Goal: Task Accomplishment & Management: Use online tool/utility

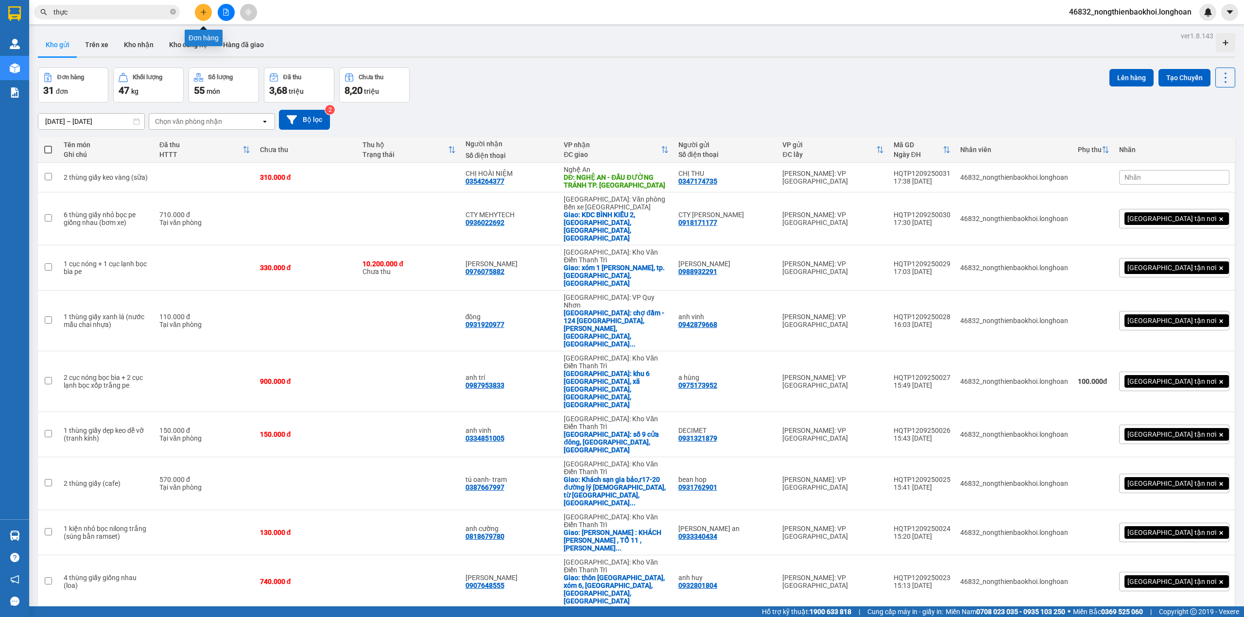
click at [199, 7] on button at bounding box center [203, 12] width 17 height 17
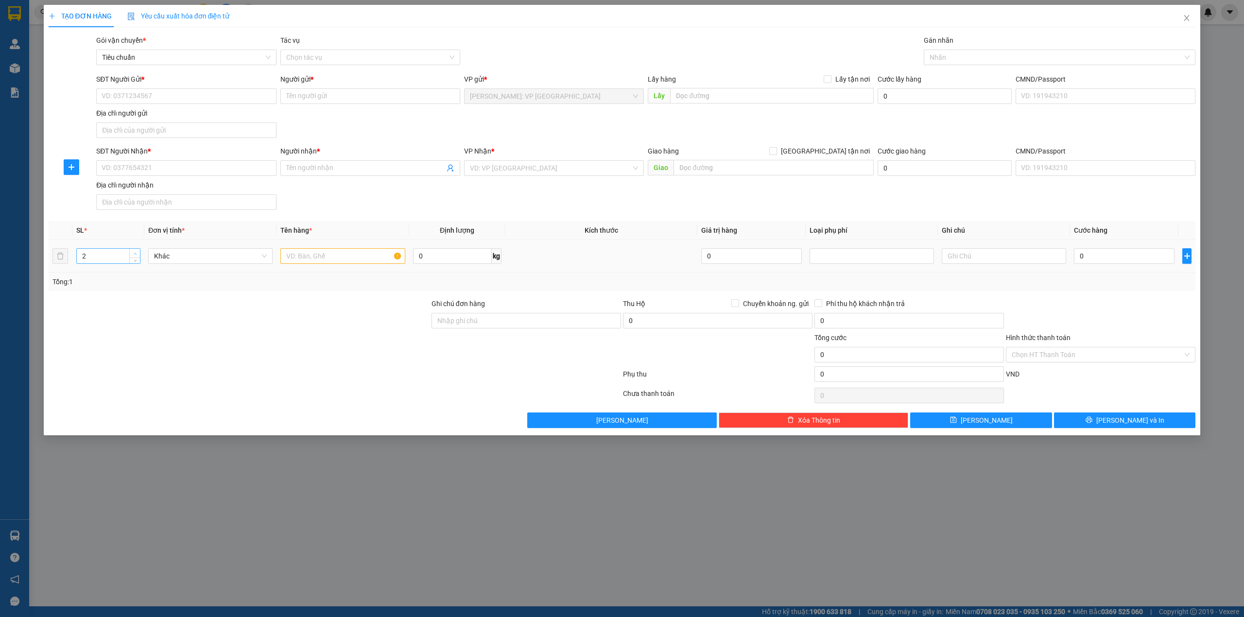
click at [135, 250] on span "Increase Value" at bounding box center [134, 253] width 11 height 9
type input "3"
click at [135, 250] on span "Increase Value" at bounding box center [134, 253] width 11 height 9
click at [352, 256] on input "text" at bounding box center [342, 256] width 124 height 16
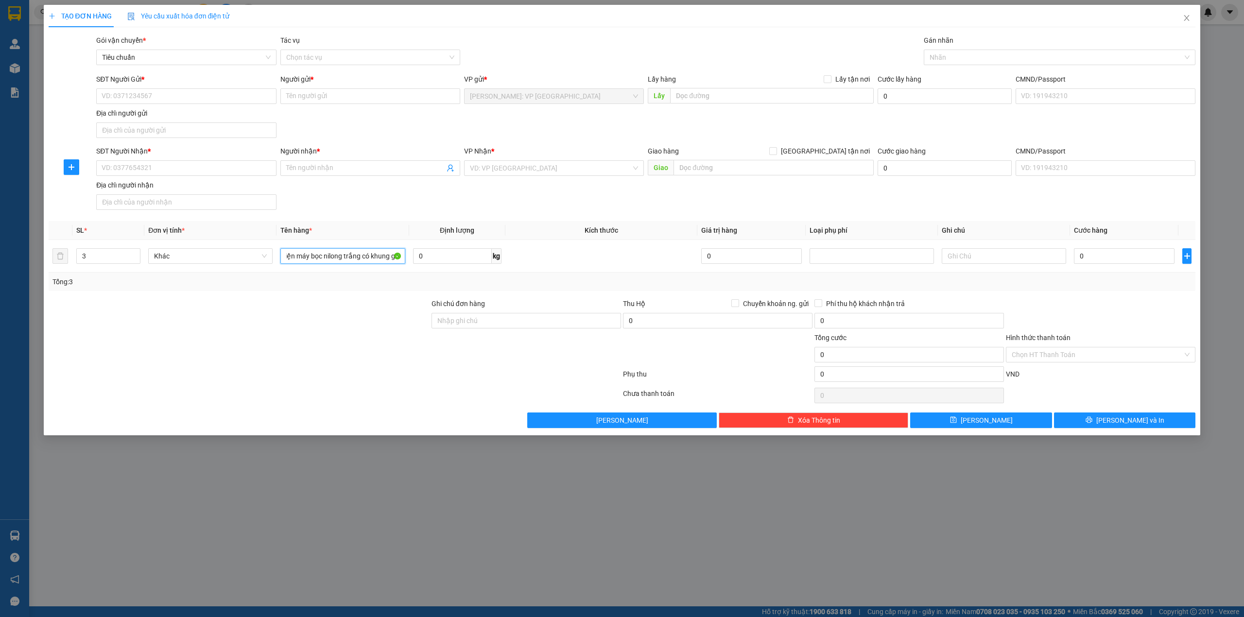
type input "2 thùng giấy dài nhỏ + 1 kiện máy bọc nilong trắng có khung gỗ"
click at [380, 186] on div "SĐT Người Nhận * VD: 0377654321 Người nhận * Tên người nhận VP Nhận * VD: VP Sà…" at bounding box center [645, 180] width 1103 height 68
click at [402, 187] on div "SĐT Người Nhận * VD: 0377654321 Người nhận * Tên người nhận VP Nhận * VD: VP Sà…" at bounding box center [645, 180] width 1103 height 68
click at [342, 198] on div "SĐT Người Nhận * VD: 0377654321 Người nhận * Tên người nhận VP Nhận * VD: VP Sà…" at bounding box center [645, 180] width 1103 height 68
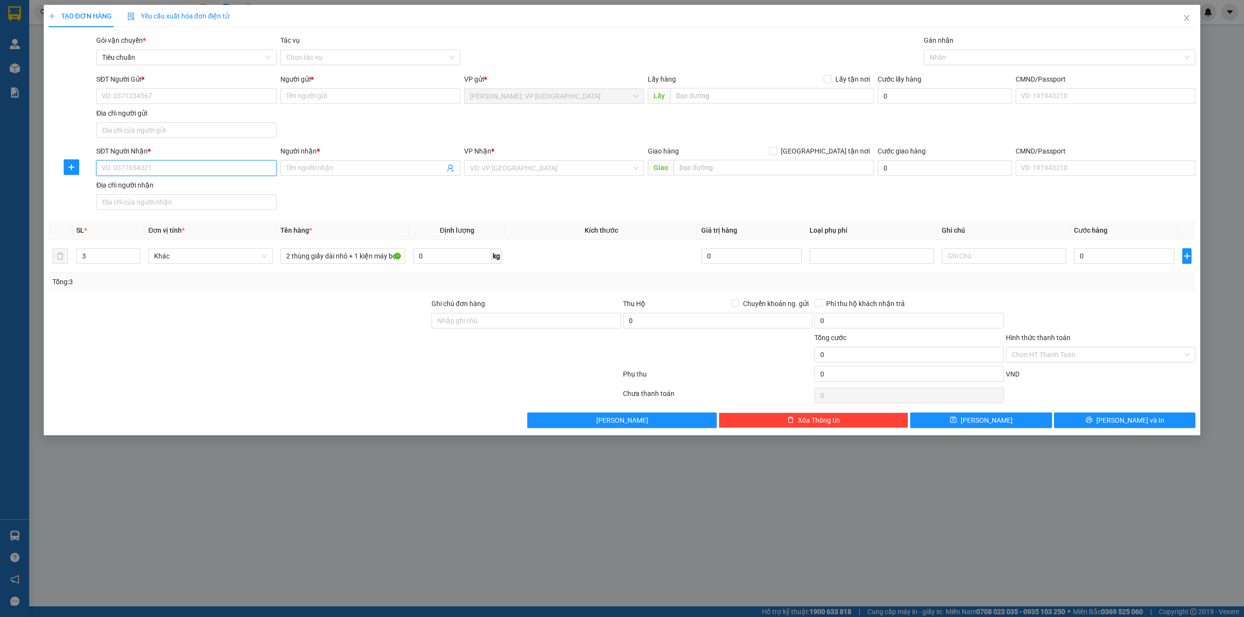
click at [183, 169] on input "SĐT Người Nhận *" at bounding box center [186, 168] width 180 height 16
click at [401, 195] on div "SĐT Người Nhận * VD: 0377654321 Người nhận * Tên người nhận VP Nhận * VD: VP Sà…" at bounding box center [645, 180] width 1103 height 68
click at [391, 196] on div "SĐT Người Nhận * VD: 0377654321 Người nhận * Tên người nhận VP Nhận * VD: VP Sà…" at bounding box center [645, 180] width 1103 height 68
click at [355, 189] on div "SĐT Người Nhận * VD: 0377654321 Người nhận * Tên người nhận VP Nhận * VD: VP Sà…" at bounding box center [645, 180] width 1103 height 68
click at [383, 128] on div "SĐT Người Gửi * VD: 0371234567 Người gửi * Tên người gửi VP gửi * Hồ Chí Minh: …" at bounding box center [645, 108] width 1103 height 68
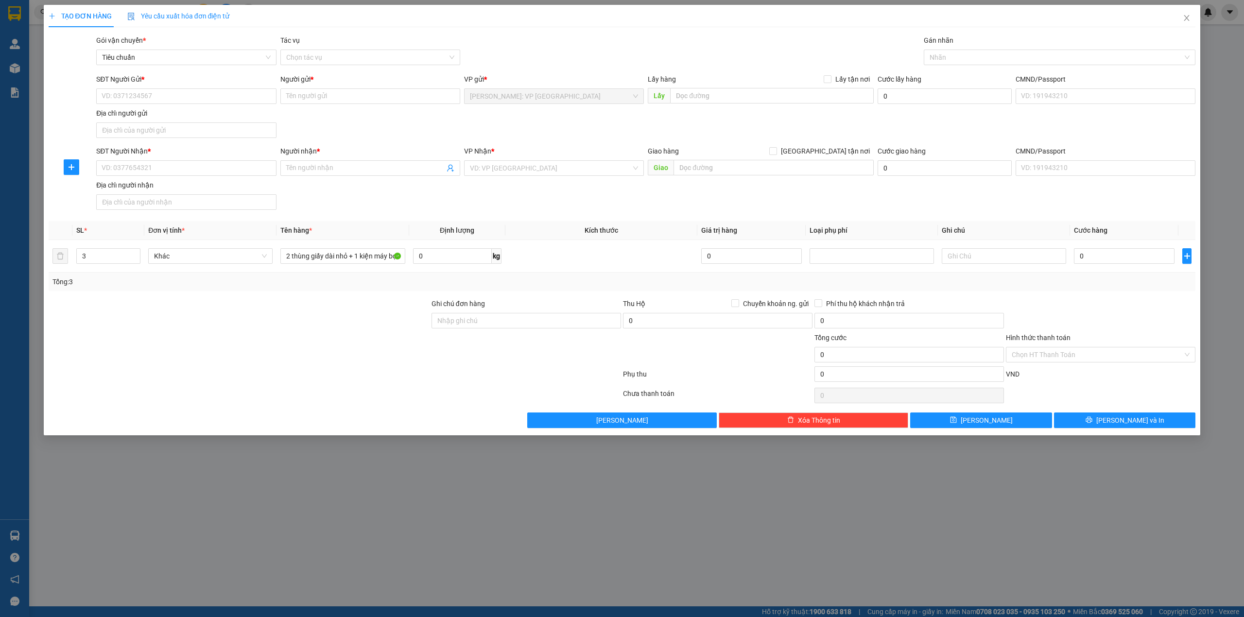
click at [330, 206] on div "SĐT Người Nhận * VD: 0377654321 Người nhận * Tên người nhận VP Nhận * VD: VP Sà…" at bounding box center [645, 180] width 1103 height 68
click at [416, 103] on input "Người gửi *" at bounding box center [370, 96] width 180 height 16
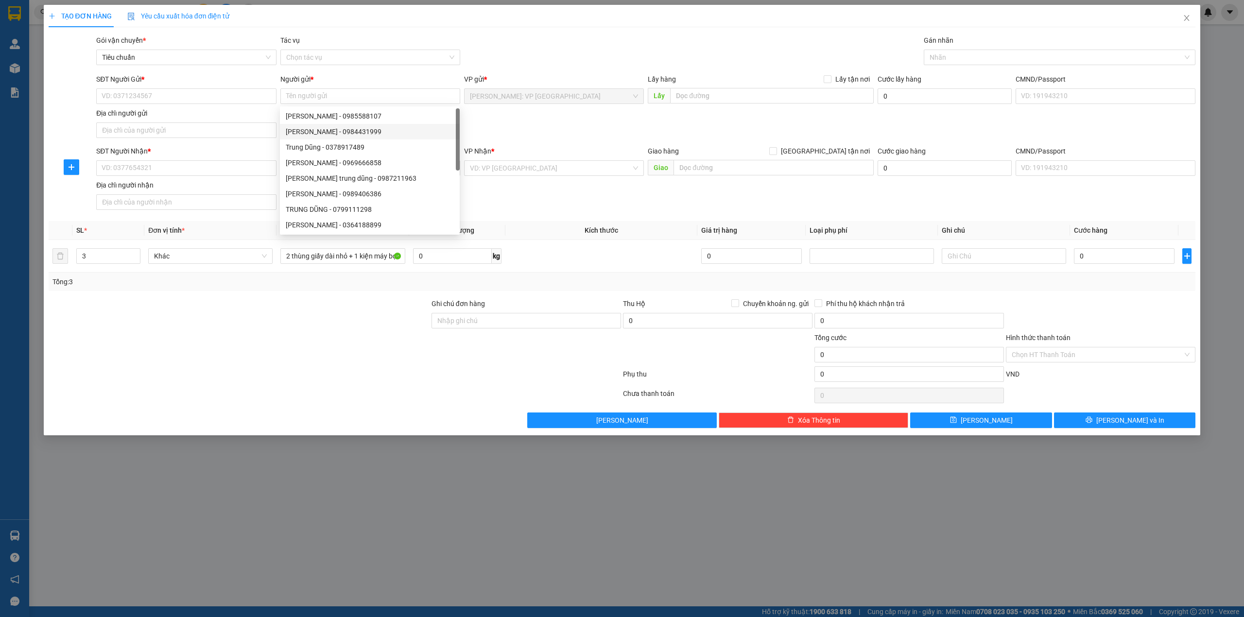
click at [533, 119] on div "SĐT Người Gửi * VD: 0371234567 Người gửi * Tên người gửi VP gửi * Hồ Chí Minh: …" at bounding box center [645, 108] width 1103 height 68
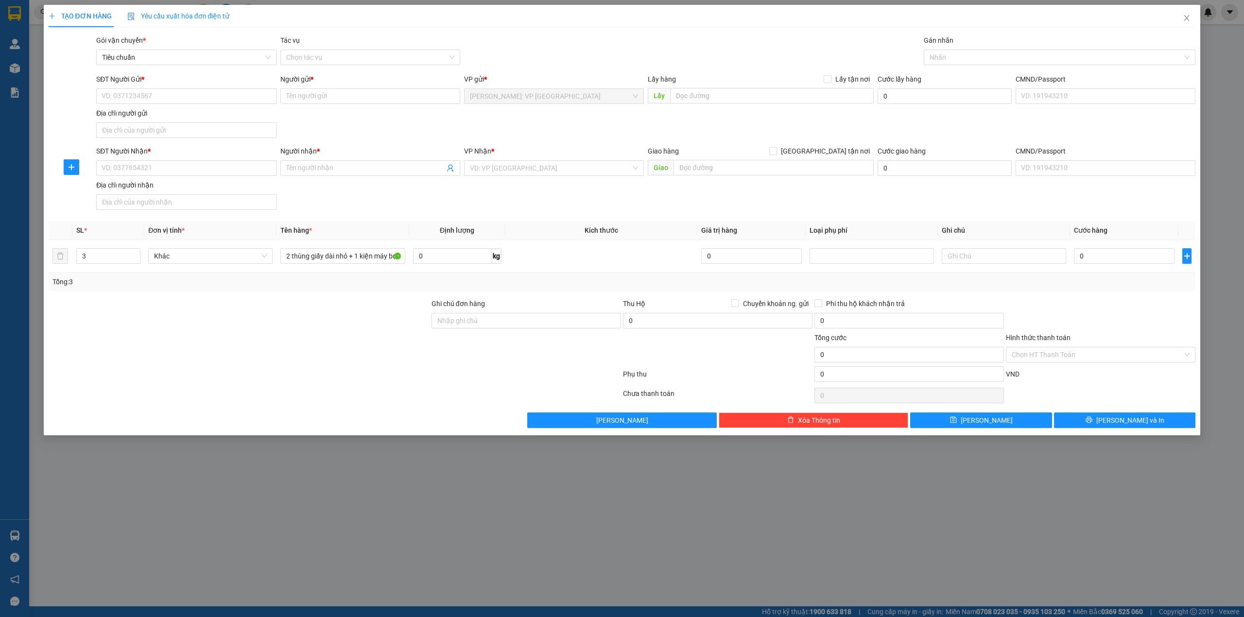
click at [545, 31] on div "TẠO ĐƠN HÀNG Yêu cầu xuất hóa đơn điện tử Transit Pickup Surcharge Ids Transit …" at bounding box center [622, 216] width 1147 height 423
click at [513, 118] on div "SĐT Người Gửi * VD: 0371234567 Người gửi * Tên người gửi VP gửi * Hồ Chí Minh: …" at bounding box center [645, 108] width 1103 height 68
click at [531, 131] on div "SĐT Người Gửi * VD: 0371234567 Người gửi * Tên người gửi VP gửi * Hồ Chí Minh: …" at bounding box center [645, 108] width 1103 height 68
click at [465, 263] on input "0" at bounding box center [452, 256] width 79 height 16
type input "84"
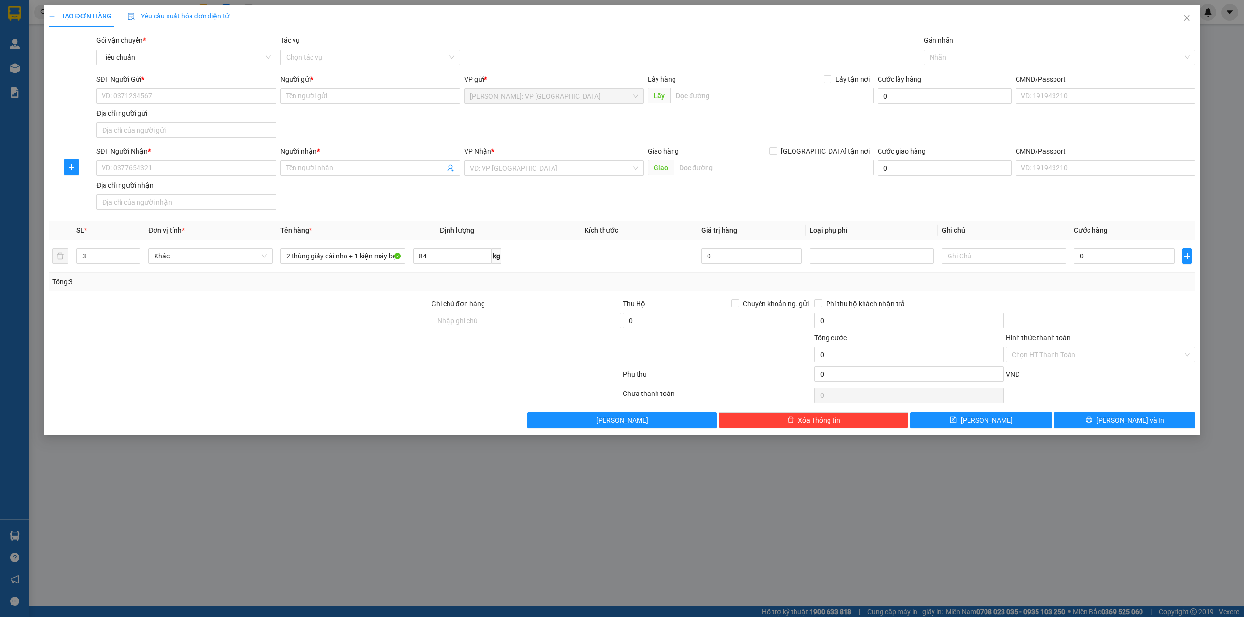
click at [325, 360] on div at bounding box center [239, 349] width 383 height 34
drag, startPoint x: 310, startPoint y: 338, endPoint x: 294, endPoint y: 343, distance: 16.3
click at [307, 341] on div at bounding box center [239, 349] width 383 height 34
click at [315, 382] on div at bounding box center [335, 375] width 574 height 19
click at [367, 204] on div "SĐT Người Nhận * VD: 0377654321 Người nhận * Tên người nhận VP Nhận * VD: VP Sà…" at bounding box center [645, 180] width 1103 height 68
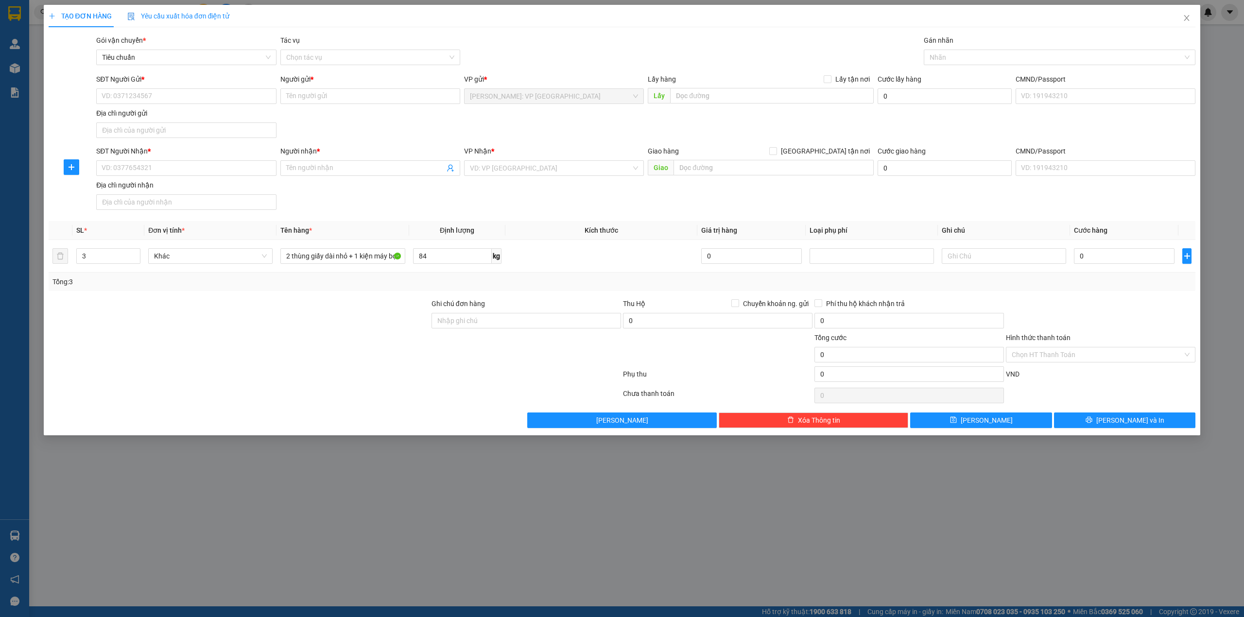
click at [321, 397] on div at bounding box center [335, 395] width 574 height 19
click at [324, 403] on div at bounding box center [335, 395] width 574 height 19
click at [416, 185] on div "SĐT Người Nhận * VD: 0377654321 Người nhận * Tên người nhận VP Nhận * VD: VP Sà…" at bounding box center [645, 180] width 1103 height 68
click at [201, 94] on input "SĐT Người Gửi *" at bounding box center [186, 96] width 180 height 16
type input "0704982929"
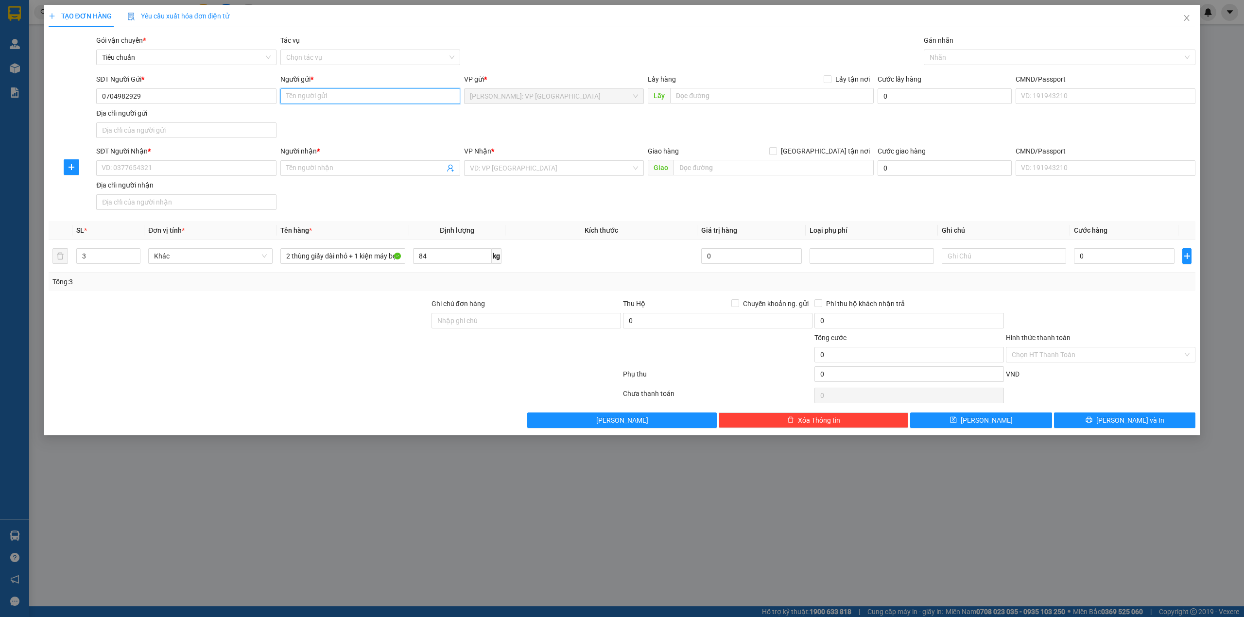
click at [323, 98] on input "Người gửi *" at bounding box center [370, 96] width 180 height 16
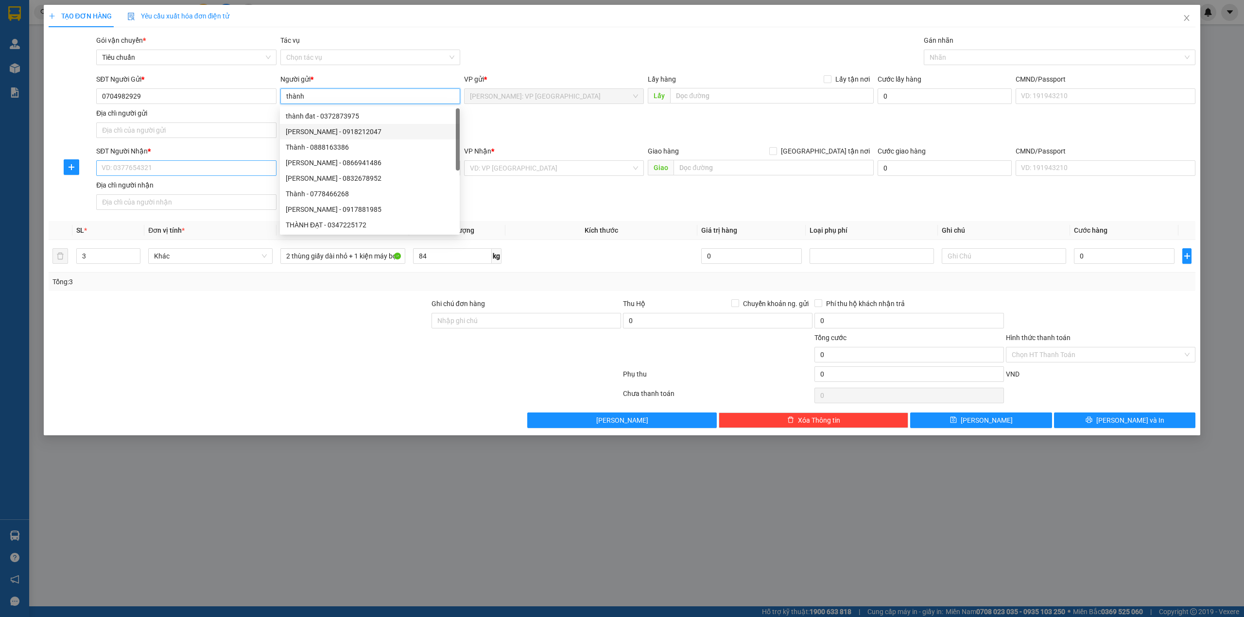
type input "thành"
click at [213, 162] on input "SĐT Người Nhận *" at bounding box center [186, 168] width 180 height 16
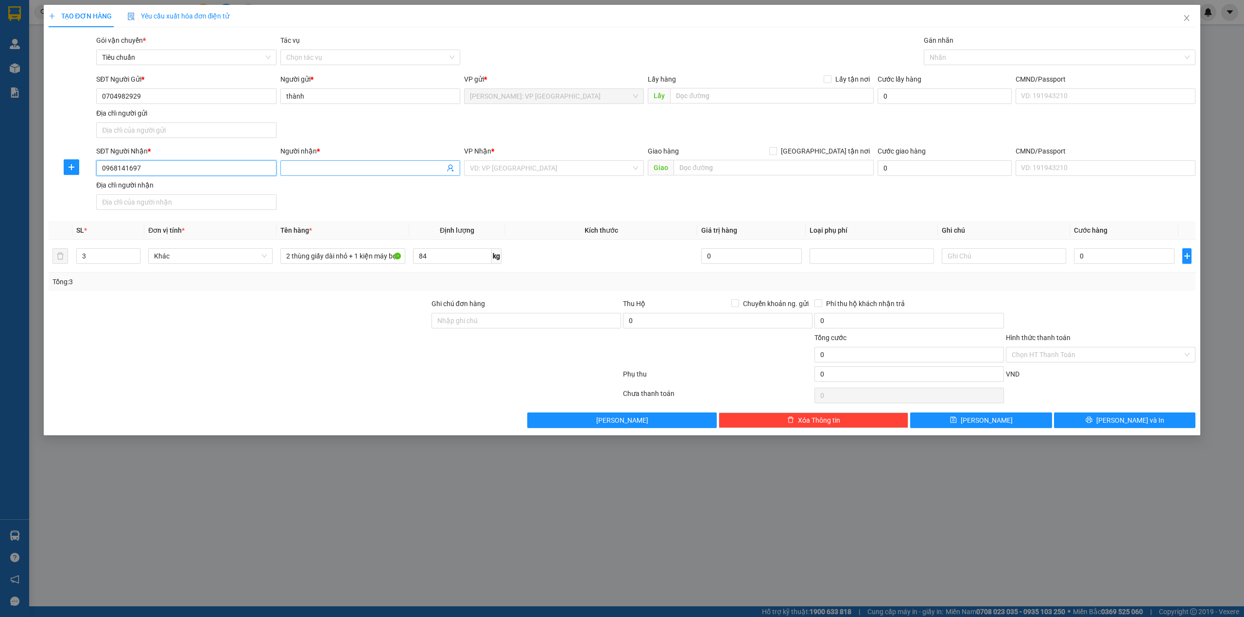
type input "0968141697"
click at [350, 166] on input "Người nhận *" at bounding box center [365, 168] width 158 height 11
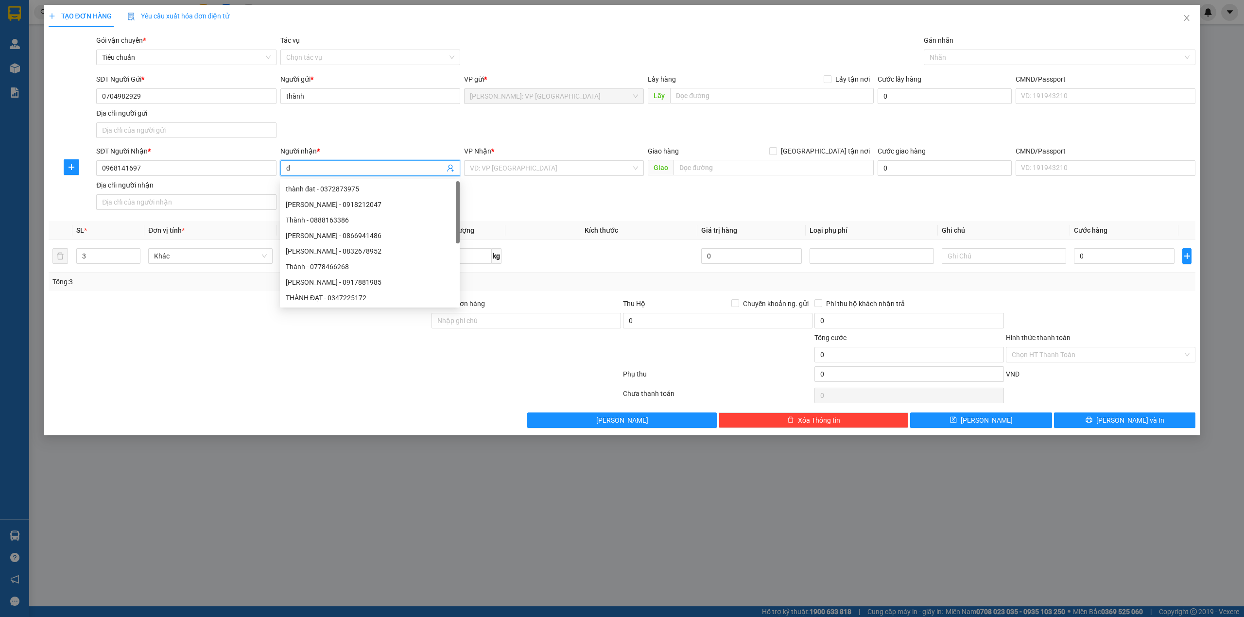
type input "d"
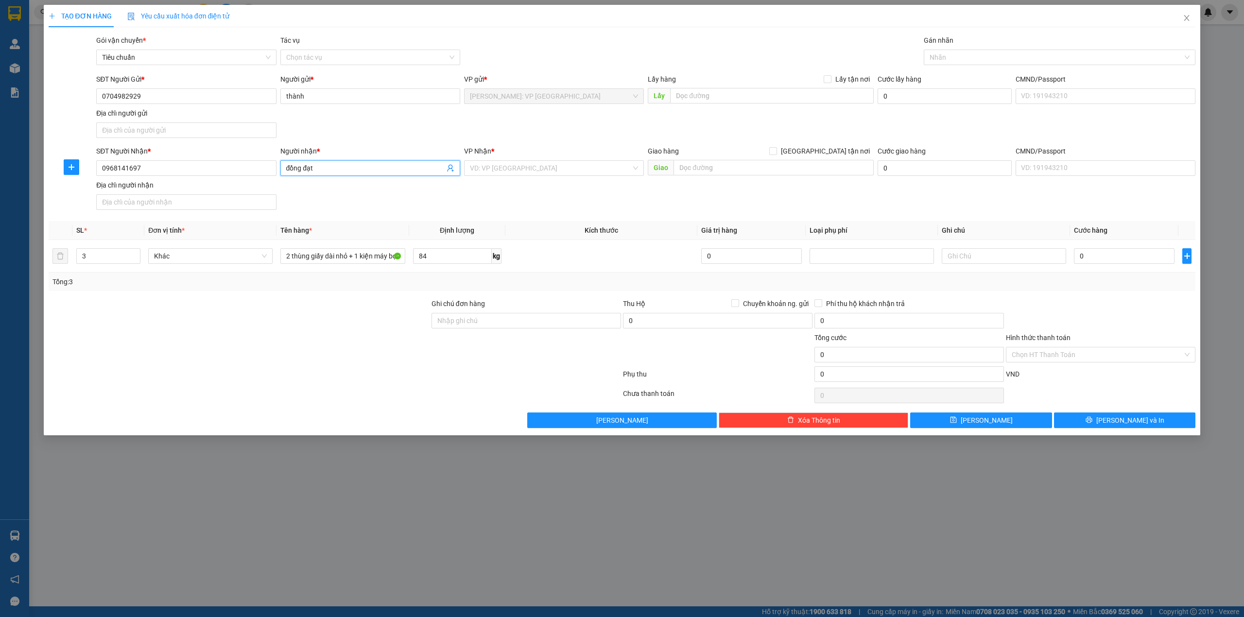
type input "đồng đạt"
click at [675, 203] on div "SĐT Người Nhận * 0968141697 Người nhận * đồng đạt đồng đạt VP Nhận * VD: VP Sài…" at bounding box center [645, 180] width 1103 height 68
click at [744, 170] on input "text" at bounding box center [773, 168] width 200 height 16
type input "2-4 nguyễn lộ, hòa cường nam, hải châu, đà nẵng"
drag, startPoint x: 735, startPoint y: 198, endPoint x: 774, endPoint y: 180, distance: 42.6
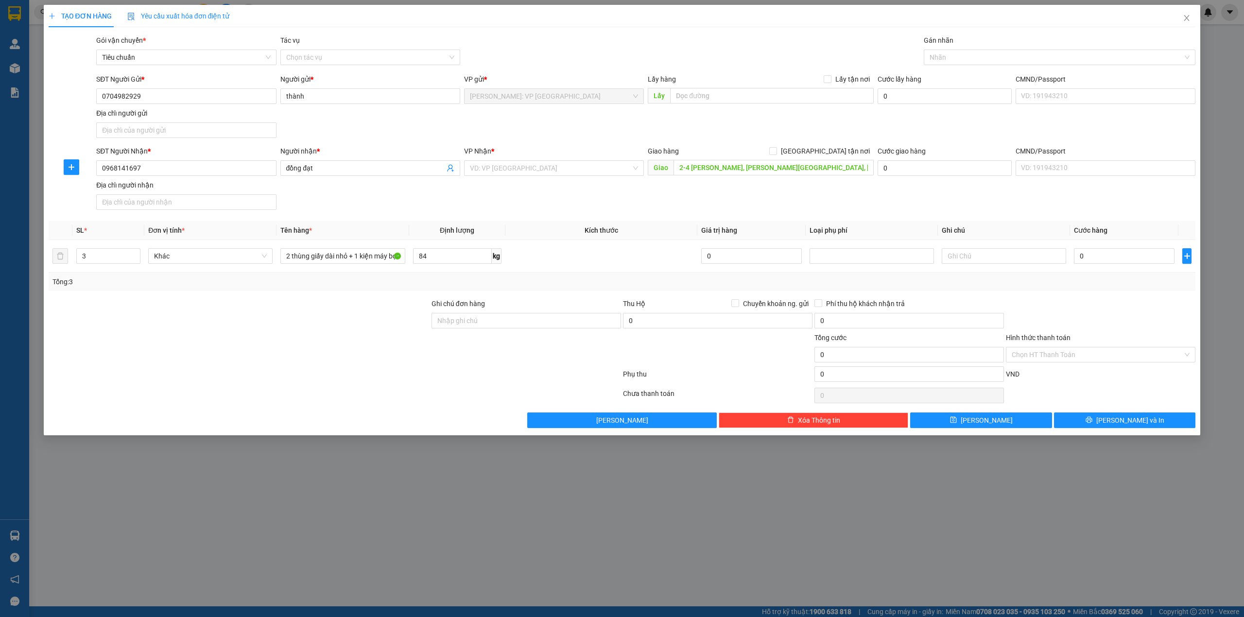
click at [736, 198] on div "SĐT Người Nhận * 0968141697 Người nhận * đồng đạt VP Nhận * VD: VP Sài Gòn Giao…" at bounding box center [645, 180] width 1103 height 68
click at [838, 152] on span "[GEOGRAPHIC_DATA] tận nơi" at bounding box center [825, 151] width 97 height 11
click at [776, 152] on input "[GEOGRAPHIC_DATA] tận nơi" at bounding box center [772, 150] width 7 height 7
checkbox input "true"
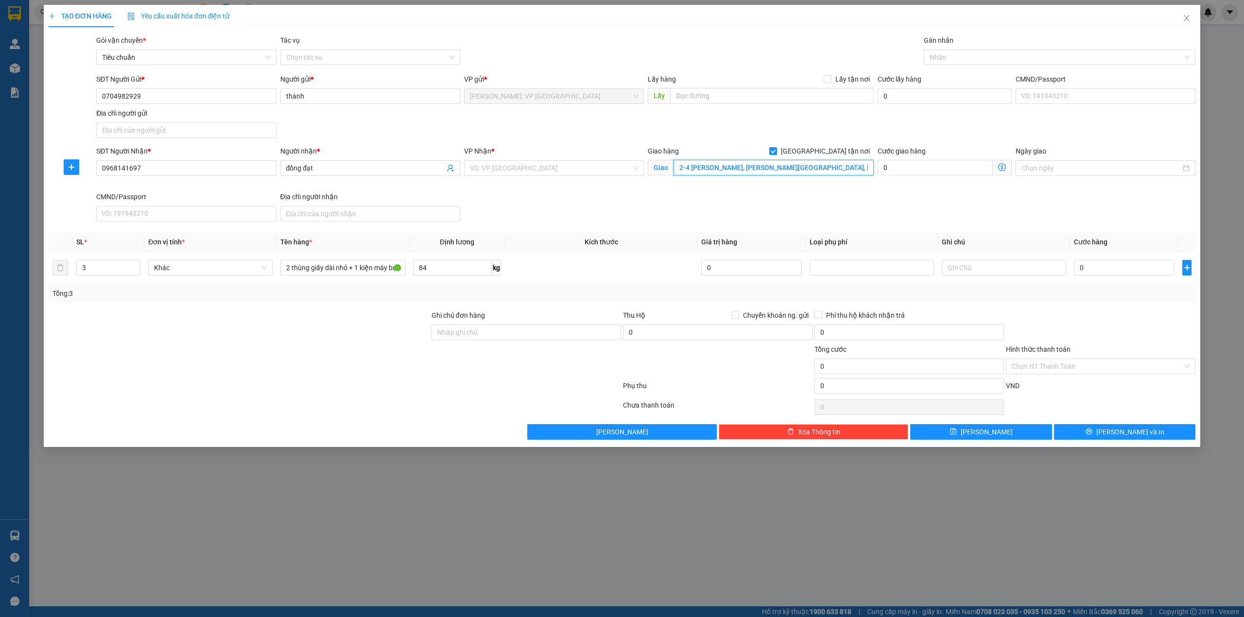
click at [724, 167] on input "2-4 nguyễn lộ, hòa cường nam, hải châu, đà nẵng" at bounding box center [773, 168] width 200 height 16
click at [721, 168] on input "2-4 nguyễn lộ, hòa cường nam, hải châu, đà nẵng" at bounding box center [773, 168] width 200 height 16
click at [977, 55] on div at bounding box center [1054, 57] width 257 height 12
type input "2-4 nguyễn lộ trạch, hòa cường nam, hải châu, đà nẵng"
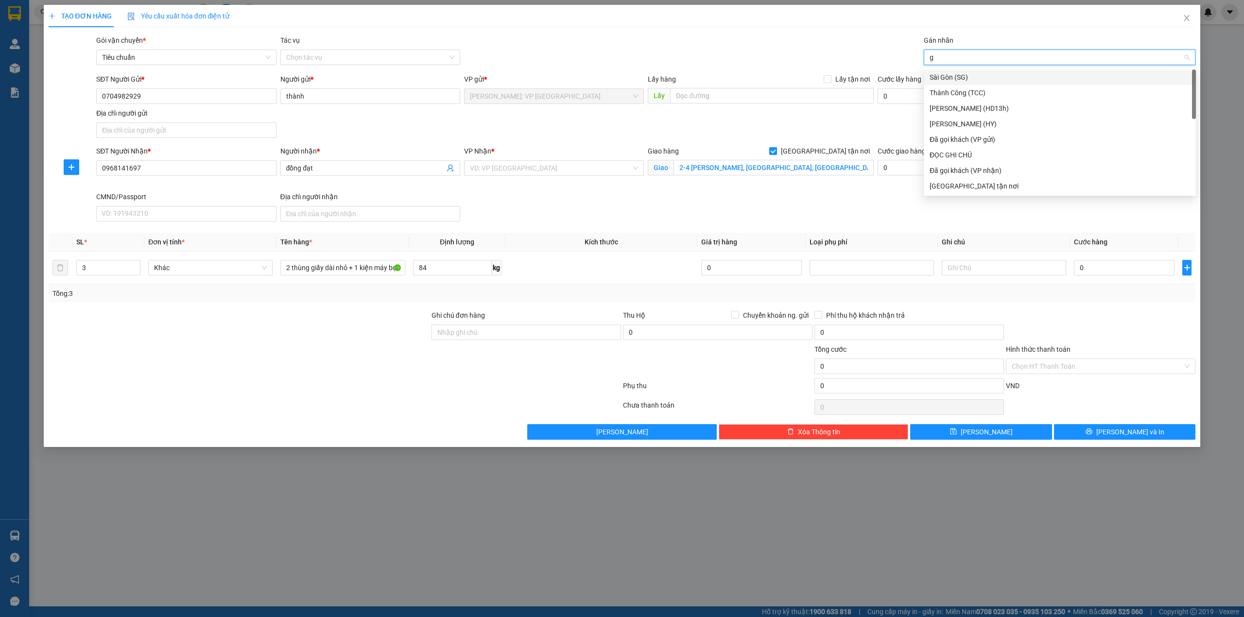
type input "gi"
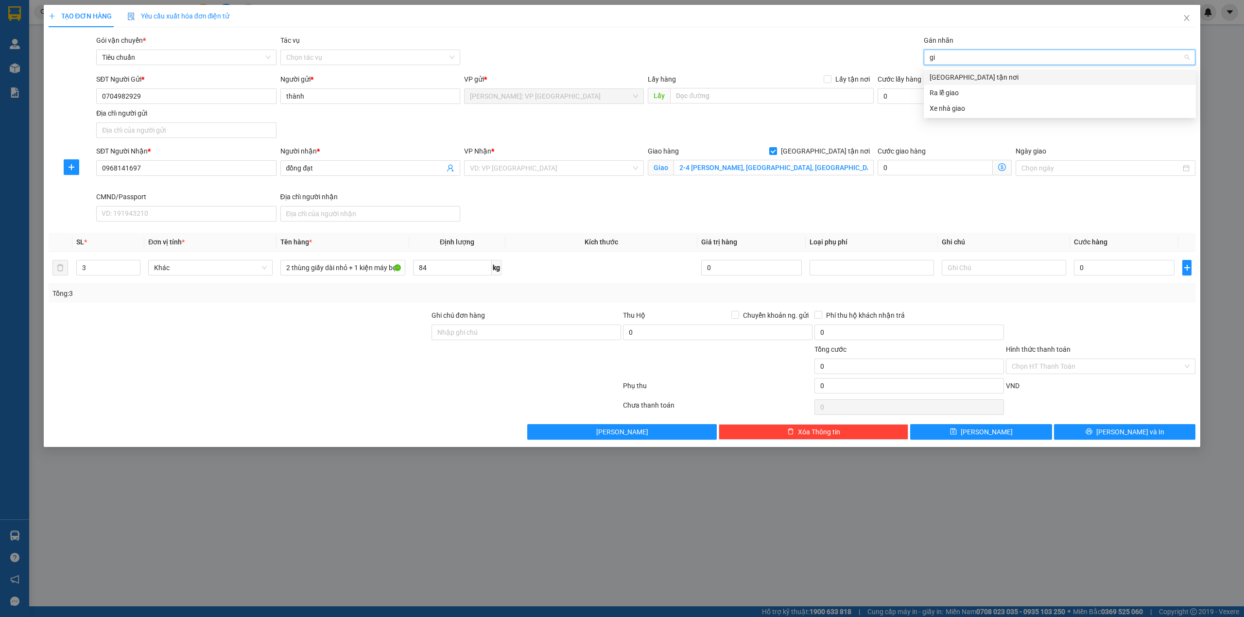
click at [977, 75] on div "[GEOGRAPHIC_DATA] tận nơi" at bounding box center [1059, 77] width 260 height 11
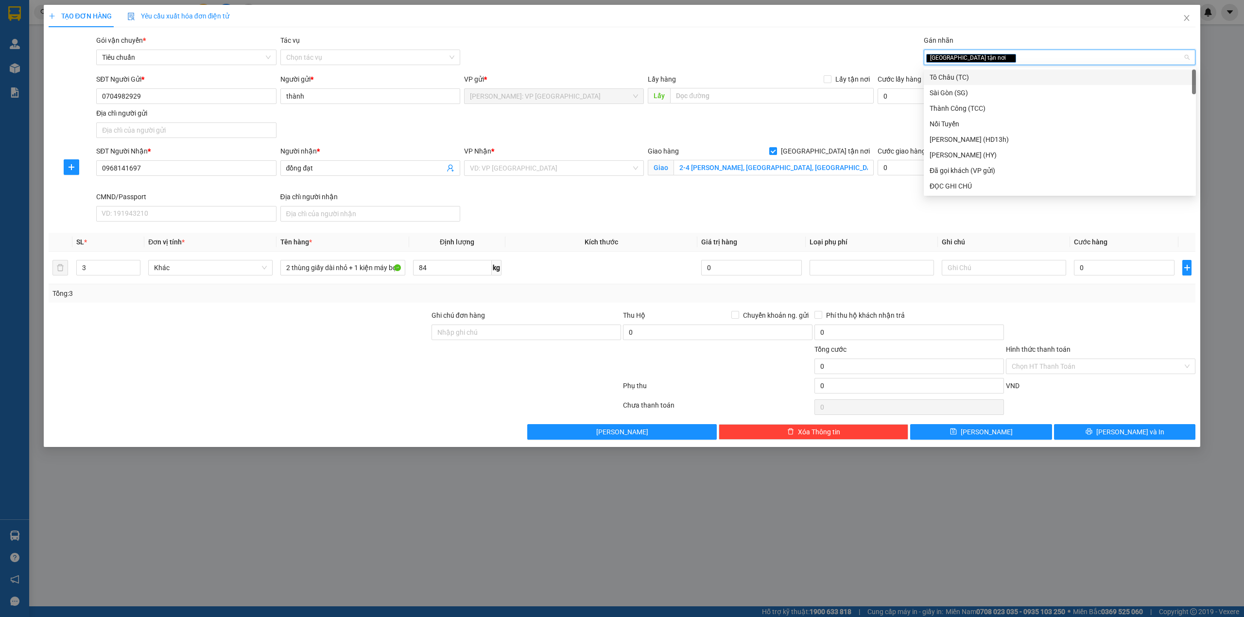
click at [755, 54] on div "Gói vận chuyển * Tiêu chuẩn Tác vụ Chọn tác vụ Gán nhãn Giao tận nơi" at bounding box center [645, 52] width 1103 height 34
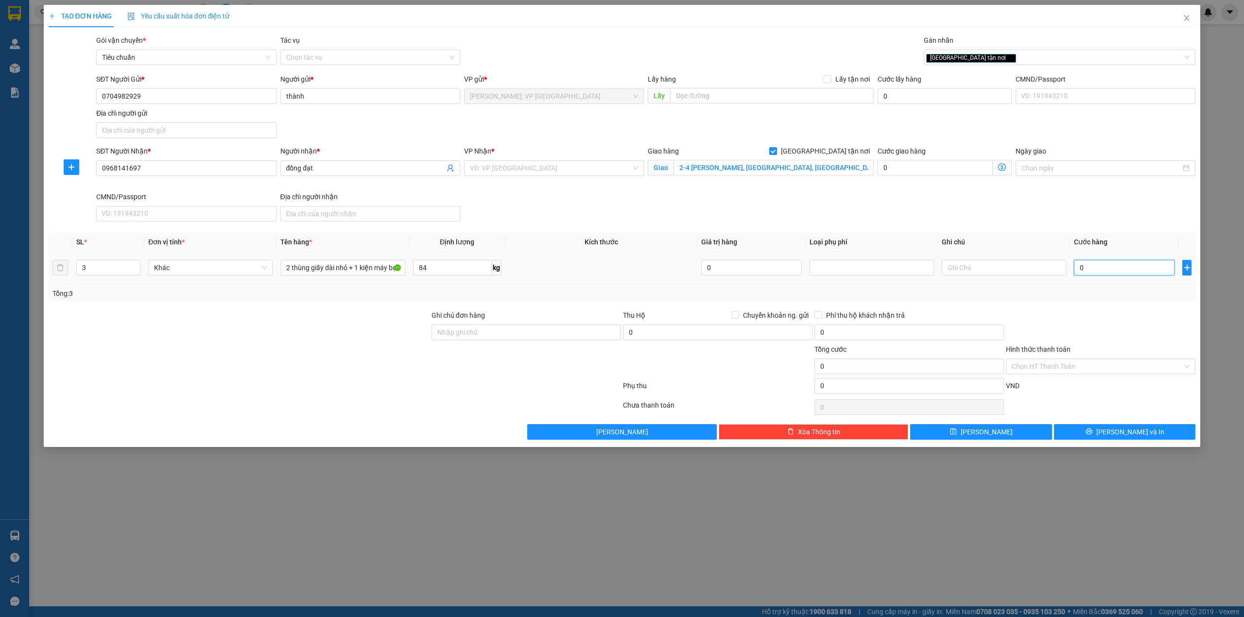
click at [1094, 271] on input "0" at bounding box center [1124, 268] width 101 height 16
type input "5"
type input "51"
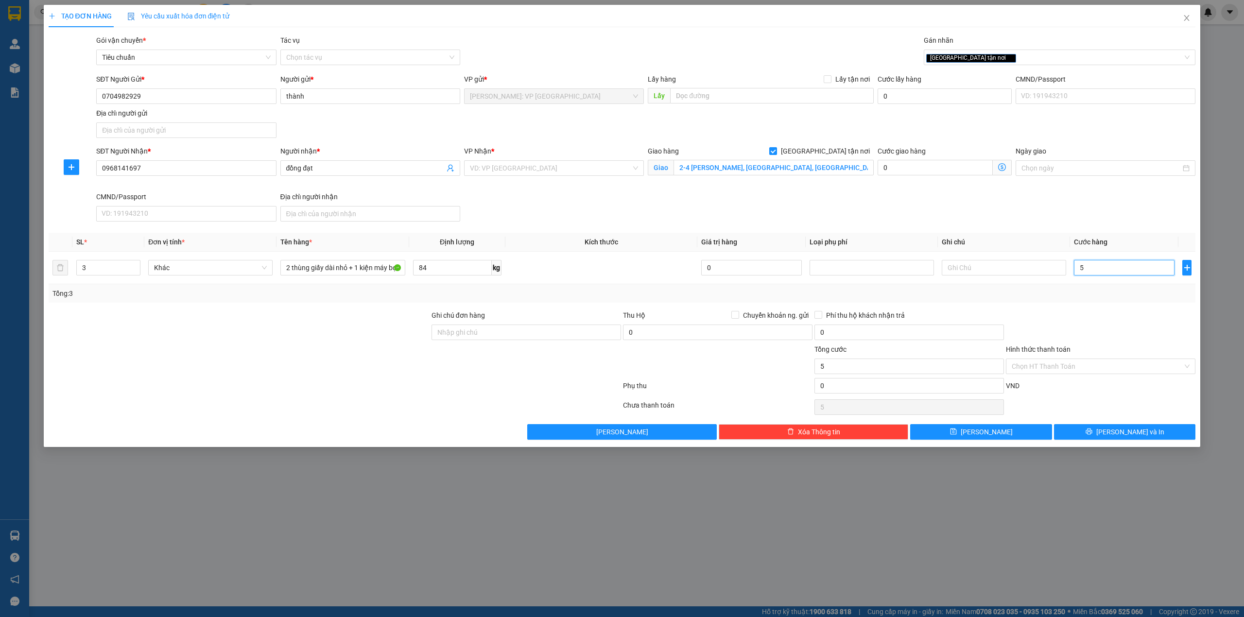
type input "51"
type input "510"
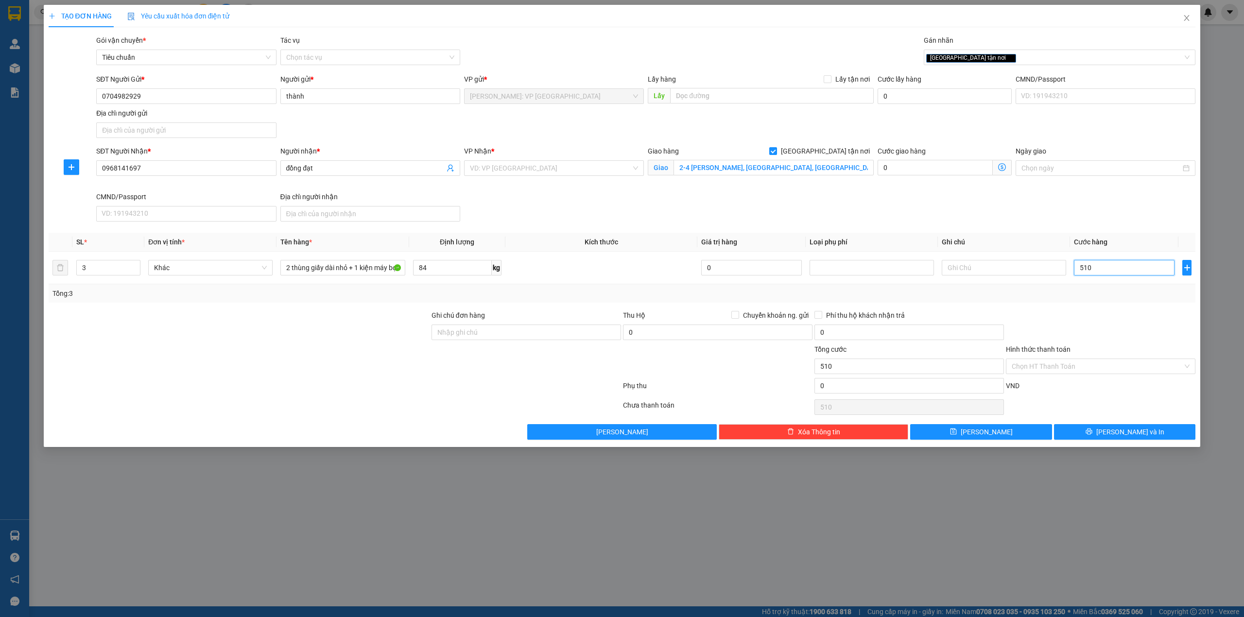
type input "5.100"
type input "51.000"
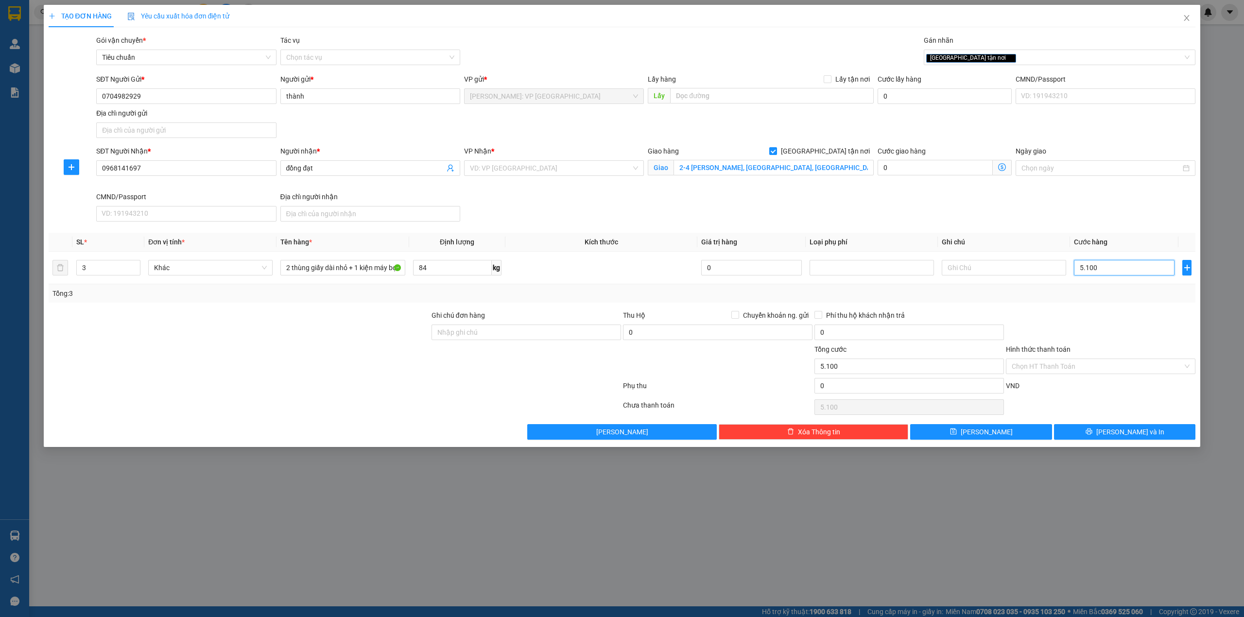
type input "51.000"
type input "510.000"
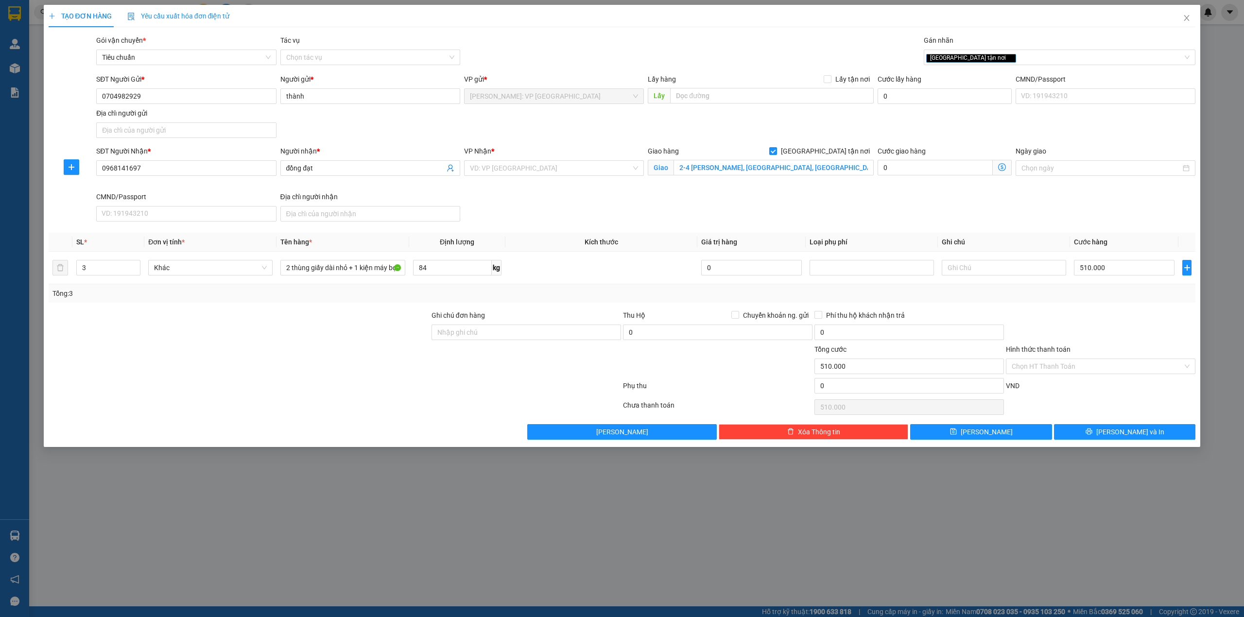
click at [613, 195] on div "SĐT Người Nhận * 0968141697 Người nhận * đồng đạt VP Nhận * VD: VP Sài Gòn Giao…" at bounding box center [645, 186] width 1103 height 80
click at [513, 173] on input "search" at bounding box center [550, 168] width 161 height 15
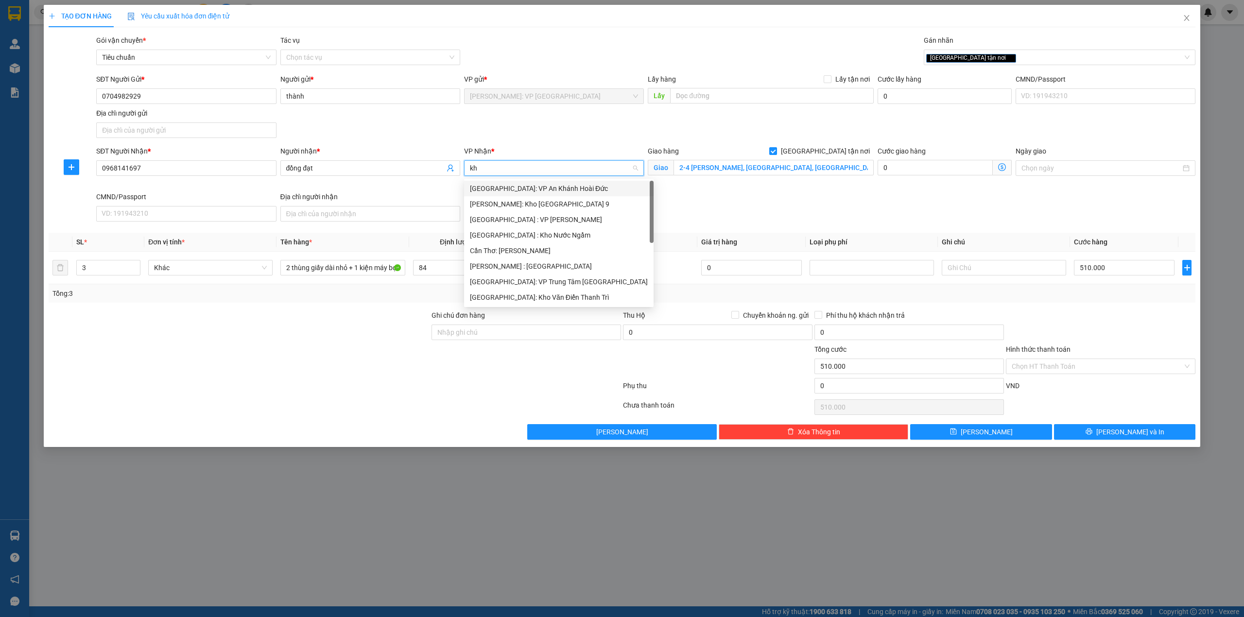
type input "khe"
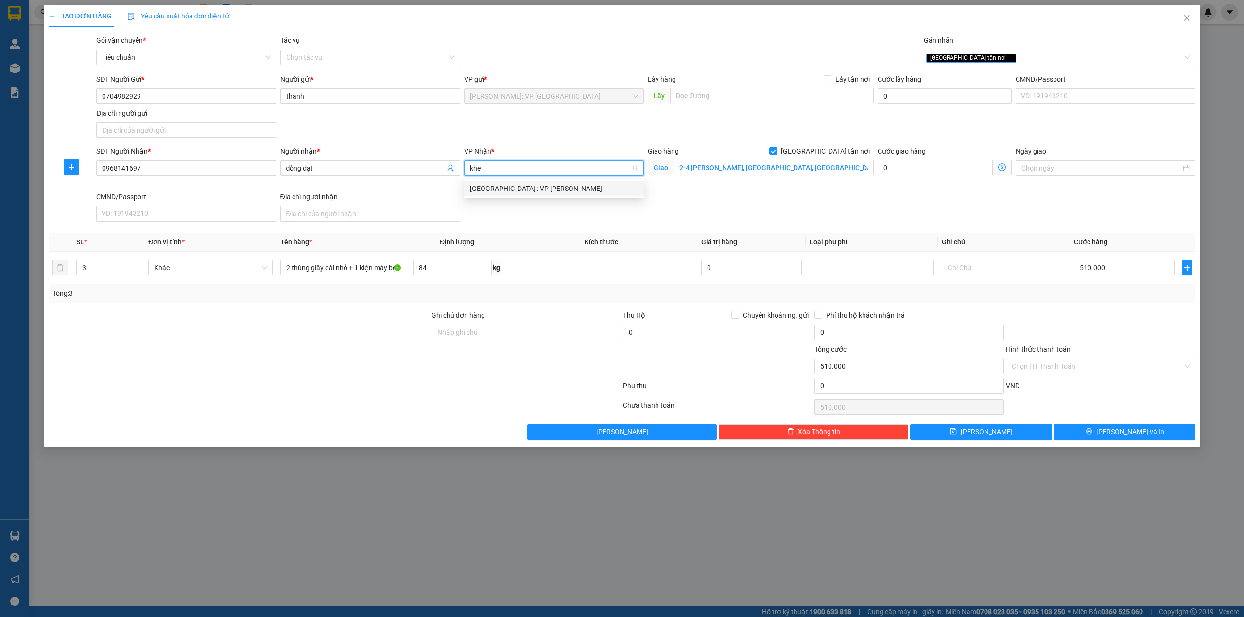
click at [503, 185] on div "[GEOGRAPHIC_DATA] : VP [PERSON_NAME]" at bounding box center [554, 188] width 168 height 11
click at [366, 118] on div "SĐT Người Gửi * 0704982929 Người gửi * thành VP gửi * Hồ Chí Minh: VP Quận Tân …" at bounding box center [645, 108] width 1103 height 68
click at [315, 312] on div at bounding box center [239, 327] width 383 height 34
click at [510, 332] on input "Ghi chú đơn hàng" at bounding box center [525, 332] width 189 height 16
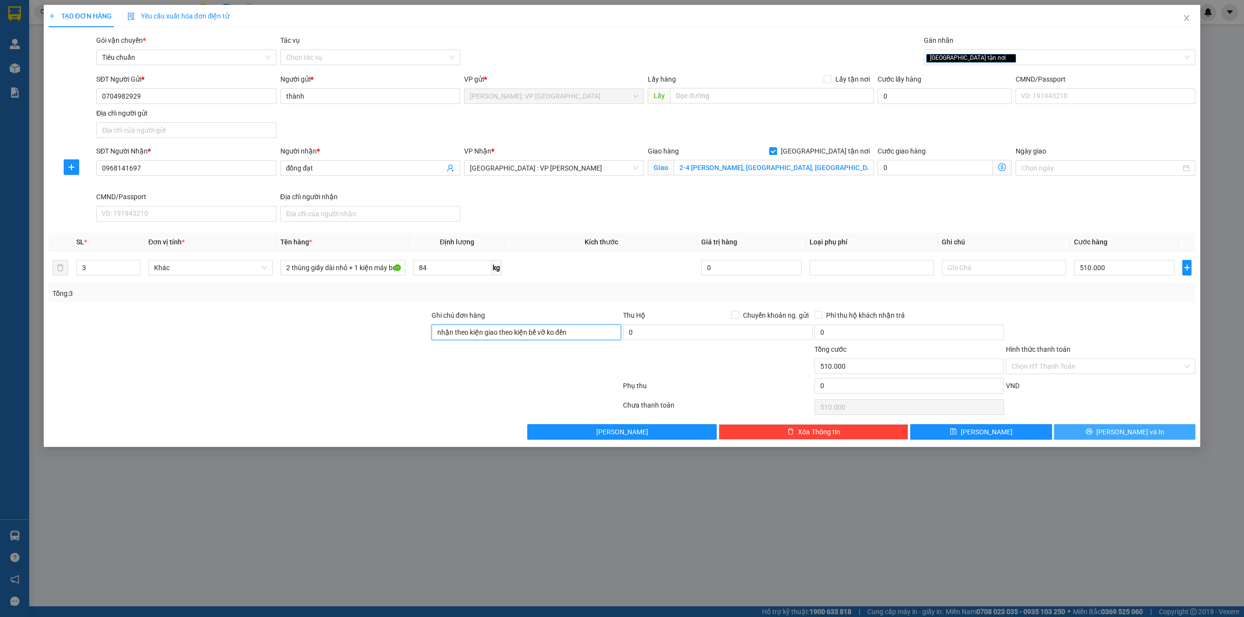
type input "nhận theo kiện giao theo kiện bể vỡ ko đền"
click at [1084, 434] on button "[PERSON_NAME] và In" at bounding box center [1125, 432] width 142 height 16
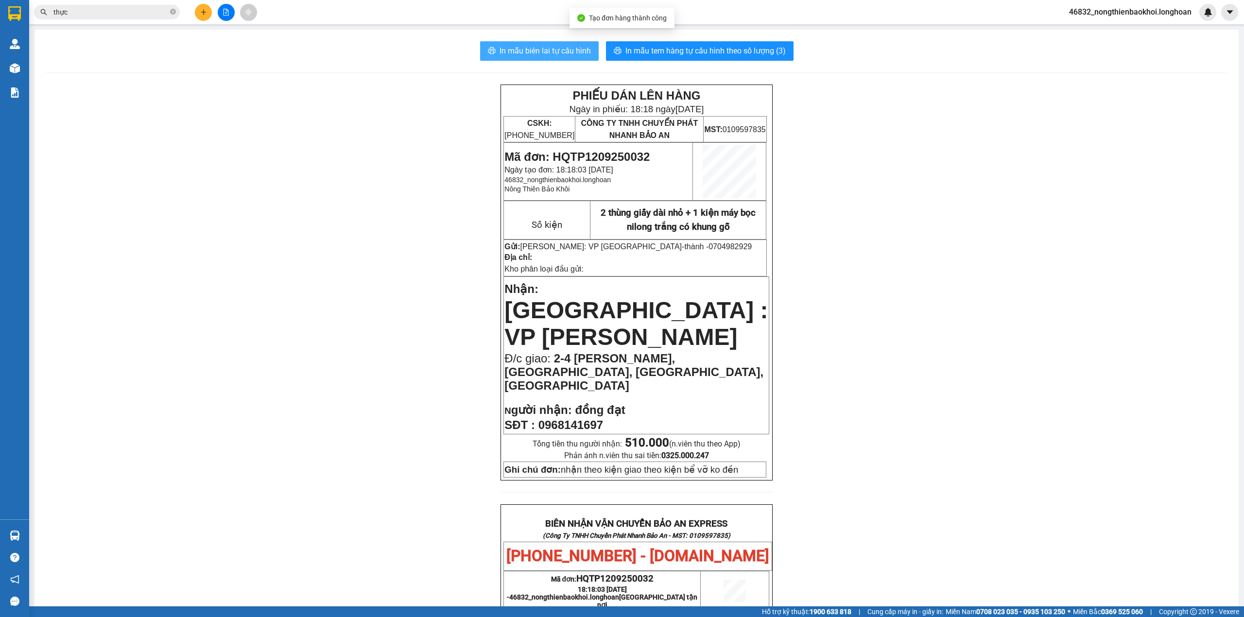
click at [518, 53] on span "In mẫu biên lai tự cấu hình" at bounding box center [544, 51] width 91 height 12
click at [230, 291] on div "PHIẾU DÁN LÊN HÀNG Ngày in phiếu: 18:18 ngày 12-09-2025 CSKH: 1900.06.88.33 CÔN…" at bounding box center [636, 554] width 1180 height 939
drag, startPoint x: 241, startPoint y: 205, endPoint x: 257, endPoint y: 203, distance: 16.2
click at [244, 205] on div "PHIẾU DÁN LÊN HÀNG Ngày in phiếu: 18:18 ngày 12-09-2025 CSKH: 1900.06.88.33 CÔN…" at bounding box center [636, 554] width 1180 height 939
click at [621, 40] on div "In mẫu biên lai tự cấu hình In mẫu tem hàng tự cấu hình theo số lượng (3) PHIẾU…" at bounding box center [636, 532] width 1204 height 1005
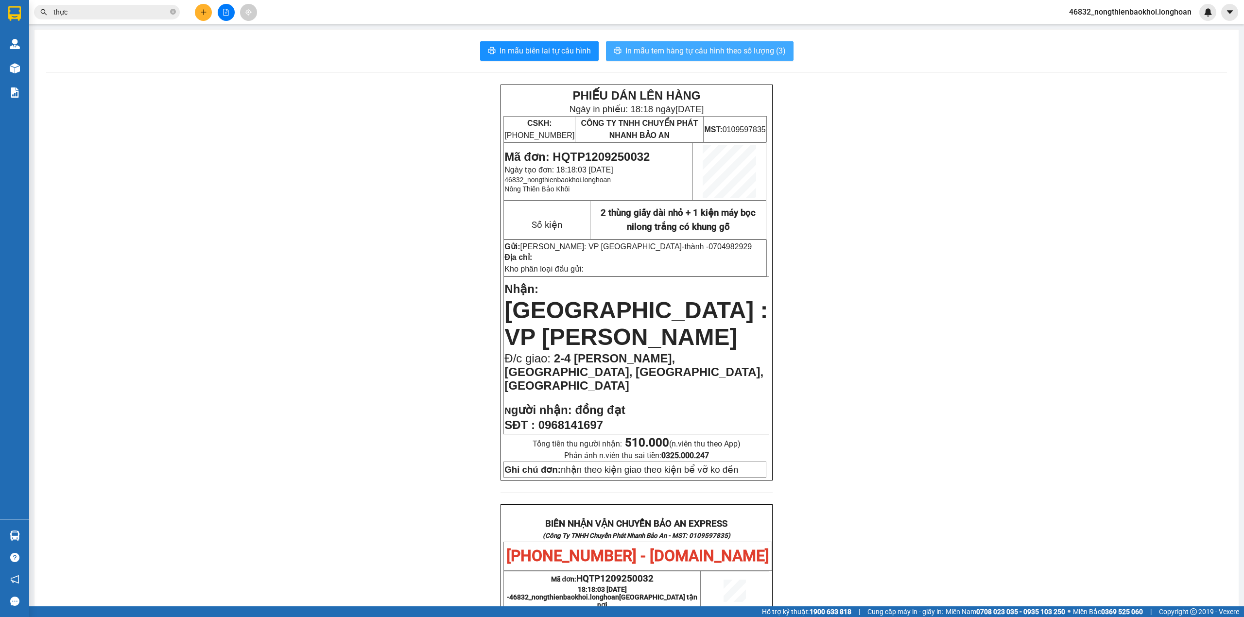
click at [622, 43] on button "In mẫu tem hàng tự cấu hình theo số lượng (3)" at bounding box center [700, 50] width 188 height 19
click at [391, 338] on div "PHIẾU DÁN LÊN HÀNG Ngày in phiếu: 18:18 ngày 12-09-2025 CSKH: 1900.06.88.33 CÔN…" at bounding box center [636, 554] width 1180 height 939
click at [383, 329] on div "PHIẾU DÁN LÊN HÀNG Ngày in phiếu: 18:18 ngày 12-09-2025 CSKH: 1900.06.88.33 CÔN…" at bounding box center [636, 554] width 1180 height 939
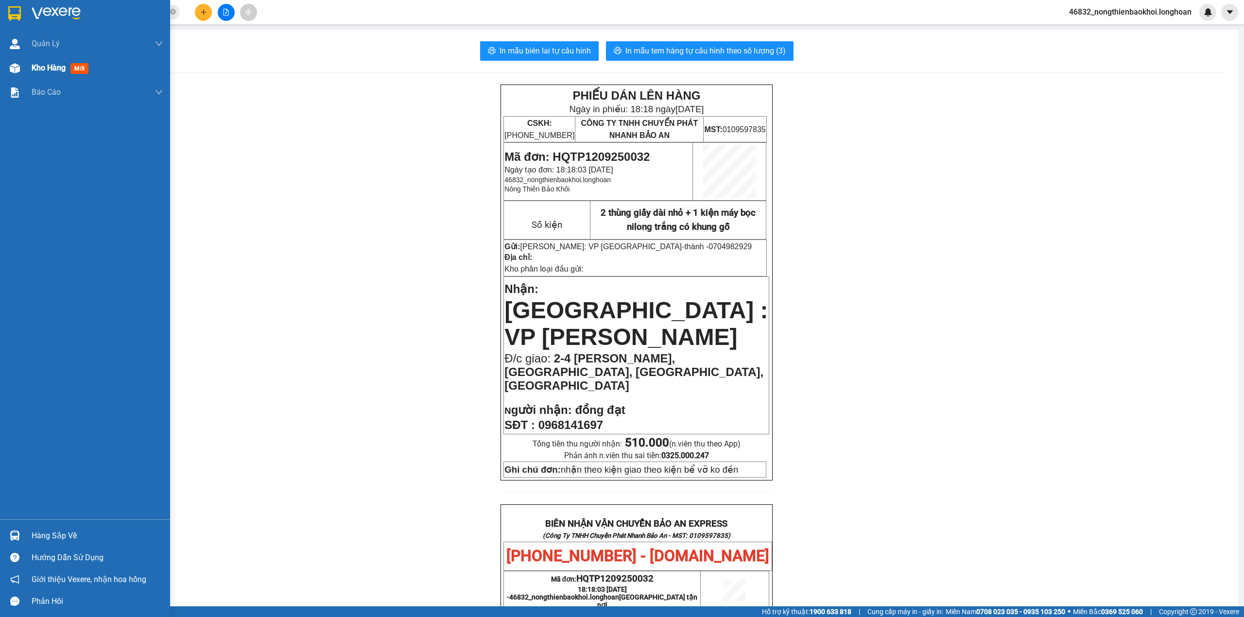
click at [8, 68] on div at bounding box center [14, 68] width 17 height 17
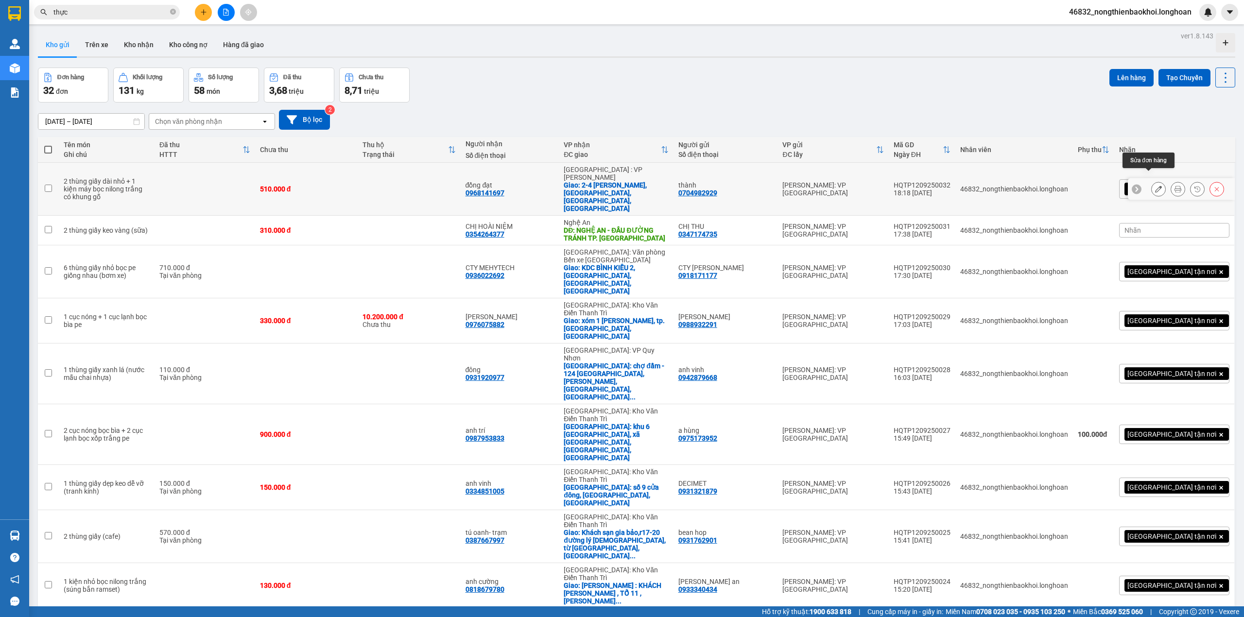
click at [1155, 186] on icon at bounding box center [1158, 189] width 7 height 7
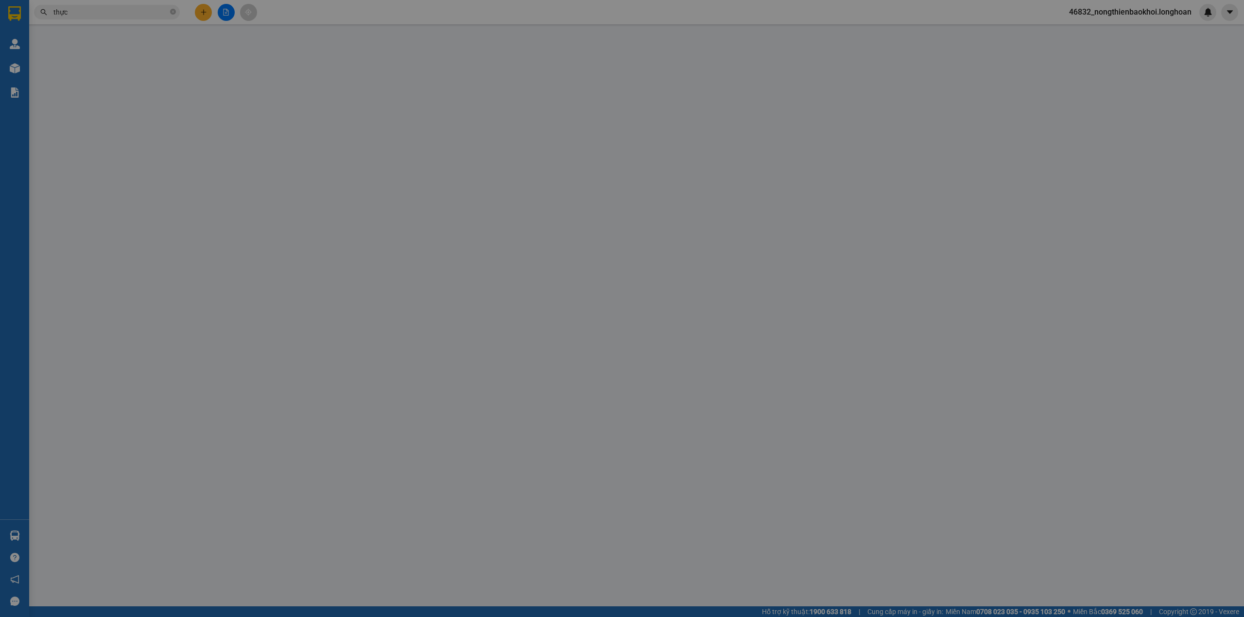
type input "0704982929"
type input "thành"
type input "0968141697"
type input "đồng đạt"
checkbox input "true"
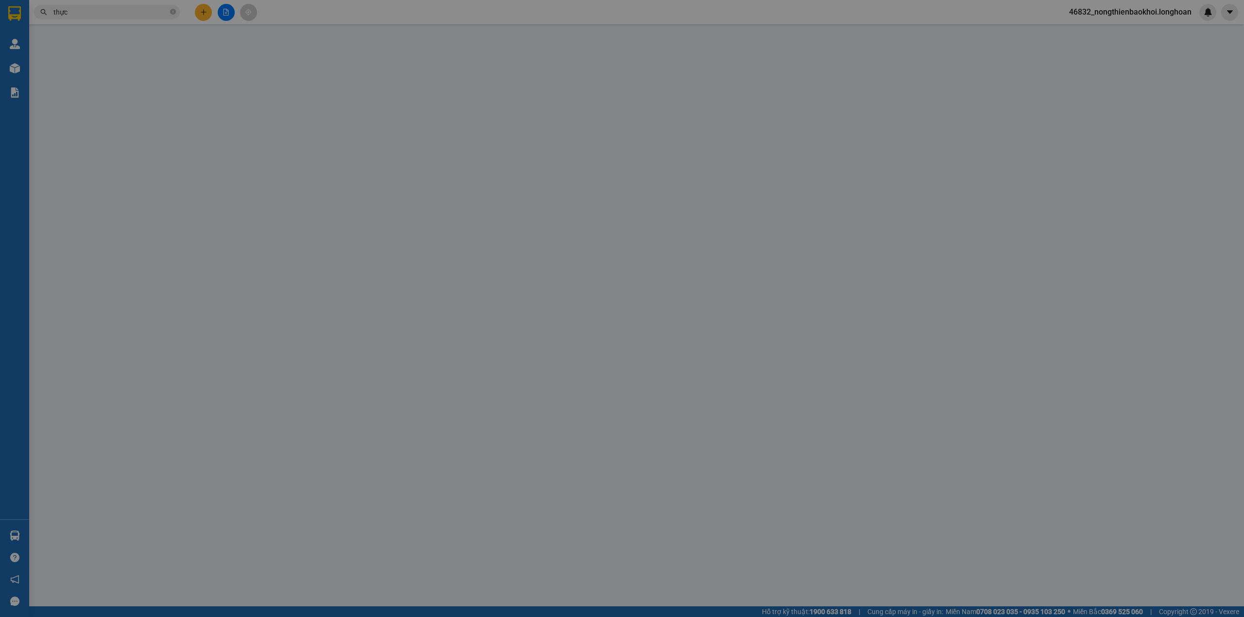
type input "2-4 nguyễn lộ trạch, hòa cường nam, hải châu, đà nẵng"
type input "nhận theo kiện giao theo kiện bể vỡ ko đền"
type input "510.000"
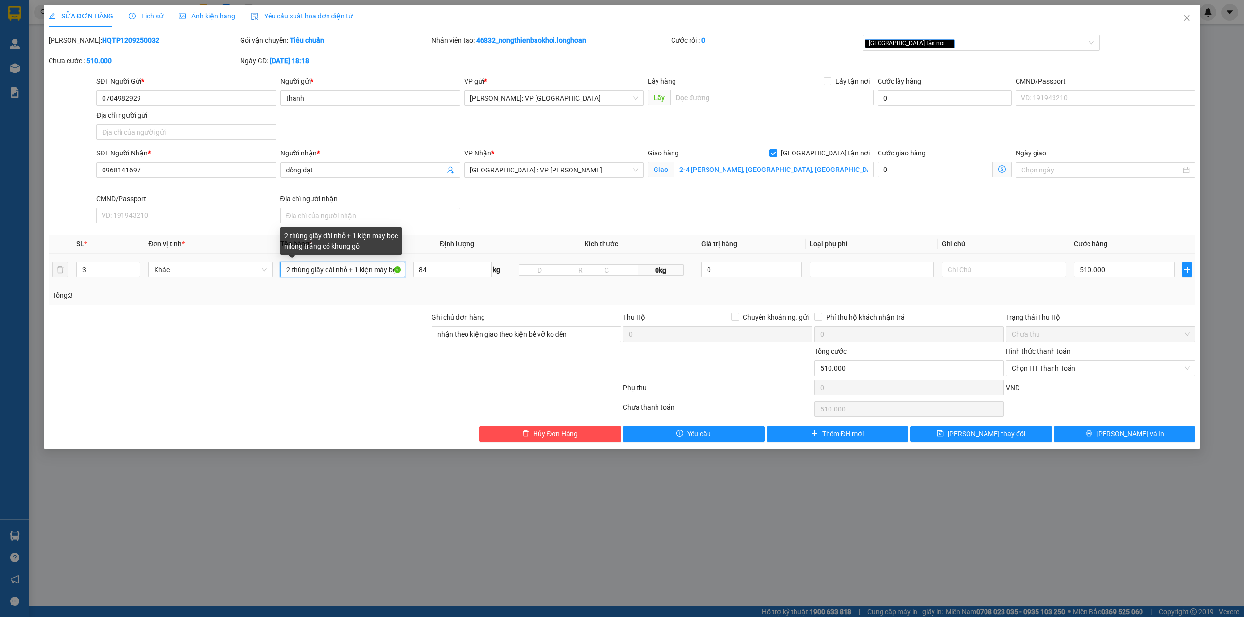
click at [366, 269] on input "2 thùng giấy dài nhỏ + 1 kiện máy bọc nilong trắng có khung gỗ" at bounding box center [342, 270] width 124 height 16
type input "2 thùng giấy dài nhỏ + 1 kiện máy bọc nilong trắng có balet gỗ"
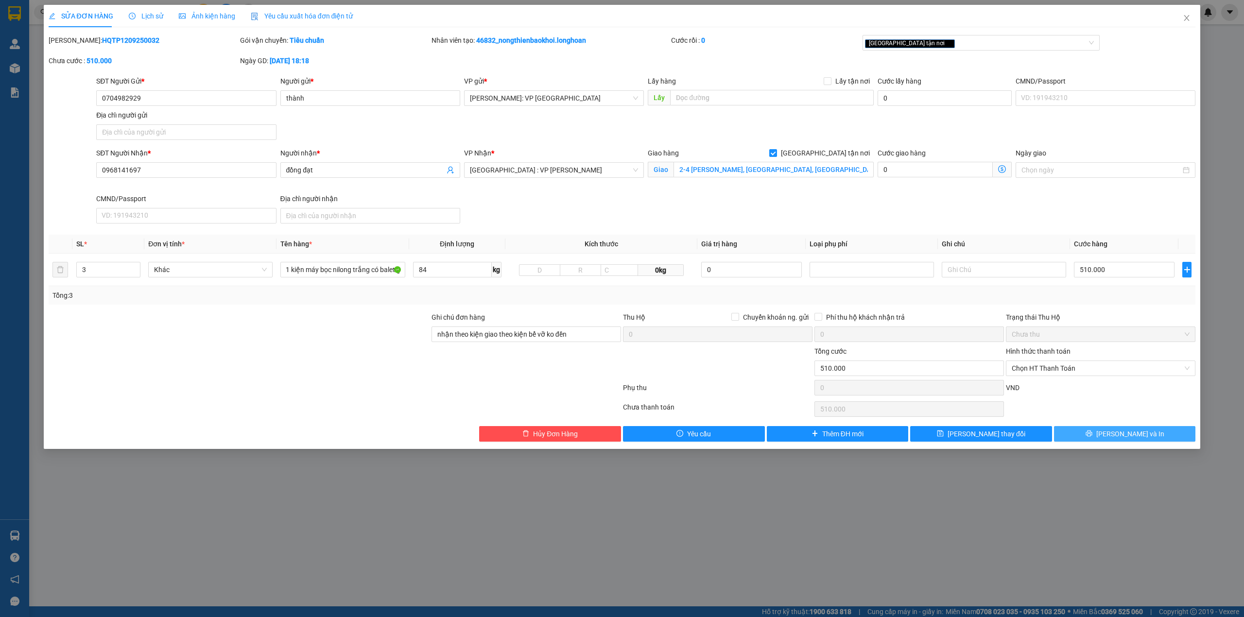
scroll to position [0, 0]
click at [1120, 434] on span "[PERSON_NAME] và In" at bounding box center [1130, 433] width 68 height 11
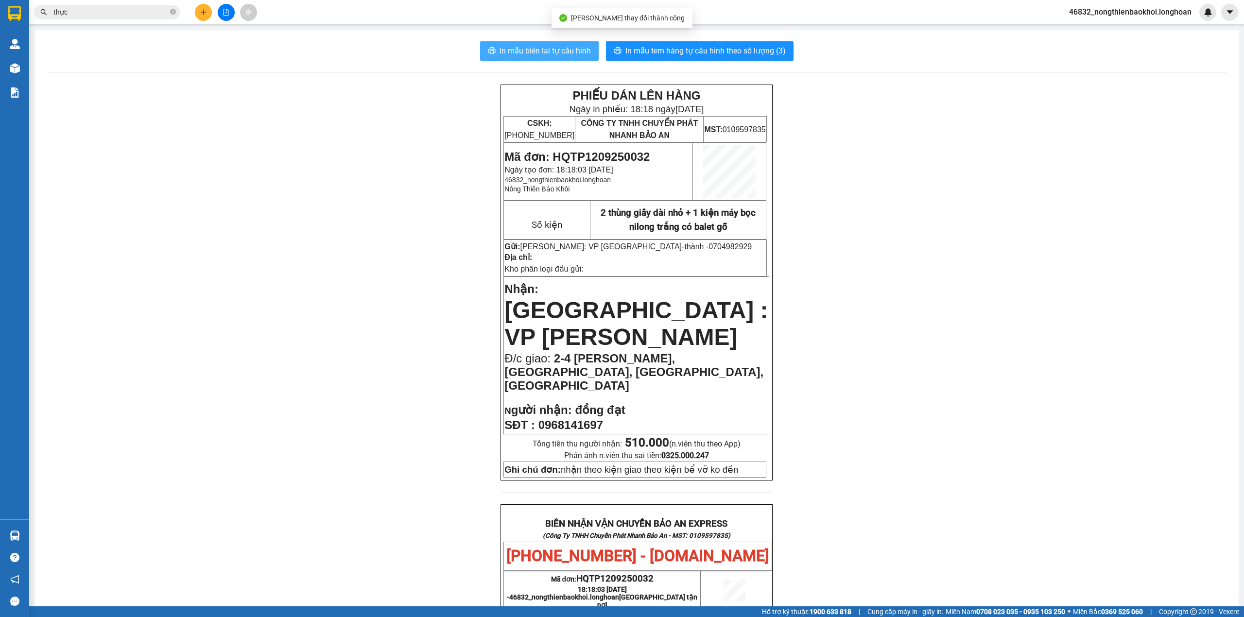
click at [574, 51] on span "In mẫu biên lai tự cấu hình" at bounding box center [544, 51] width 91 height 12
click at [416, 315] on div "PHIẾU DÁN LÊN HÀNG Ngày in phiếu: 18:18 ngày 12-09-2025 CSKH: 1900.06.88.33 CÔN…" at bounding box center [636, 554] width 1180 height 939
click at [395, 307] on div "PHIẾU DÁN LÊN HÀNG Ngày in phiếu: 18:18 ngày 12-09-2025 CSKH: 1900.06.88.33 CÔN…" at bounding box center [636, 554] width 1180 height 939
click at [385, 347] on div "PHIẾU DÁN LÊN HÀNG Ngày in phiếu: 18:18 ngày 12-09-2025 CSKH: 1900.06.88.33 CÔN…" at bounding box center [636, 554] width 1180 height 939
click at [675, 53] on span "In mẫu tem hàng tự cấu hình theo số lượng (3)" at bounding box center [705, 51] width 160 height 12
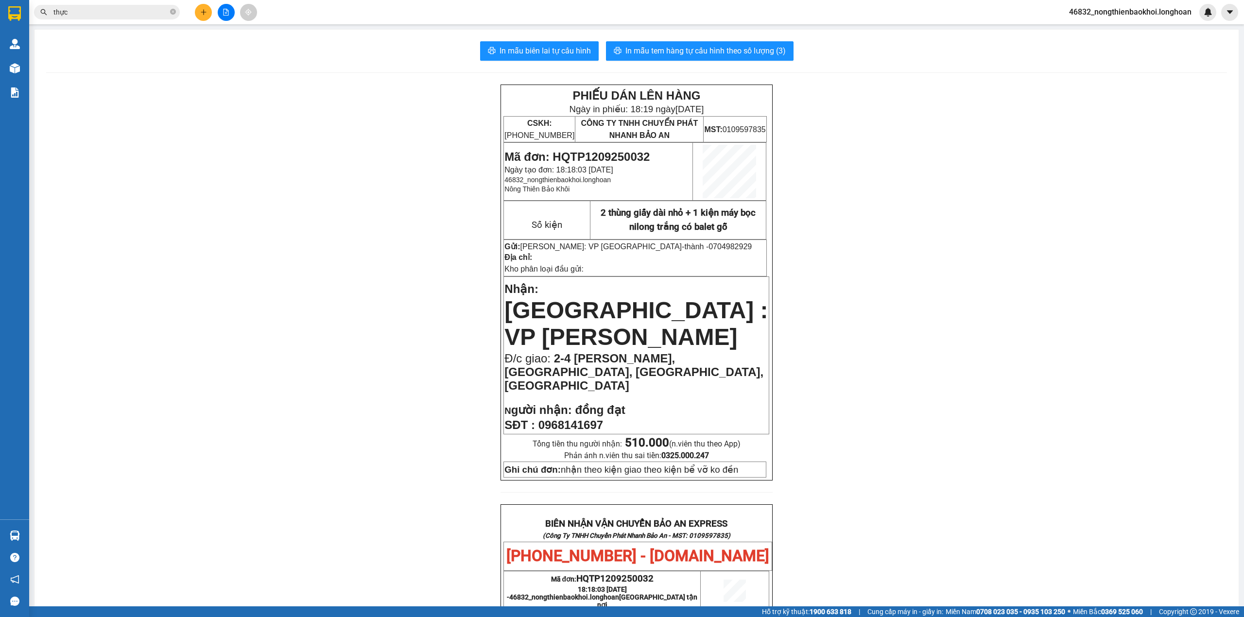
click at [362, 303] on div "PHIẾU DÁN LÊN HÀNG Ngày in phiếu: 18:19 ngày 12-09-2025 CSKH: 1900.06.88.33 CÔN…" at bounding box center [636, 554] width 1180 height 939
drag, startPoint x: 399, startPoint y: 292, endPoint x: 369, endPoint y: 294, distance: 30.2
click at [387, 294] on div "PHIẾU DÁN LÊN HÀNG Ngày in phiếu: 18:19 ngày 12-09-2025 CSKH: 1900.06.88.33 CÔN…" at bounding box center [636, 554] width 1180 height 939
click at [372, 302] on div "PHIẾU DÁN LÊN HÀNG Ngày in phiếu: 18:19 ngày 12-09-2025 CSKH: 1900.06.88.33 CÔN…" at bounding box center [636, 554] width 1180 height 939
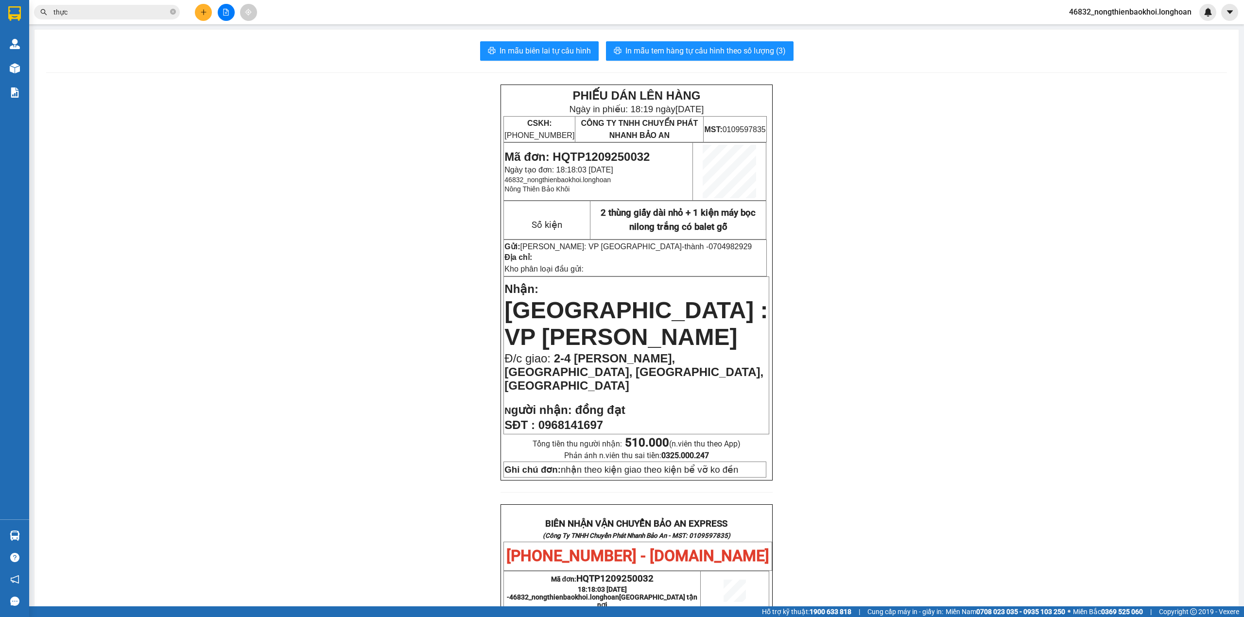
drag, startPoint x: 372, startPoint y: 302, endPoint x: 372, endPoint y: 307, distance: 5.4
click at [372, 303] on div "PHIẾU DÁN LÊN HÀNG Ngày in phiếu: 18:19 ngày 12-09-2025 CSKH: 1900.06.88.33 CÔN…" at bounding box center [636, 554] width 1180 height 939
click at [369, 310] on div "PHIẾU DÁN LÊN HÀNG Ngày in phiếu: 18:19 ngày 12-09-2025 CSKH: 1900.06.88.33 CÔN…" at bounding box center [636, 554] width 1180 height 939
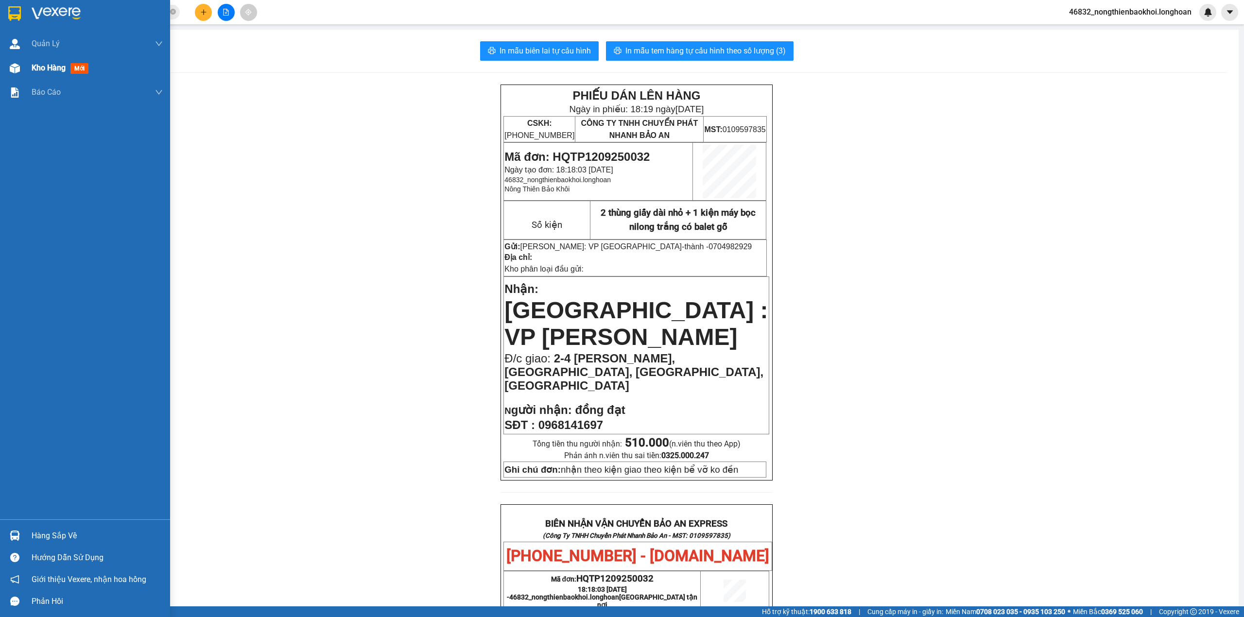
click at [16, 71] on img at bounding box center [15, 68] width 10 height 10
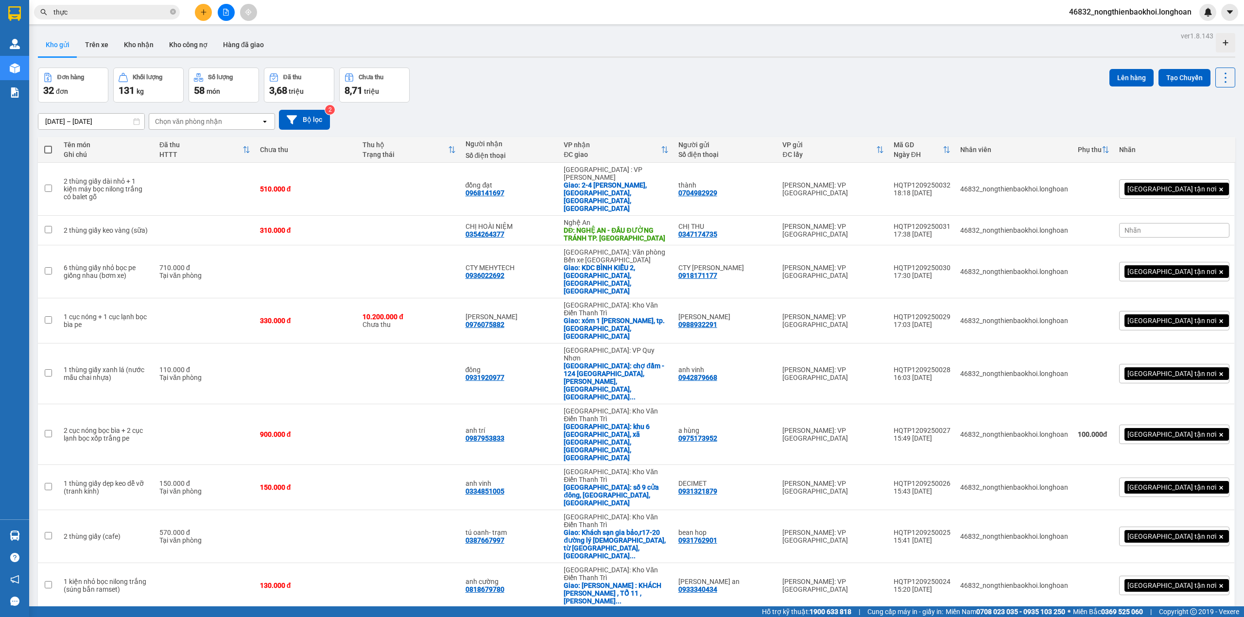
click at [551, 86] on div "Đơn hàng 32 đơn Khối lượng 131 kg Số lượng 58 món Đã thu 3,68 triệu Chưa thu 8,…" at bounding box center [636, 85] width 1197 height 35
click at [797, 102] on div "[DATE] – [DATE] Press the down arrow key to interact with the calendar and sele…" at bounding box center [636, 119] width 1197 height 34
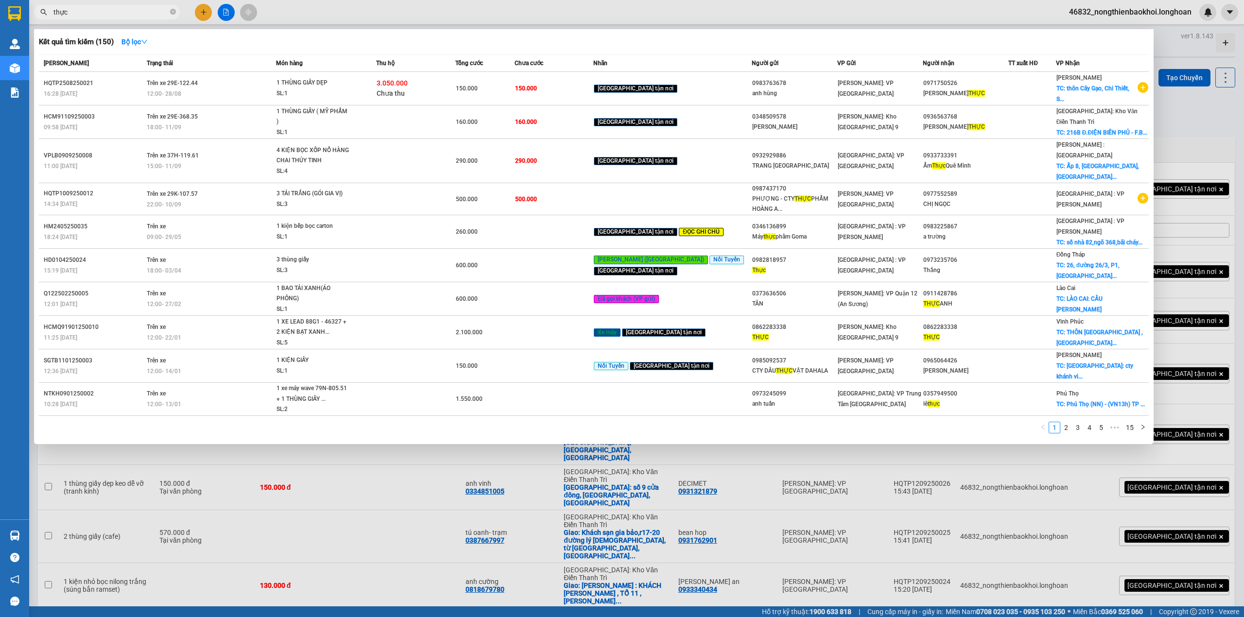
click at [131, 17] on input "thực" at bounding box center [110, 12] width 115 height 11
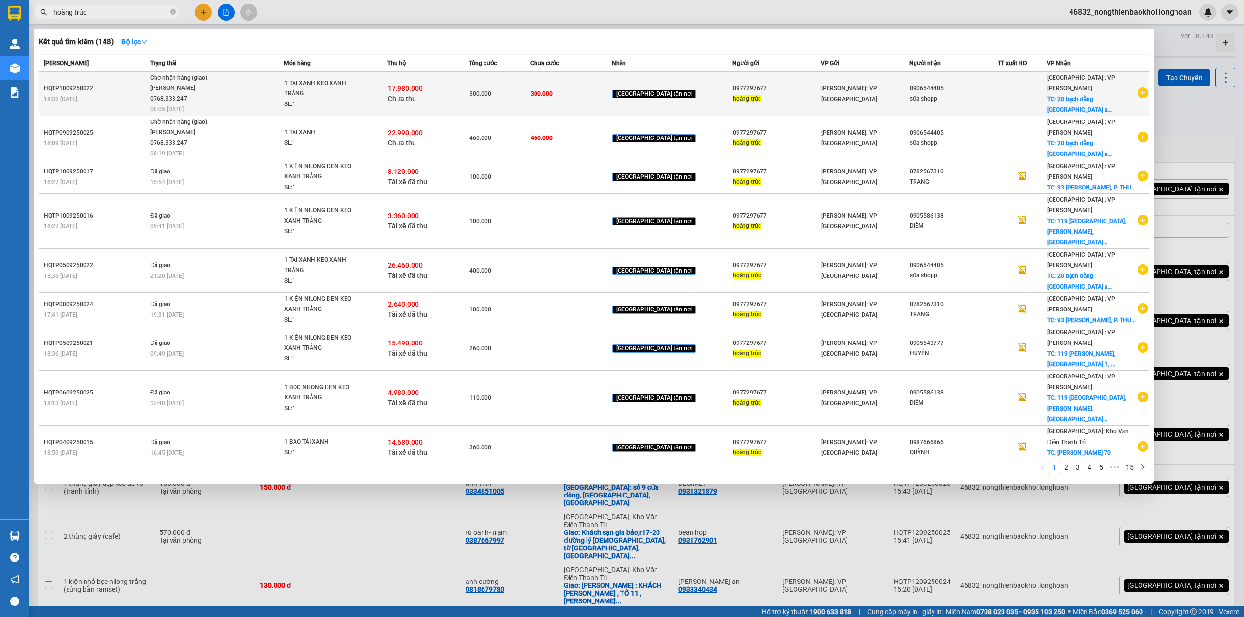
type input "hoàng trúc"
click at [357, 96] on div "1 TẢI XANH KEO XANH TRẮNG" at bounding box center [320, 88] width 73 height 21
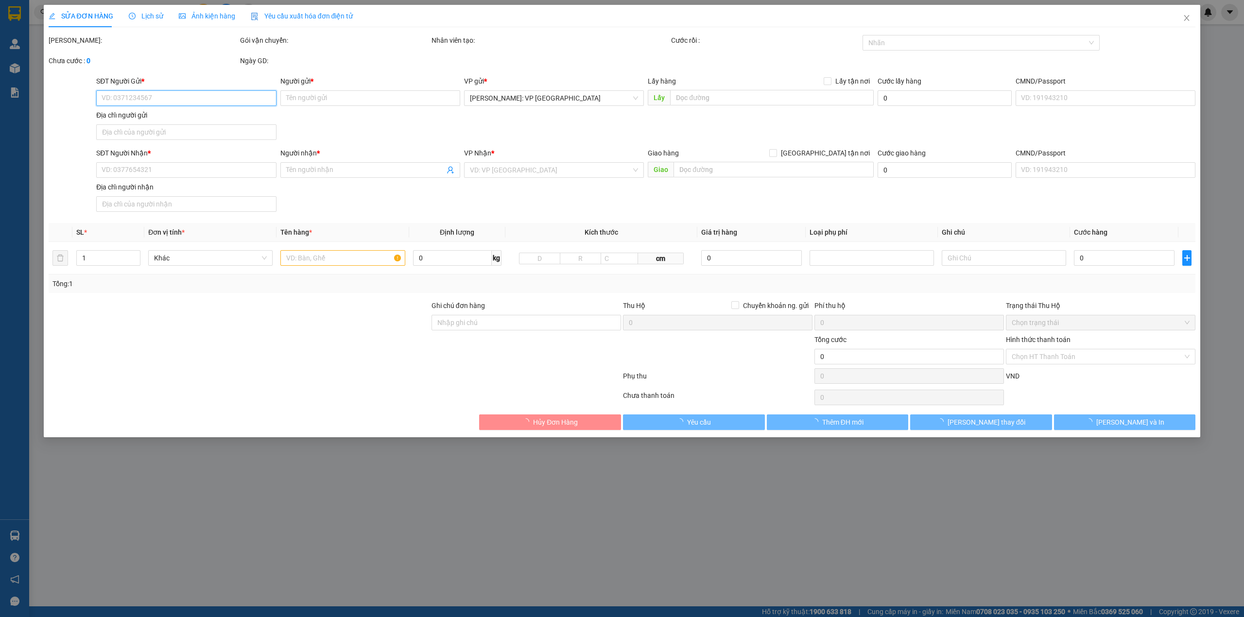
type input "0977297677"
type input "hoàng trúc"
type input "0906544405"
type input "sữa shopp"
checkbox input "true"
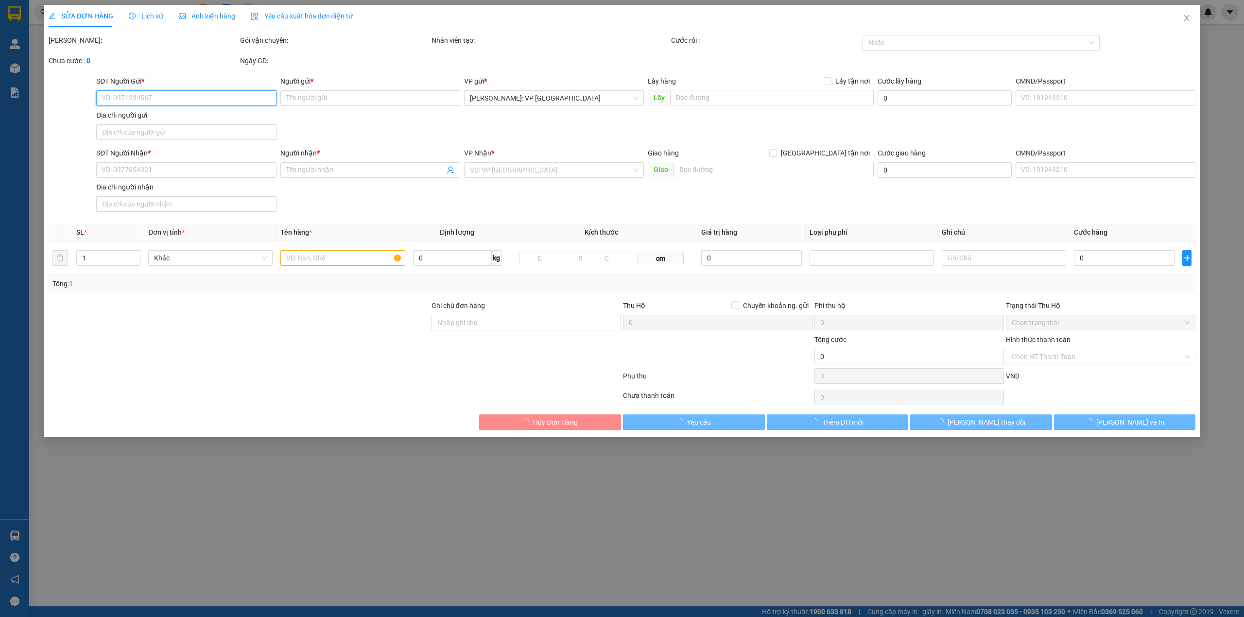
type input "20 bạch đằng phường minh an thành phố hội an"
type input "300.000"
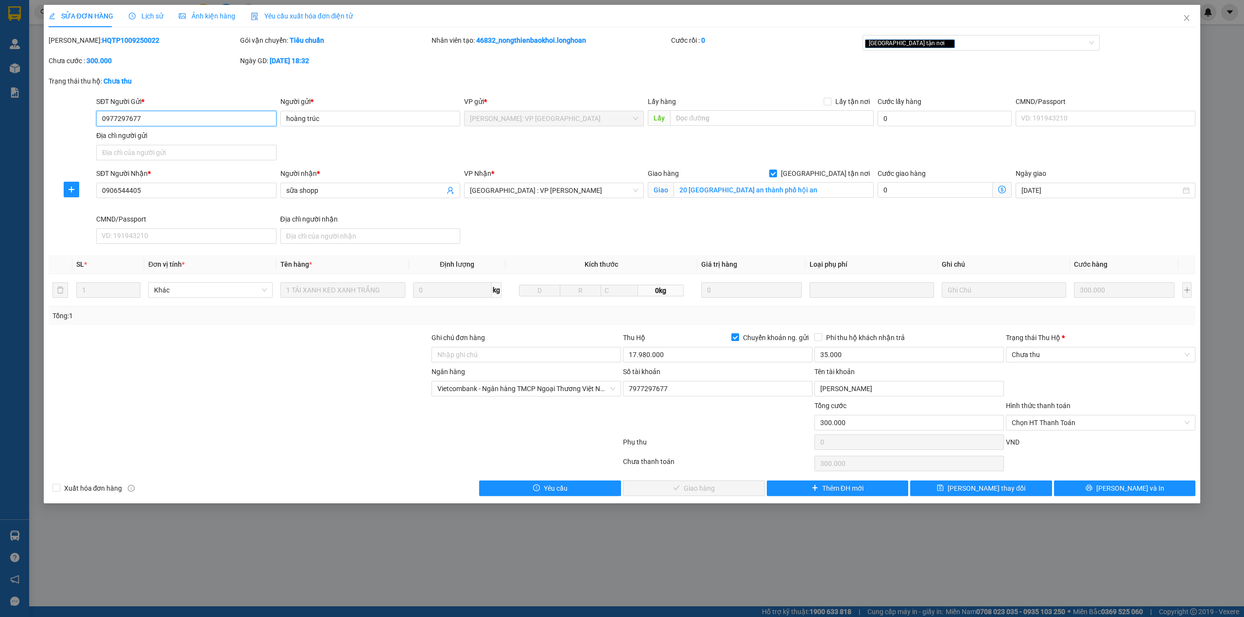
click at [173, 117] on input "0977297677" at bounding box center [186, 119] width 180 height 16
click at [1192, 18] on span "Close" at bounding box center [1186, 18] width 27 height 27
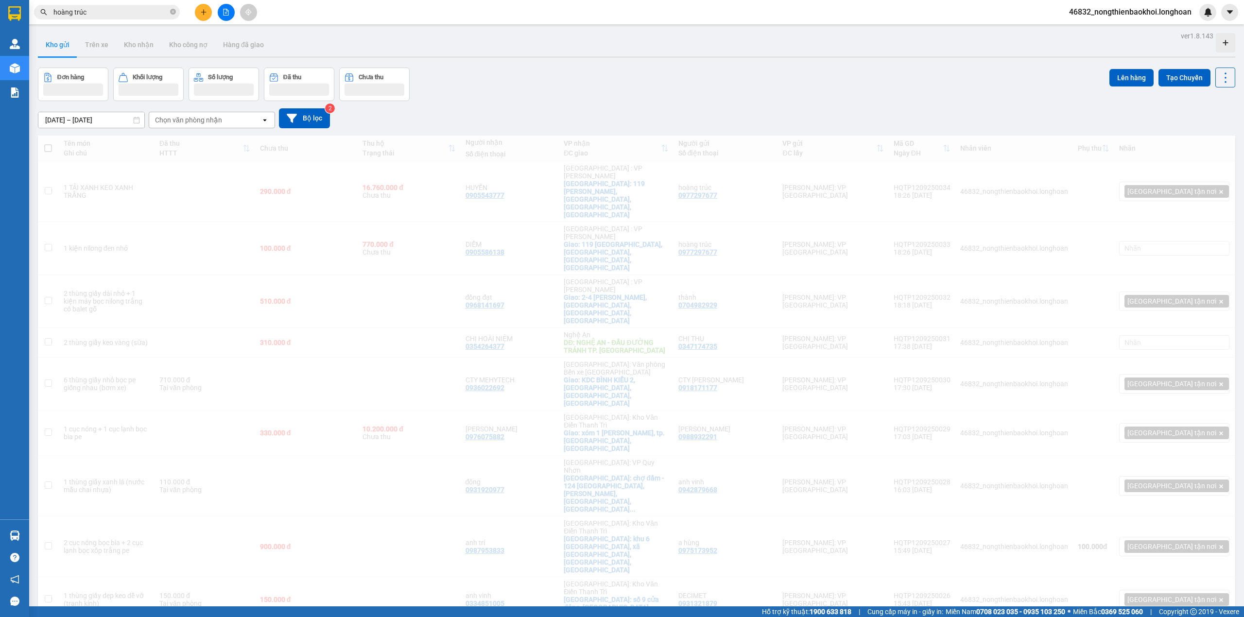
click at [622, 76] on div "Đơn hàng Khối lượng Số lượng Đã thu Chưa thu Lên hàng Tạo Chuyến" at bounding box center [636, 85] width 1197 height 34
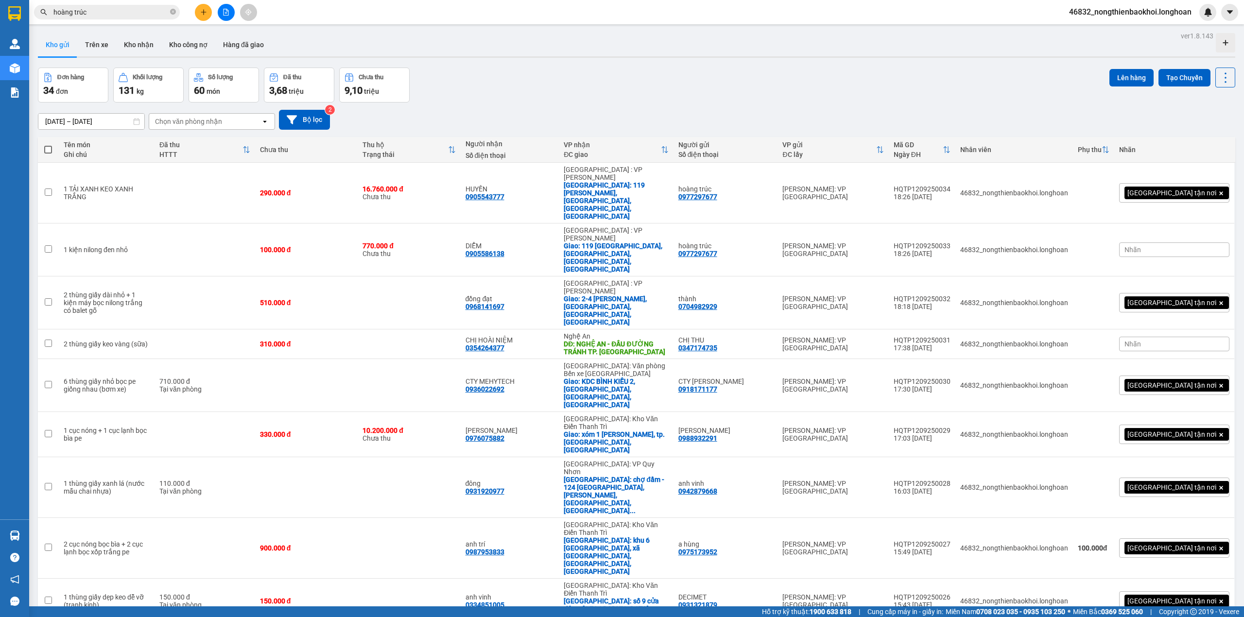
click at [601, 92] on div "Đơn hàng 34 đơn Khối lượng 131 kg Số lượng 60 món Đã thu 3,68 triệu Chưa thu 9,…" at bounding box center [636, 85] width 1197 height 35
click at [601, 90] on div "Đơn hàng 34 đơn Khối lượng 131 kg Số lượng 60 món Đã thu 3,68 triệu Chưa thu 9,…" at bounding box center [636, 85] width 1197 height 35
click at [751, 83] on div "Đơn hàng 34 đơn Khối lượng 131 kg Số lượng 60 món Đã thu 3,68 triệu Chưa thu 9,…" at bounding box center [636, 85] width 1197 height 35
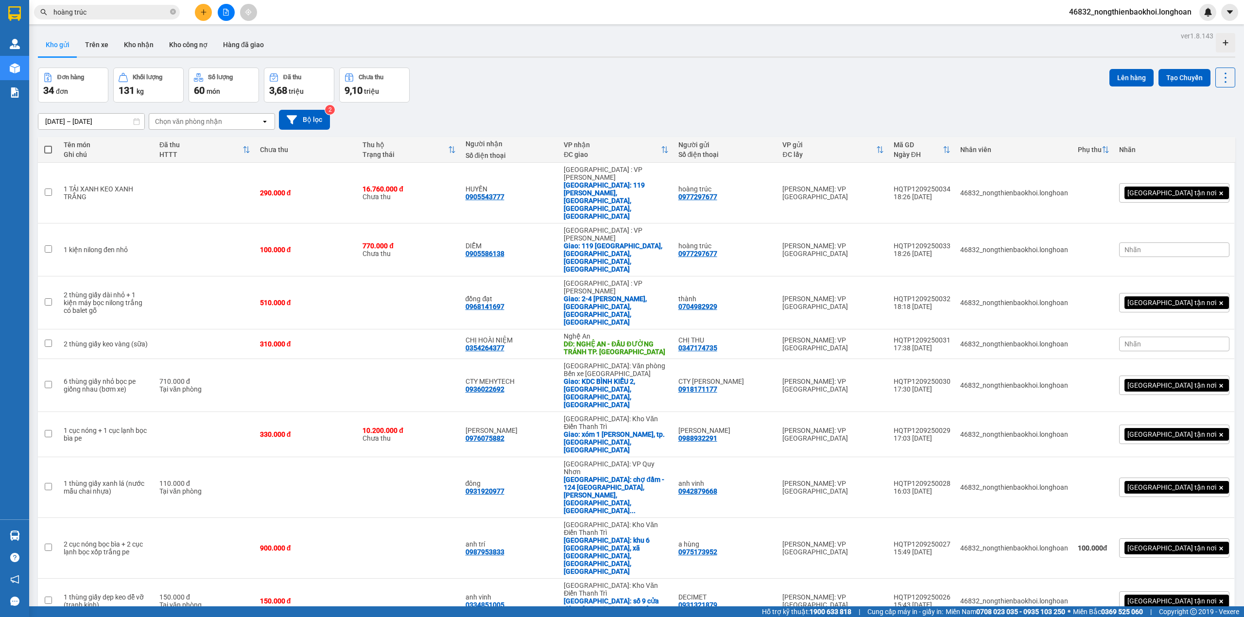
click at [1168, 242] on div "Nhãn" at bounding box center [1174, 249] width 110 height 15
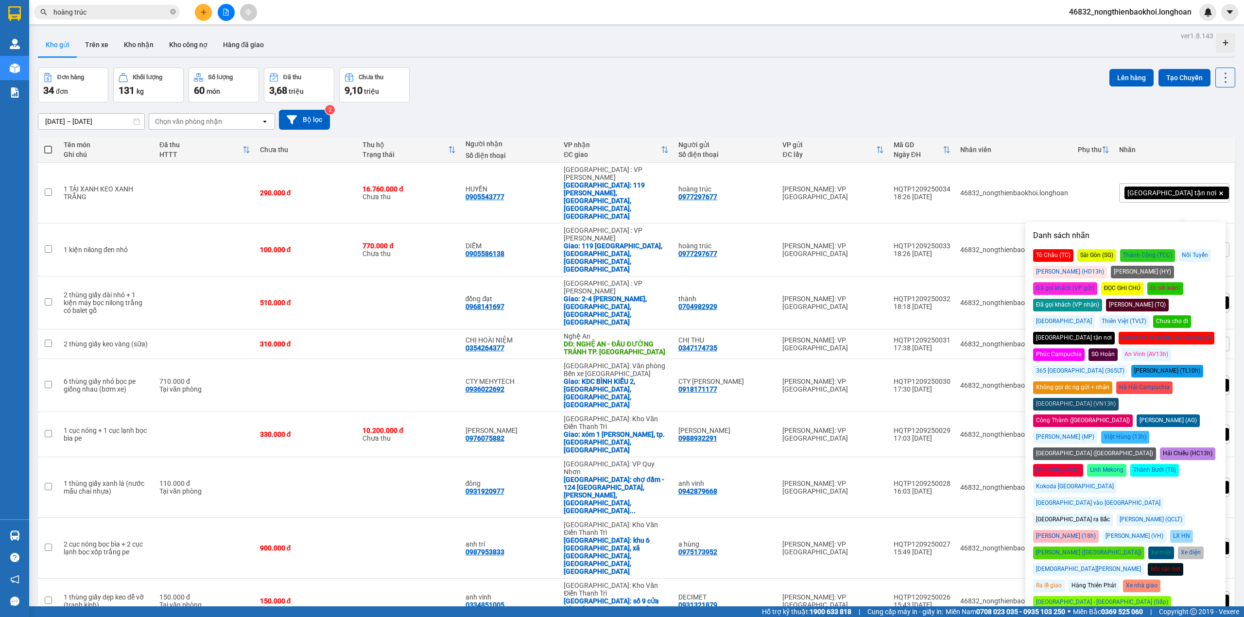
click at [1055, 332] on div "[GEOGRAPHIC_DATA] tận nơi" at bounding box center [1074, 338] width 82 height 13
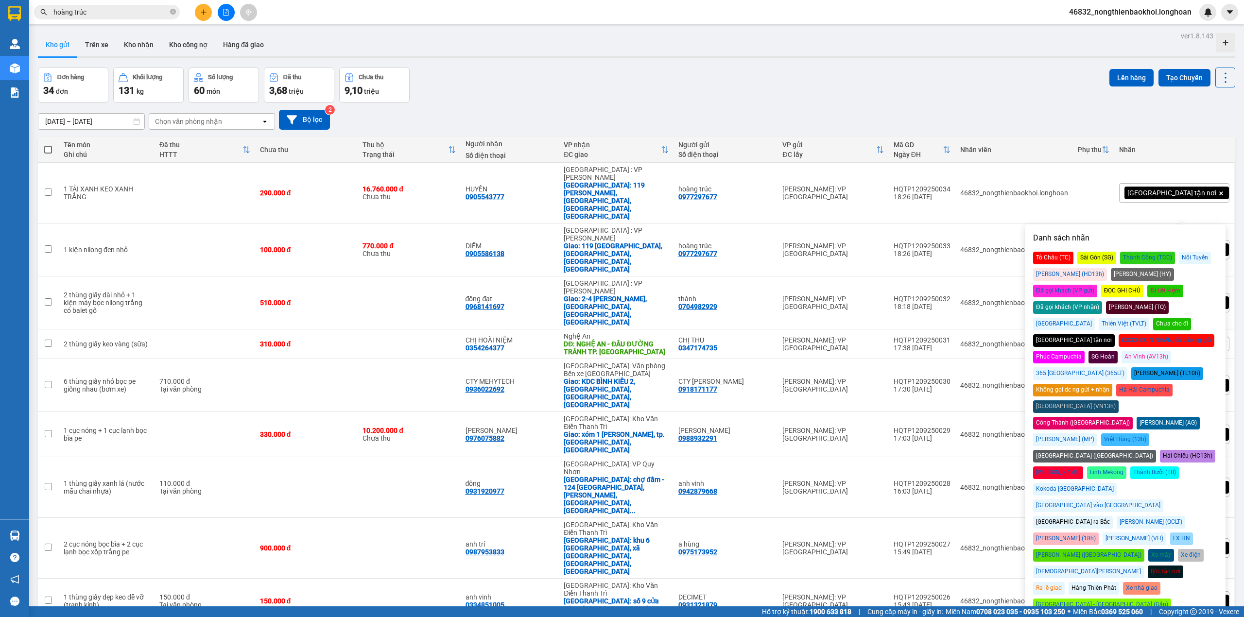
click at [978, 117] on div "[DATE] – [DATE] Press the down arrow key to interact with the calendar and sele…" at bounding box center [636, 120] width 1197 height 20
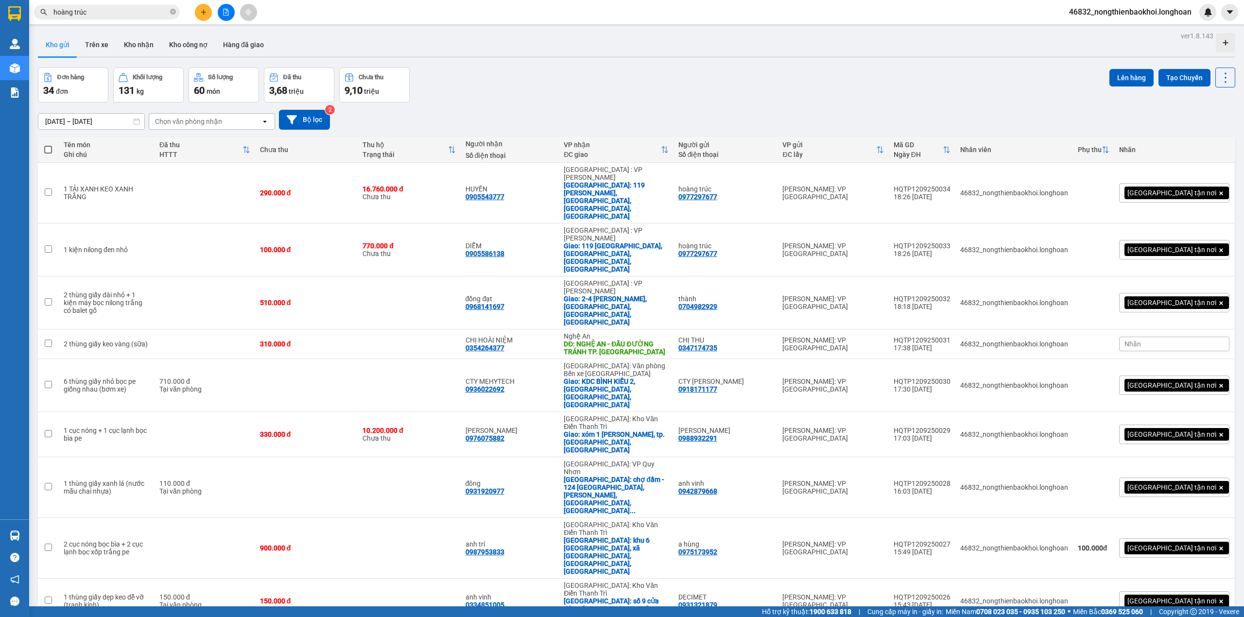
click at [769, 106] on div "[DATE] – [DATE] Press the down arrow key to interact with the calendar and sele…" at bounding box center [636, 119] width 1197 height 34
click at [597, 94] on div "Đơn hàng 34 đơn Khối lượng 131 kg Số lượng 60 món Đã thu 3,68 triệu Chưa thu 9,…" at bounding box center [636, 85] width 1197 height 35
click at [542, 102] on div "Đơn hàng 34 đơn Khối lượng 131 kg Số lượng 60 món Đã thu 3,68 triệu Chưa thu 9,…" at bounding box center [636, 85] width 1197 height 35
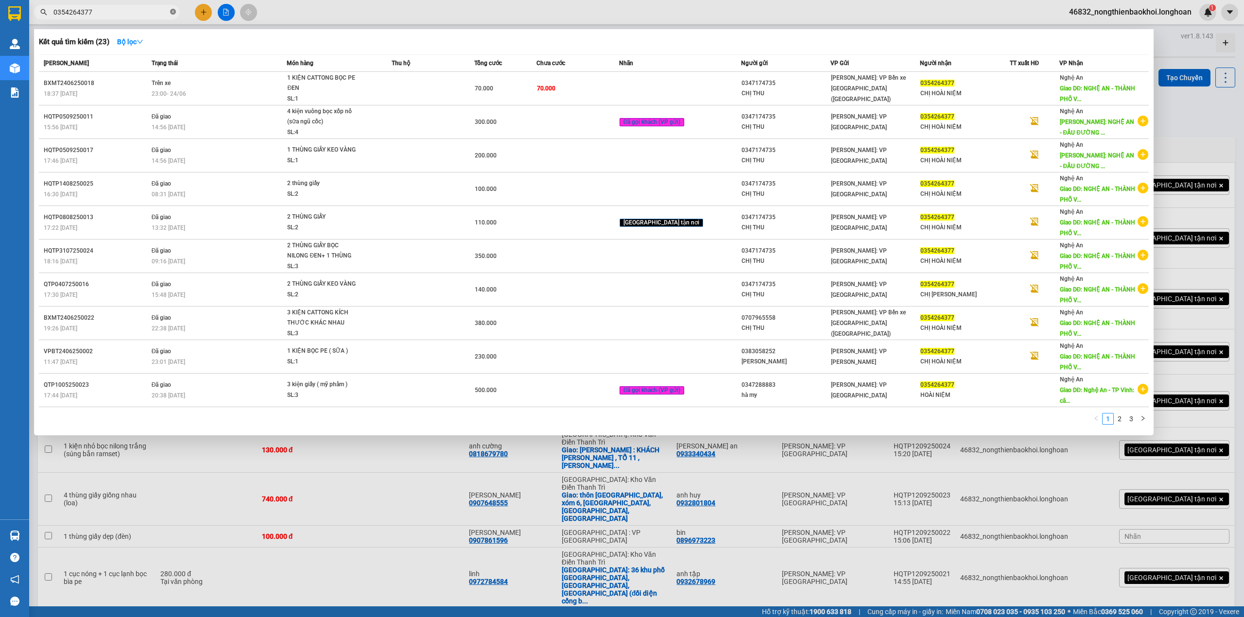
click at [171, 11] on icon "close-circle" at bounding box center [173, 12] width 6 height 6
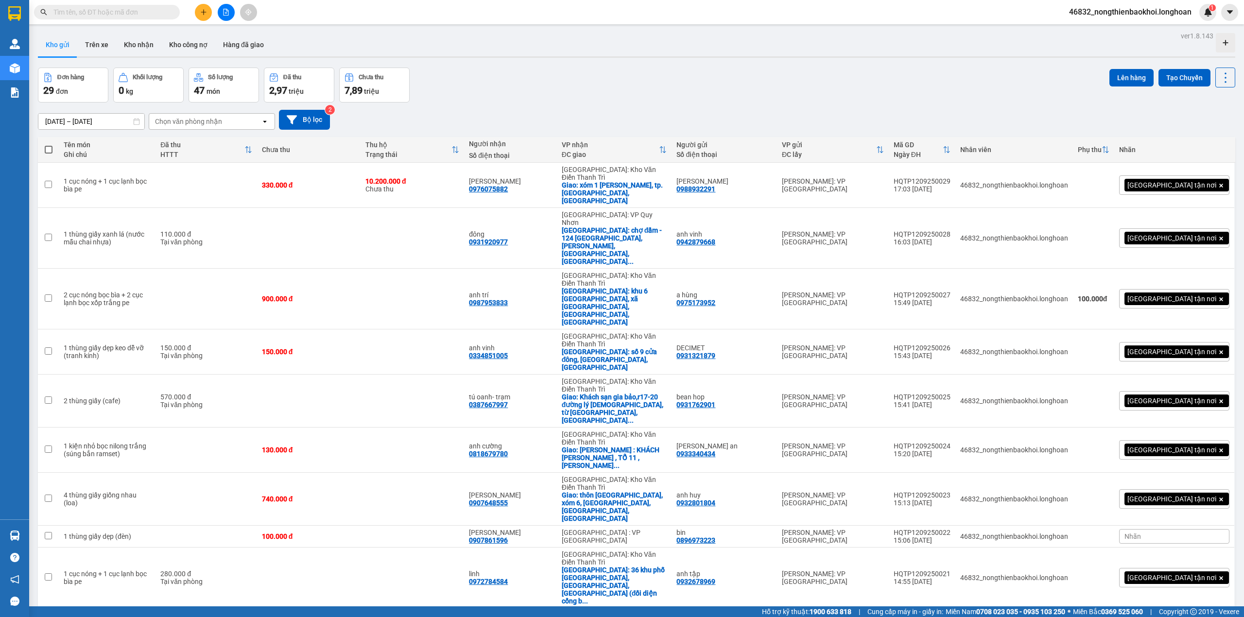
click at [204, 14] on icon "plus" at bounding box center [203, 12] width 7 height 7
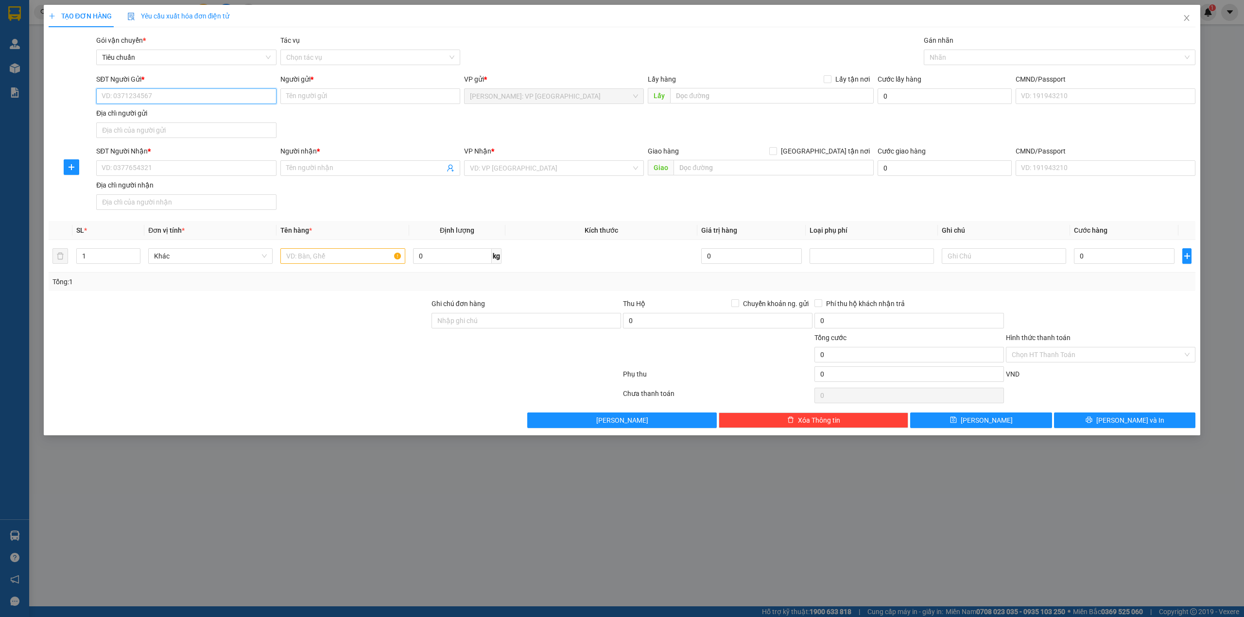
paste input "0977297677"
type input "0977297677"
click at [159, 119] on div "0977297677 - hoàng trúc" at bounding box center [186, 116] width 168 height 11
type input "hoàng trúc"
checkbox input "true"
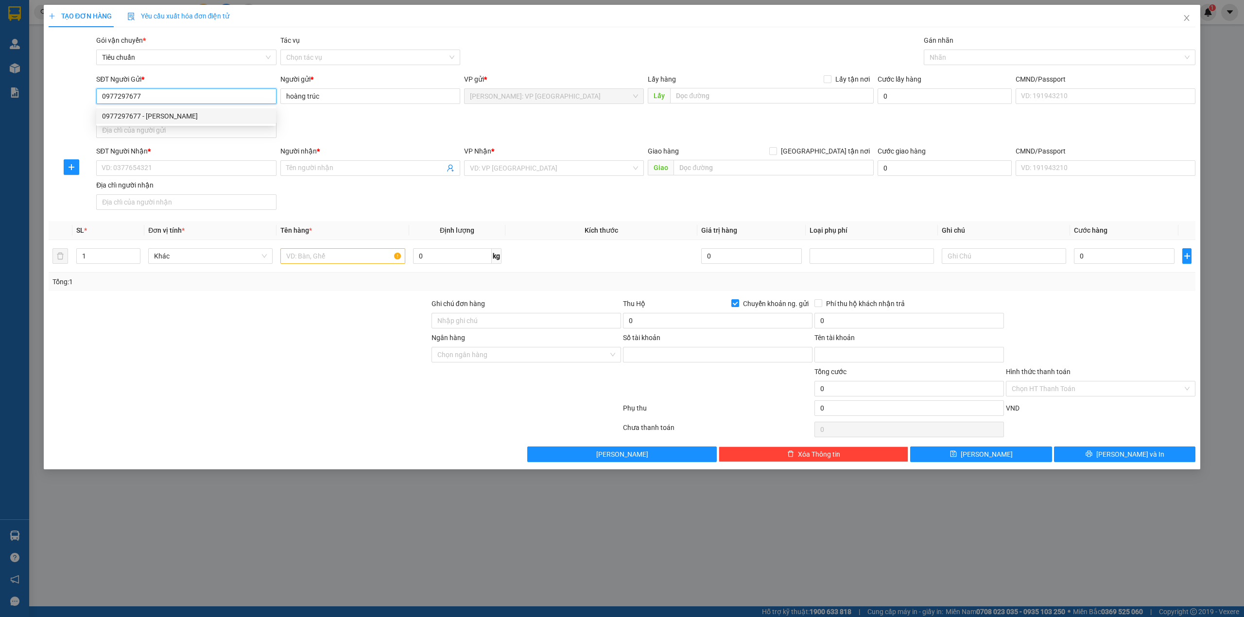
type input "7977297677"
type input "hồ thị mỹ hạnh"
type input "0977297677"
click at [374, 117] on div "SĐT Người Gửi * 0977297677 Người gửi * hoàng trúc VP gửi * Hồ Chí Minh: VP Quận…" at bounding box center [645, 108] width 1103 height 68
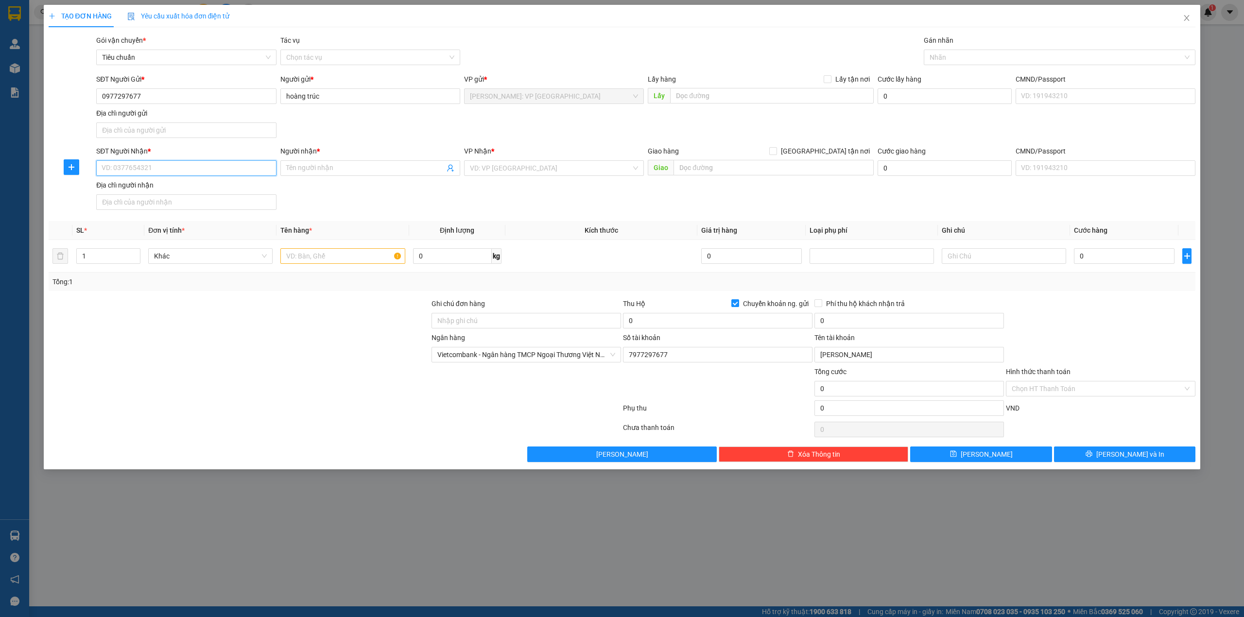
click at [190, 164] on input "SĐT Người Nhận *" at bounding box center [186, 168] width 180 height 16
click at [166, 233] on div "0905543777 - HUYỀN" at bounding box center [186, 235] width 168 height 11
type input "0905543777"
type input "HUYỀN"
checkbox input "true"
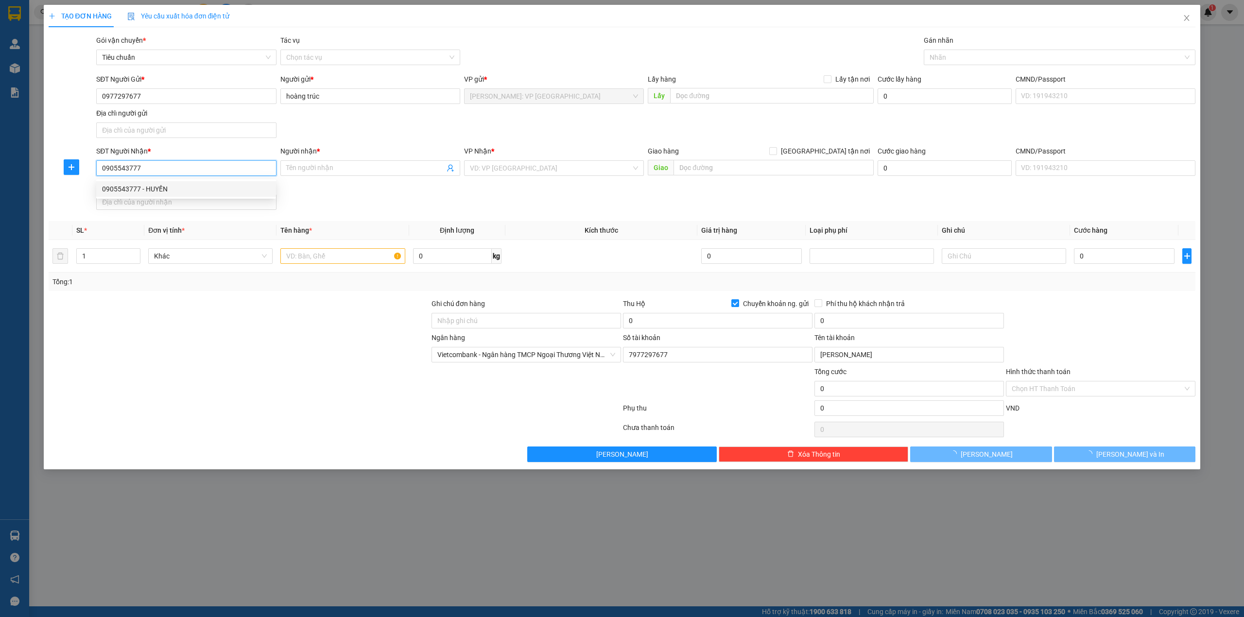
type input "119 TRẦN PHÚ, HẢI CHÂU 1, HẢI CHÂU, ĐÀ NẴNG"
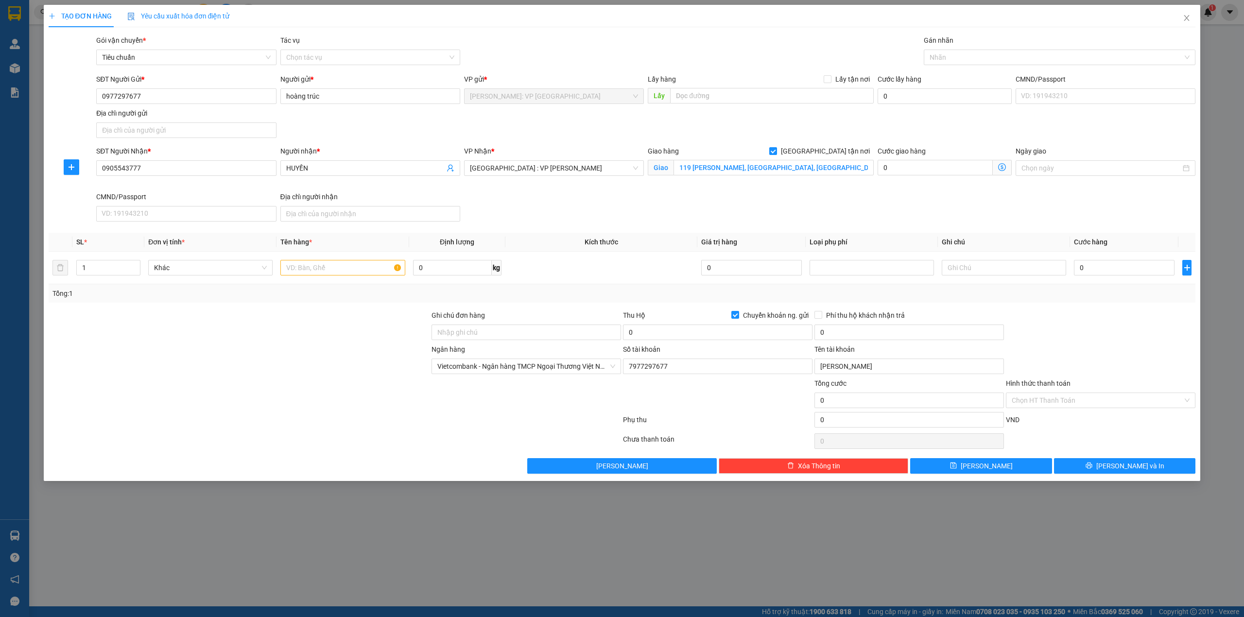
click at [397, 137] on div "SĐT Người Gửi * 0977297677 Người gửi * hoàng trúc VP gửi * Hồ Chí Minh: VP Quận…" at bounding box center [645, 108] width 1103 height 68
click at [591, 206] on div "SĐT Người Nhận * 0905543777 Người nhận * HUYỀN VP Nhận * Đà Nẵng : VP Thanh Khê…" at bounding box center [645, 186] width 1103 height 80
click at [311, 273] on input "text" at bounding box center [342, 268] width 124 height 16
paste input "1 TẢI XANH KEO XANH TRẮNG"
type input "1 TẢI XANH KEO XANH TRẮNG"
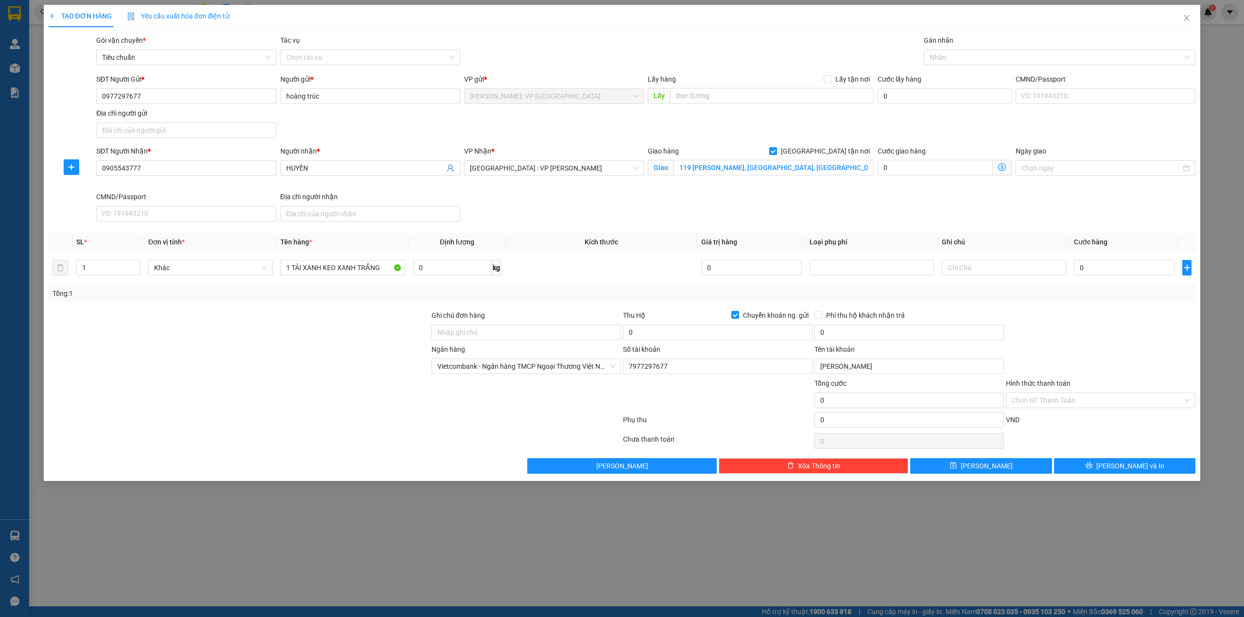
click at [315, 315] on div at bounding box center [239, 327] width 383 height 34
click at [640, 327] on input "0" at bounding box center [717, 332] width 189 height 16
type input "16.760.000"
click at [210, 368] on div at bounding box center [239, 361] width 383 height 34
click at [877, 330] on input "0" at bounding box center [908, 332] width 189 height 16
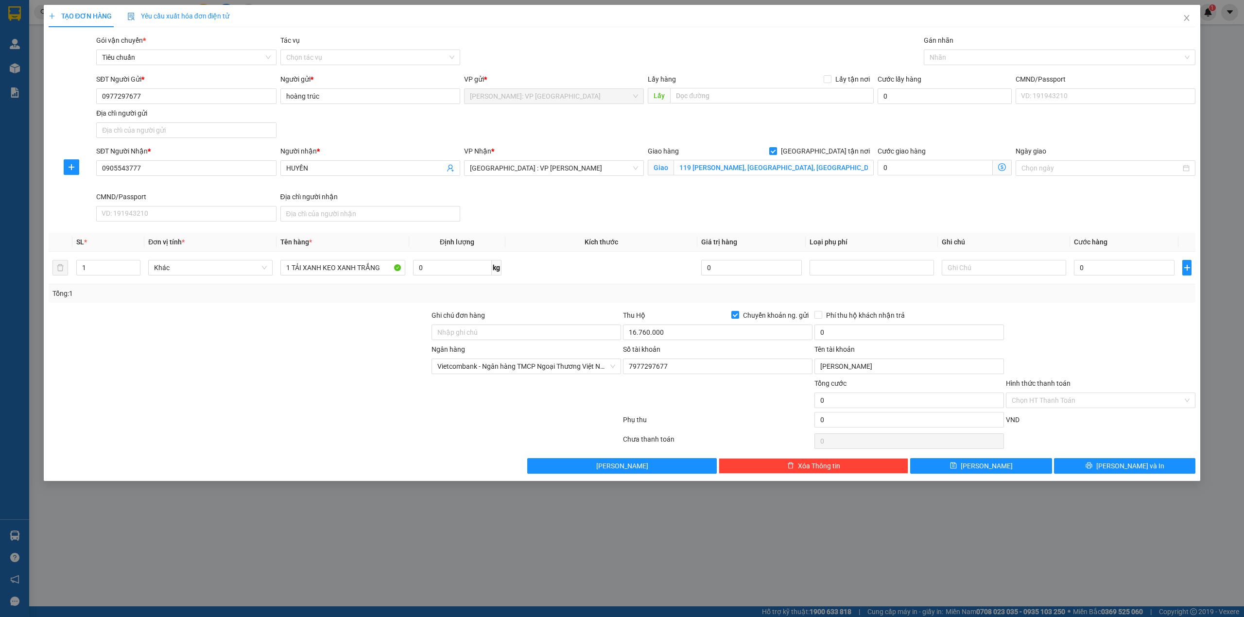
click at [274, 365] on div at bounding box center [239, 361] width 383 height 34
click at [528, 22] on div "TẠO ĐƠN HÀNG Yêu cầu xuất hóa đơn điện tử" at bounding box center [622, 16] width 1147 height 22
click at [990, 52] on div at bounding box center [1054, 57] width 257 height 12
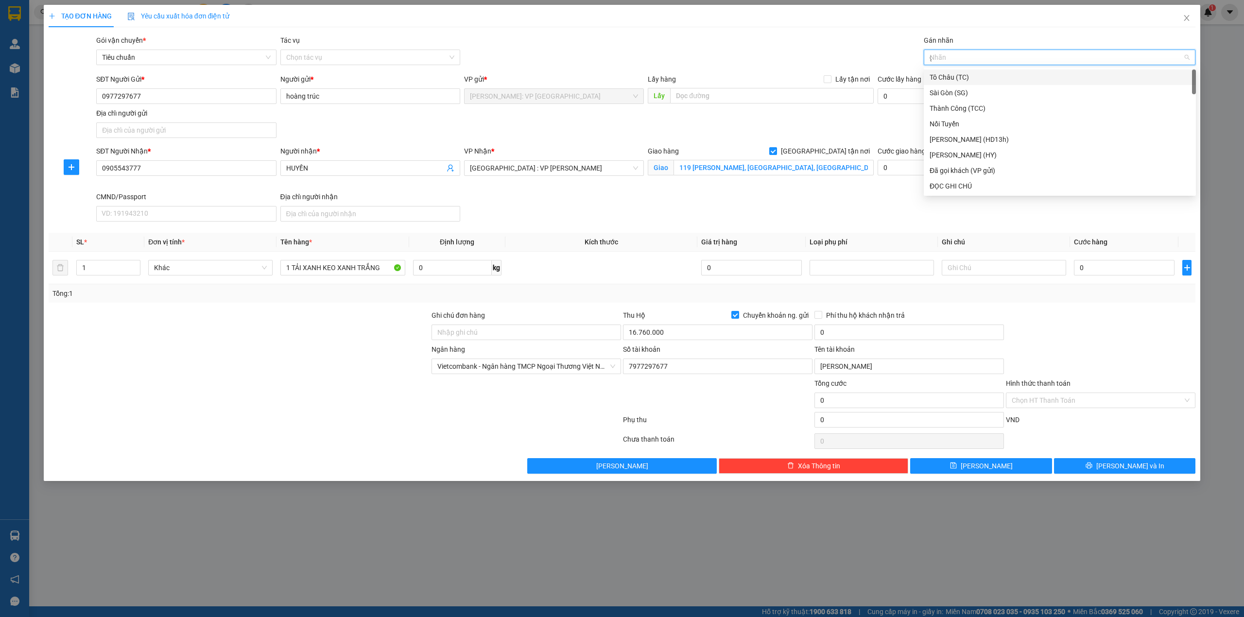
type input "gi"
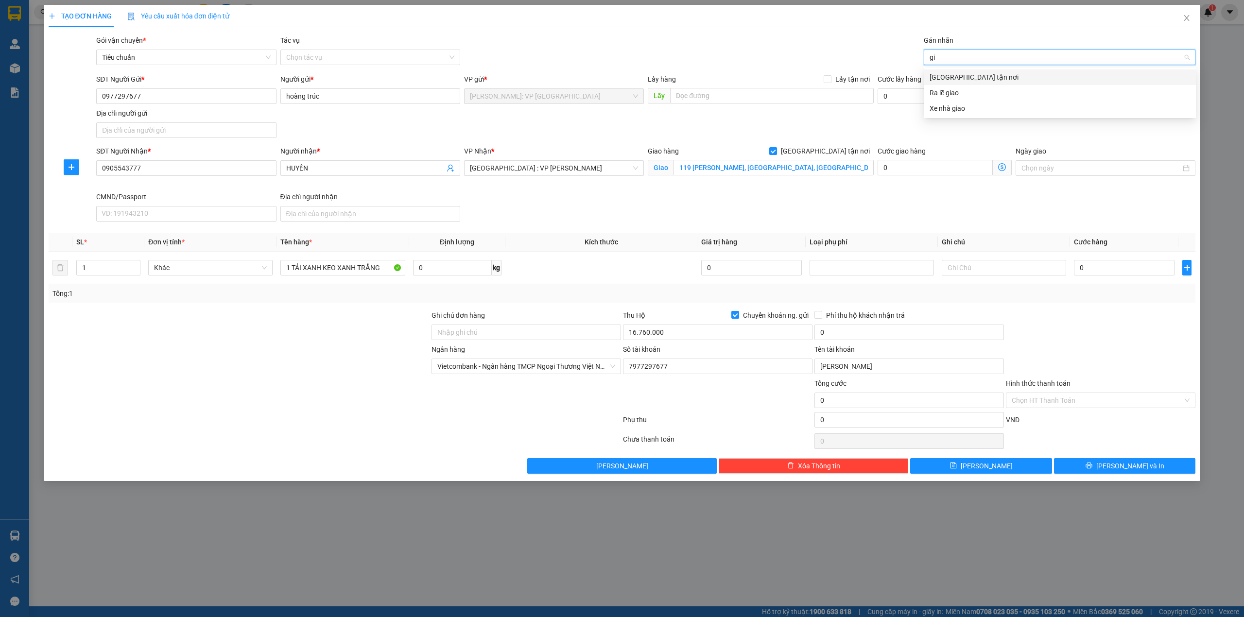
click at [978, 79] on div "[GEOGRAPHIC_DATA] tận nơi" at bounding box center [1059, 77] width 260 height 11
click at [671, 28] on div "TẠO ĐƠN HÀNG Yêu cầu xuất hóa đơn điện tử Transit Pickup Surcharge Ids Transit …" at bounding box center [622, 239] width 1147 height 469
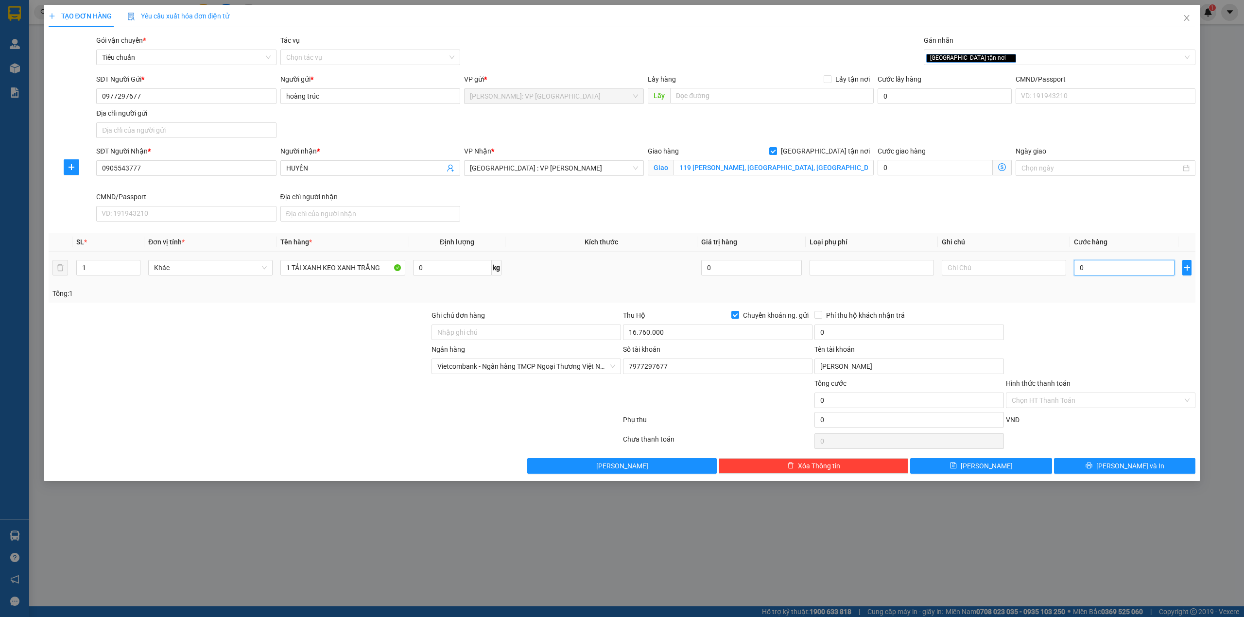
click at [1097, 271] on input "0" at bounding box center [1124, 268] width 101 height 16
type input "2"
type input "29"
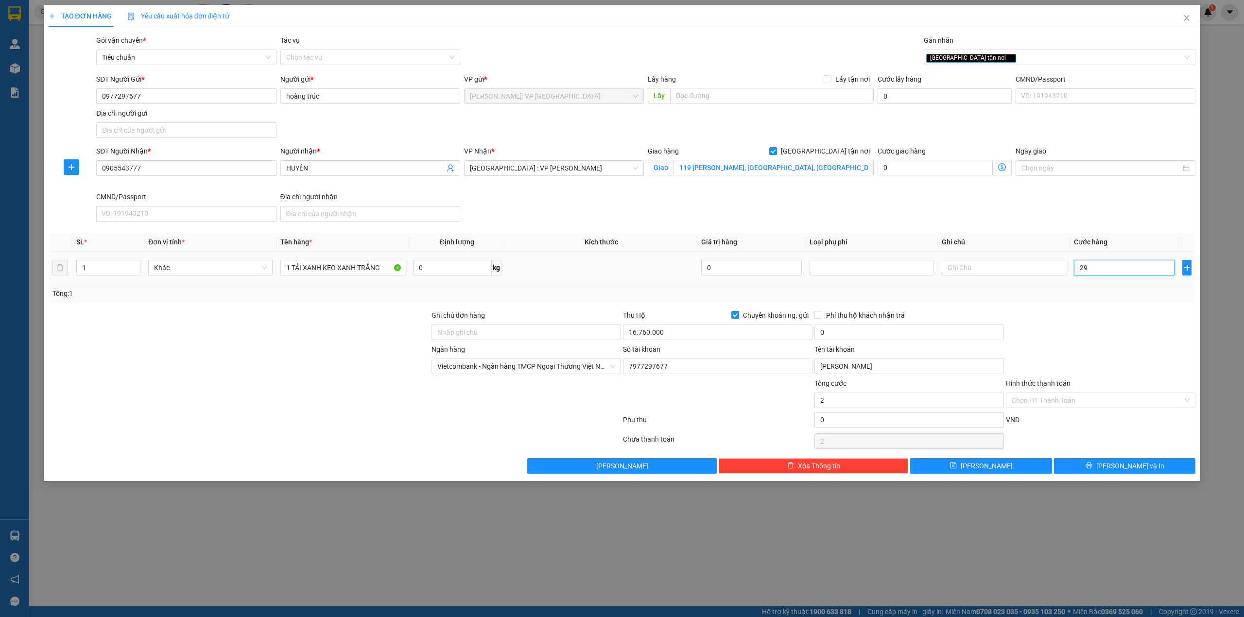
type input "29"
type input "290"
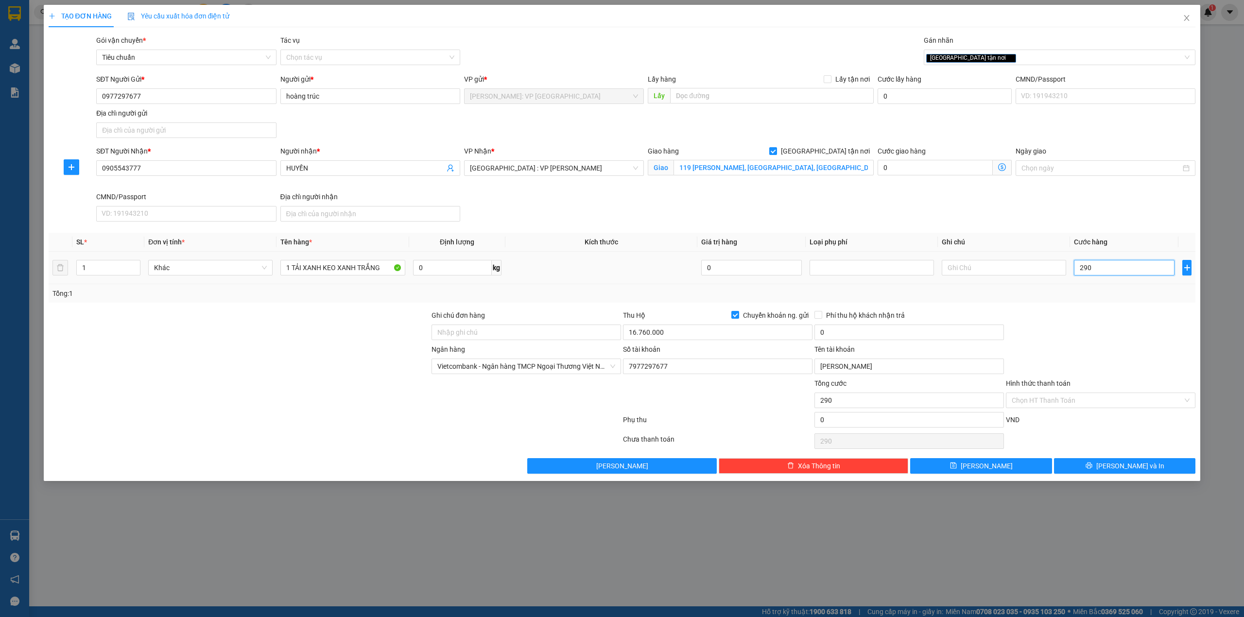
type input "2.900"
type input "29.000"
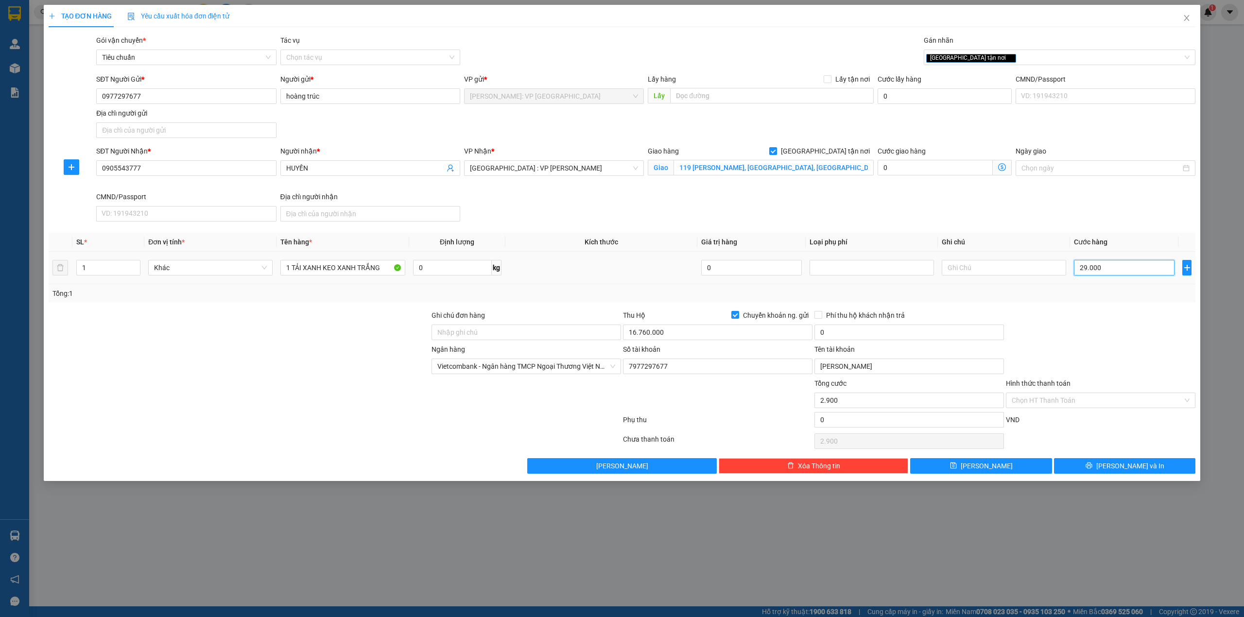
type input "29.000"
type input "290.000"
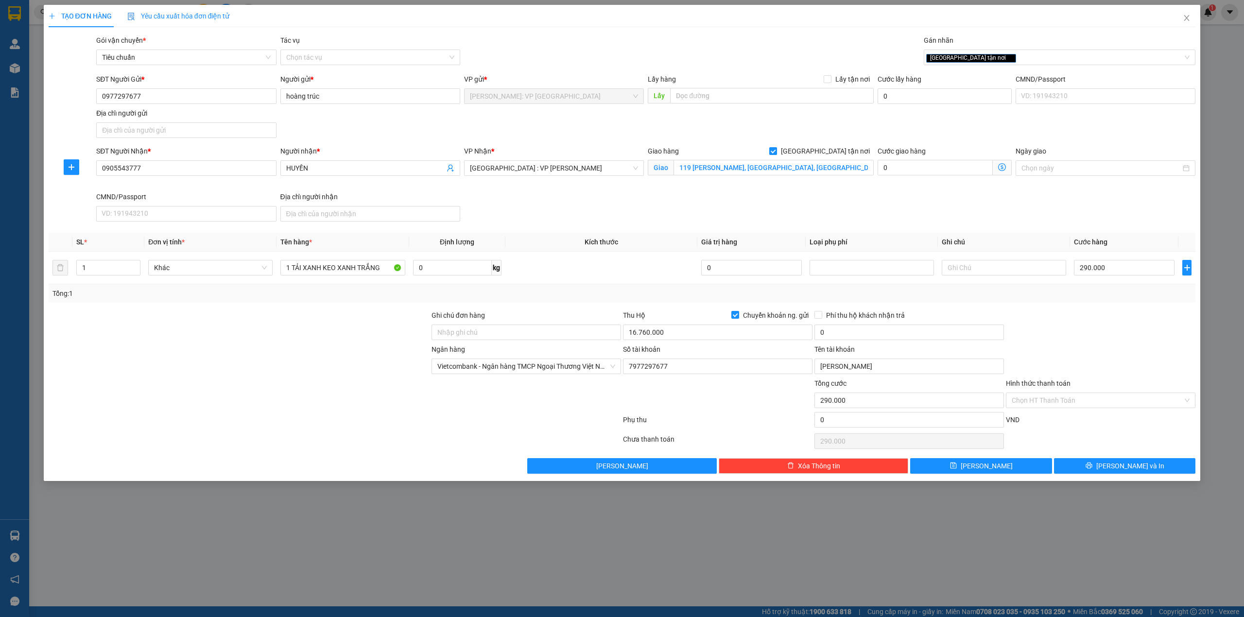
click at [566, 199] on div "SĐT Người Nhận * 0905543777 Người nhận * HUYỀN VP Nhận * Đà Nẵng : VP Thanh Khê…" at bounding box center [645, 186] width 1103 height 80
click at [309, 323] on div at bounding box center [239, 327] width 383 height 34
click at [183, 96] on input "0977297677" at bounding box center [186, 96] width 180 height 16
drag, startPoint x: 271, startPoint y: 359, endPoint x: 268, endPoint y: 79, distance: 279.8
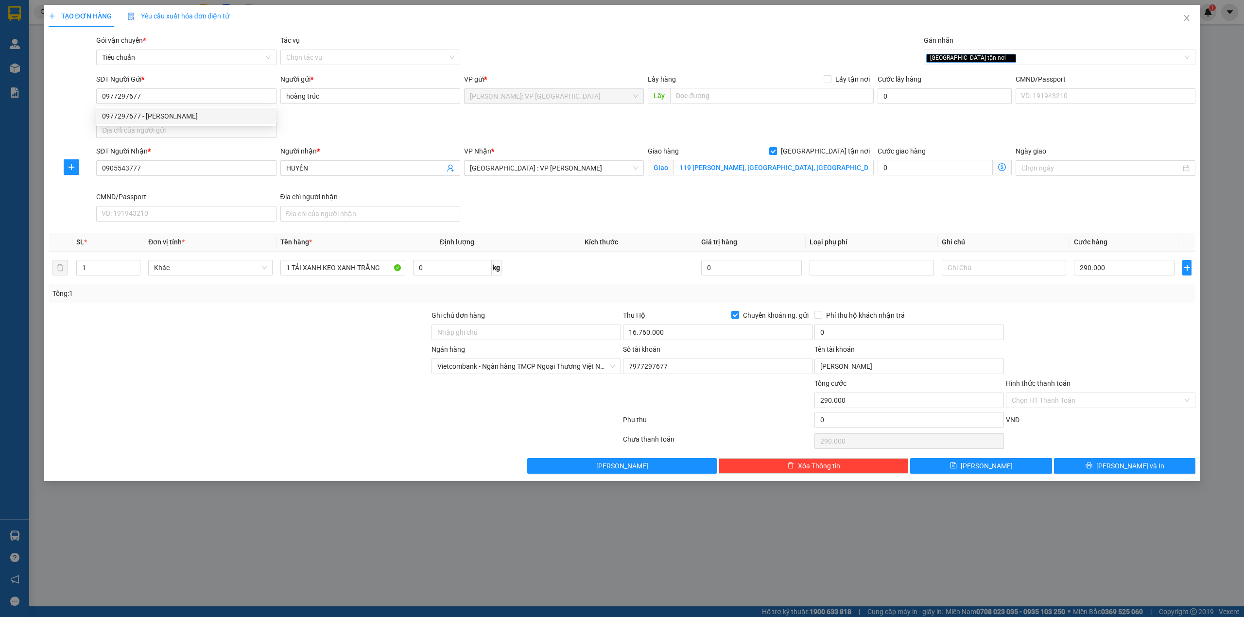
click at [271, 350] on div at bounding box center [239, 361] width 383 height 34
click at [632, 212] on div "SĐT Người Nhận * 0905543777 Người nhận * HUYỀN VP Nhận * Đà Nẵng : VP Thanh Khê…" at bounding box center [645, 186] width 1103 height 80
click at [838, 336] on input "0" at bounding box center [908, 332] width 189 height 16
drag, startPoint x: 306, startPoint y: 395, endPoint x: 313, endPoint y: 380, distance: 17.4
click at [309, 388] on div at bounding box center [239, 395] width 383 height 34
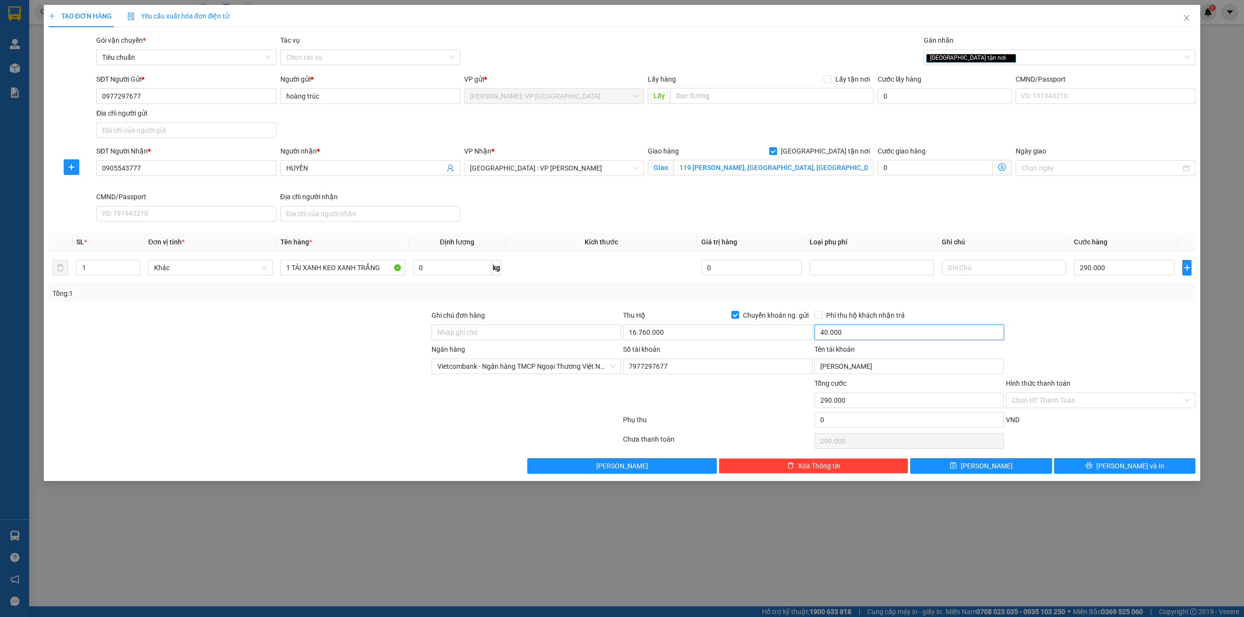
click at [871, 337] on input "40.000" at bounding box center [908, 332] width 189 height 16
type input "35.000"
click at [1126, 467] on span "[PERSON_NAME] và In" at bounding box center [1130, 466] width 68 height 11
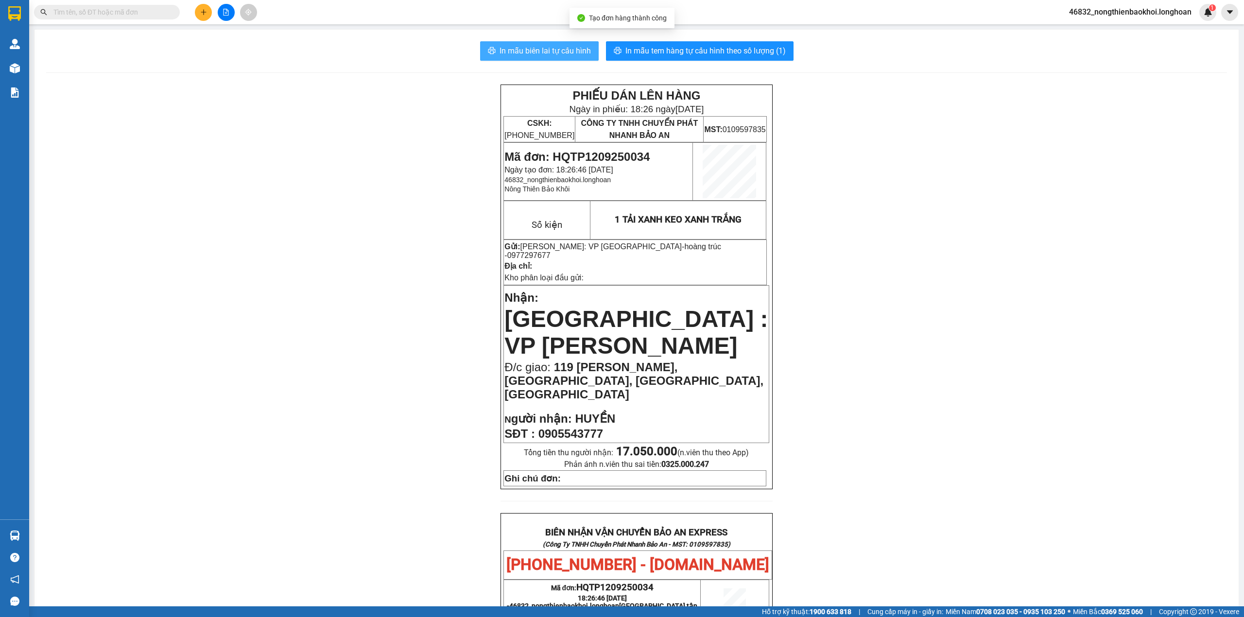
click at [537, 59] on button "In mẫu biên lai tự cấu hình" at bounding box center [539, 50] width 119 height 19
click at [719, 51] on span "In mẫu tem hàng tự cấu hình theo số lượng (1)" at bounding box center [705, 51] width 160 height 12
drag, startPoint x: 1045, startPoint y: 403, endPoint x: 1045, endPoint y: 395, distance: 7.8
click at [1045, 401] on div "PHIẾU DÁN LÊN HÀNG Ngày in phiếu: 18:26 ngày 12-09-2025 CSKH: 1900.06.88.33 CÔN…" at bounding box center [636, 561] width 1180 height 953
click at [408, 164] on div "PHIẾU DÁN LÊN HÀNG Ngày in phiếu: 18:26 ngày 12-09-2025 CSKH: 1900.06.88.33 CÔN…" at bounding box center [636, 561] width 1180 height 953
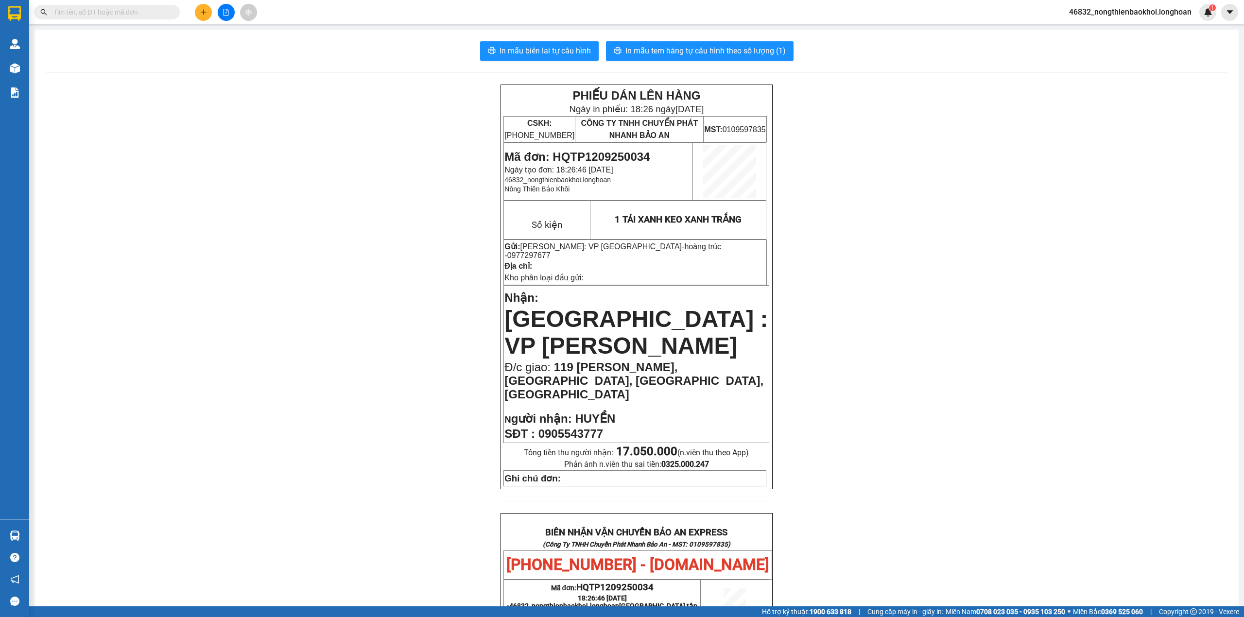
click at [361, 256] on div "PHIẾU DÁN LÊN HÀNG Ngày in phiếu: 18:26 ngày 12-09-2025 CSKH: 1900.06.88.33 CÔN…" at bounding box center [636, 561] width 1180 height 953
click at [1221, 364] on div "In mẫu biên lai tự cấu hình In mẫu tem hàng tự cấu hình theo số lượng (1) PHIẾU…" at bounding box center [636, 540] width 1204 height 1020
click at [376, 208] on div "PHIẾU DÁN LÊN HÀNG Ngày in phiếu: 18:26 ngày 12-09-2025 CSKH: 1900.06.88.33 CÔN…" at bounding box center [636, 561] width 1180 height 953
click at [424, 184] on div "PHIẾU DÁN LÊN HÀNG Ngày in phiếu: 18:26 ngày 12-09-2025 CSKH: 1900.06.88.33 CÔN…" at bounding box center [636, 561] width 1180 height 953
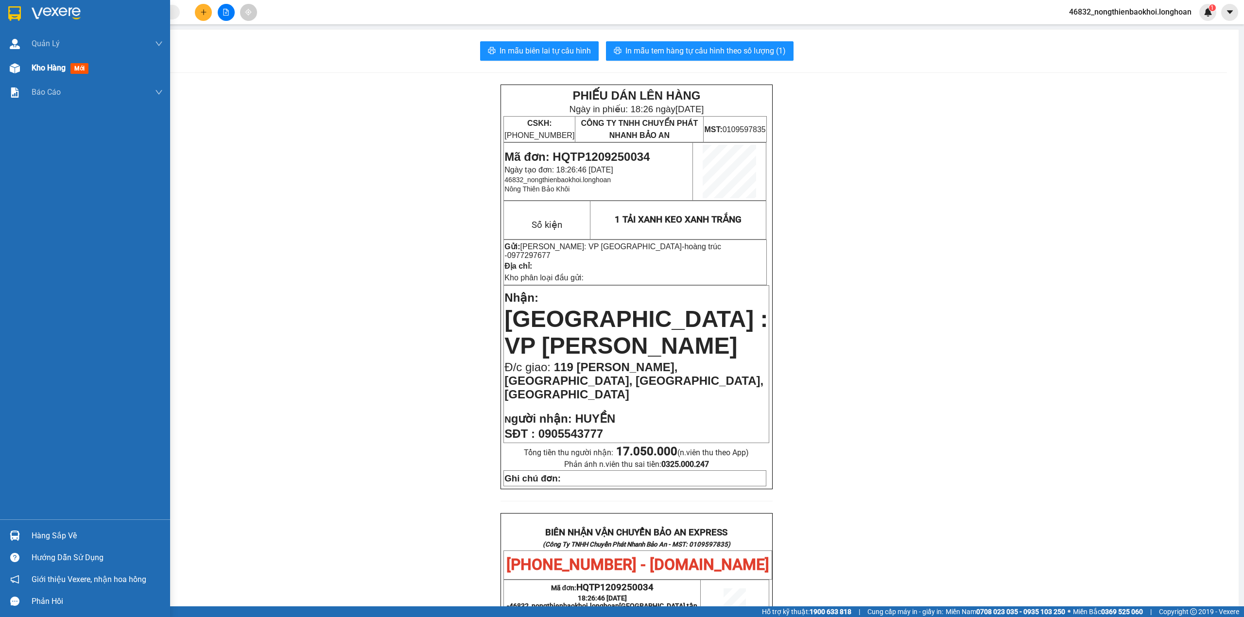
click at [4, 74] on div "Kho hàng mới" at bounding box center [85, 68] width 170 height 24
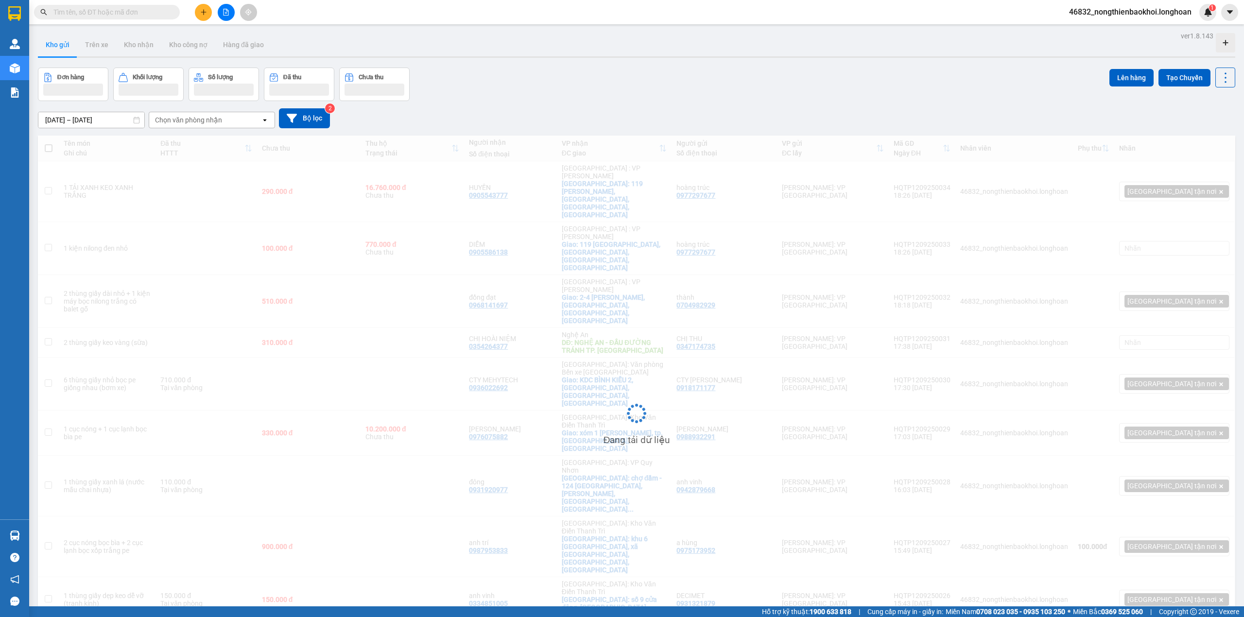
click at [666, 82] on div "Đơn hàng Khối lượng Số lượng Đã thu Chưa thu Lên hàng Tạo Chuyến" at bounding box center [636, 85] width 1197 height 34
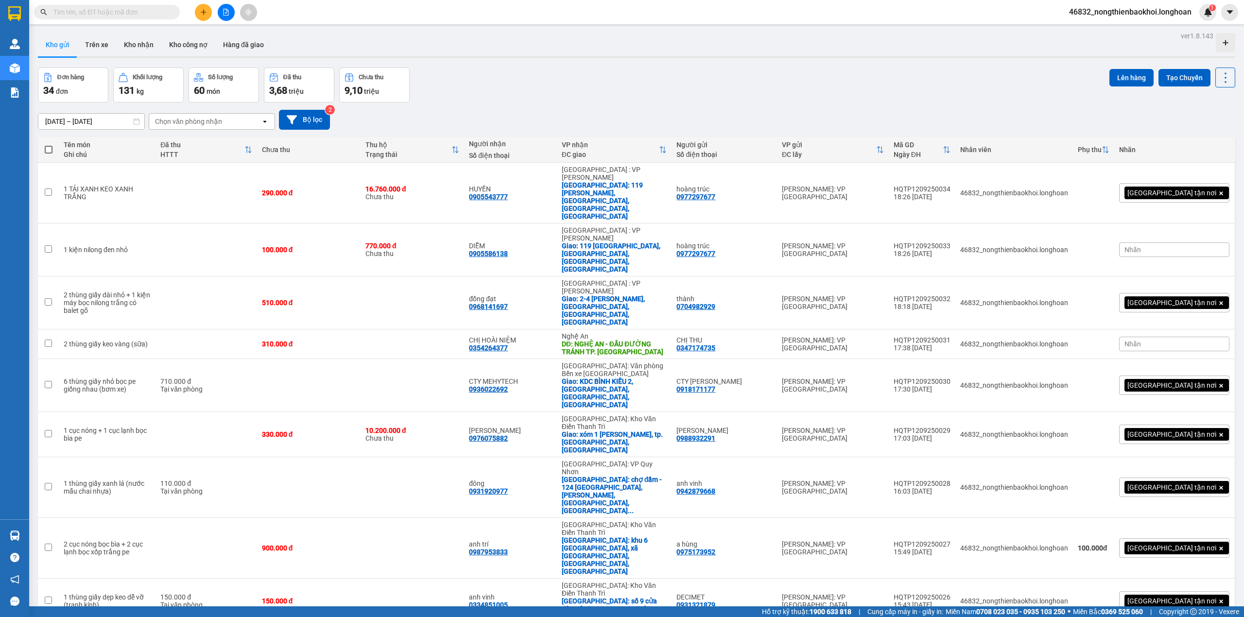
click at [698, 107] on div "[DATE] – [DATE] Press the down arrow key to interact with the calendar and sele…" at bounding box center [636, 119] width 1197 height 34
click at [714, 96] on div "Đơn hàng 34 đơn Khối lượng 131 kg Số lượng 60 món Đã thu 3,68 triệu Chưa thu 9,…" at bounding box center [636, 85] width 1197 height 35
click at [714, 94] on div "Đơn hàng 34 đơn Khối lượng 131 kg Số lượng 60 món Đã thu 3,68 triệu Chưa thu 9,…" at bounding box center [636, 85] width 1197 height 35
click at [668, 108] on div "[DATE] – [DATE] Press the down arrow key to interact with the calendar and sele…" at bounding box center [636, 119] width 1197 height 34
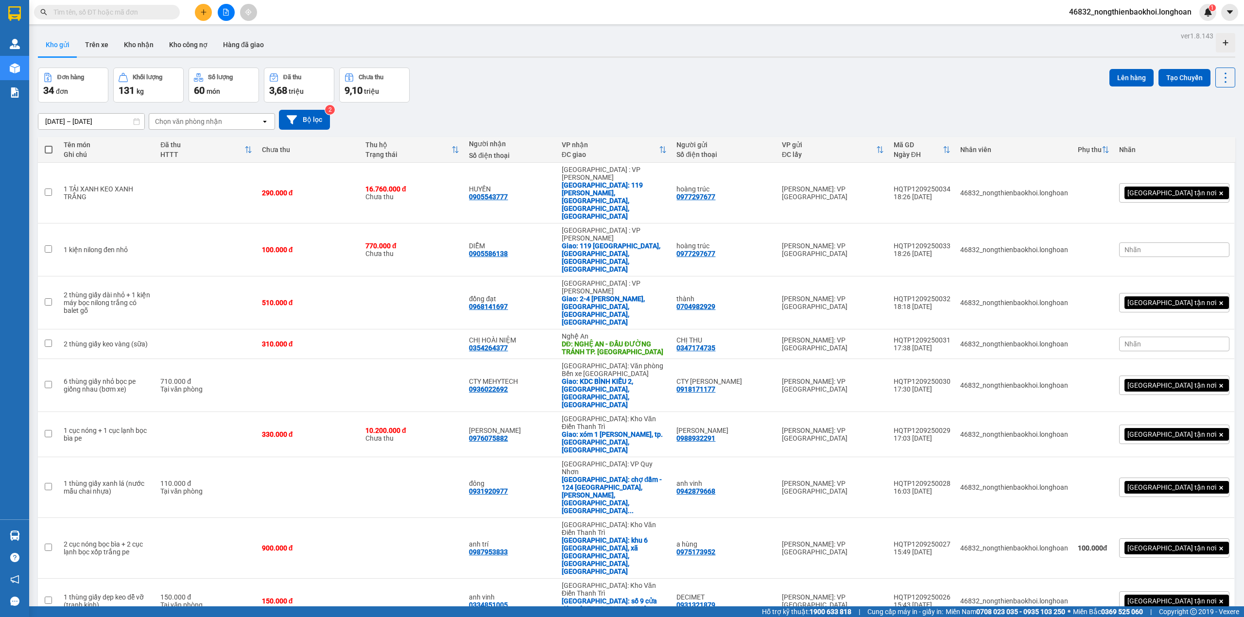
click at [668, 108] on div "[DATE] – [DATE] Press the down arrow key to interact with the calendar and sele…" at bounding box center [636, 119] width 1197 height 34
drag, startPoint x: 498, startPoint y: 90, endPoint x: 502, endPoint y: 72, distance: 18.8
click at [499, 84] on div "Đơn hàng 34 đơn Khối lượng 131 kg Số lượng 60 món Đã thu 3,68 triệu Chưa thu 9,…" at bounding box center [636, 85] width 1197 height 35
click at [502, 72] on div "Đơn hàng 34 đơn Khối lượng 131 kg Số lượng 60 món Đã thu 3,68 triệu Chưa thu 9,…" at bounding box center [636, 85] width 1197 height 35
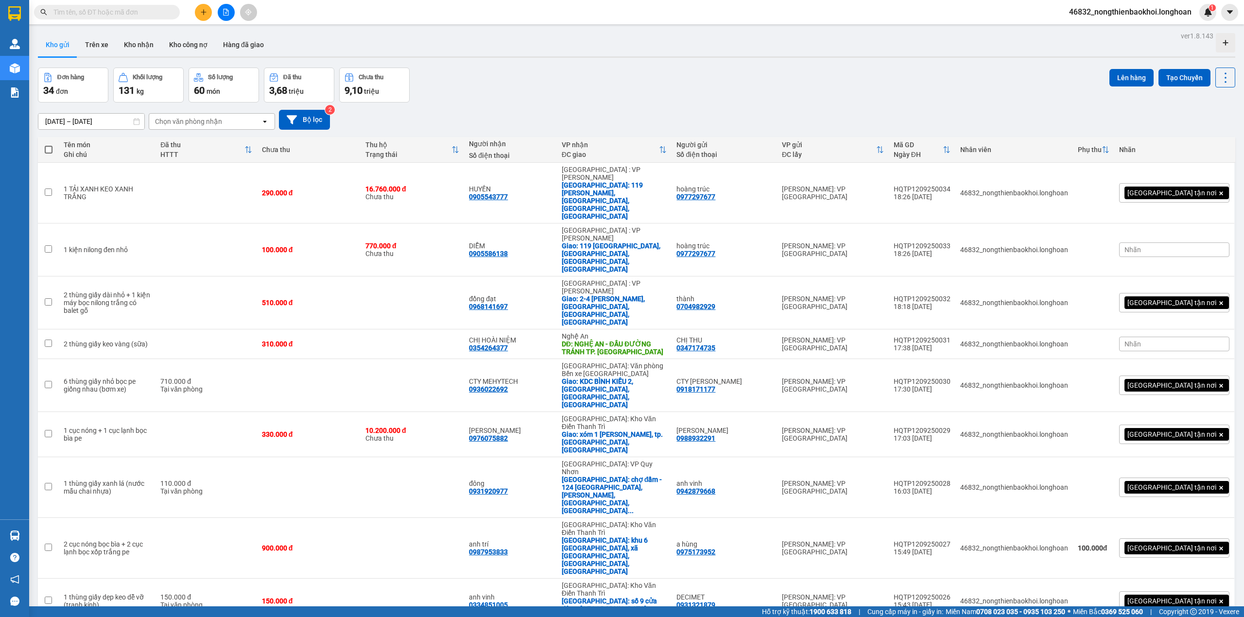
drag, startPoint x: 497, startPoint y: 72, endPoint x: 481, endPoint y: 96, distance: 28.6
click at [496, 80] on div "Đơn hàng 34 đơn Khối lượng 131 kg Số lượng 60 món Đã thu 3,68 triệu Chưa thu 9,…" at bounding box center [636, 85] width 1197 height 35
click at [481, 102] on div "[DATE] – [DATE] Press the down arrow key to interact with the calendar and sele…" at bounding box center [636, 119] width 1197 height 34
drag, startPoint x: 490, startPoint y: 75, endPoint x: 446, endPoint y: 76, distance: 44.2
click at [485, 76] on div "Đơn hàng 34 đơn Khối lượng 131 kg Số lượng 60 món Đã thu 3,68 triệu Chưa thu 9,…" at bounding box center [636, 85] width 1197 height 35
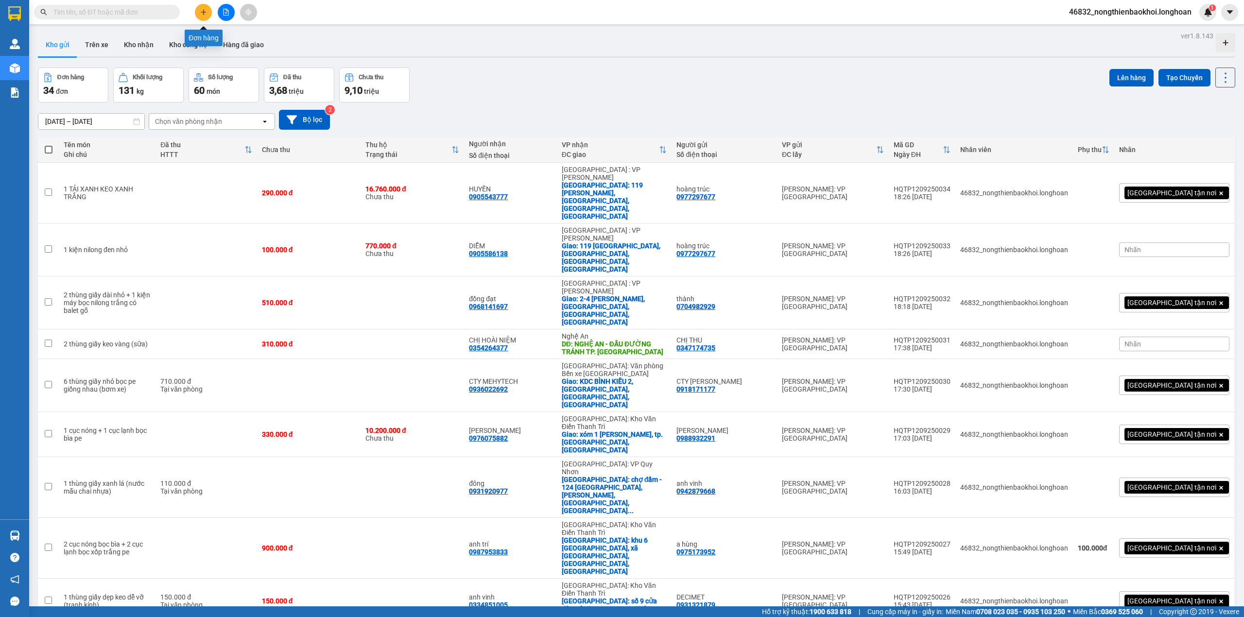
click at [204, 16] on button at bounding box center [203, 12] width 17 height 17
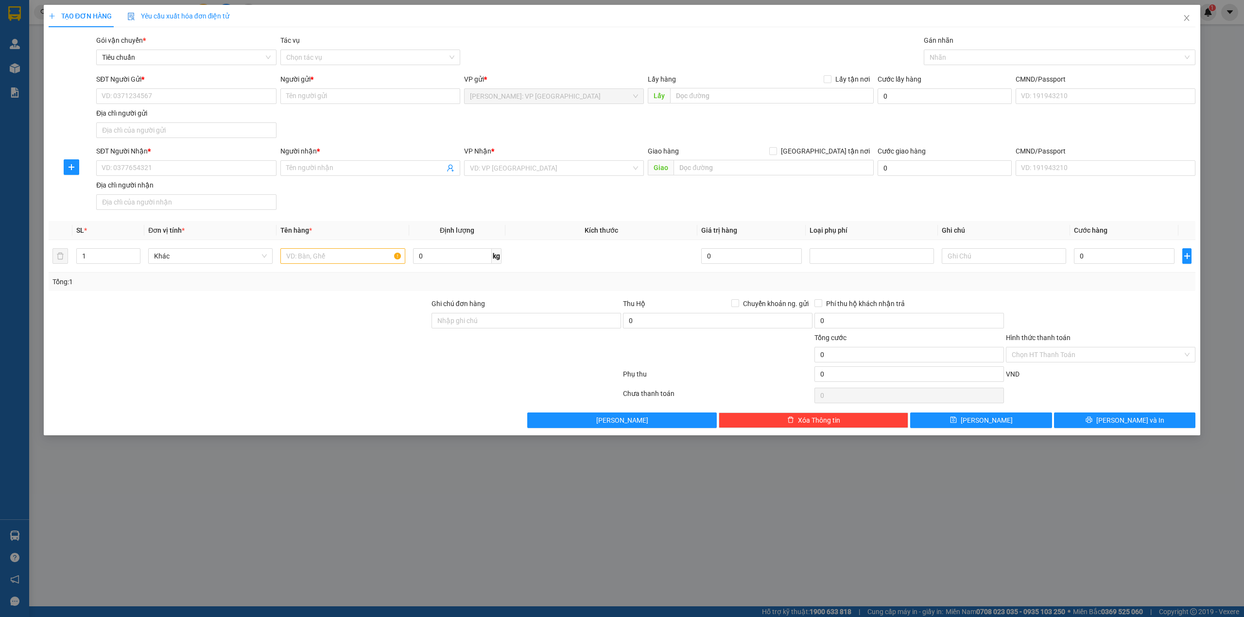
click at [280, 332] on div at bounding box center [239, 315] width 383 height 34
click at [290, 261] on input "text" at bounding box center [342, 256] width 124 height 16
type input "1 tải xanh lá ()"
click at [223, 168] on input "SĐT Người Nhận *" at bounding box center [186, 168] width 180 height 16
paste input "0335359835"
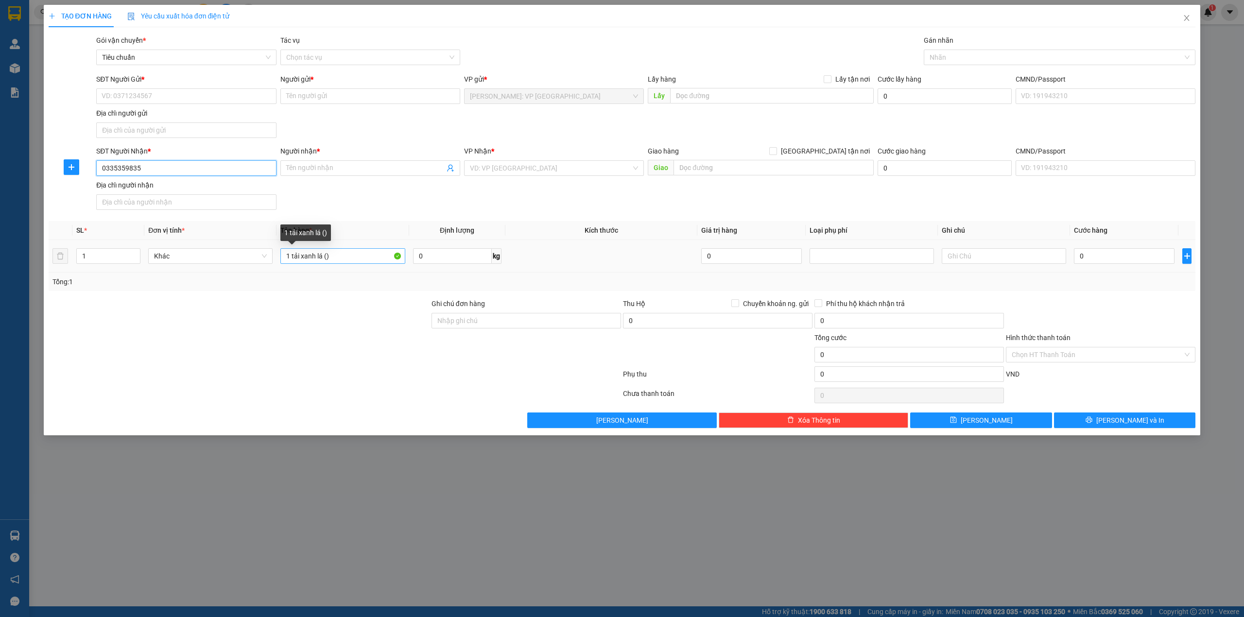
type input "0335359835"
click at [327, 258] on input "1 tải xanh lá ()" at bounding box center [342, 256] width 124 height 16
click at [362, 208] on div "SĐT Người Nhận * 0335359835 Người nhận * Tên người nhận VP Nhận * VD: VP Sài Gò…" at bounding box center [645, 180] width 1103 height 68
click at [354, 259] on input "1 tải xanh lá (hạt xốp náy lạnh)" at bounding box center [342, 256] width 124 height 16
type input "1 tải xanh lá (hạt xốp máy lạnh)"
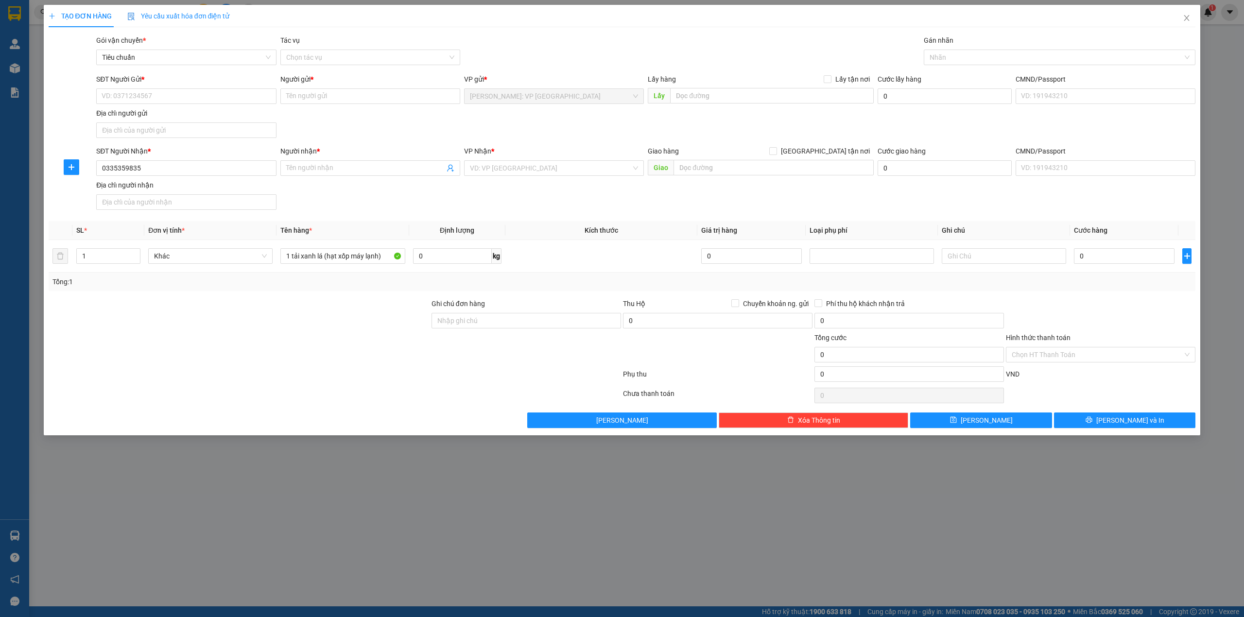
click at [298, 323] on div at bounding box center [239, 315] width 383 height 34
click at [306, 201] on div "SĐT Người Nhận * 0335359835 Người nhận * Tên người nhận VP Nhận * VD: VP Sài Gò…" at bounding box center [645, 180] width 1103 height 68
click at [183, 168] on input "0335359835" at bounding box center [186, 168] width 180 height 16
click at [174, 98] on input "SĐT Người Gửi *" at bounding box center [186, 96] width 180 height 16
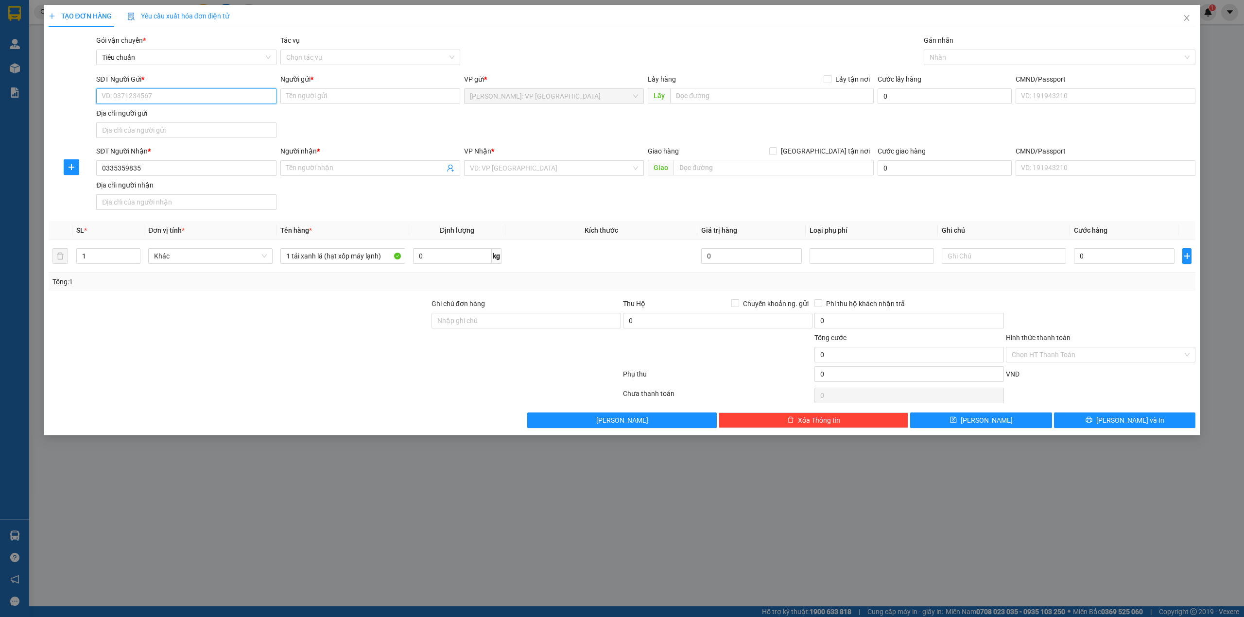
paste input "0335359835"
type input "0335359835"
click at [175, 111] on div "0335359835 - THANH SANG" at bounding box center [186, 116] width 168 height 11
type input "[PERSON_NAME]"
type input "0335359835"
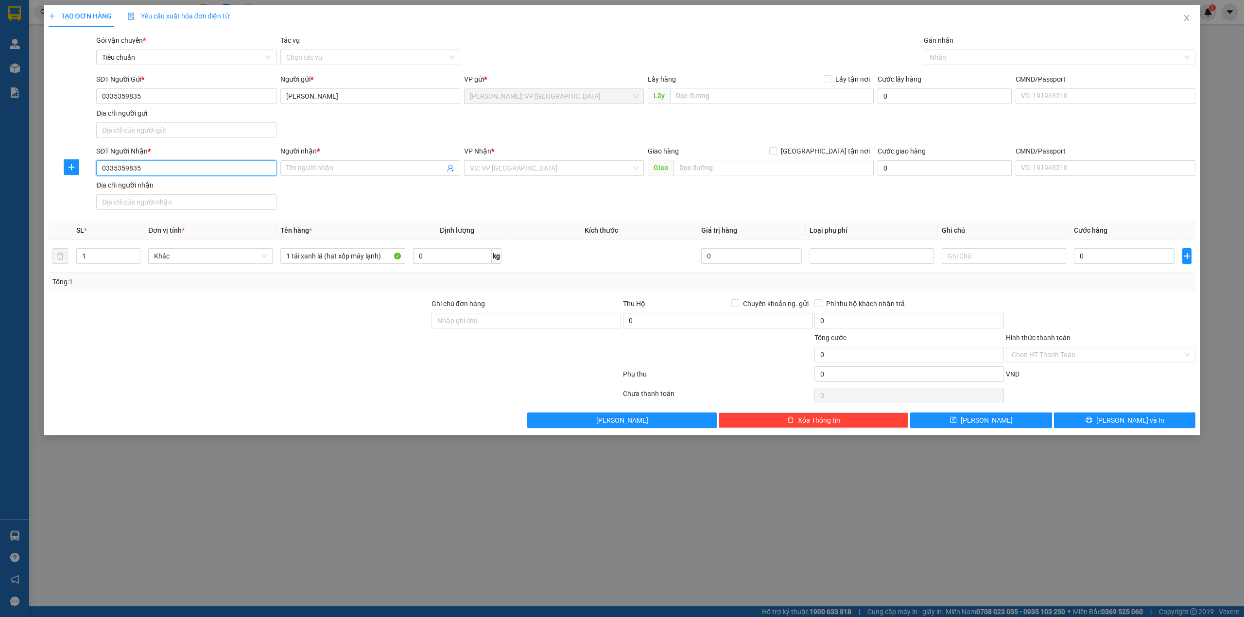
click at [156, 166] on input "0335359835" at bounding box center [186, 168] width 180 height 16
type input "0346463631"
click at [327, 171] on input "Người nhận *" at bounding box center [365, 168] width 158 height 11
type input "kỳ minh"
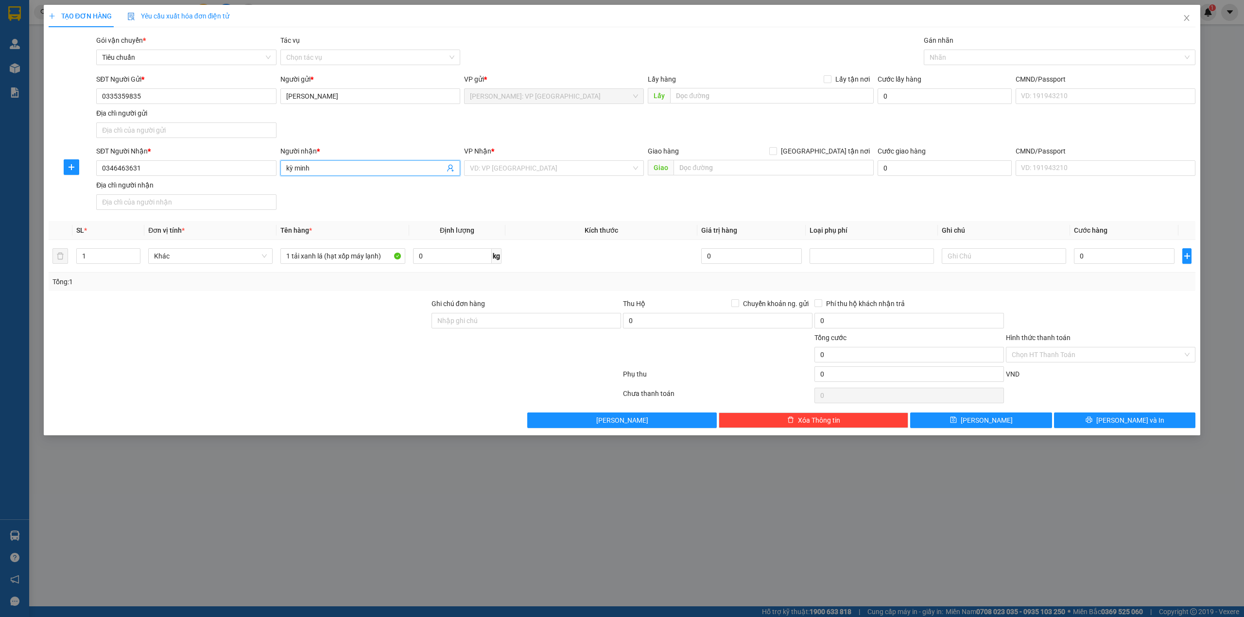
click at [416, 140] on div "SĐT Người Gửi * 0335359835 Người gửi * THANH SANG VP gửi * Hồ Chí Minh: VP Quận…" at bounding box center [645, 108] width 1103 height 68
click at [743, 166] on input "text" at bounding box center [773, 168] width 200 height 16
type input "khhu 2 mễ xá hưng đạo, đông triều, quảng ninh"
click at [530, 168] on input "search" at bounding box center [550, 168] width 161 height 15
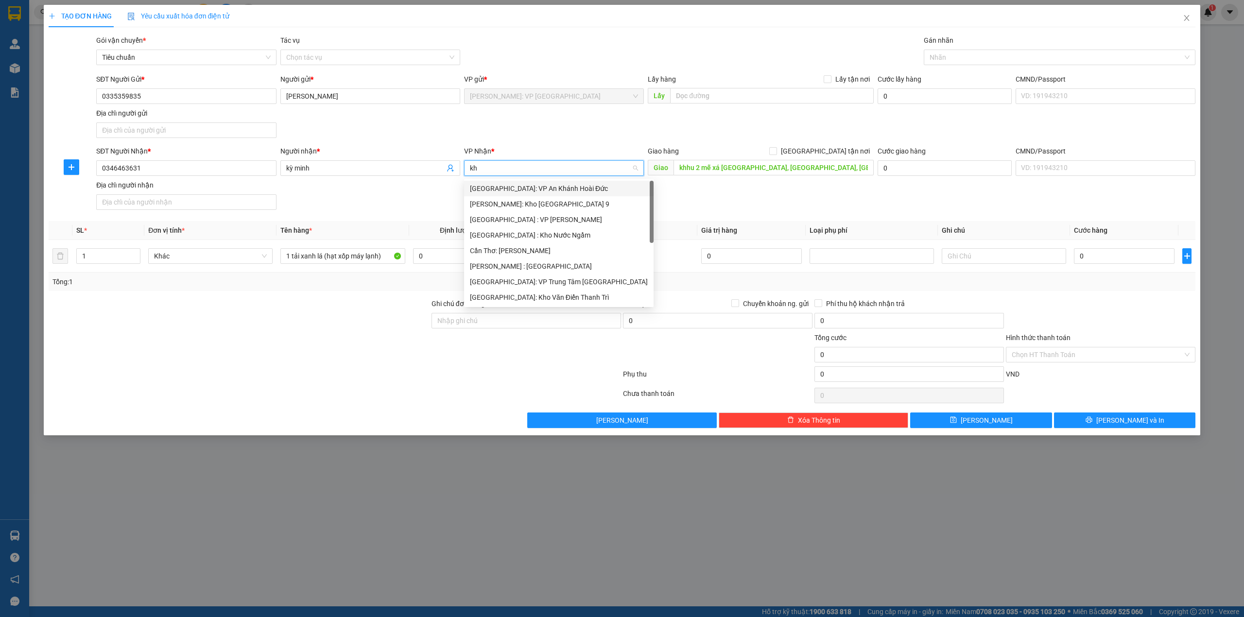
type input "kho"
drag, startPoint x: 568, startPoint y: 252, endPoint x: 611, endPoint y: 243, distance: 43.6
click at [568, 251] on div "[GEOGRAPHIC_DATA]: Kho Văn Điển Thanh Trì" at bounding box center [554, 250] width 168 height 11
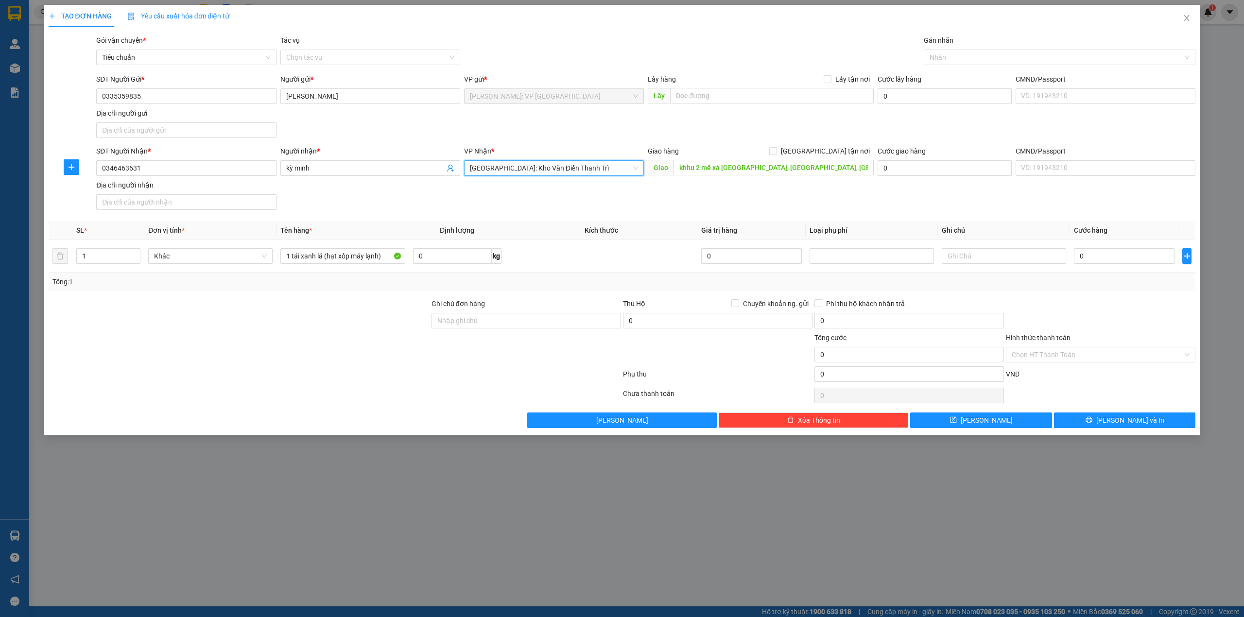
click at [685, 213] on div "SĐT Người Nhận * 0346463631 Người nhận * kỳ minh VP Nhận * Hà Nội: Kho Văn Điển…" at bounding box center [645, 180] width 1103 height 68
drag, startPoint x: 623, startPoint y: 132, endPoint x: 877, endPoint y: 156, distance: 255.2
click at [625, 131] on div "SĐT Người Gửi * 0335359835 Người gửi * THANH SANG VP gửi * Hồ Chí Minh: VP Quận…" at bounding box center [645, 108] width 1103 height 68
click at [844, 158] on div "Giao hàng Giao tận nơi" at bounding box center [761, 153] width 226 height 15
click at [844, 156] on span "[GEOGRAPHIC_DATA] tận nơi" at bounding box center [825, 151] width 97 height 11
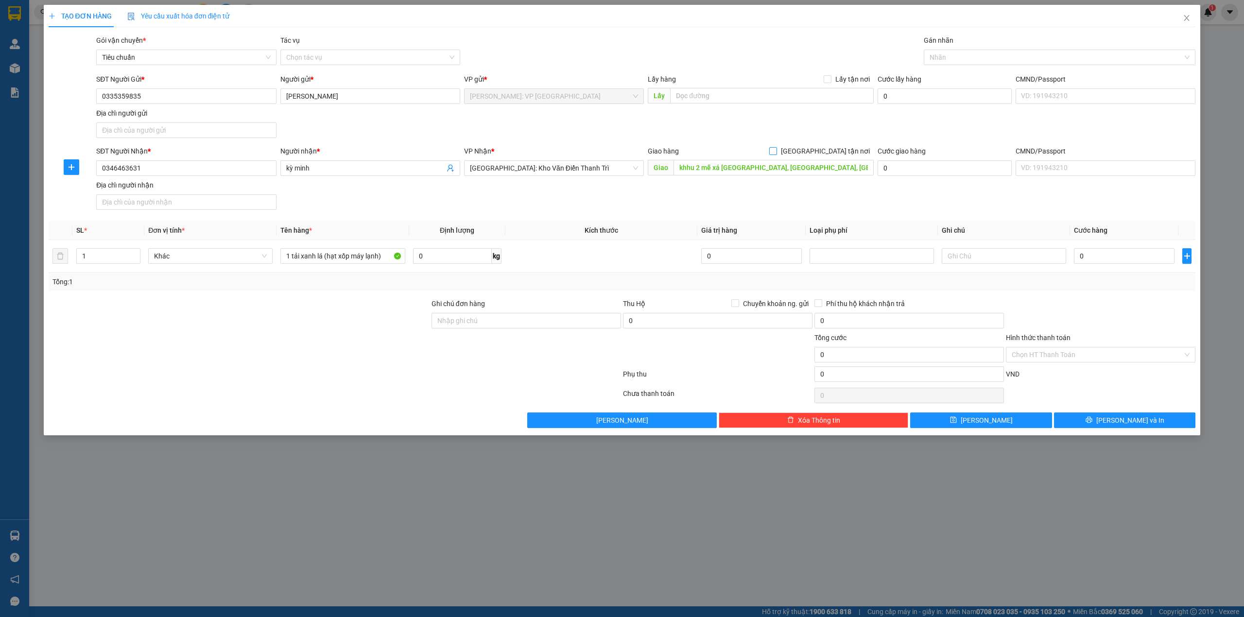
click at [776, 154] on input "[GEOGRAPHIC_DATA] tận nơi" at bounding box center [772, 150] width 7 height 7
checkbox input "true"
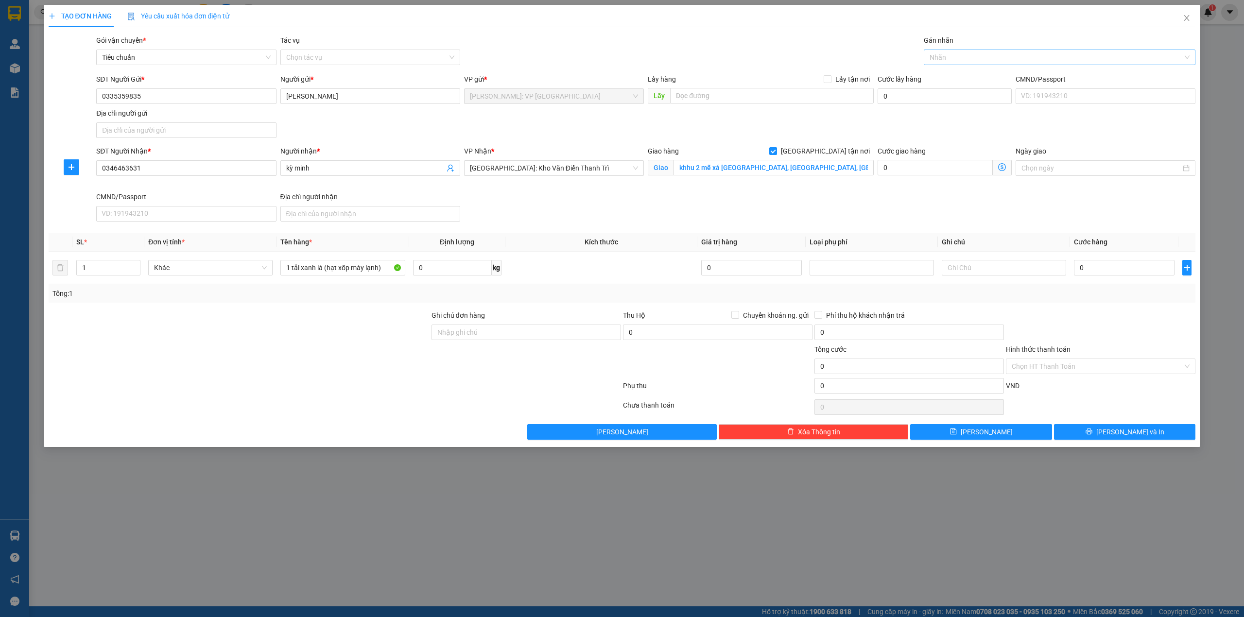
click at [958, 59] on div at bounding box center [1054, 57] width 257 height 12
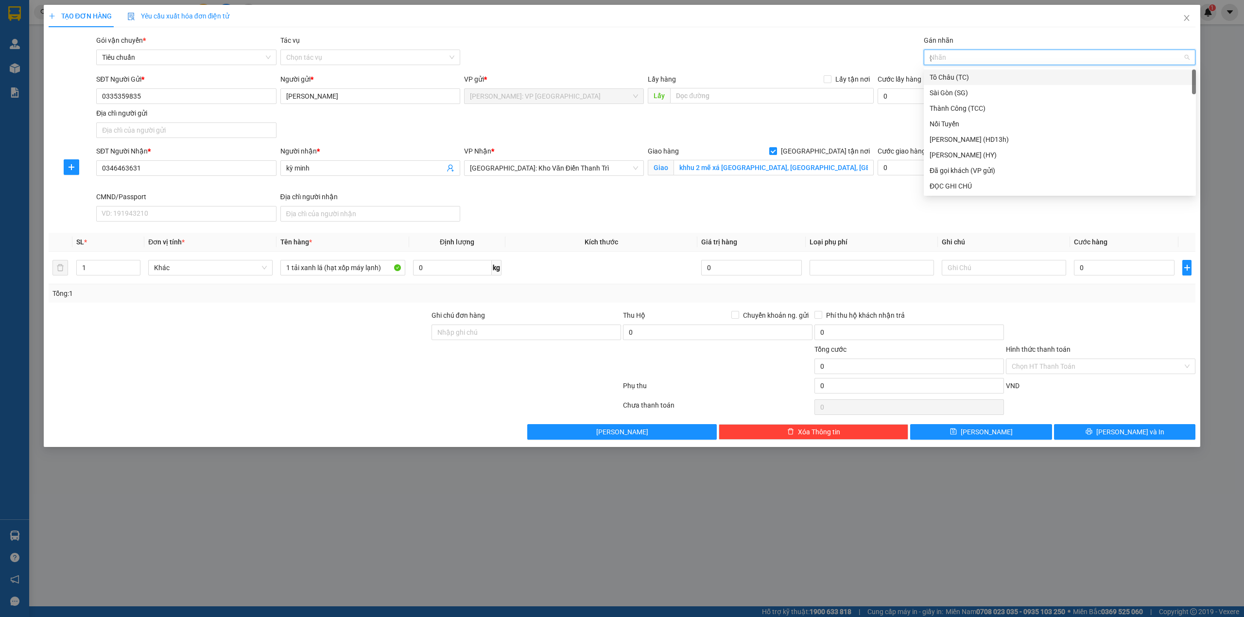
type input "gi"
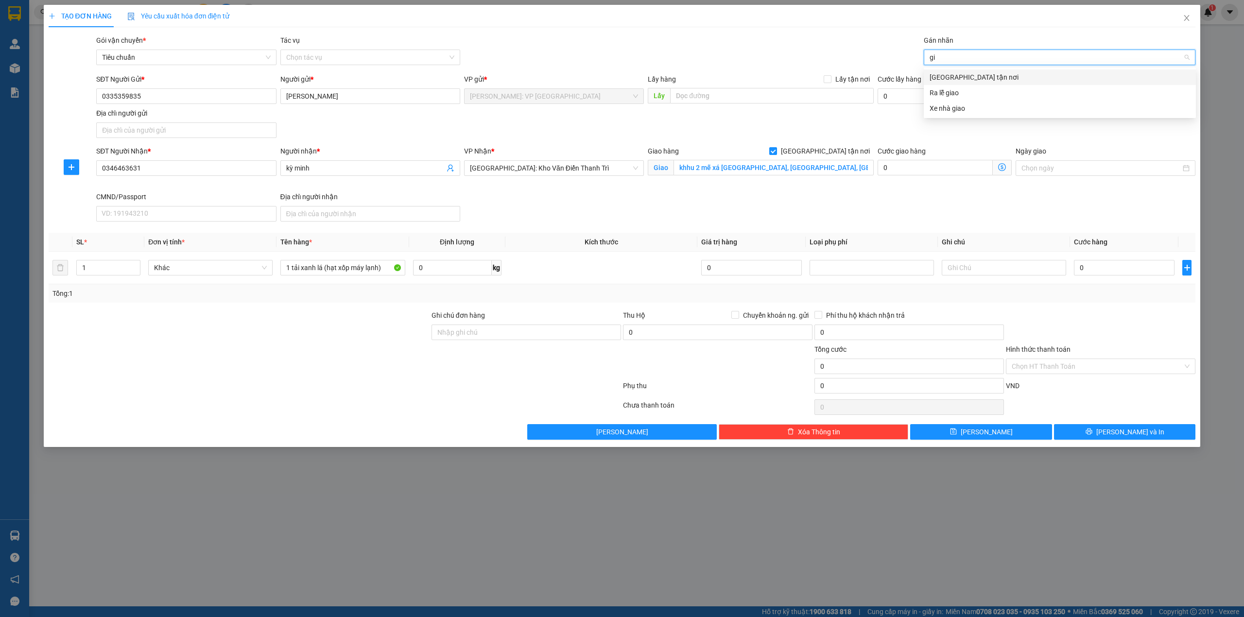
click at [960, 74] on div "[GEOGRAPHIC_DATA] tận nơi" at bounding box center [1059, 77] width 260 height 11
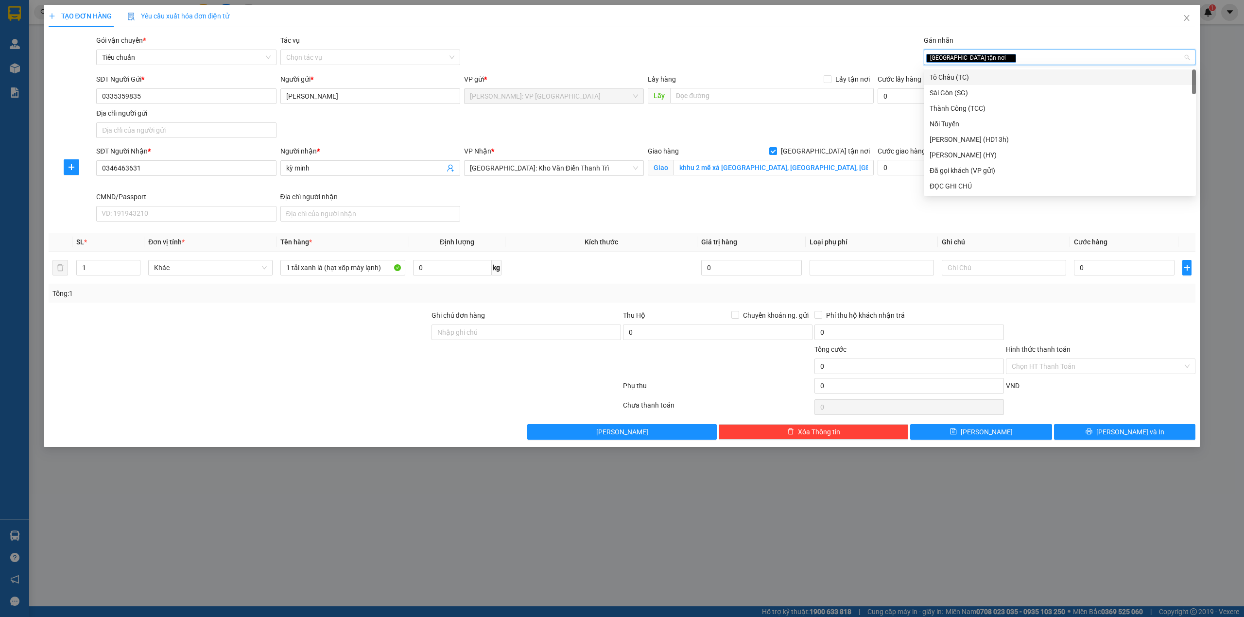
click at [733, 35] on div "Gói vận chuyển * Tiêu chuẩn Tác vụ Chọn tác vụ Gán nhãn Giao tận nơi" at bounding box center [645, 52] width 1103 height 34
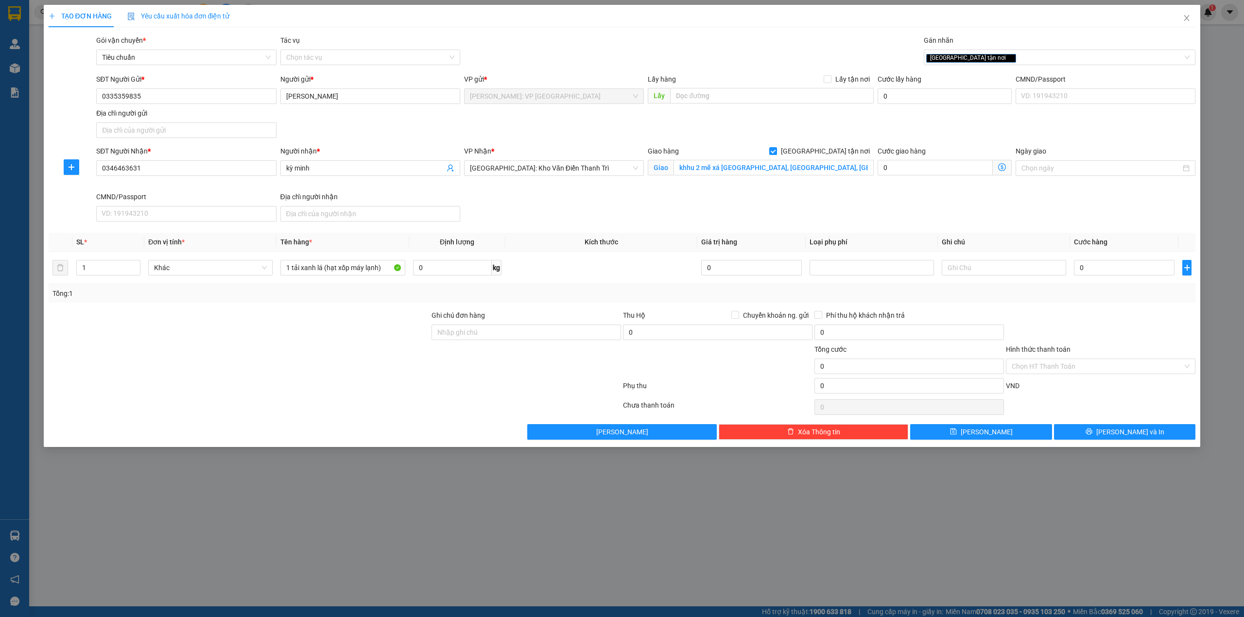
drag, startPoint x: 684, startPoint y: 219, endPoint x: 691, endPoint y: 219, distance: 6.3
click at [686, 219] on div "SĐT Người Nhận * 0346463631 Người nhận * kỳ minh VP Nhận * Hà Nội: Kho Văn Điển…" at bounding box center [645, 186] width 1103 height 80
click at [394, 342] on div at bounding box center [239, 327] width 383 height 34
click at [1108, 263] on input "0" at bounding box center [1124, 268] width 101 height 16
type input "2"
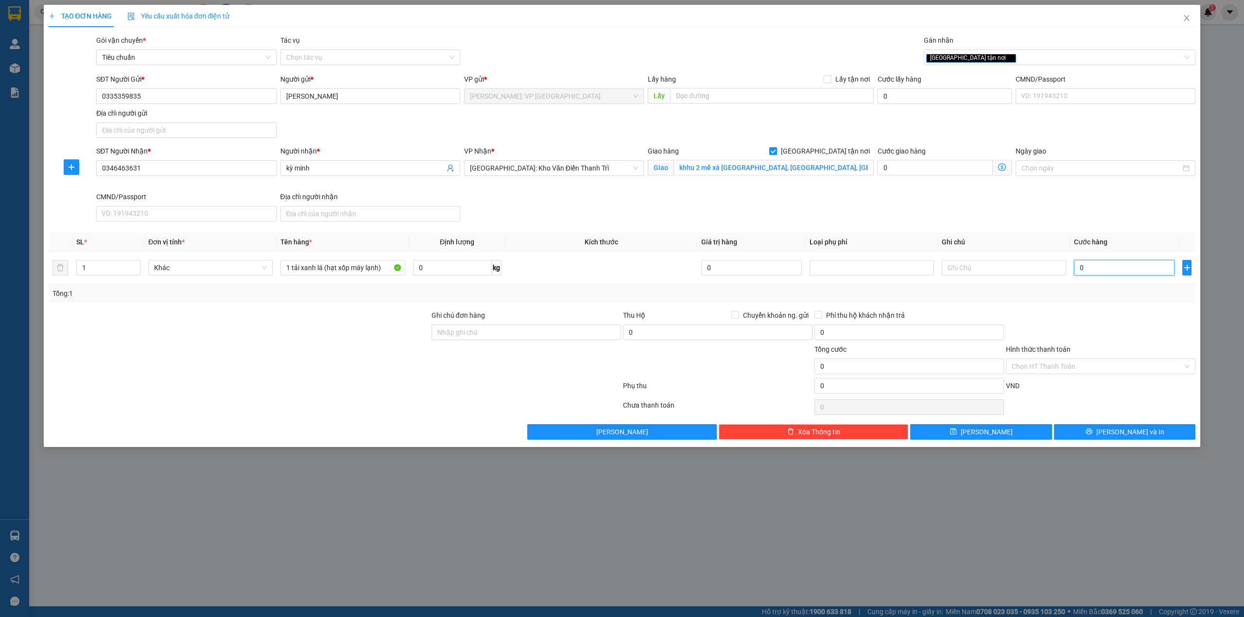
type input "2"
type input "23"
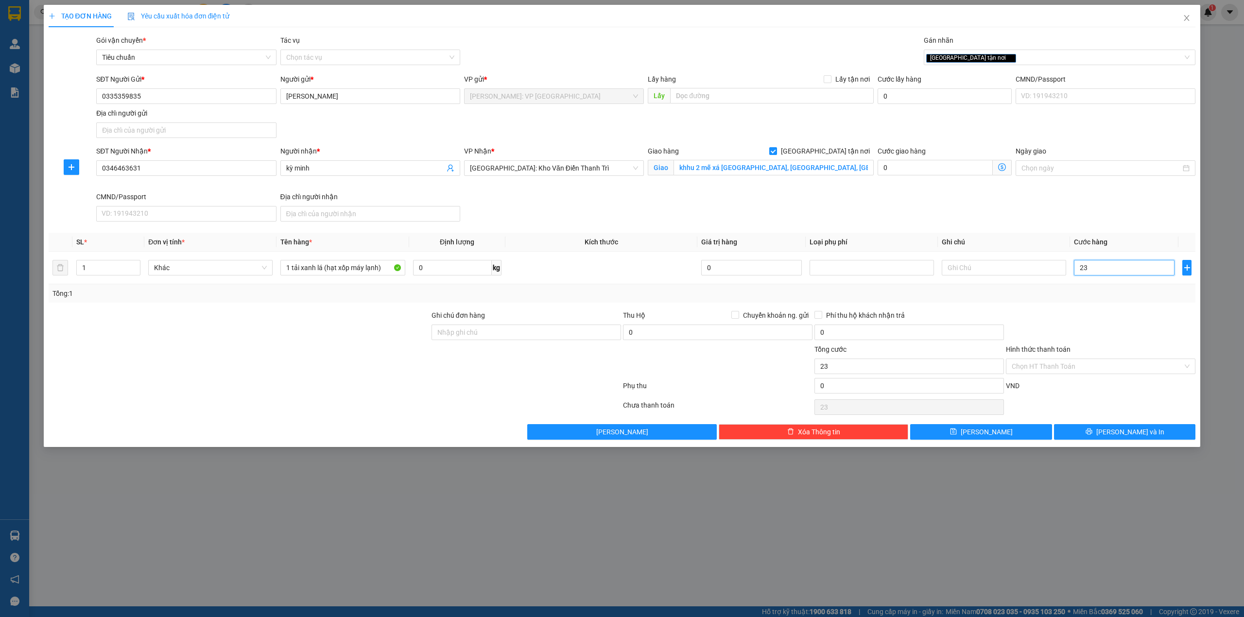
type input "230"
type input "2.300"
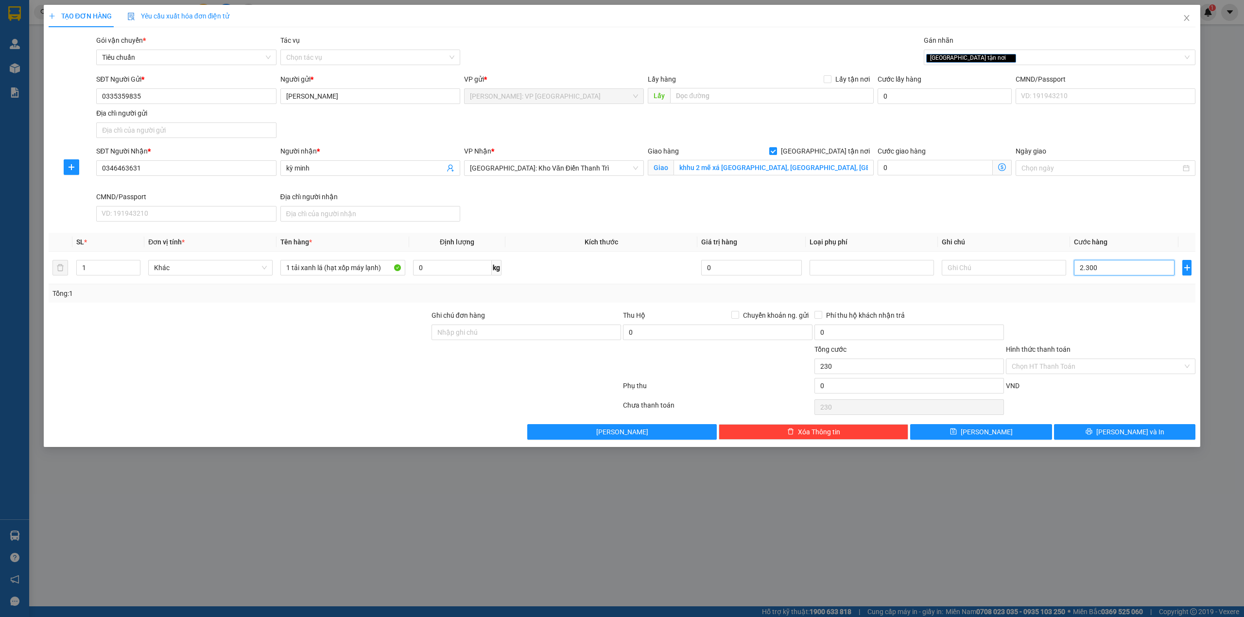
type input "2.300"
type input "23.000"
type input "230.000"
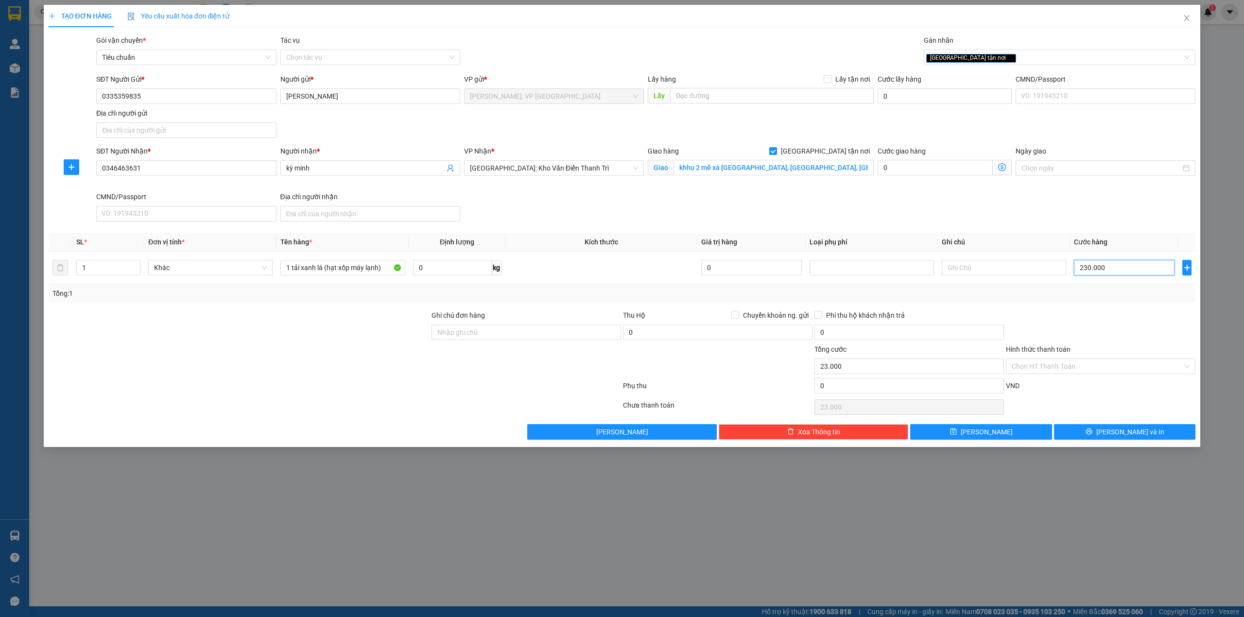
type input "230.000"
click at [923, 206] on div "SĐT Người Nhận * 0346463631 Người nhận * kỳ minh VP Nhận * Hà Nội: Kho Văn Điển…" at bounding box center [645, 186] width 1103 height 80
click at [1083, 294] on div "Tổng: 1" at bounding box center [621, 293] width 1139 height 11
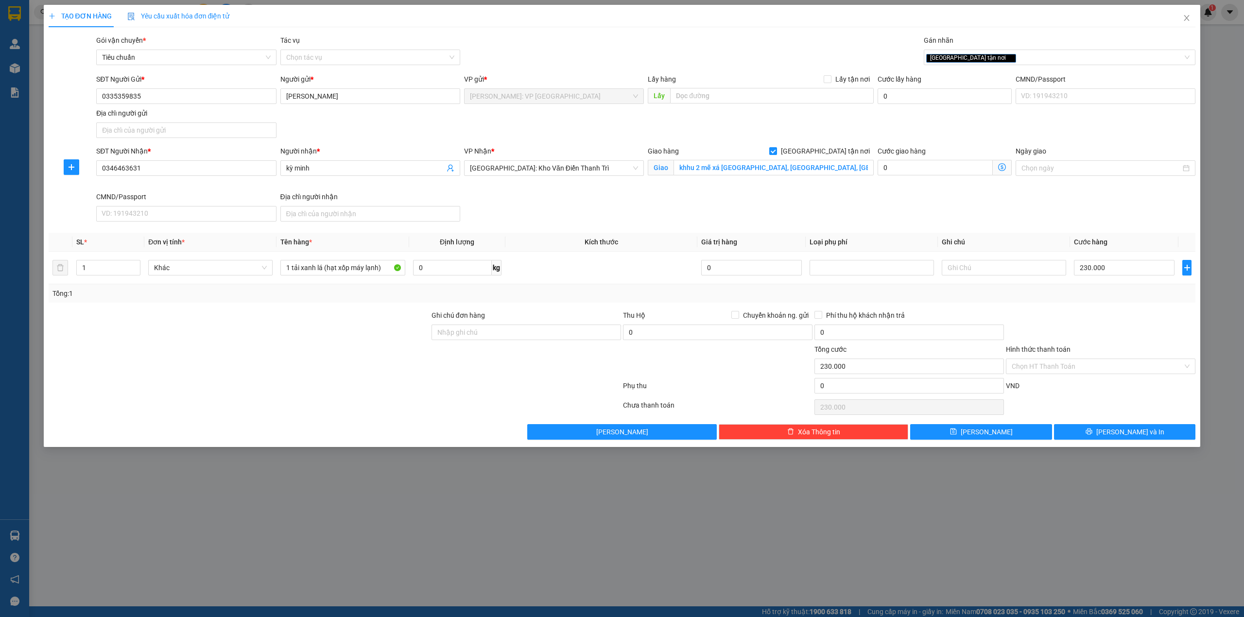
click at [1086, 329] on div at bounding box center [1100, 327] width 191 height 34
drag, startPoint x: 1118, startPoint y: 436, endPoint x: 721, endPoint y: 206, distance: 458.8
click at [719, 155] on div "Transit Pickup Surcharge Ids Transit Deliver Surcharge Ids Transit Deliver Surc…" at bounding box center [622, 237] width 1147 height 405
click at [688, 165] on input "khhu 2 mễ xá hưng đạo, đông triều, quảng ninh" at bounding box center [773, 168] width 200 height 16
click at [690, 168] on input "khhu 2 mễ xá hưng đạo, đông triều, quảng ninh" at bounding box center [773, 168] width 200 height 16
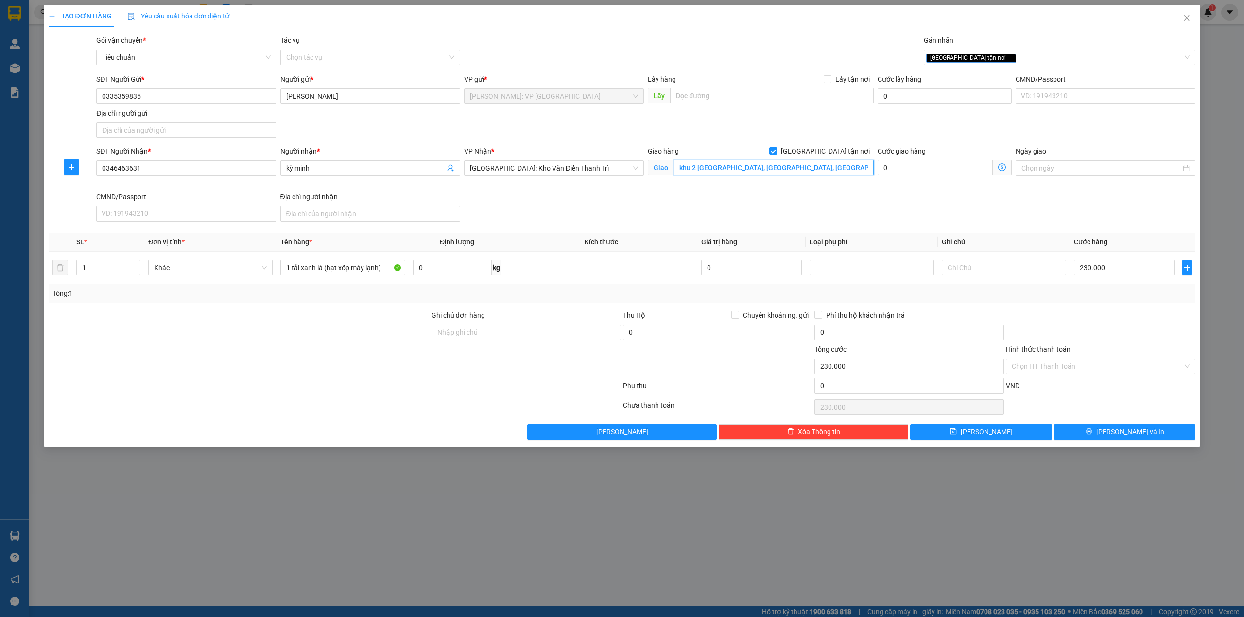
type input "khu 2 mễ xá hưng đạo, đông triều, quảng ninh"
click at [700, 210] on div "SĐT Người Nhận * 0346463631 Người nhận * kỳ minh VP Nhận * Hà Nội: Kho Văn Điển…" at bounding box center [645, 186] width 1103 height 80
click at [1134, 435] on span "[PERSON_NAME] và In" at bounding box center [1130, 432] width 68 height 11
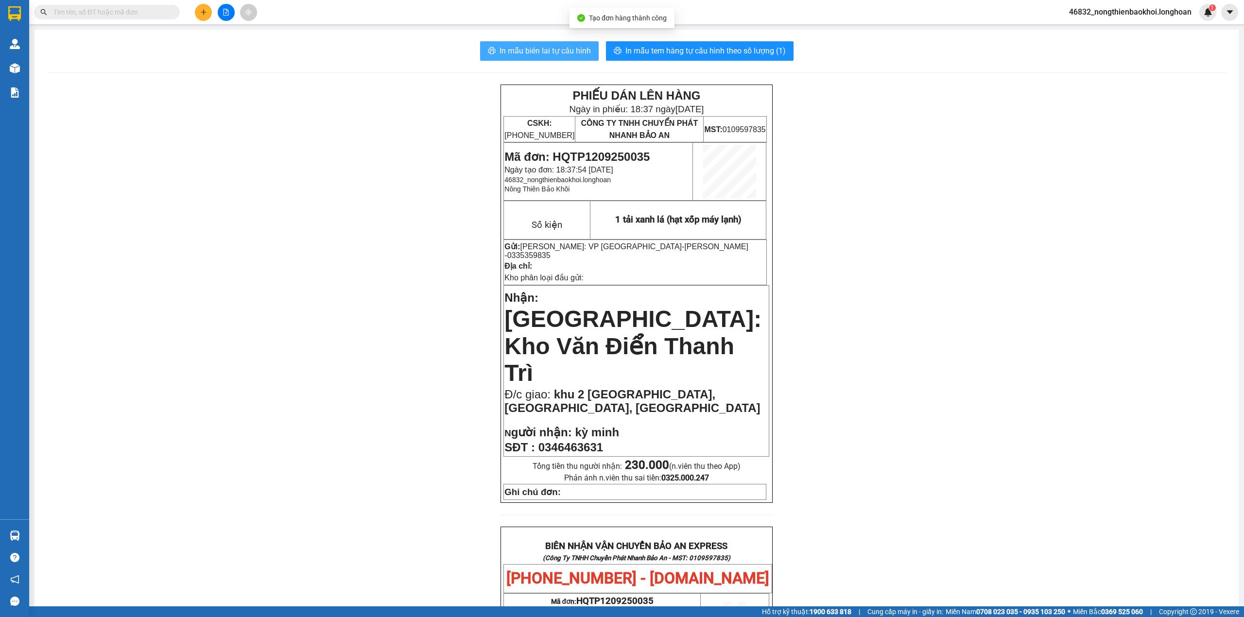
click at [539, 45] on span "In mẫu biên lai tự cấu hình" at bounding box center [544, 51] width 91 height 12
click at [304, 304] on div "PHIẾU DÁN LÊN HÀNG Ngày in phiếu: 18:37 ngày 12-09-2025 CSKH: 1900.06.88.33 CÔN…" at bounding box center [636, 556] width 1180 height 942
click at [291, 272] on div "PHIẾU DÁN LÊN HÀNG Ngày in phiếu: 18:37 ngày 12-09-2025 CSKH: 1900.06.88.33 CÔN…" at bounding box center [636, 556] width 1180 height 942
click at [709, 50] on span "In mẫu tem hàng tự cấu hình theo số lượng (1)" at bounding box center [705, 51] width 160 height 12
click at [376, 361] on div "PHIẾU DÁN LÊN HÀNG Ngày in phiếu: 18:38 ngày 12-09-2025 CSKH: 1900.06.88.33 CÔN…" at bounding box center [636, 556] width 1180 height 942
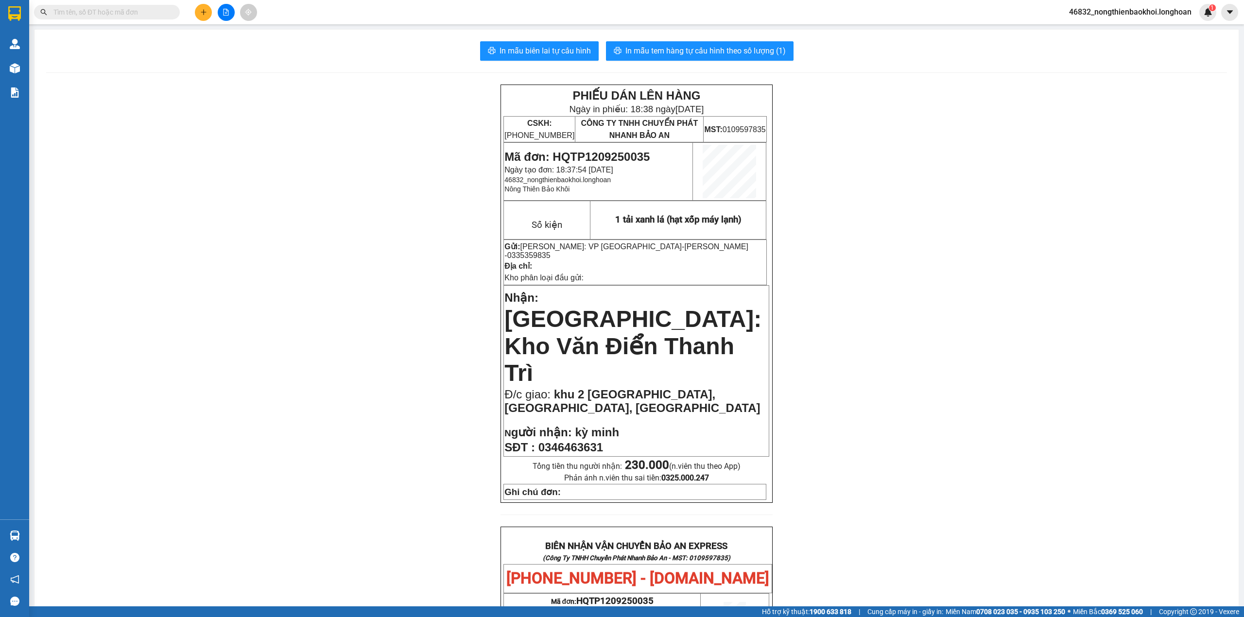
drag, startPoint x: 358, startPoint y: 362, endPoint x: 392, endPoint y: 347, distance: 37.4
click at [392, 347] on div "PHIẾU DÁN LÊN HÀNG Ngày in phiếu: 18:38 ngày 12-09-2025 CSKH: 1900.06.88.33 CÔN…" at bounding box center [636, 556] width 1180 height 942
click at [145, 10] on input "text" at bounding box center [110, 12] width 115 height 11
click at [200, 16] on button at bounding box center [203, 12] width 17 height 17
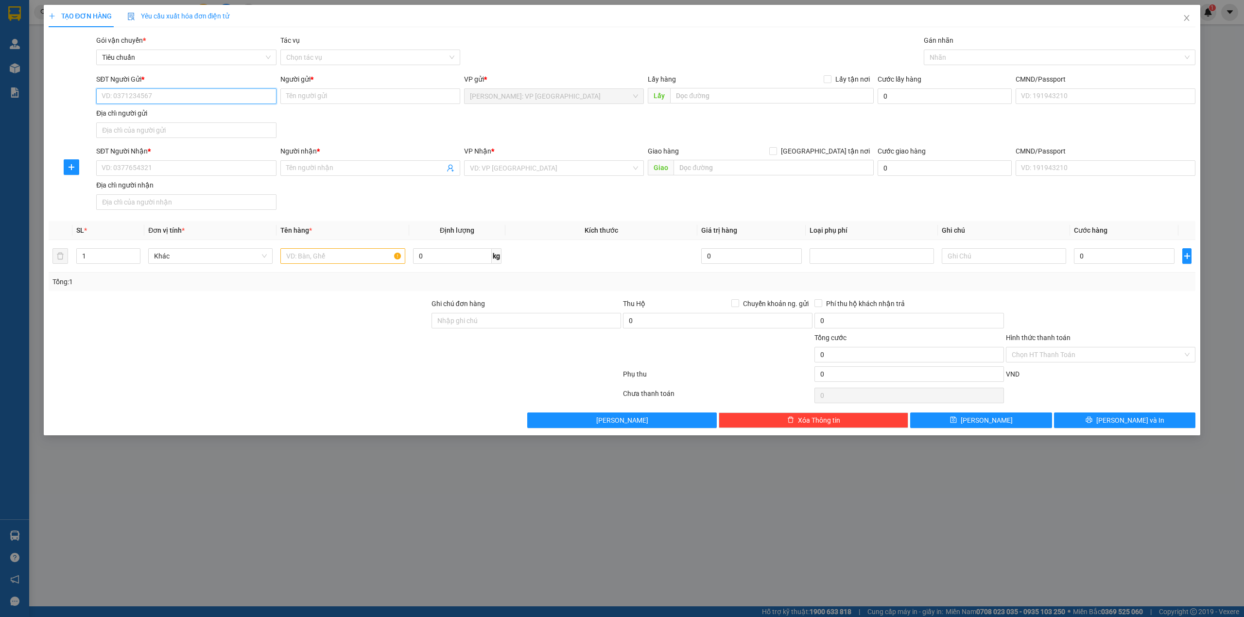
click at [173, 92] on input "SĐT Người Gửi *" at bounding box center [186, 96] width 180 height 16
paste input "0983763678"
type input "0983763678"
click at [179, 110] on div "0983763678 - anh hùng" at bounding box center [186, 116] width 180 height 16
type input "anh hùng"
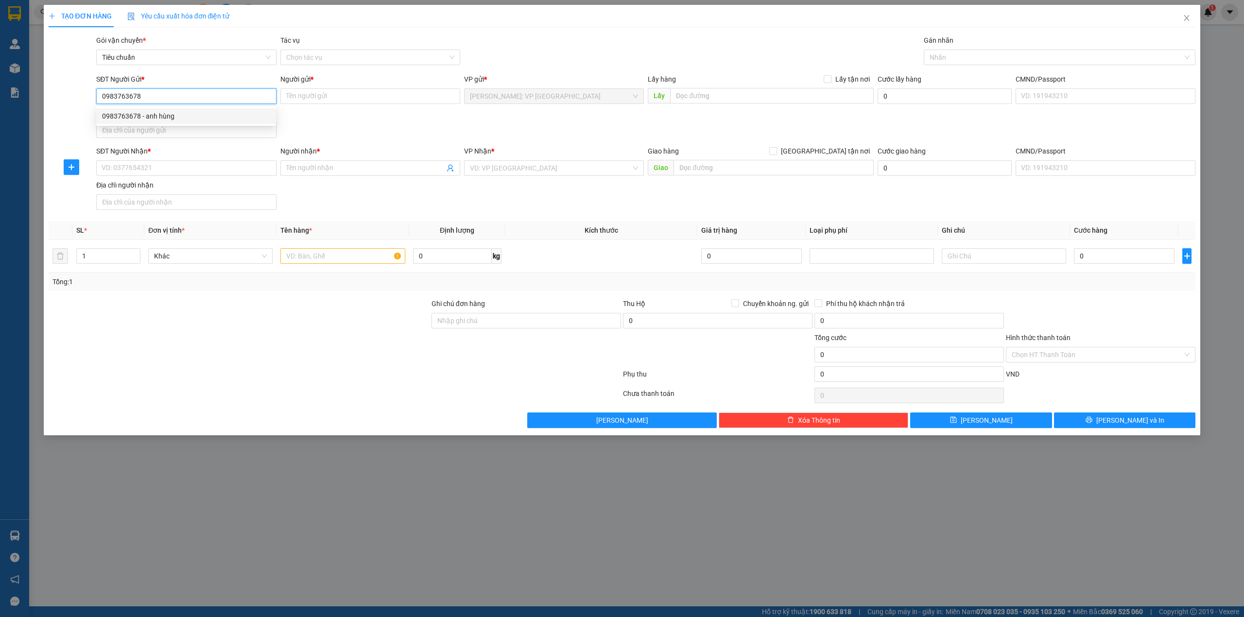
checkbox input "true"
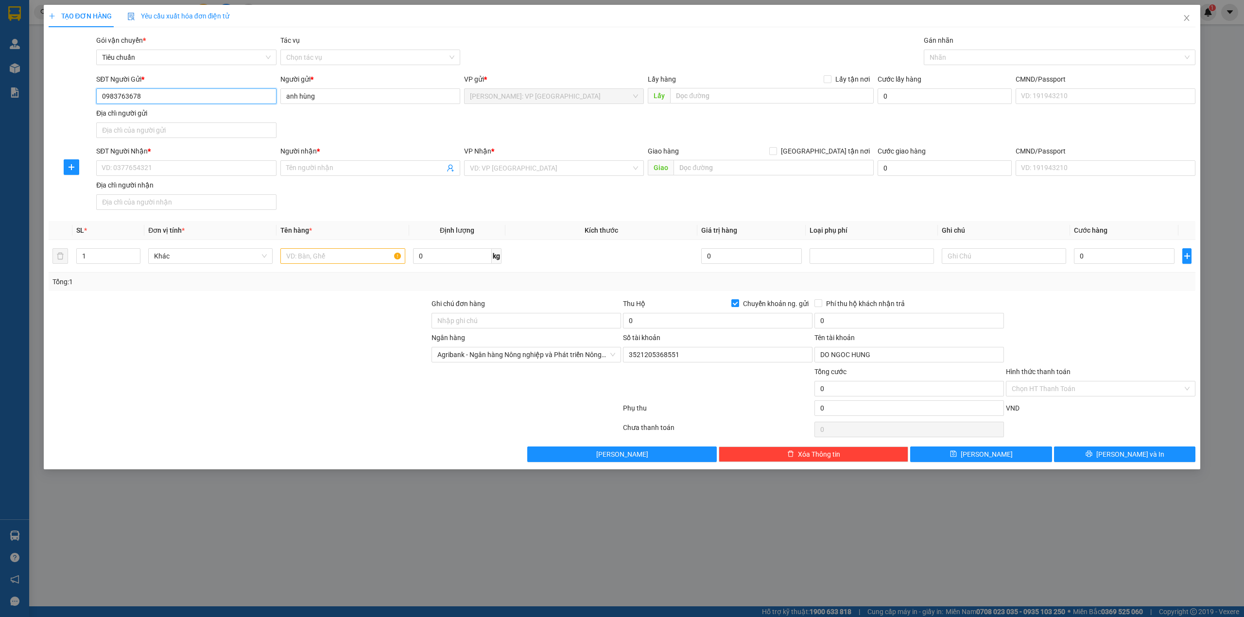
type input "0983763678"
click at [398, 127] on div "SĐT Người Gửi * 0983763678 0983763678 Người gửi * anh hùng VP gửi * Hồ Chí Minh…" at bounding box center [645, 108] width 1103 height 68
click at [272, 331] on div at bounding box center [239, 315] width 383 height 34
click at [282, 331] on div at bounding box center [239, 315] width 383 height 34
click at [338, 199] on div "SĐT Người Nhận * VD: 0377654321 Người nhận * Tên người nhận VP Nhận * VD: VP Sà…" at bounding box center [645, 180] width 1103 height 68
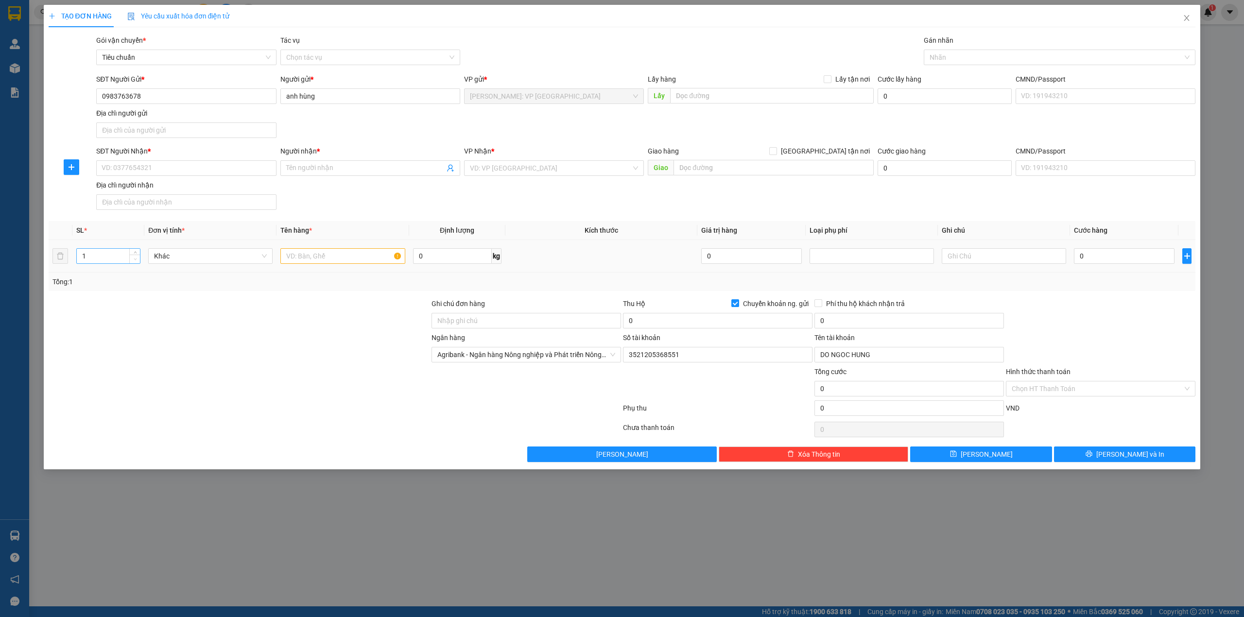
click at [133, 256] on span "Decrease Value" at bounding box center [134, 259] width 11 height 9
click at [136, 253] on span "up" at bounding box center [135, 254] width 6 height 6
type input "3"
click at [136, 253] on span "up" at bounding box center [135, 254] width 6 height 6
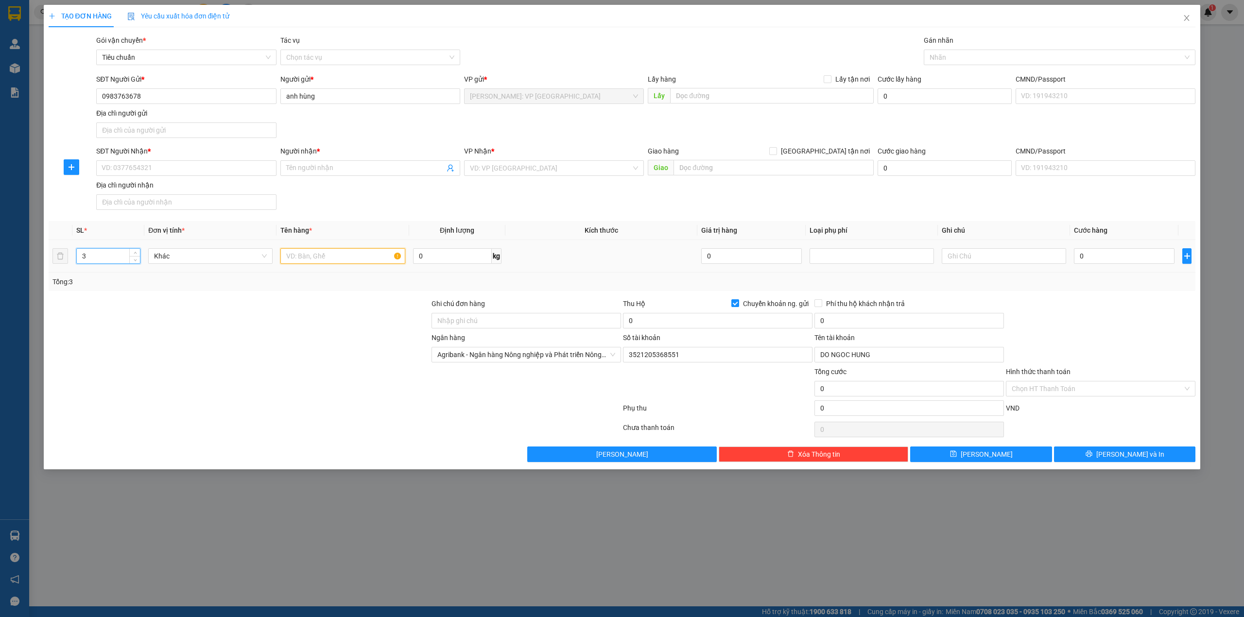
click at [360, 259] on input "text" at bounding box center [342, 256] width 124 height 16
type input "3 can sắt"
click at [393, 344] on div at bounding box center [239, 349] width 383 height 34
drag, startPoint x: 297, startPoint y: 317, endPoint x: 317, endPoint y: 317, distance: 19.4
click at [316, 317] on div at bounding box center [239, 315] width 383 height 34
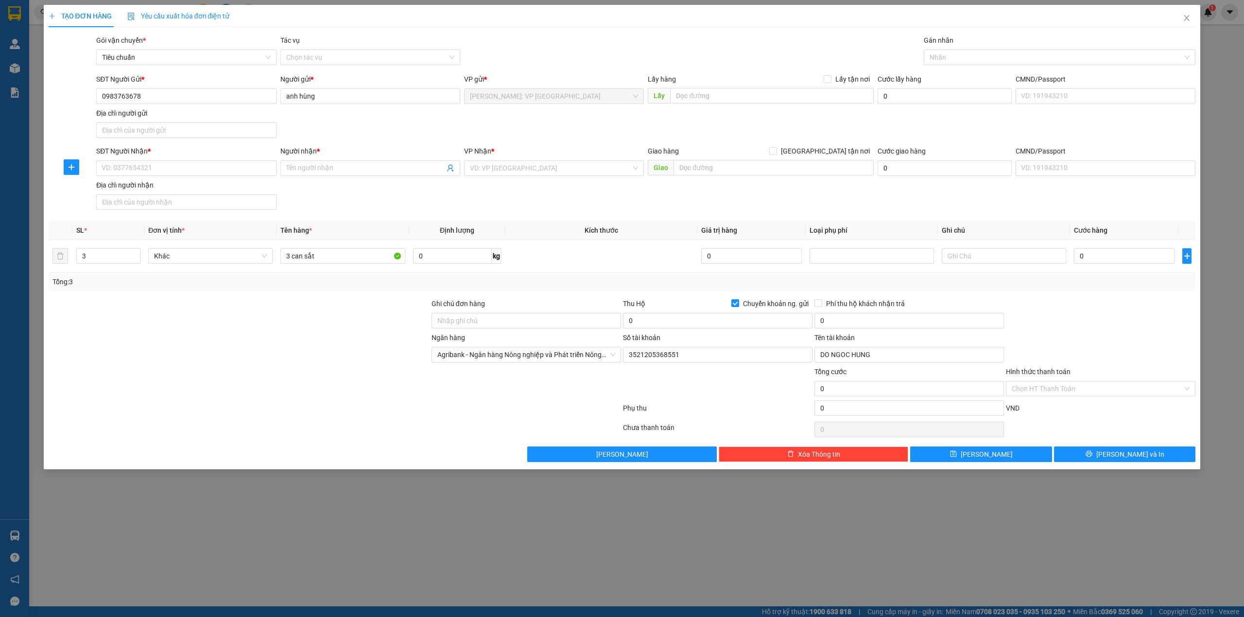
click at [330, 304] on div at bounding box center [239, 315] width 383 height 34
drag, startPoint x: 319, startPoint y: 333, endPoint x: 389, endPoint y: 334, distance: 70.0
click at [319, 332] on div at bounding box center [239, 315] width 383 height 34
click at [411, 226] on th "Định lượng" at bounding box center [457, 230] width 96 height 19
click at [259, 322] on div at bounding box center [239, 315] width 383 height 34
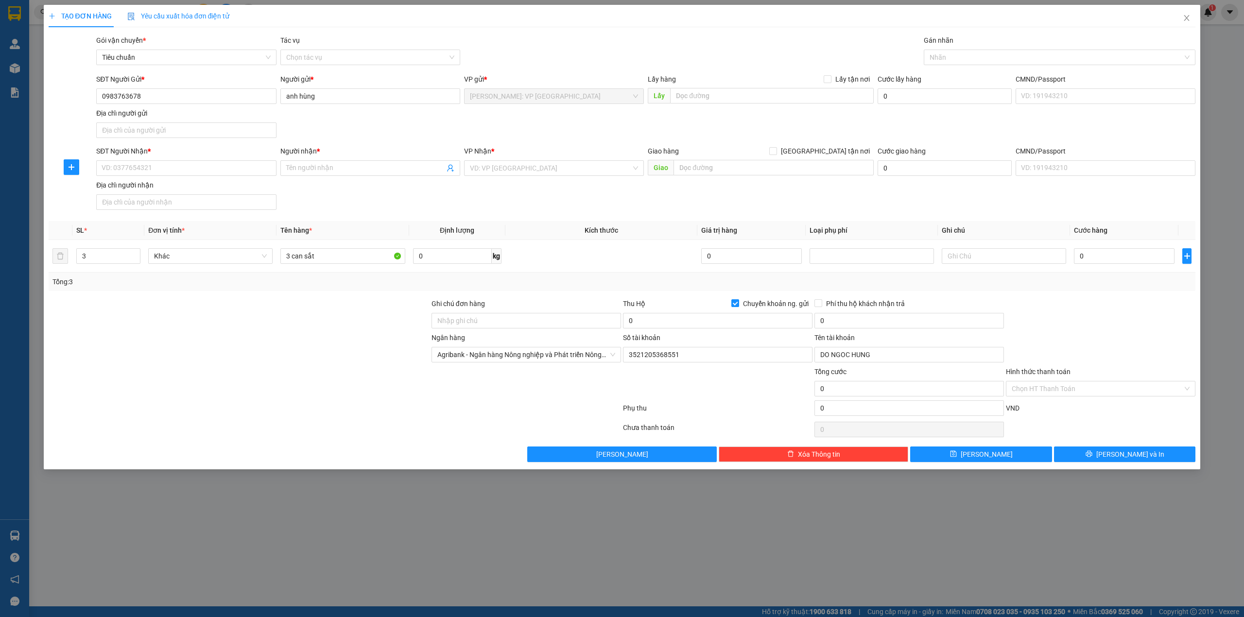
click at [207, 160] on div "SĐT Người Nhận *" at bounding box center [186, 153] width 180 height 15
click at [230, 160] on div "SĐT Người Nhận *" at bounding box center [186, 153] width 180 height 15
click at [188, 172] on input "SĐT Người Nhận *" at bounding box center [186, 168] width 180 height 16
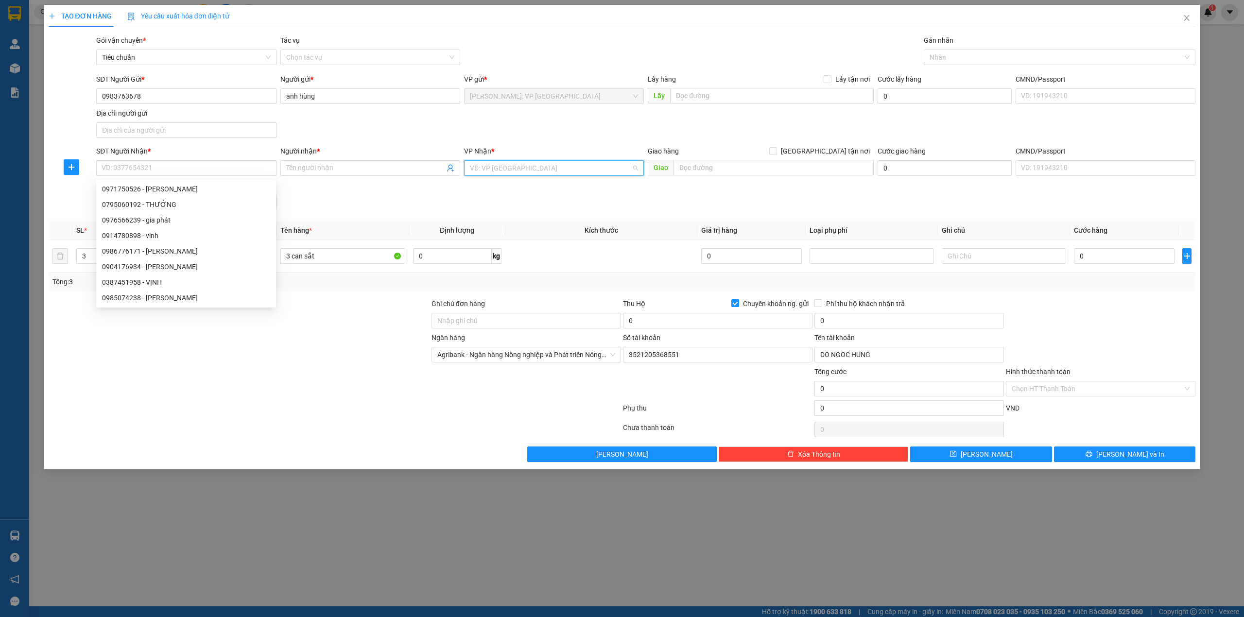
click at [541, 169] on input "search" at bounding box center [550, 168] width 161 height 15
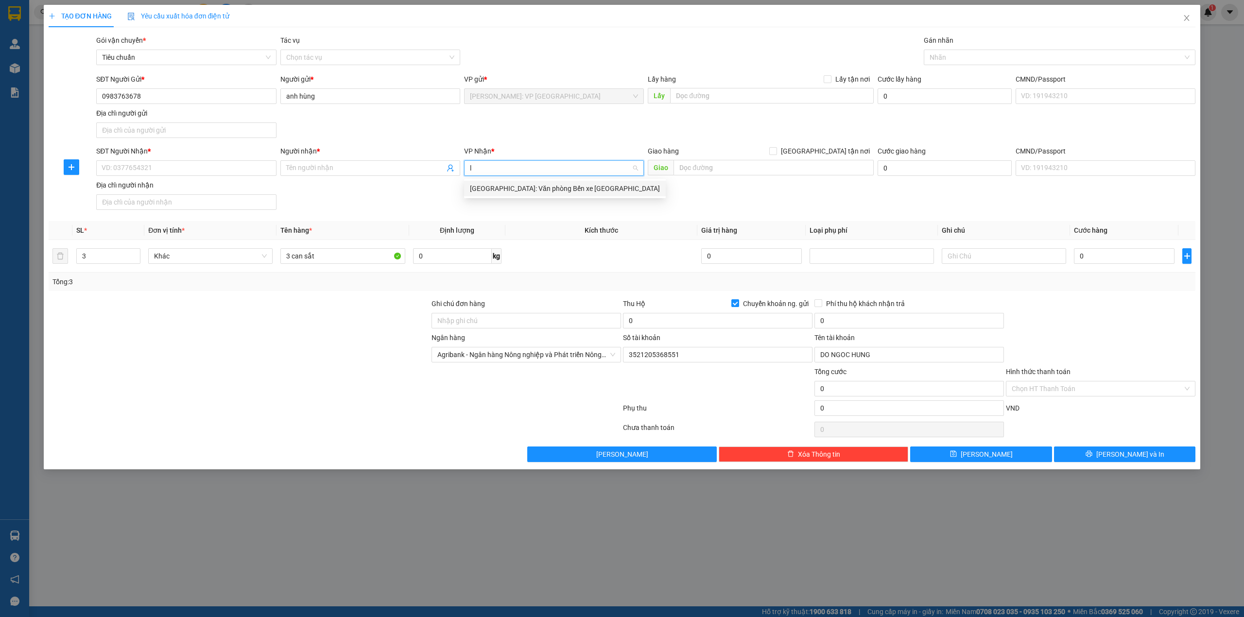
type input "lý"
click at [548, 186] on div "[GEOGRAPHIC_DATA]: Văn phòng Bến xe [GEOGRAPHIC_DATA]" at bounding box center [565, 188] width 190 height 11
drag, startPoint x: 367, startPoint y: 203, endPoint x: 99, endPoint y: 167, distance: 270.5
click at [364, 203] on div "SĐT Người Nhận * VD: 0377654321 Người nhận * Tên người nhận VP Nhận * Hải Phòng…" at bounding box center [645, 180] width 1103 height 68
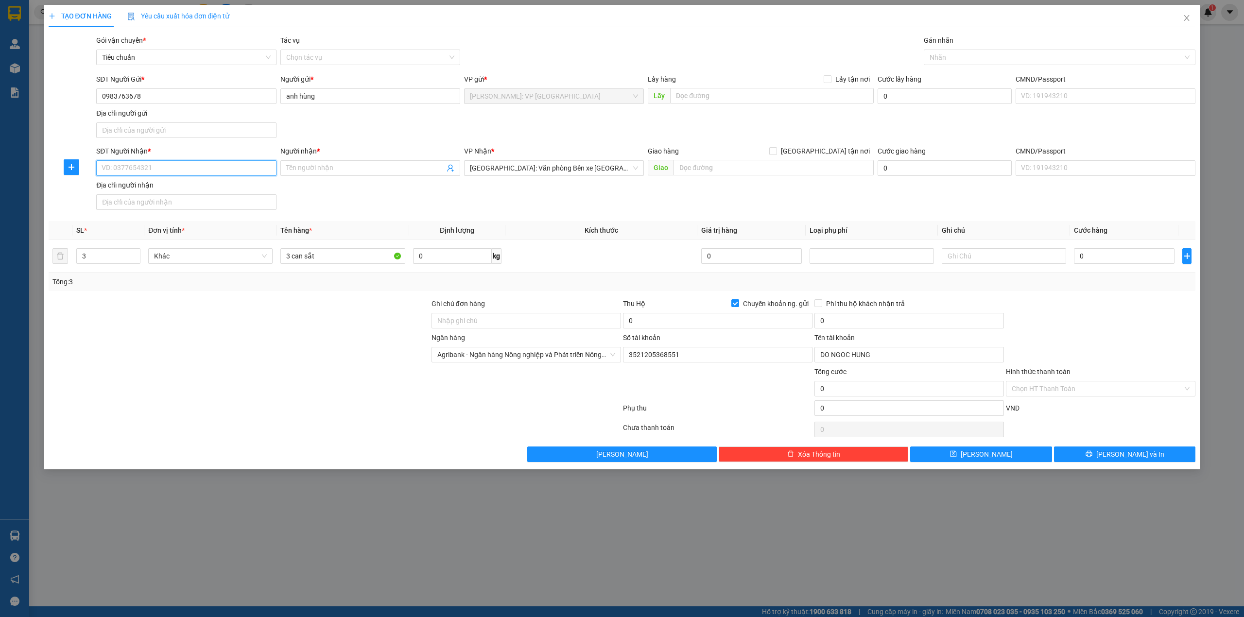
click at [119, 169] on input "SĐT Người Nhận *" at bounding box center [186, 168] width 180 height 16
paste input "0985074238"
type input "0985074238"
click at [166, 191] on div "0985074238 - Nguyễn Ủy" at bounding box center [186, 189] width 168 height 11
type input "[PERSON_NAME]"
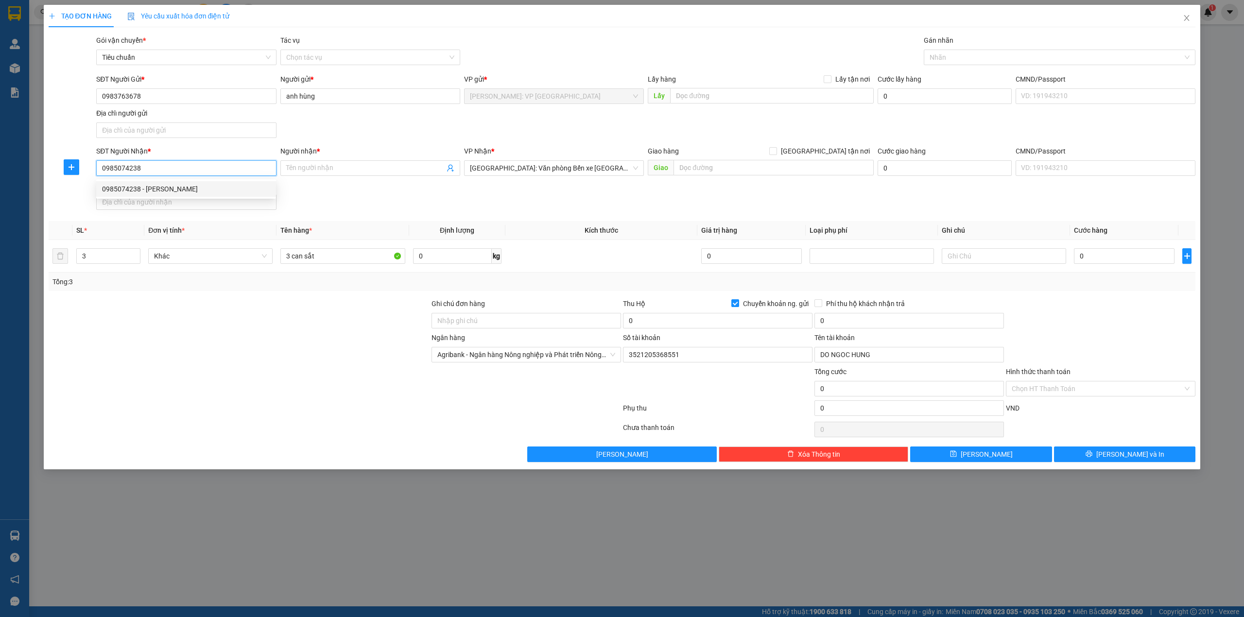
checkbox input "true"
type input "[GEOGRAPHIC_DATA], [GEOGRAPHIC_DATA], [GEOGRAPHIC_DATA]"
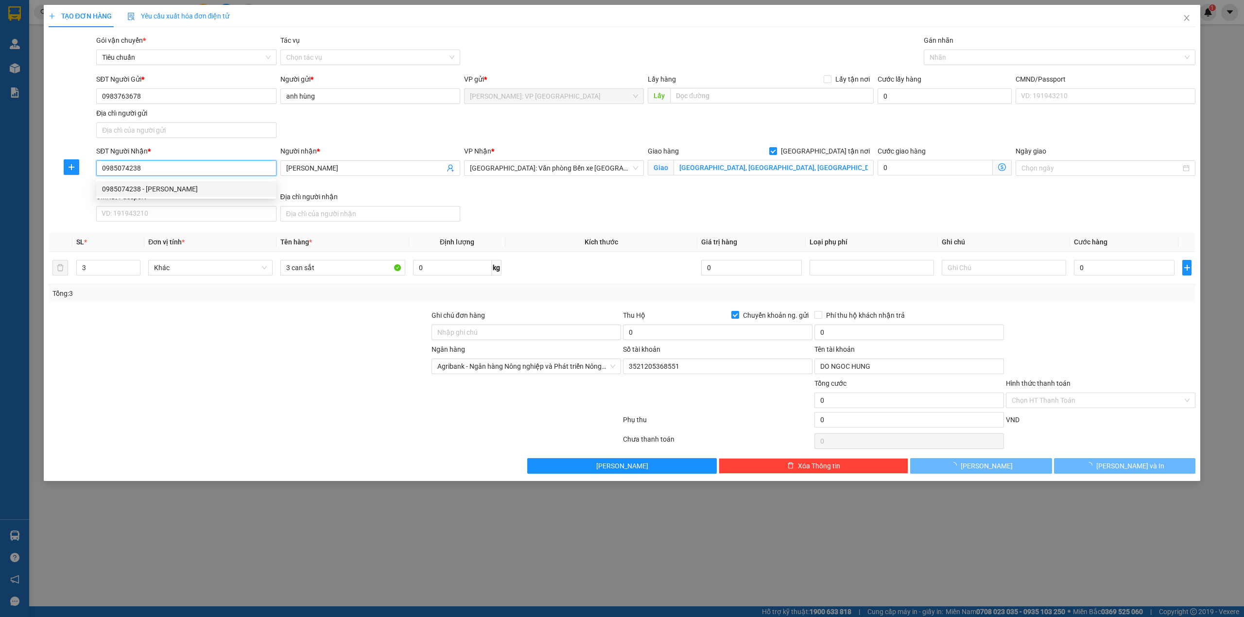
type input "00006012003"
type input "phan vu phuong ngoc"
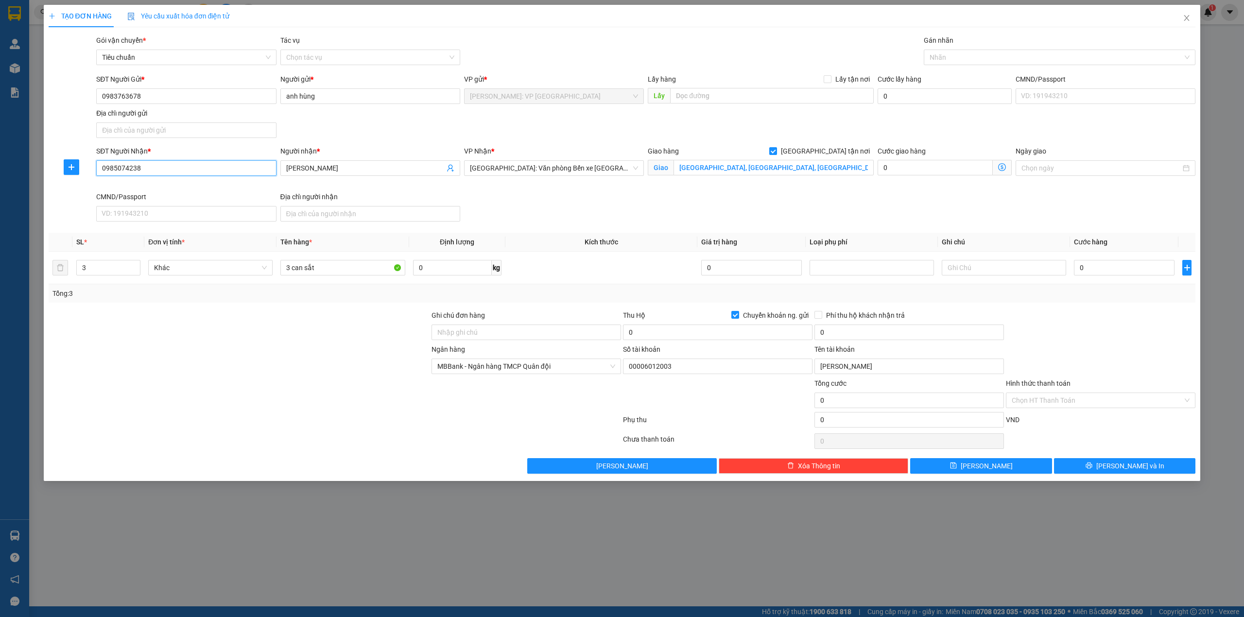
type input "0985074238"
click at [521, 191] on div "VP Nhận * Hải Phòng: Văn phòng Bến xe Thượng Lý" at bounding box center [554, 169] width 184 height 46
click at [906, 118] on div "SĐT Người Gửi * 0983763678 Người gửi * anh hùng VP gửi * Hồ Chí Minh: VP Quận T…" at bounding box center [645, 108] width 1103 height 68
click at [977, 61] on div at bounding box center [1054, 57] width 257 height 12
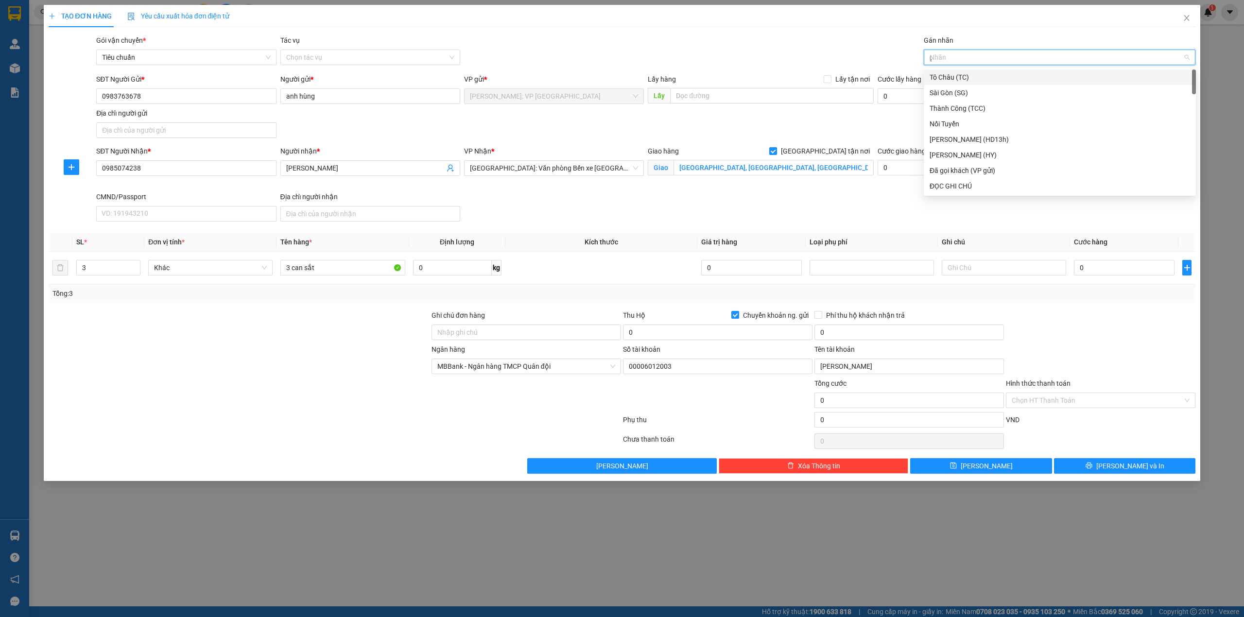
type input "gi"
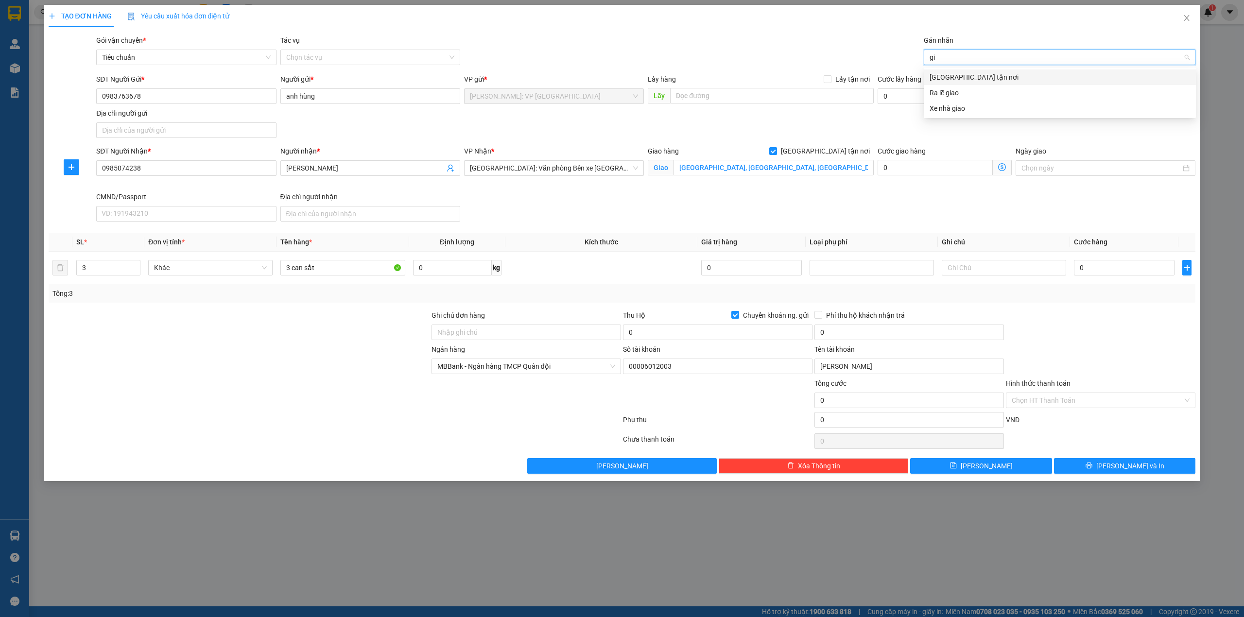
click at [976, 77] on div "[GEOGRAPHIC_DATA] tận nơi" at bounding box center [1059, 77] width 260 height 11
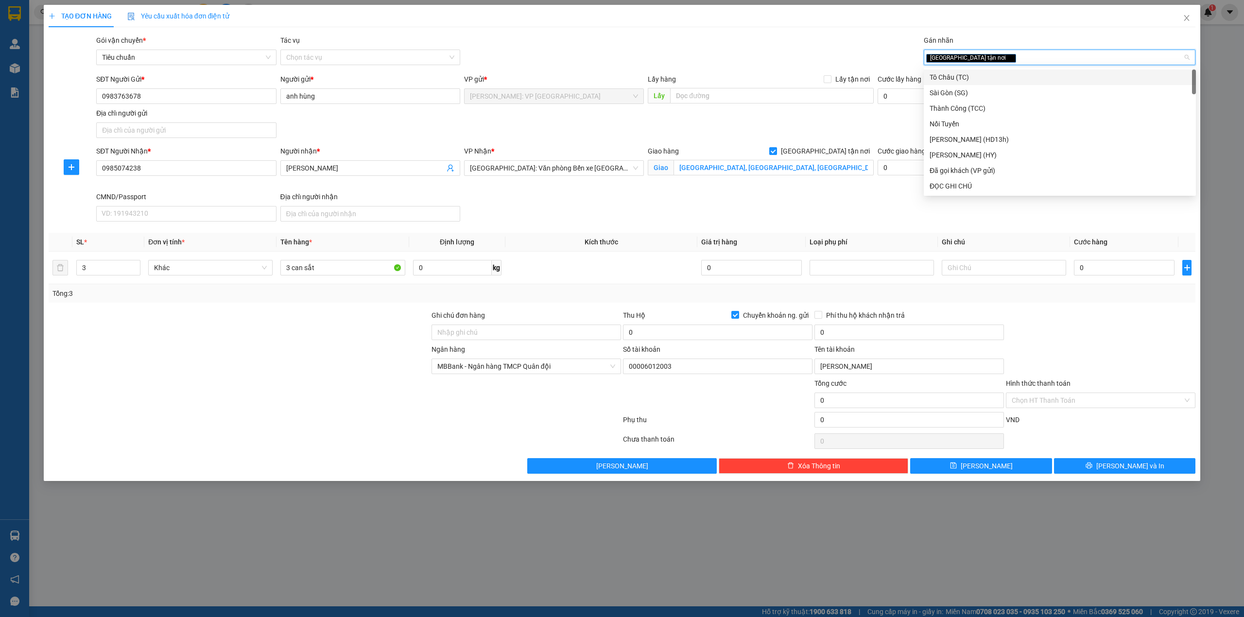
click at [768, 49] on div "Gói vận chuyển * Tiêu chuẩn Tác vụ Chọn tác vụ Gán nhãn Giao tận nơi" at bounding box center [645, 52] width 1103 height 34
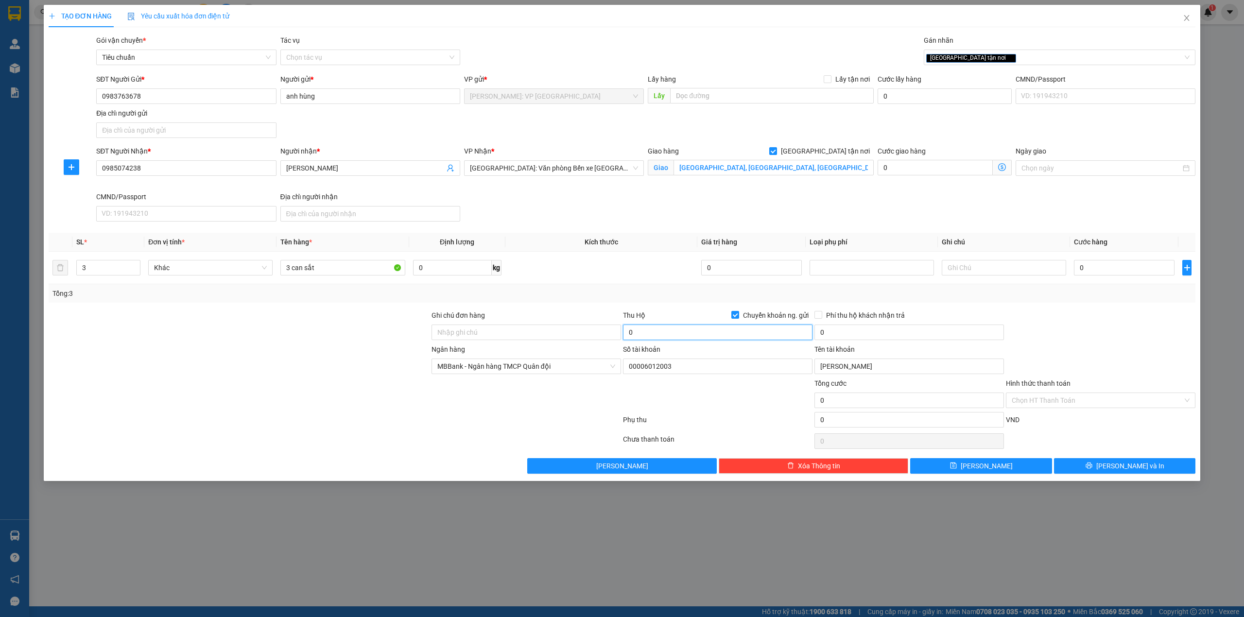
click at [681, 337] on input "0" at bounding box center [717, 332] width 189 height 16
type input "2.550.000"
click at [272, 360] on div at bounding box center [239, 361] width 383 height 34
drag, startPoint x: 305, startPoint y: 358, endPoint x: 300, endPoint y: 445, distance: 88.1
click at [305, 358] on div at bounding box center [239, 361] width 383 height 34
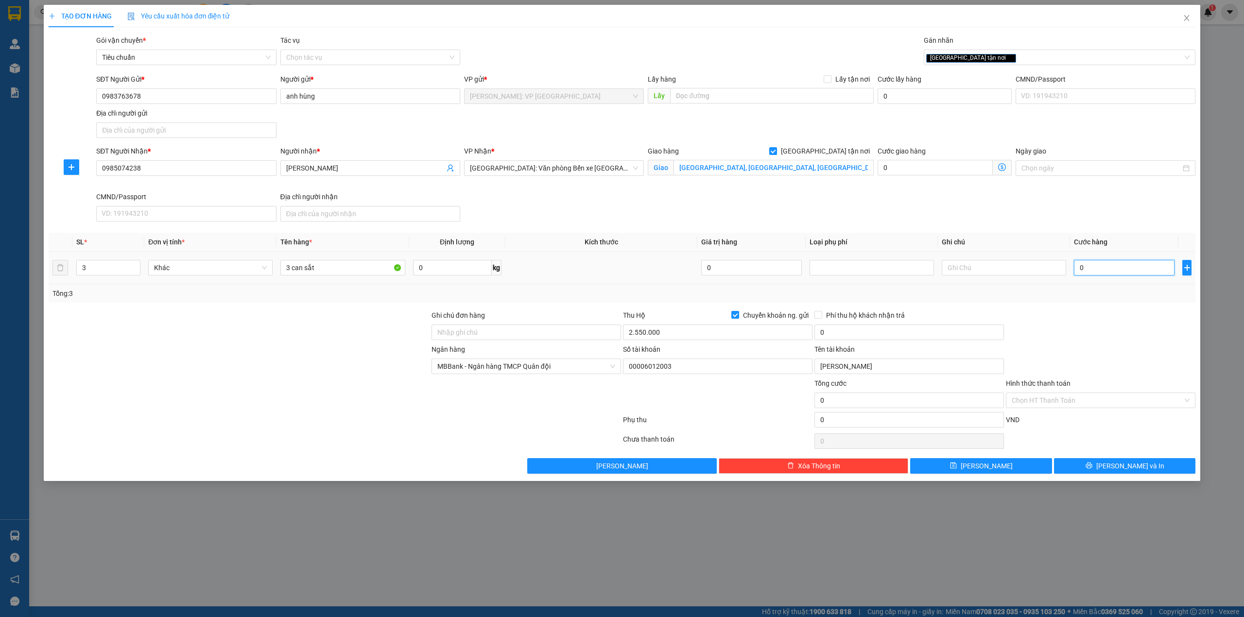
drag, startPoint x: 1133, startPoint y: 271, endPoint x: 1130, endPoint y: 280, distance: 9.4
click at [1133, 273] on input "0" at bounding box center [1124, 268] width 101 height 16
type input "2"
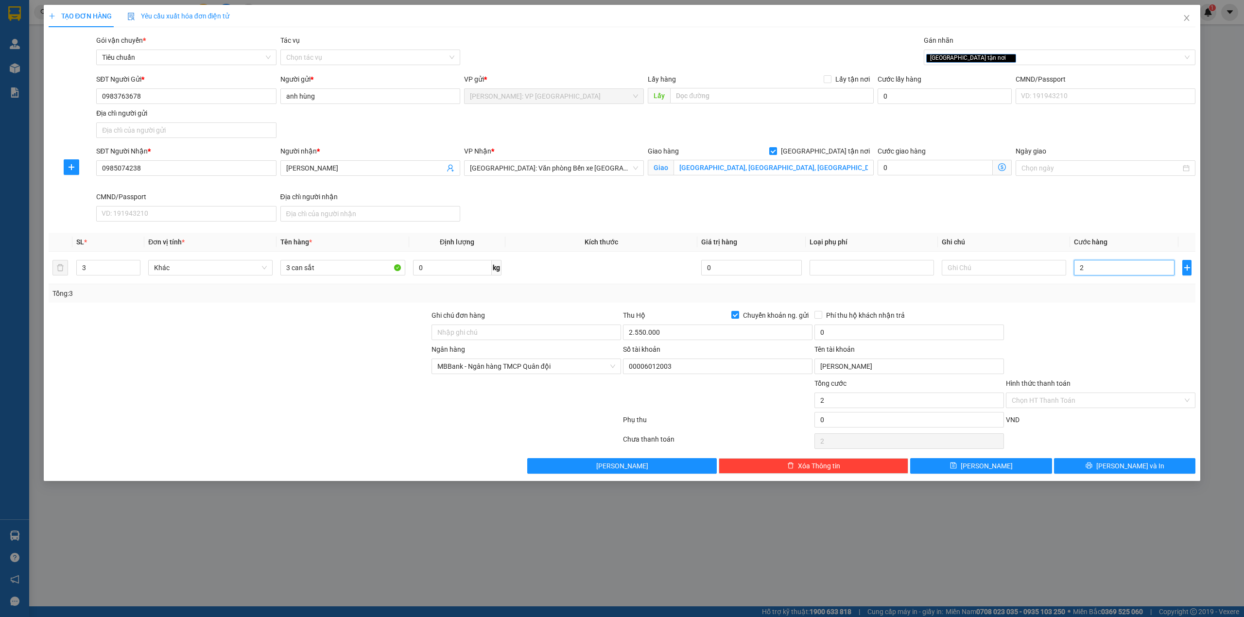
type input "23"
type input "230"
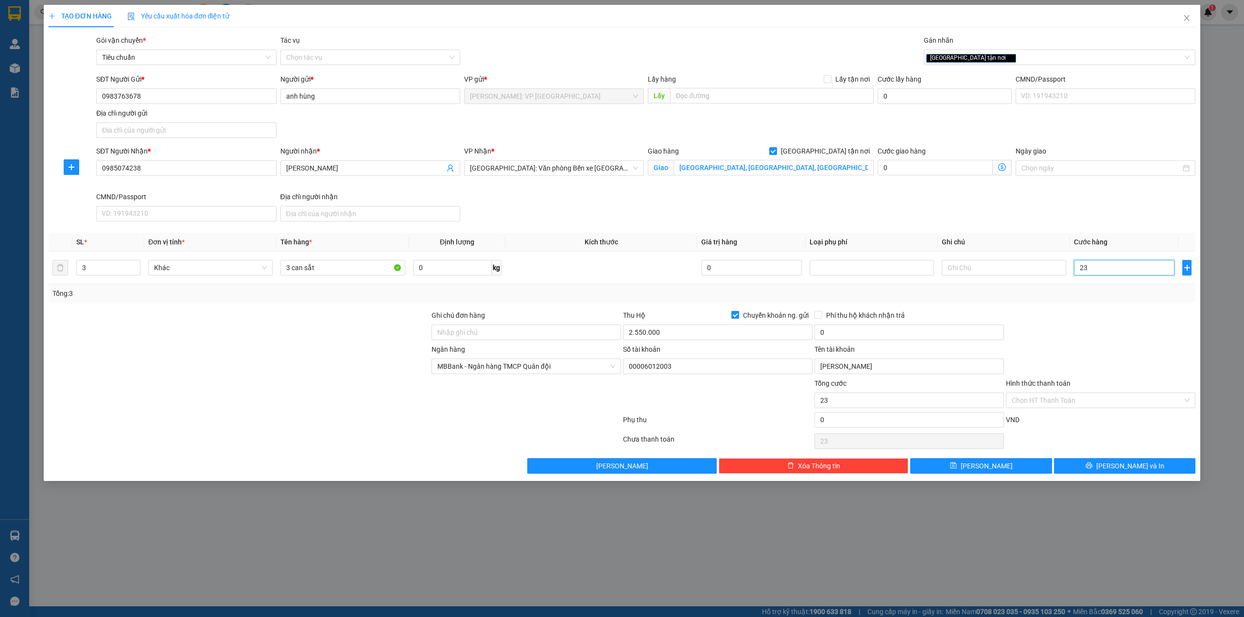
type input "230"
type input "2.300"
type input "23.000"
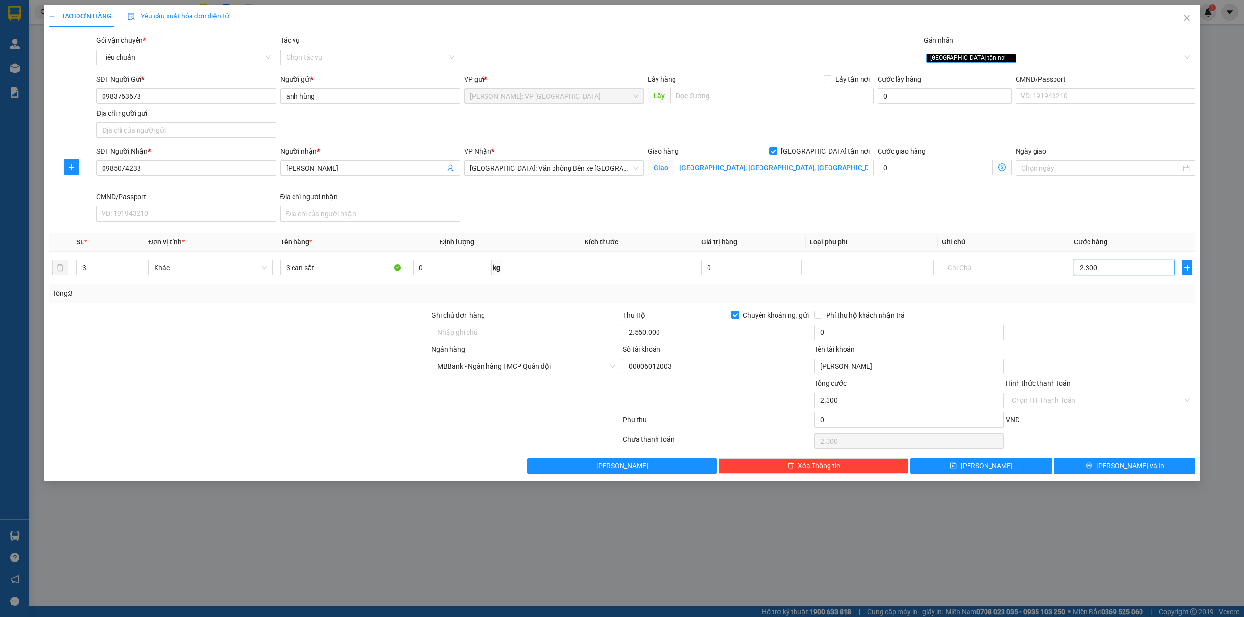
type input "23.000"
type input "230.000"
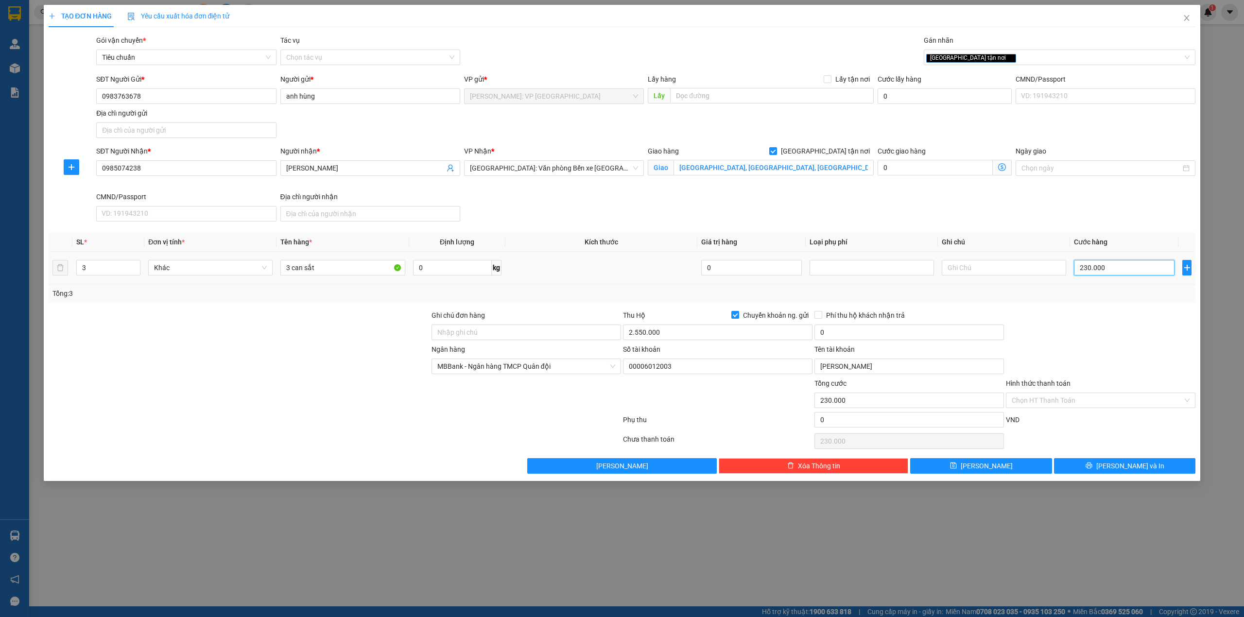
type input "230.000"
click at [659, 199] on div "SĐT Người Nhận * 0985074238 Người nhận * Nguyễn Ủy VP Nhận * Hải Phòng: Văn phò…" at bounding box center [645, 186] width 1103 height 80
click at [871, 336] on input "0" at bounding box center [908, 332] width 189 height 16
type input "20.000"
click at [268, 362] on div at bounding box center [239, 361] width 383 height 34
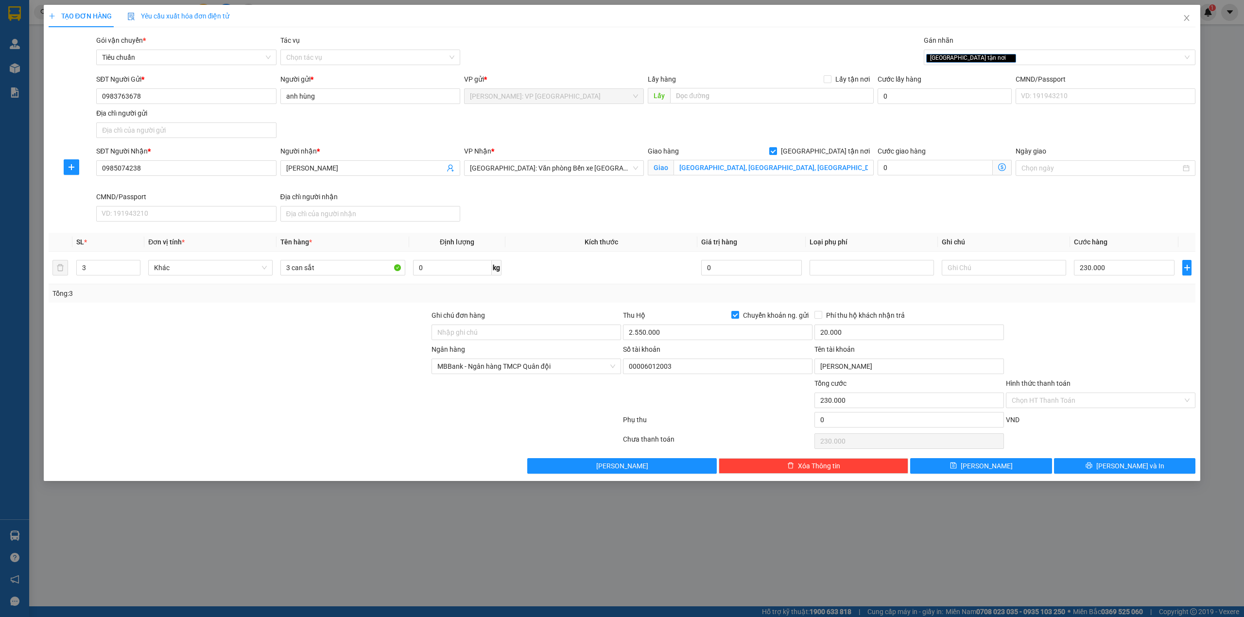
click at [1106, 329] on div at bounding box center [1100, 327] width 191 height 34
drag, startPoint x: 1104, startPoint y: 467, endPoint x: 1047, endPoint y: 469, distance: 56.4
click at [1104, 467] on button "[PERSON_NAME] và In" at bounding box center [1125, 466] width 142 height 16
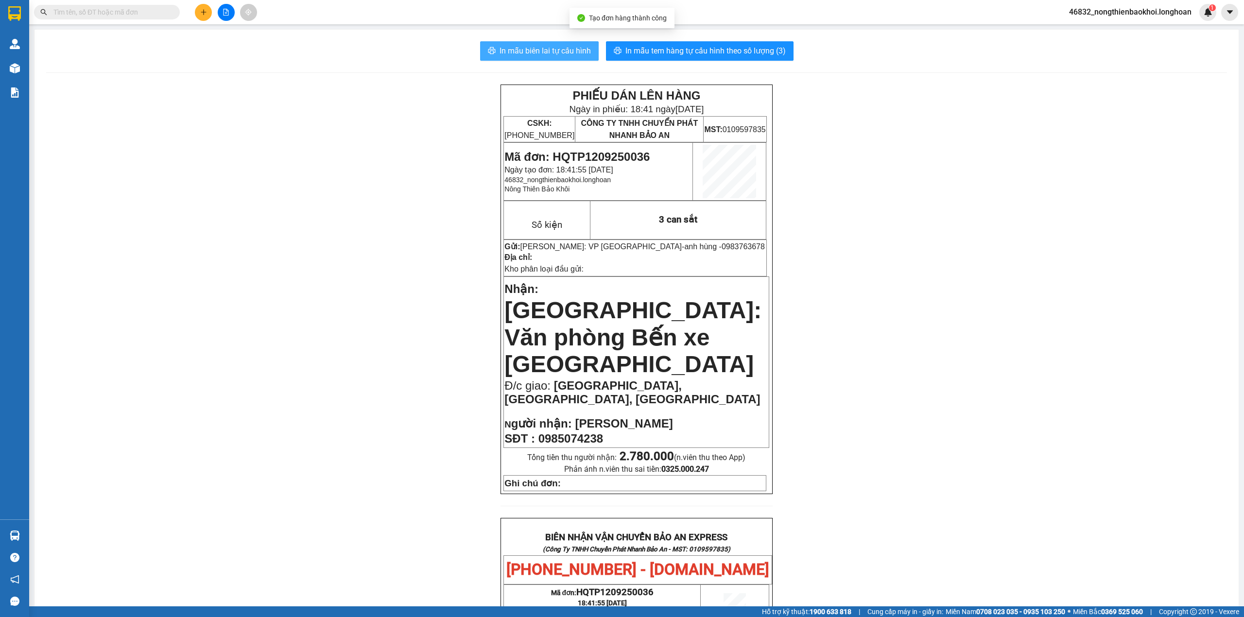
click at [503, 53] on span "In mẫu biên lai tự cấu hình" at bounding box center [544, 51] width 91 height 12
click at [378, 250] on div "PHIẾU DÁN LÊN HÀNG Ngày in phiếu: 18:41 ngày 12-09-2025 CSKH: 1900.06.88.33 CÔN…" at bounding box center [636, 565] width 1180 height 961
click at [374, 98] on div "PHIẾU DÁN LÊN HÀNG Ngày in phiếu: 18:41 ngày 12-09-2025 CSKH: 1900.06.88.33 CÔN…" at bounding box center [636, 565] width 1180 height 961
click at [400, 249] on div "PHIẾU DÁN LÊN HÀNG Ngày in phiếu: 18:41 ngày 12-09-2025 CSKH: 1900.06.88.33 CÔN…" at bounding box center [636, 565] width 1180 height 961
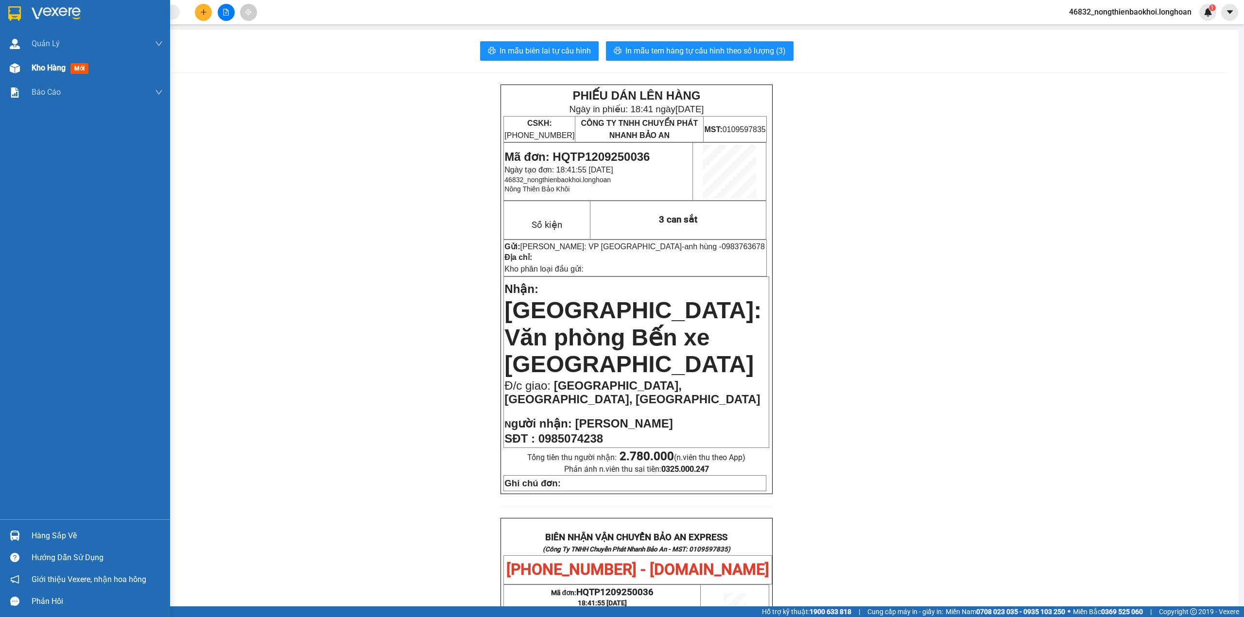
click at [22, 66] on div at bounding box center [14, 68] width 17 height 17
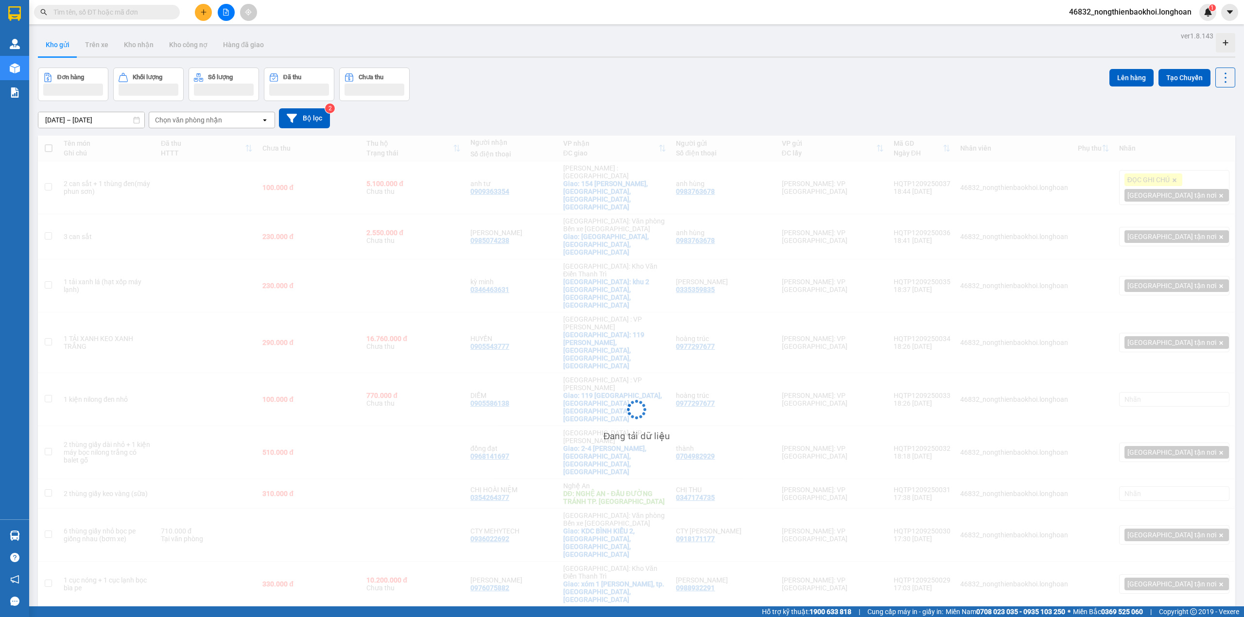
click at [635, 82] on div "Đơn hàng Khối lượng Số lượng Đã thu Chưa thu Lên hàng Tạo Chuyến" at bounding box center [636, 85] width 1197 height 34
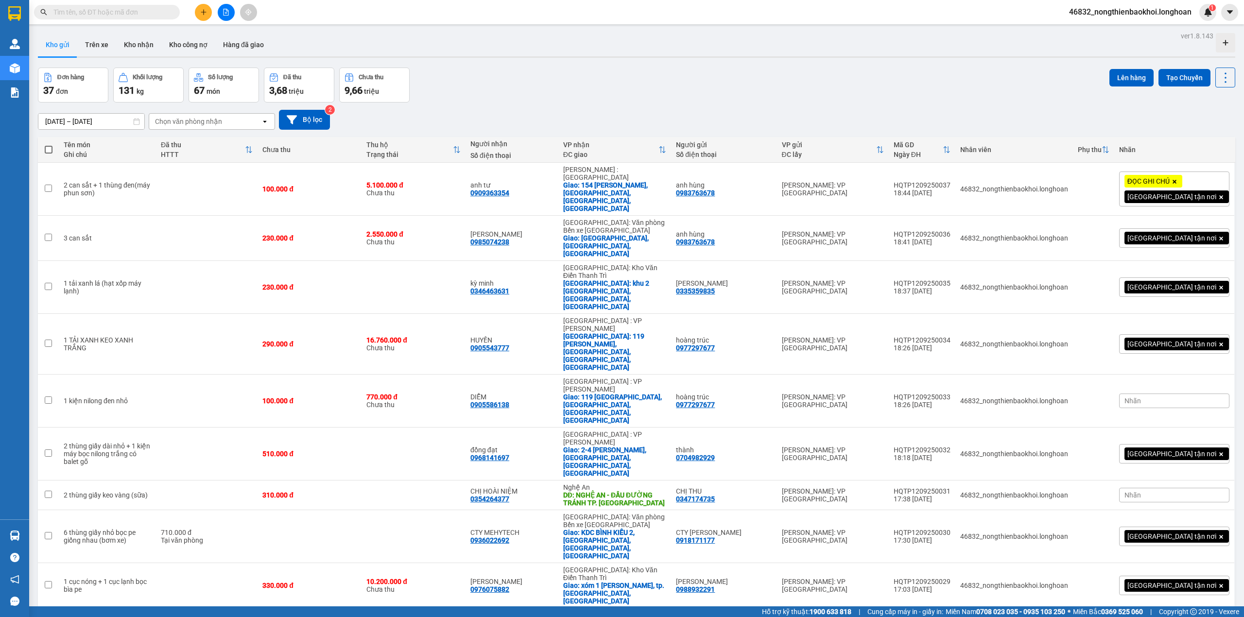
click at [840, 94] on div "Đơn hàng 37 đơn Khối lượng 131 kg Số lượng 67 món Đã thu 3,68 triệu Chưa thu 9,…" at bounding box center [636, 85] width 1197 height 35
click at [648, 117] on div "[DATE] – [DATE] Press the down arrow key to interact with the calendar and sele…" at bounding box center [636, 120] width 1197 height 20
click at [663, 107] on div "[DATE] – [DATE] Press the down arrow key to interact with the calendar and sele…" at bounding box center [636, 119] width 1197 height 34
click at [839, 108] on div "[DATE] – [DATE] Press the down arrow key to interact with the calendar and sele…" at bounding box center [636, 119] width 1197 height 34
click at [802, 78] on div "Đơn hàng 37 đơn Khối lượng 131 kg Số lượng 67 món Đã thu 3,68 triệu Chưa thu 9,…" at bounding box center [636, 85] width 1197 height 35
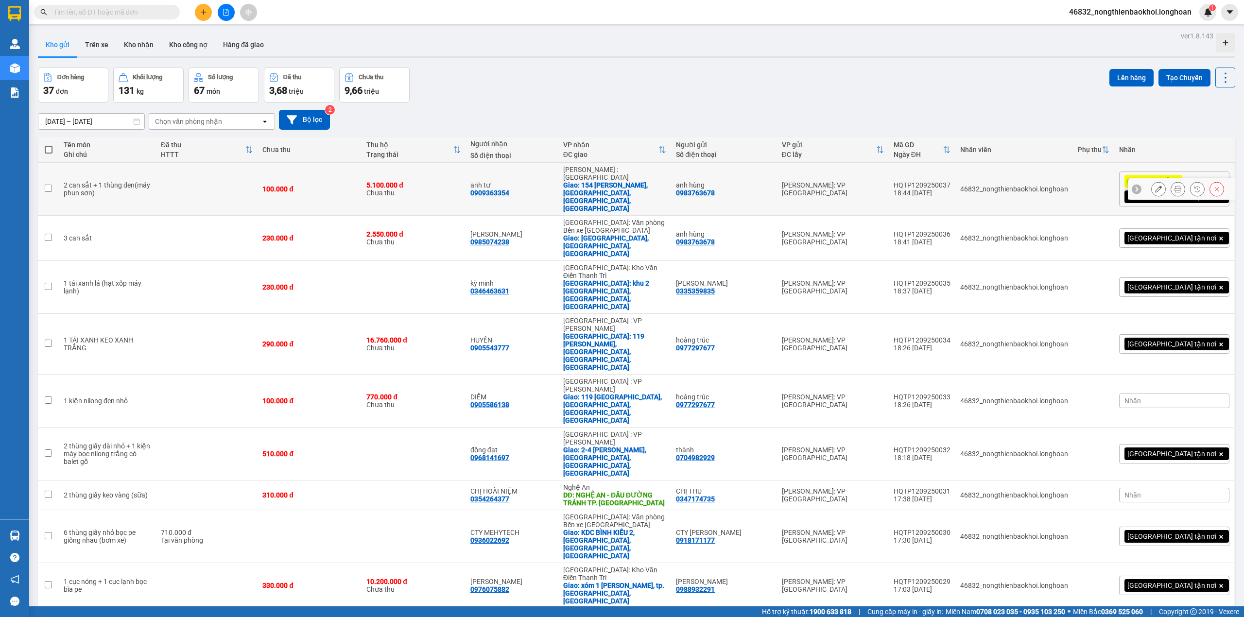
click at [1174, 186] on icon at bounding box center [1177, 189] width 7 height 7
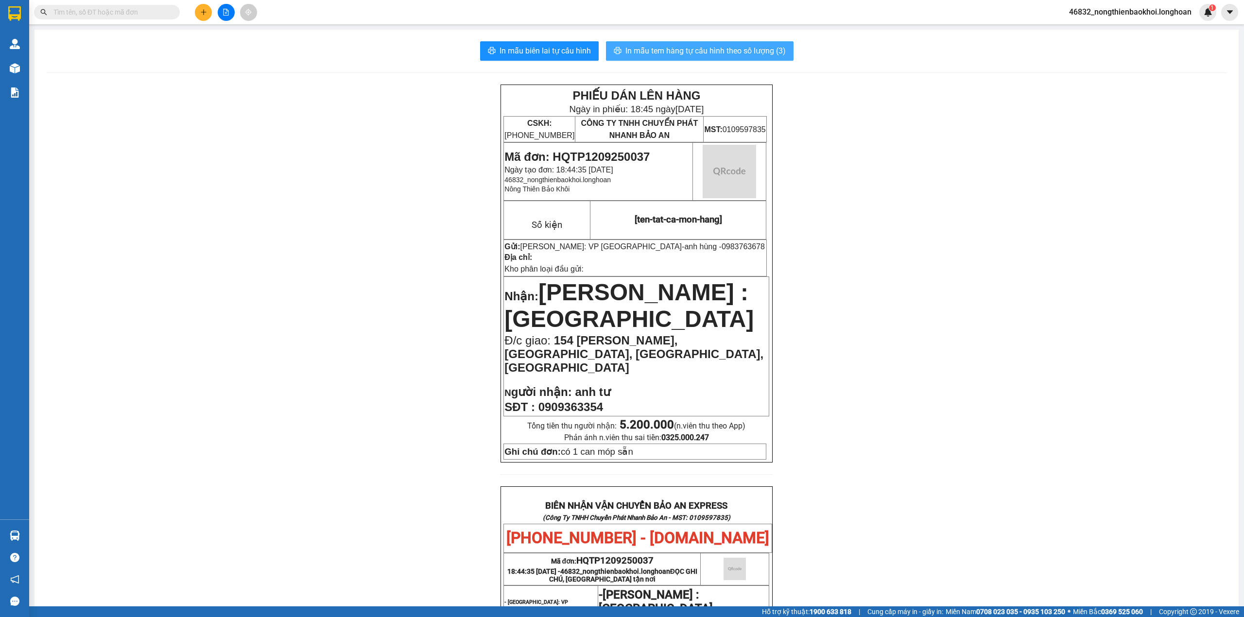
click at [743, 51] on span "In mẫu tem hàng tự cấu hình theo số lượng (3)" at bounding box center [705, 51] width 160 height 12
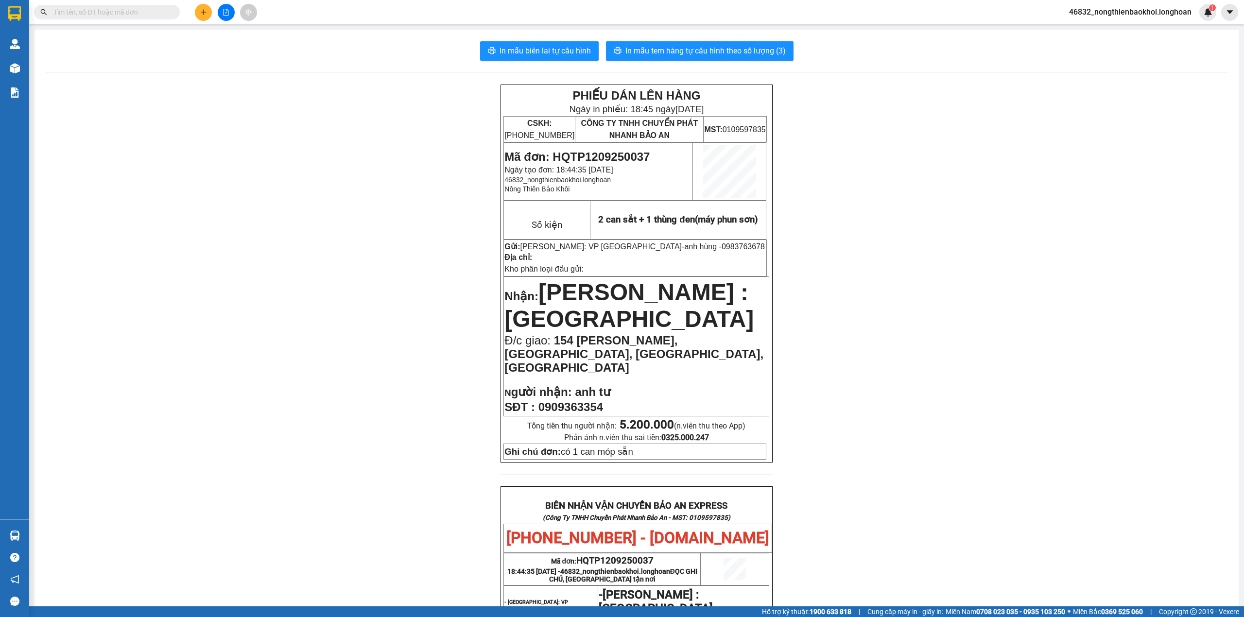
click at [364, 335] on div "PHIẾU DÁN LÊN HÀNG Ngày in phiếu: 18:45 ngày 12-09-2025 CSKH: 1900.06.88.33 CÔN…" at bounding box center [636, 537] width 1180 height 905
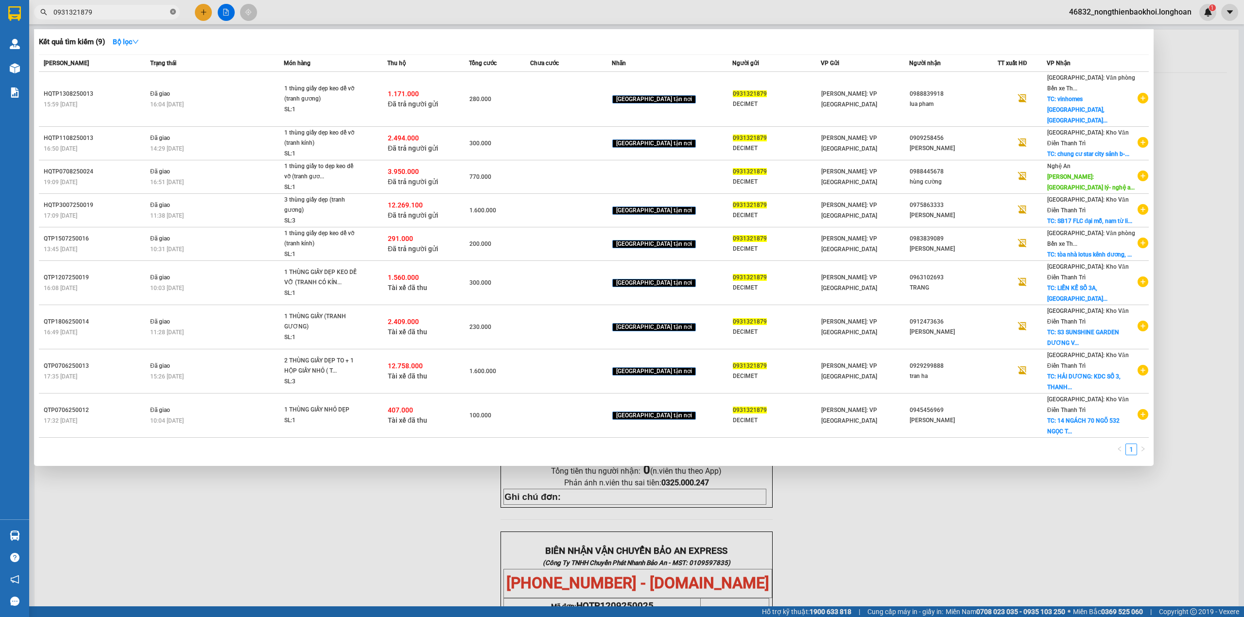
click at [172, 11] on icon "close-circle" at bounding box center [173, 12] width 6 height 6
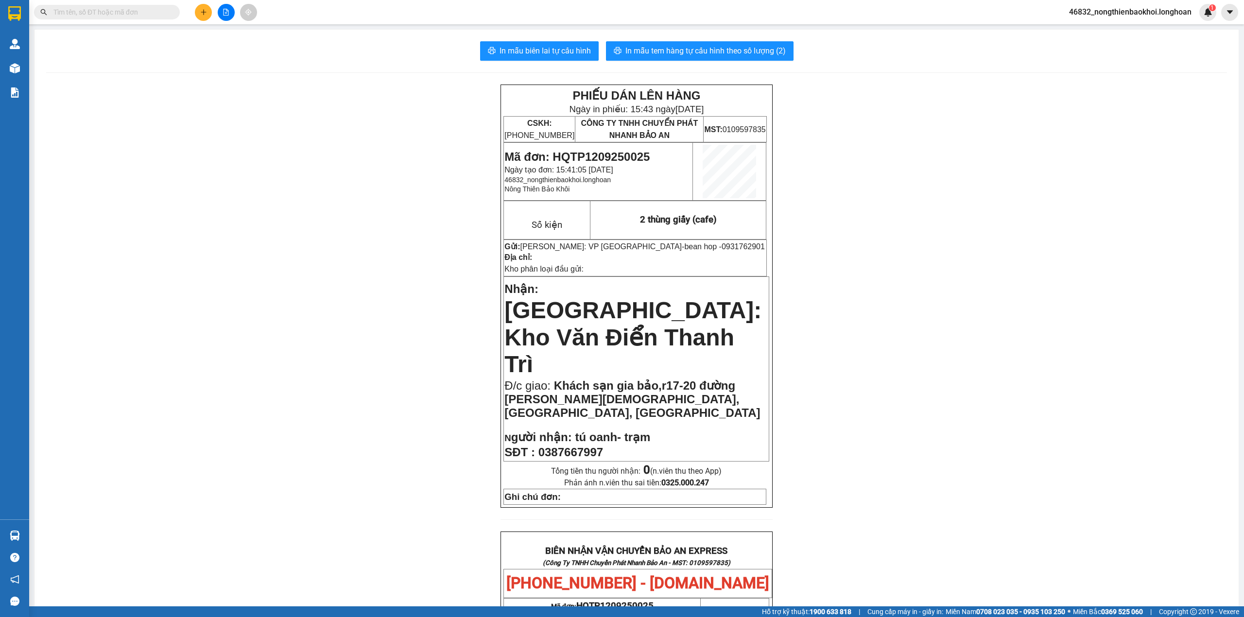
click at [203, 8] on button at bounding box center [203, 12] width 17 height 17
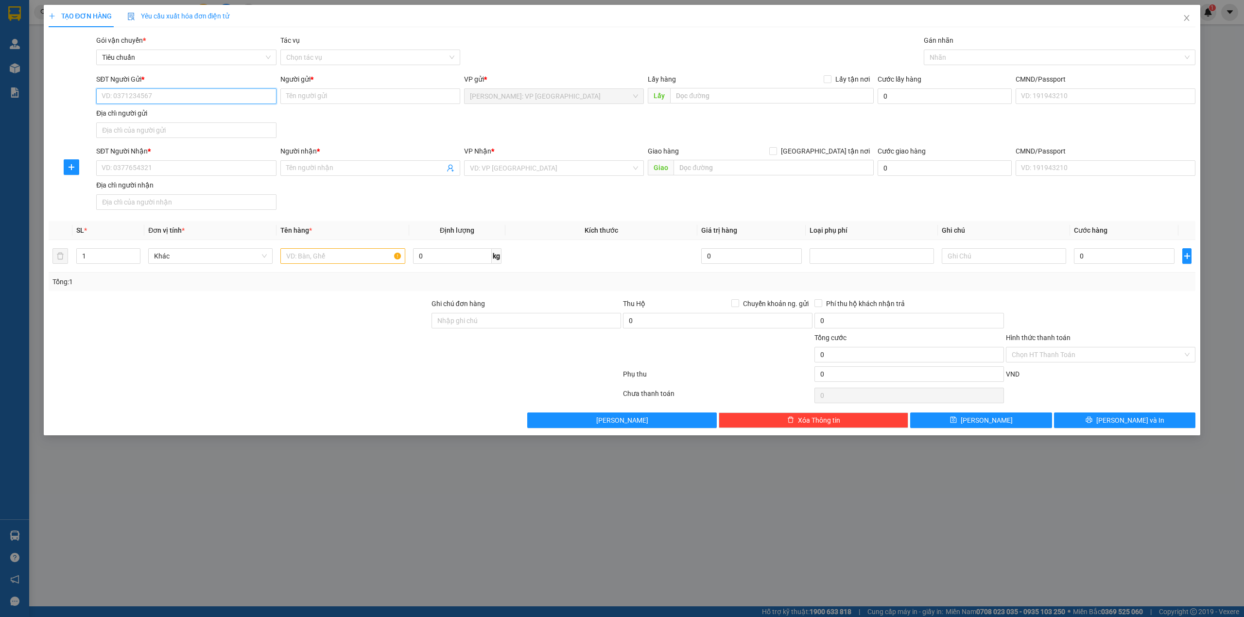
click at [166, 100] on input "SĐT Người Gửi *" at bounding box center [186, 96] width 180 height 16
paste input "0977297677"
type input "0977297677"
drag, startPoint x: 167, startPoint y: 115, endPoint x: 244, endPoint y: 126, distance: 77.6
click at [167, 115] on div "0977297677 - hoàng trúc" at bounding box center [186, 116] width 168 height 11
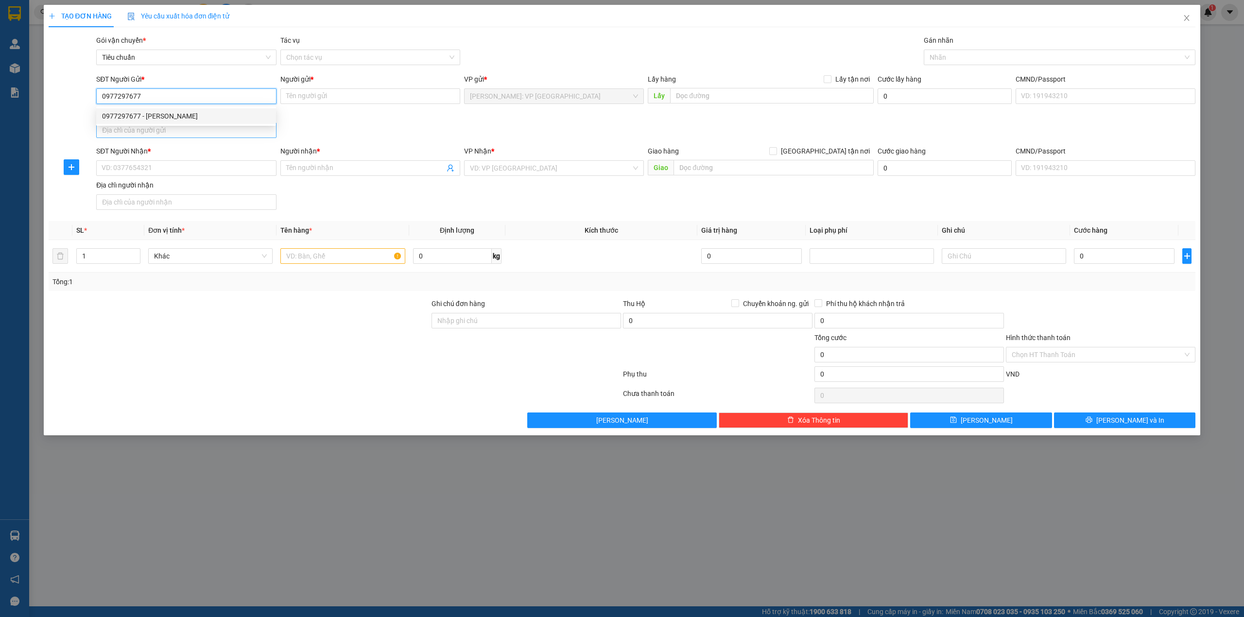
type input "hoàng trúc"
checkbox input "true"
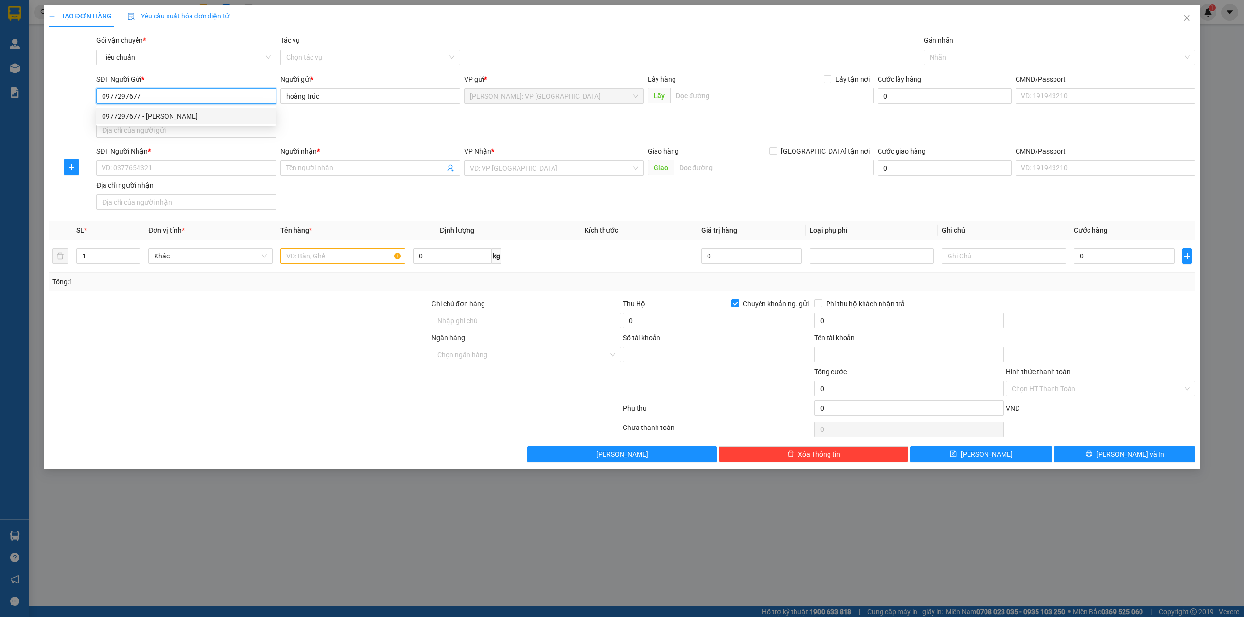
type input "7977297677"
type input "[PERSON_NAME]"
type input "0977297677"
click at [358, 137] on div "SĐT Người Gửi * 0977297677 0977297677 Người gửi * hoàng trúc VP gửi * Hồ Chí Mi…" at bounding box center [645, 108] width 1103 height 68
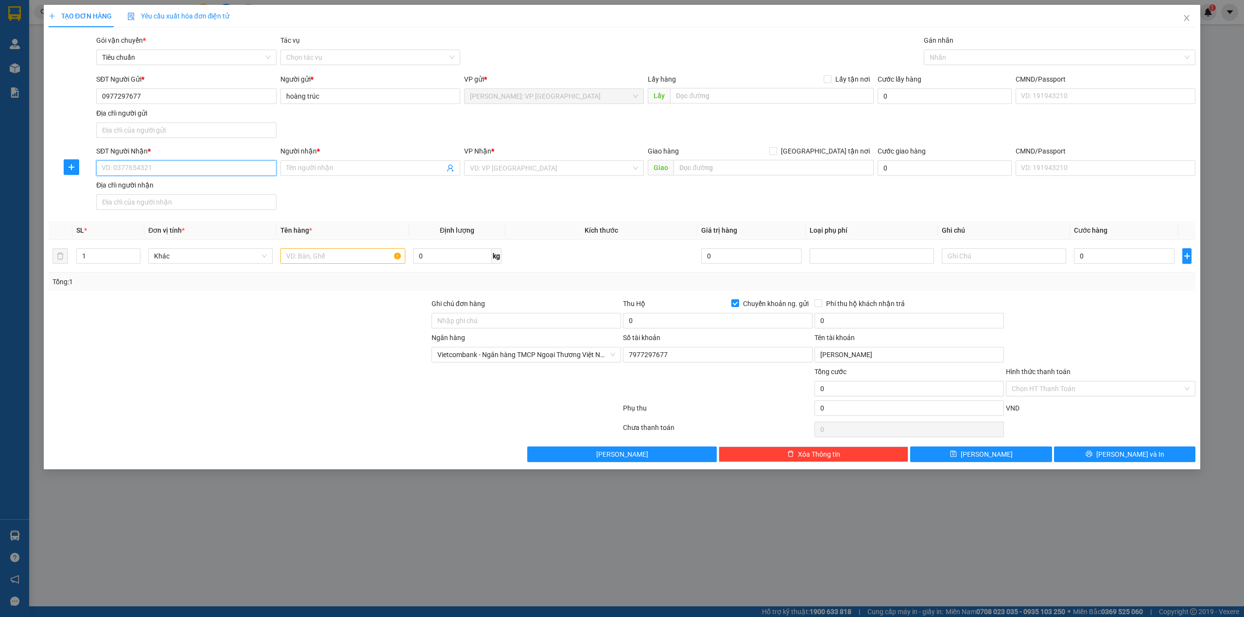
click at [162, 165] on input "SĐT Người Nhận *" at bounding box center [186, 168] width 180 height 16
click at [206, 197] on div "0905586138 - DIỄM" at bounding box center [186, 205] width 180 height 16
type input "0905586138"
type input "DIỄM"
checkbox input "true"
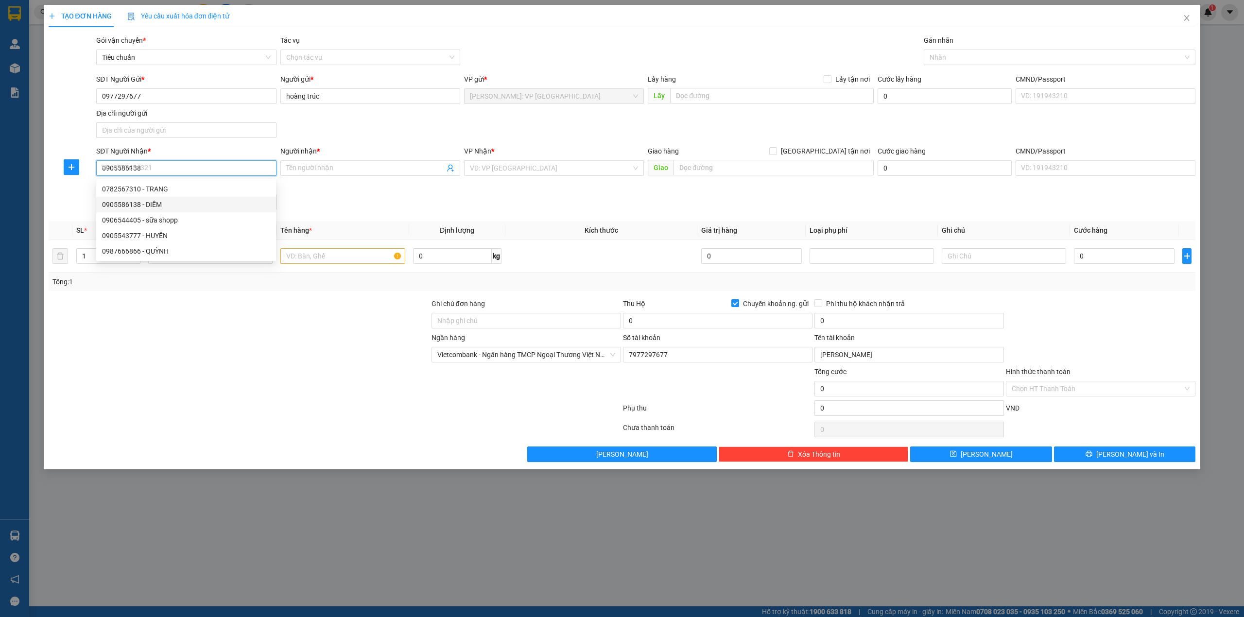
type input "119 CHỢ HÀN, TRẦN PHÚ, HẢI CHÂU, ĐÀ NẴNG"
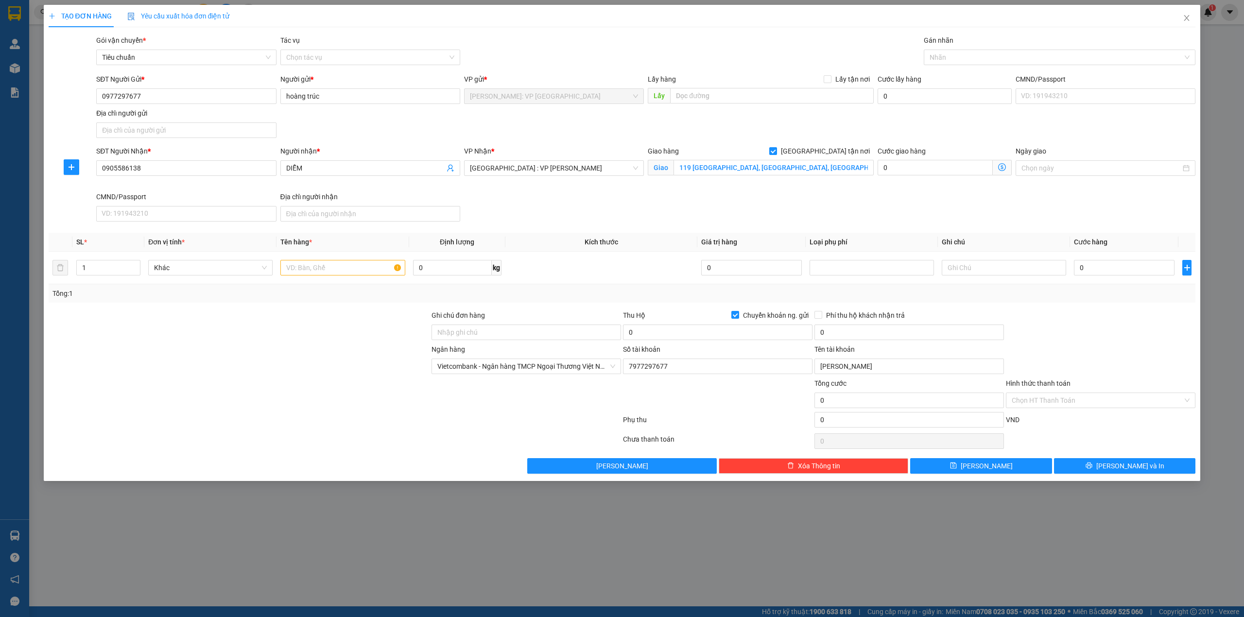
click at [311, 188] on div "Người nhận * DIỄM" at bounding box center [370, 169] width 184 height 46
click at [342, 265] on input "text" at bounding box center [342, 268] width 124 height 16
type input "1 kiện nilong đen nhỏ"
drag, startPoint x: 219, startPoint y: 408, endPoint x: 224, endPoint y: 408, distance: 5.3
click at [224, 408] on div at bounding box center [239, 395] width 383 height 34
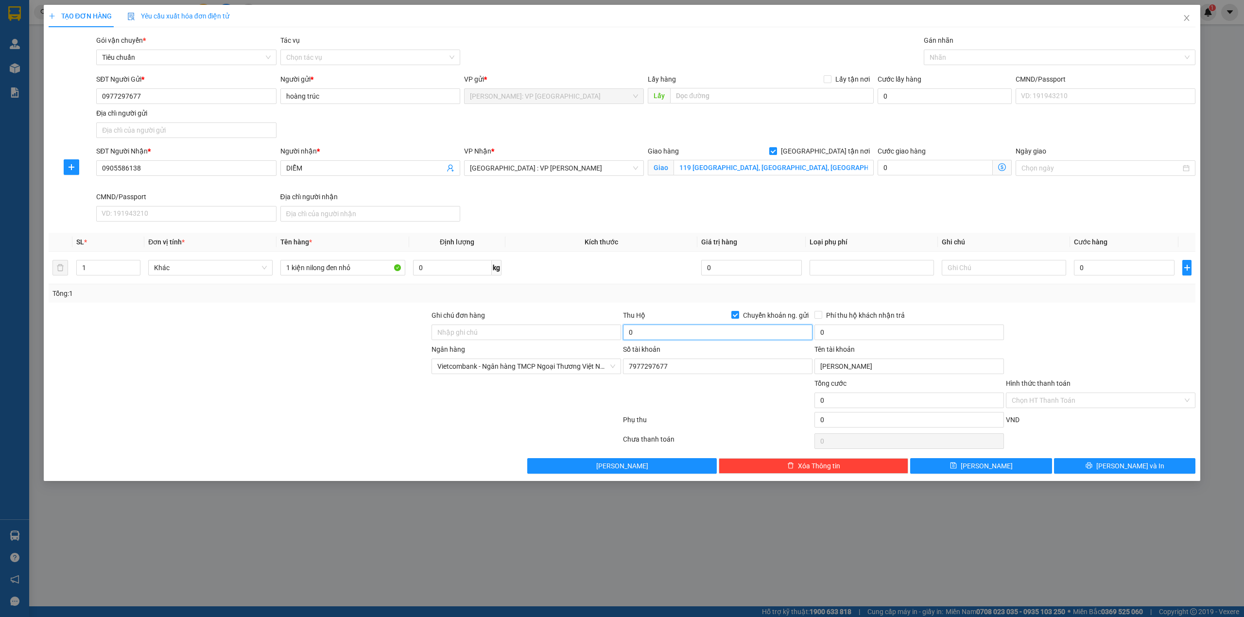
click at [706, 339] on input "0" at bounding box center [717, 332] width 189 height 16
type input "770.000"
drag, startPoint x: 904, startPoint y: 210, endPoint x: 1096, endPoint y: 257, distance: 198.5
click at [906, 209] on div "SĐT Người Nhận * 0905586138 Người nhận * DIỄM VP Nhận * Đà Nẵng : VP Thanh Khê …" at bounding box center [645, 186] width 1103 height 80
drag, startPoint x: 1117, startPoint y: 264, endPoint x: 1098, endPoint y: 346, distance: 84.4
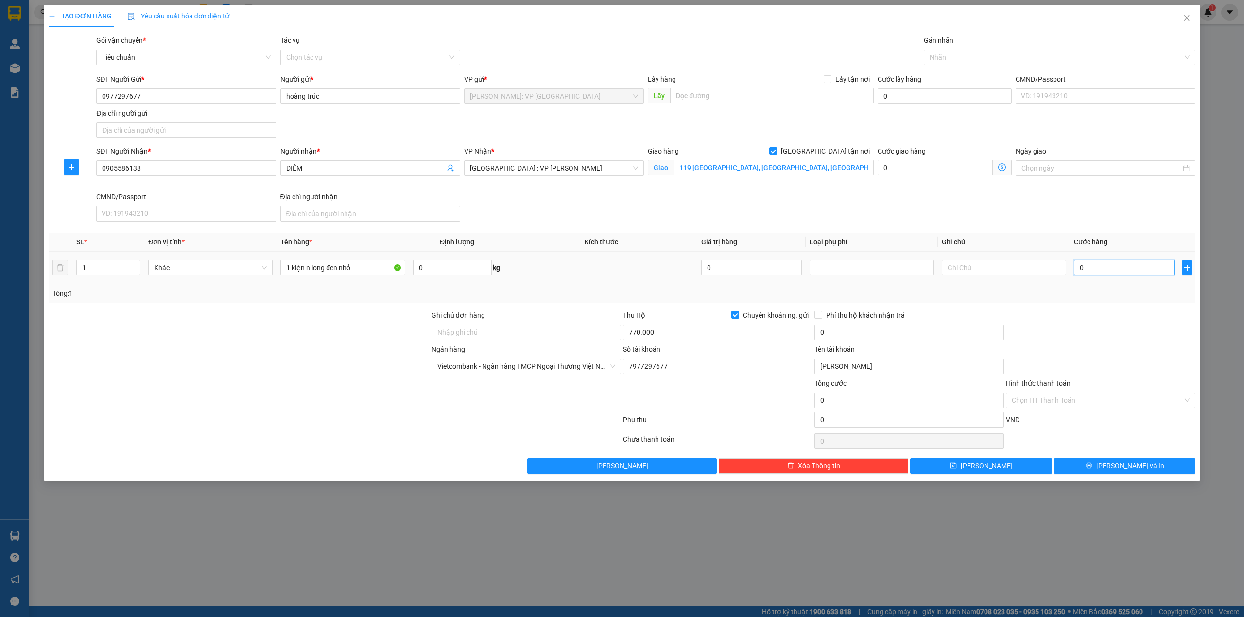
click at [1118, 264] on input "0" at bounding box center [1124, 268] width 101 height 16
type input "1"
type input "10"
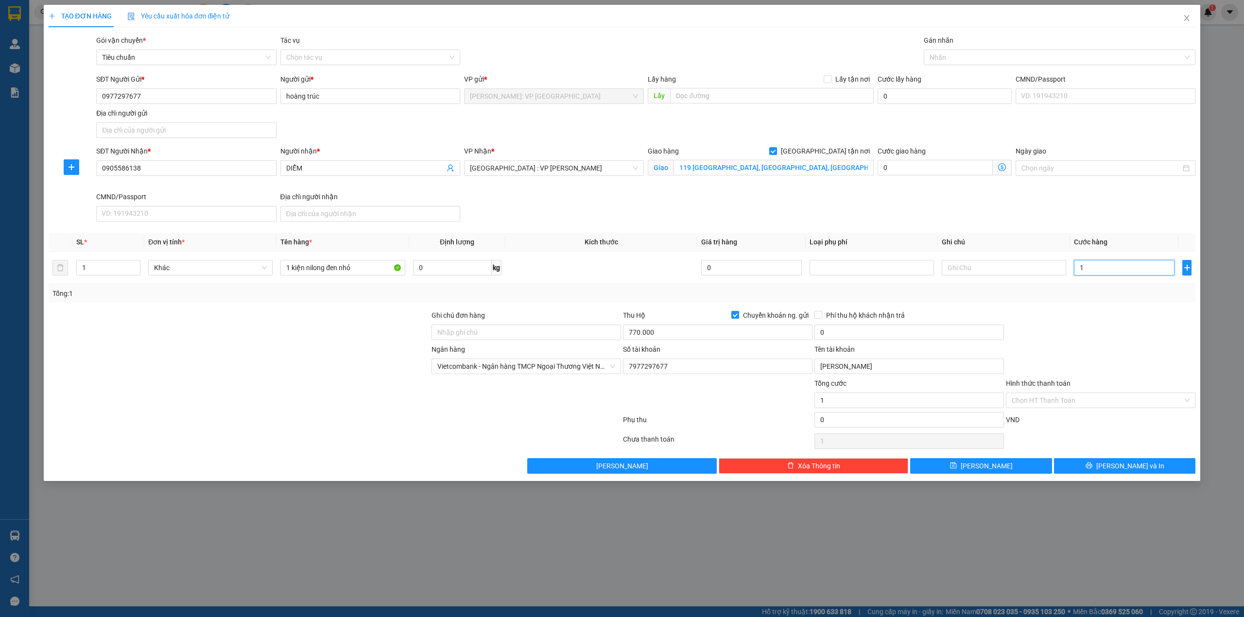
type input "10"
type input "100"
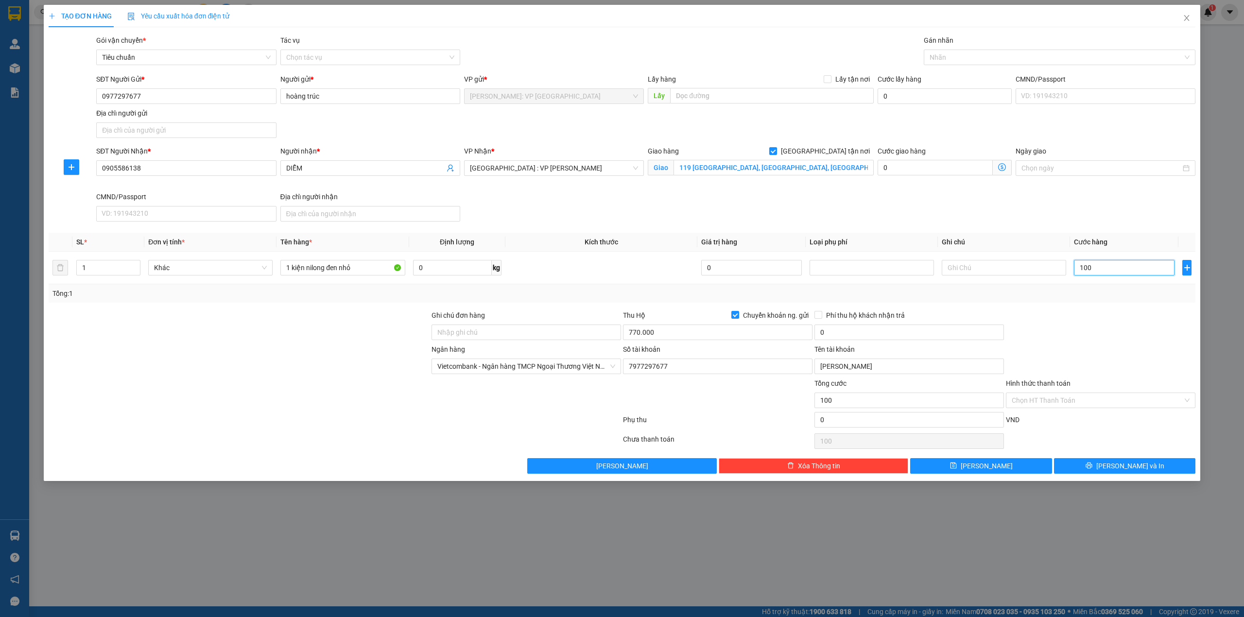
type input "1.000"
type input "10.000"
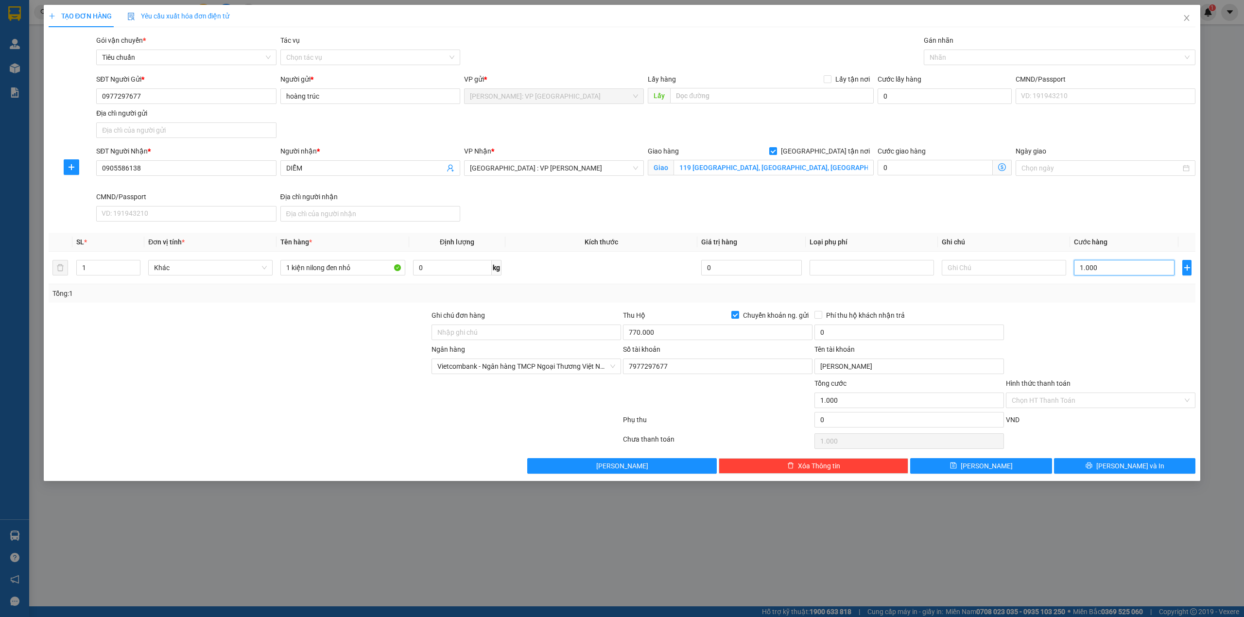
type input "10.000"
type input "100.000"
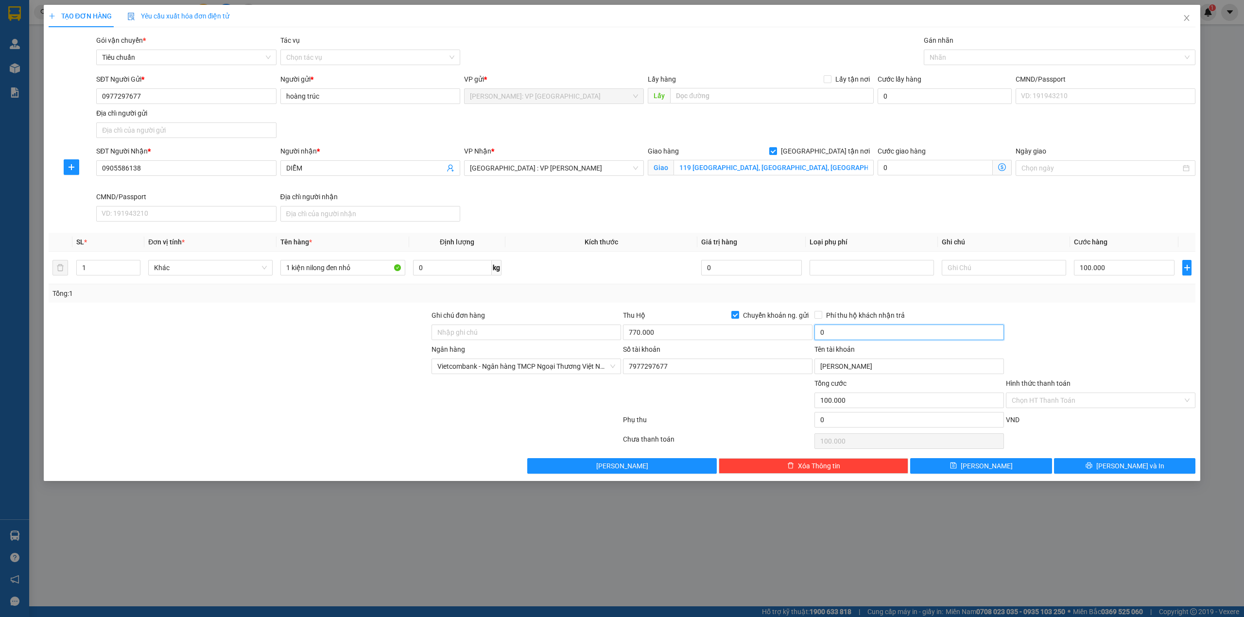
click at [899, 332] on input "0" at bounding box center [908, 332] width 189 height 16
type input "10.000"
click at [1076, 324] on div at bounding box center [1100, 327] width 191 height 34
click at [1123, 462] on button "[PERSON_NAME] và In" at bounding box center [1125, 466] width 142 height 16
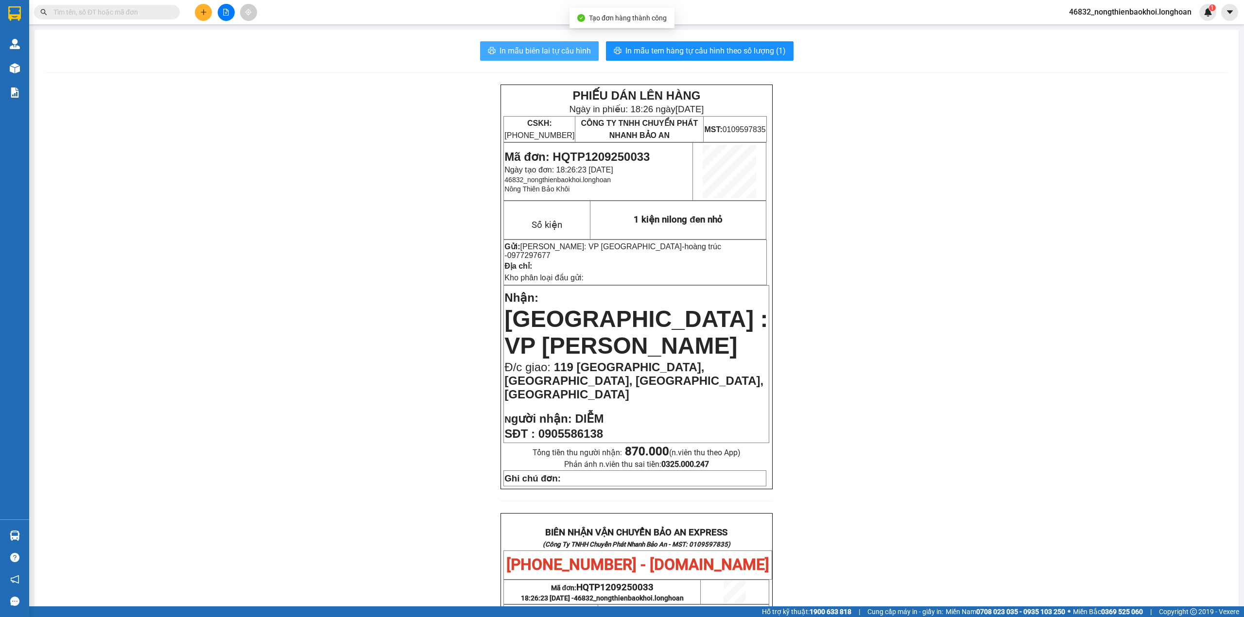
click at [580, 52] on span "In mẫu biên lai tự cấu hình" at bounding box center [544, 51] width 91 height 12
click at [717, 52] on span "In mẫu tem hàng tự cấu hình theo số lượng (1)" at bounding box center [705, 51] width 160 height 12
click at [356, 228] on div "PHIẾU DÁN LÊN HÀNG Ngày in phiếu: 18:26 ngày 12-09-2025 CSKH: 1900.06.88.33 CÔN…" at bounding box center [636, 547] width 1180 height 924
click at [201, 4] on button at bounding box center [203, 12] width 17 height 17
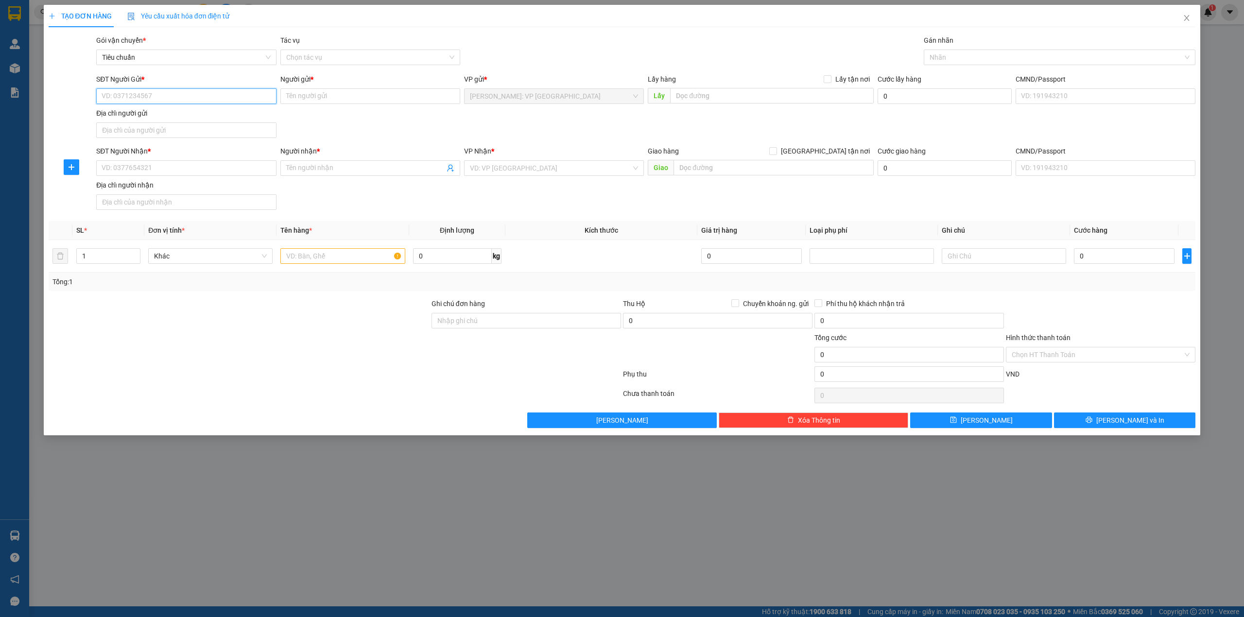
paste input "0983763678"
type input "0983763678"
click at [156, 111] on div "0983763678 - anh hùng" at bounding box center [186, 116] width 168 height 11
type input "anh hùng"
checkbox input "true"
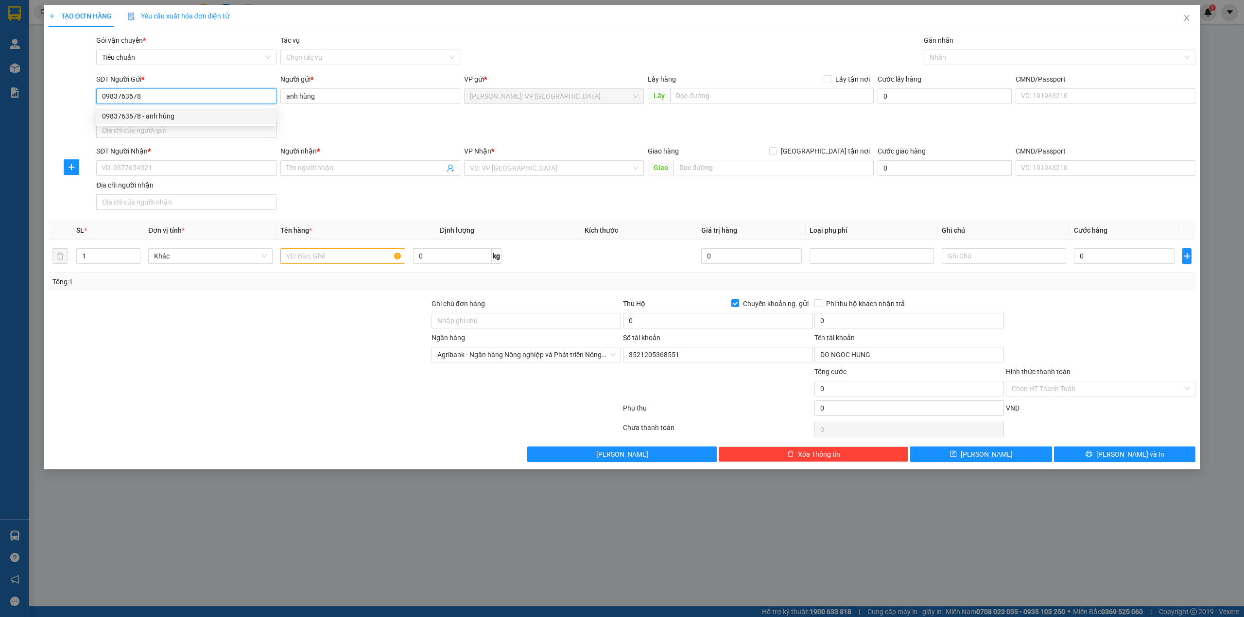
type input "0983763678"
click at [134, 255] on icon "up" at bounding box center [135, 254] width 3 height 2
type input "3"
click at [134, 255] on icon "up" at bounding box center [135, 254] width 3 height 2
click at [292, 264] on input "text" at bounding box center [342, 256] width 124 height 16
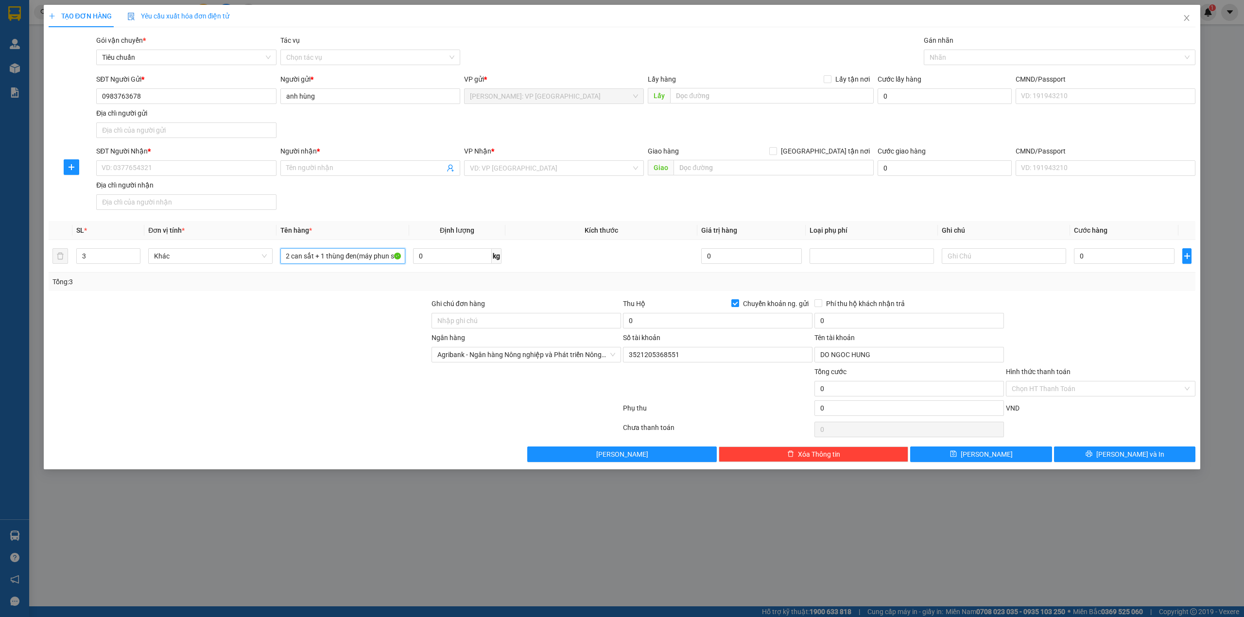
scroll to position [0, 4]
type input "2 can sắt + 1 thùng đen(máy phun sơn)"
click at [328, 352] on div at bounding box center [239, 349] width 383 height 34
drag, startPoint x: 555, startPoint y: 323, endPoint x: 438, endPoint y: 348, distance: 119.2
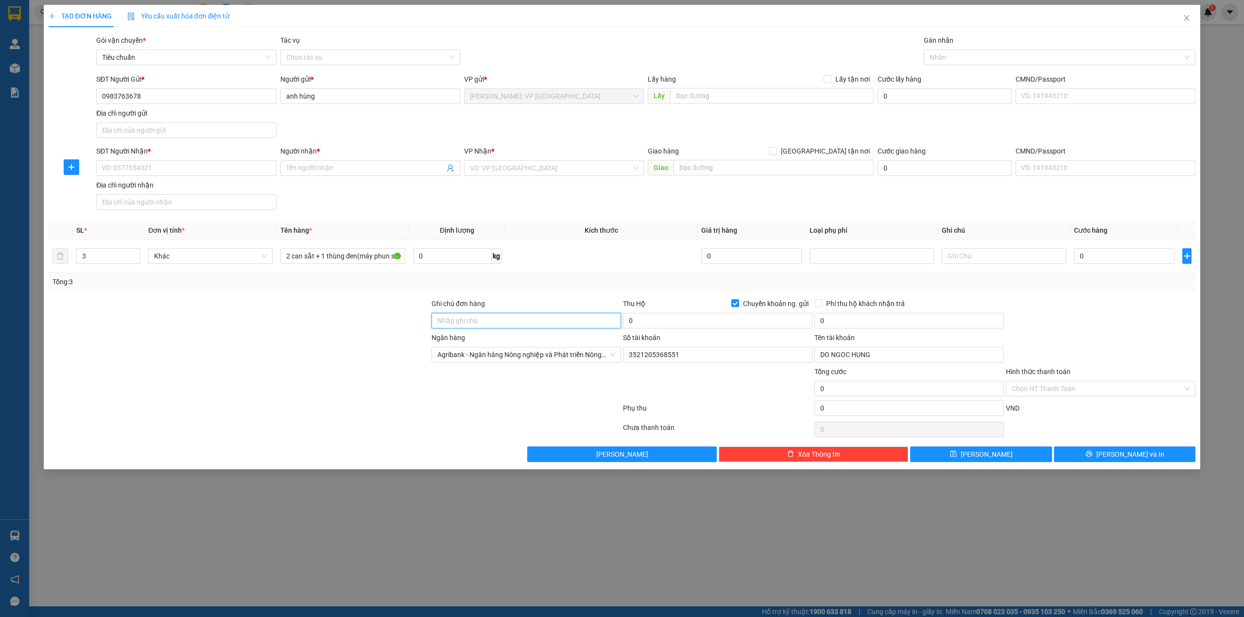
click at [555, 323] on input "Ghi chú đơn hàng" at bounding box center [525, 321] width 189 height 16
type input "có 1 can móp sẵn"
click at [362, 350] on div at bounding box center [239, 349] width 383 height 34
click at [951, 57] on div at bounding box center [1054, 57] width 257 height 12
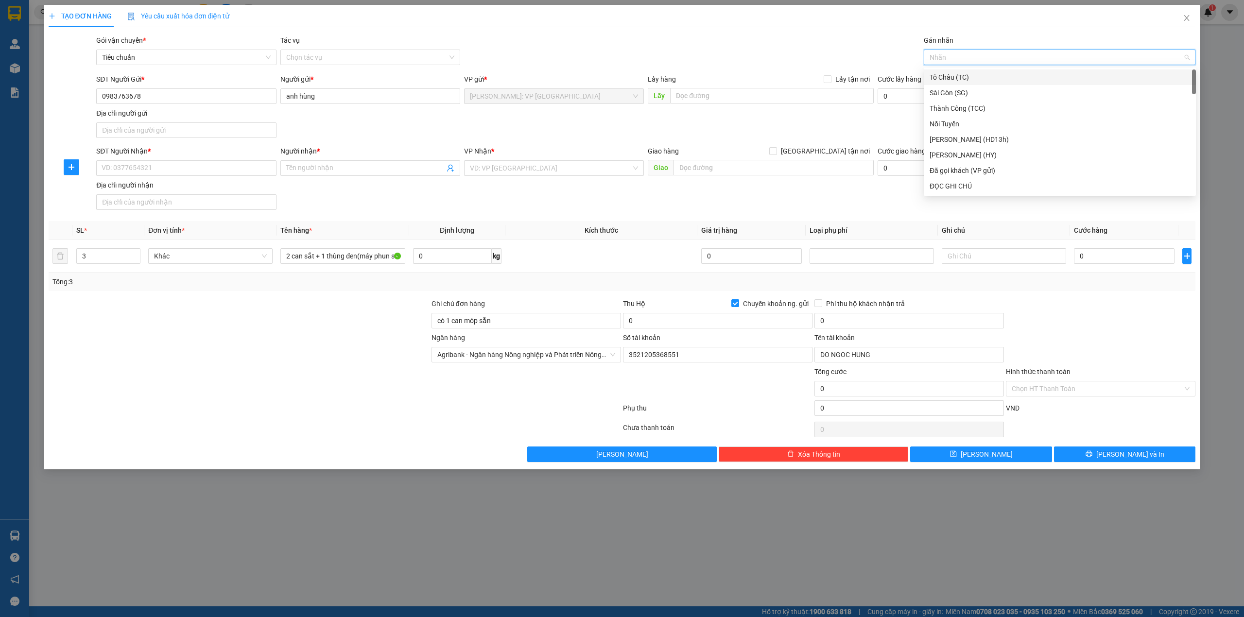
type input "d"
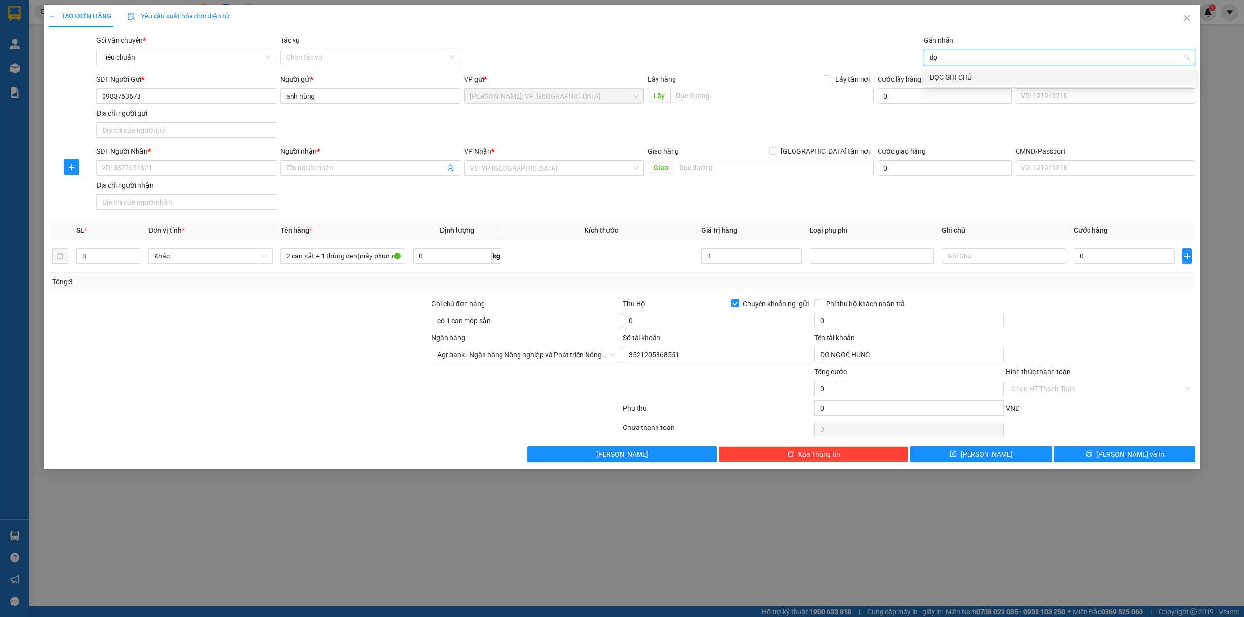
type input "đọc"
click at [939, 74] on div "ĐỌC GHI CHÚ" at bounding box center [1059, 77] width 260 height 11
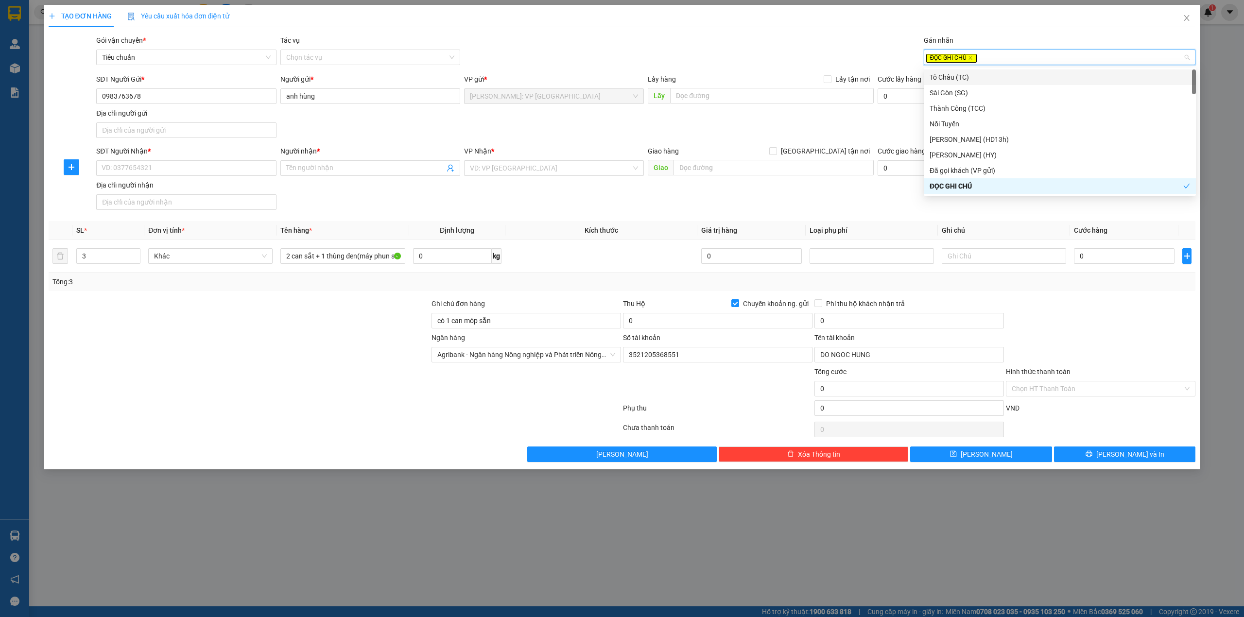
click at [832, 61] on div "Gói vận chuyển * Tiêu chuẩn Tác vụ Chọn tác vụ Gán nhãn ĐỌC GHI CHÚ" at bounding box center [645, 52] width 1103 height 34
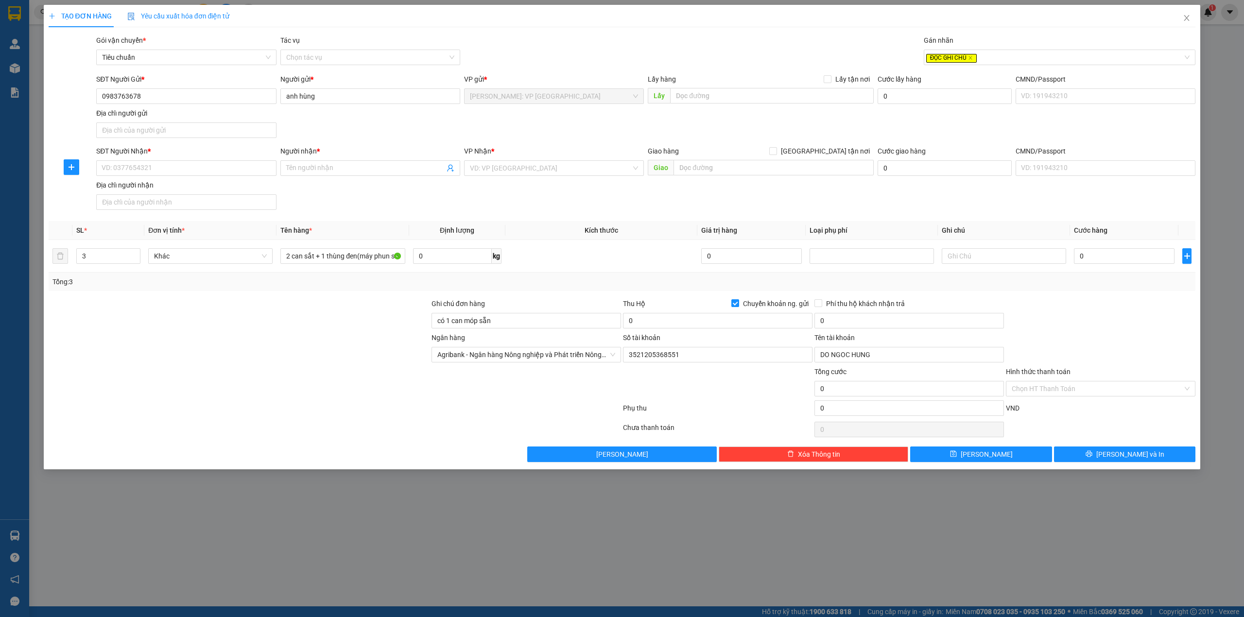
click at [529, 124] on div "SĐT Người Gửi * 0983763678 Người gửi * anh hùng VP gửi * [GEOGRAPHIC_DATA]: VP …" at bounding box center [645, 108] width 1103 height 68
click at [400, 218] on div "Transit Pickup Surcharge Ids Transit Deliver Surcharge Ids Transit Deliver Surc…" at bounding box center [622, 248] width 1147 height 427
click at [296, 397] on div at bounding box center [239, 383] width 383 height 34
click at [530, 208] on div "SĐT Người Nhận * VD: 0377654321 Người nhận * Tên người nhận VP Nhận * VD: VP Sà…" at bounding box center [645, 180] width 1103 height 68
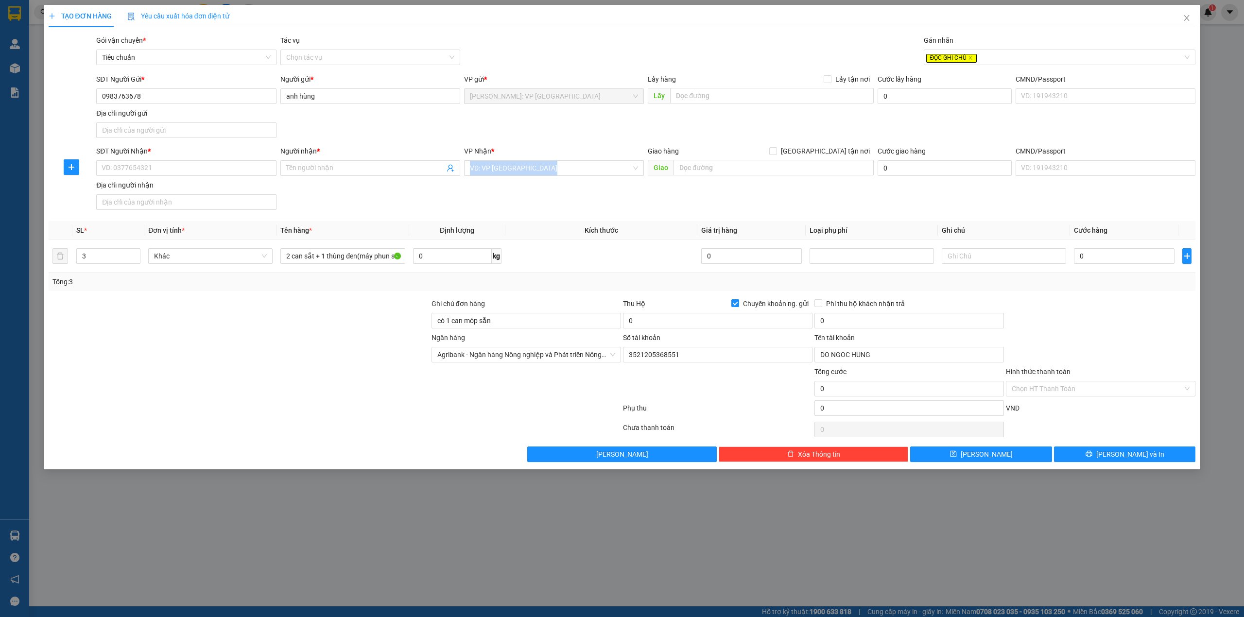
click at [530, 208] on div "SĐT Người Nhận * VD: 0377654321 Người nhận * Tên người nhận VP Nhận * VD: VP Sà…" at bounding box center [645, 180] width 1103 height 68
click at [518, 210] on div "SĐT Người Nhận * VD: 0377654321 Người nhận * Tên người nhận VP Nhận * VD: VP Sà…" at bounding box center [645, 180] width 1103 height 68
click at [427, 203] on div "SĐT Người Nhận * VD: 0377654321 Người nhận * Tên người nhận VP Nhận * VD: VP Sà…" at bounding box center [645, 180] width 1103 height 68
click at [332, 201] on div "SĐT Người Nhận * VD: 0377654321 Người nhận * Tên người nhận VP Nhận * VD: VP Sà…" at bounding box center [645, 180] width 1103 height 68
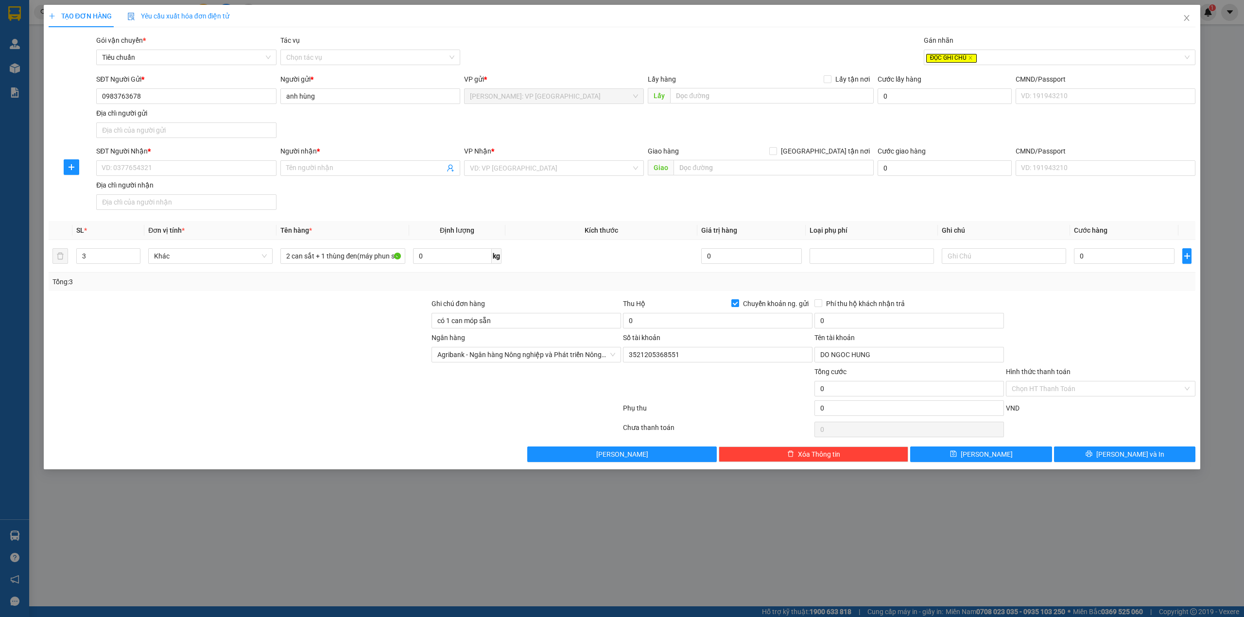
click at [347, 137] on div "SĐT Người Gửi * 0983763678 Người gửi * anh hùng VP gửi * Hồ Chí Minh: VP Quận T…" at bounding box center [645, 108] width 1103 height 68
click at [315, 216] on div "Transit Pickup Surcharge Ids Transit Deliver Surcharge Ids Transit Deliver Surc…" at bounding box center [622, 248] width 1147 height 427
click at [526, 117] on div "SĐT Người Gửi * 0983763678 Người gửi * anh hùng VP gửi * Hồ Chí Minh: VP Quận T…" at bounding box center [645, 108] width 1103 height 68
click at [357, 211] on div "SĐT Người Nhận * VD: 0377654321 Người nhận * Tên người nhận VP Nhận * VD: VP Sà…" at bounding box center [645, 180] width 1103 height 68
drag, startPoint x: 226, startPoint y: 377, endPoint x: 220, endPoint y: 381, distance: 7.0
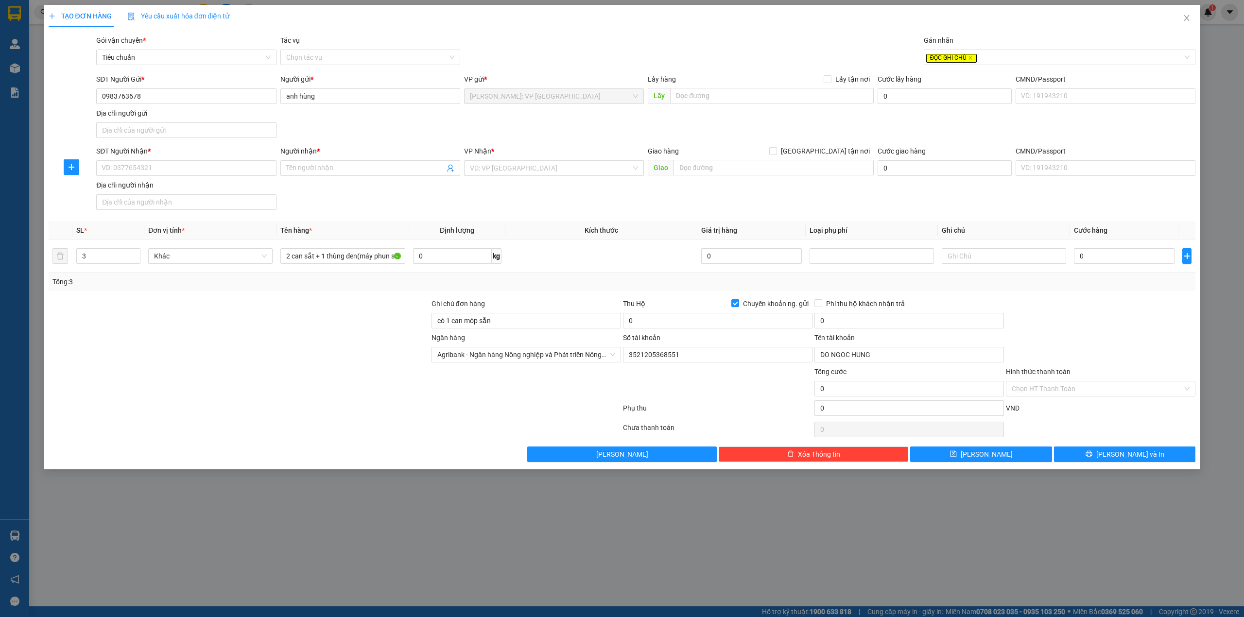
click at [226, 377] on div at bounding box center [239, 383] width 383 height 34
click at [148, 169] on input "SĐT Người Nhận *" at bounding box center [186, 168] width 180 height 16
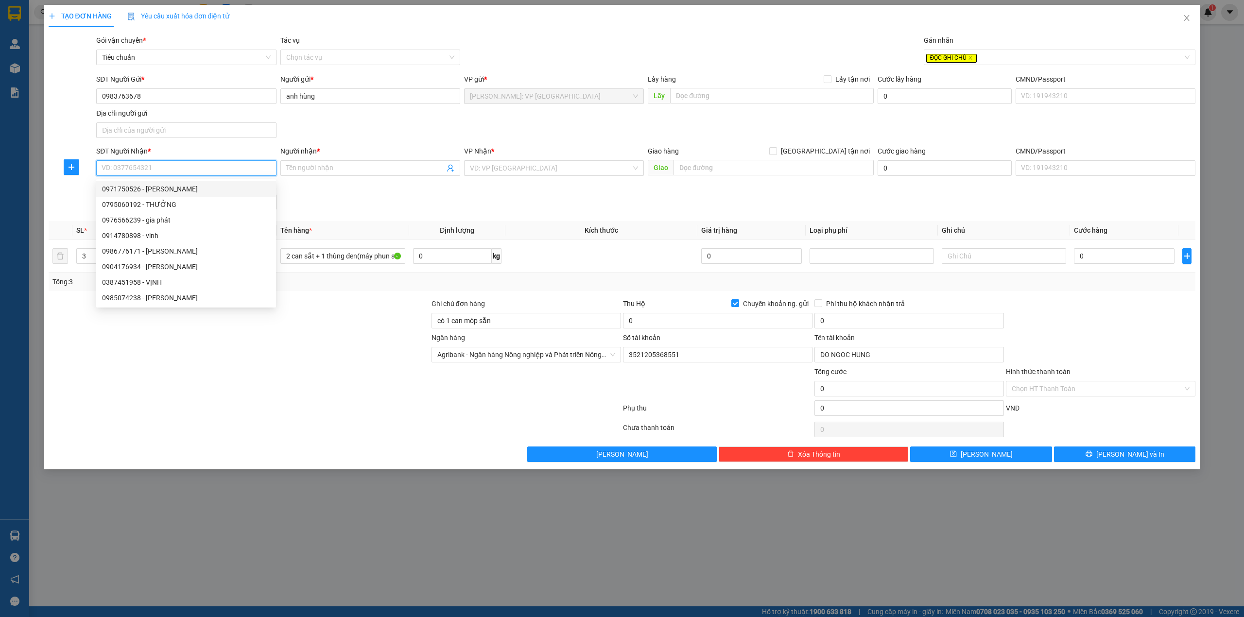
click at [175, 170] on input "SĐT Người Nhận *" at bounding box center [186, 168] width 180 height 16
click at [700, 166] on input "text" at bounding box center [773, 168] width 200 height 16
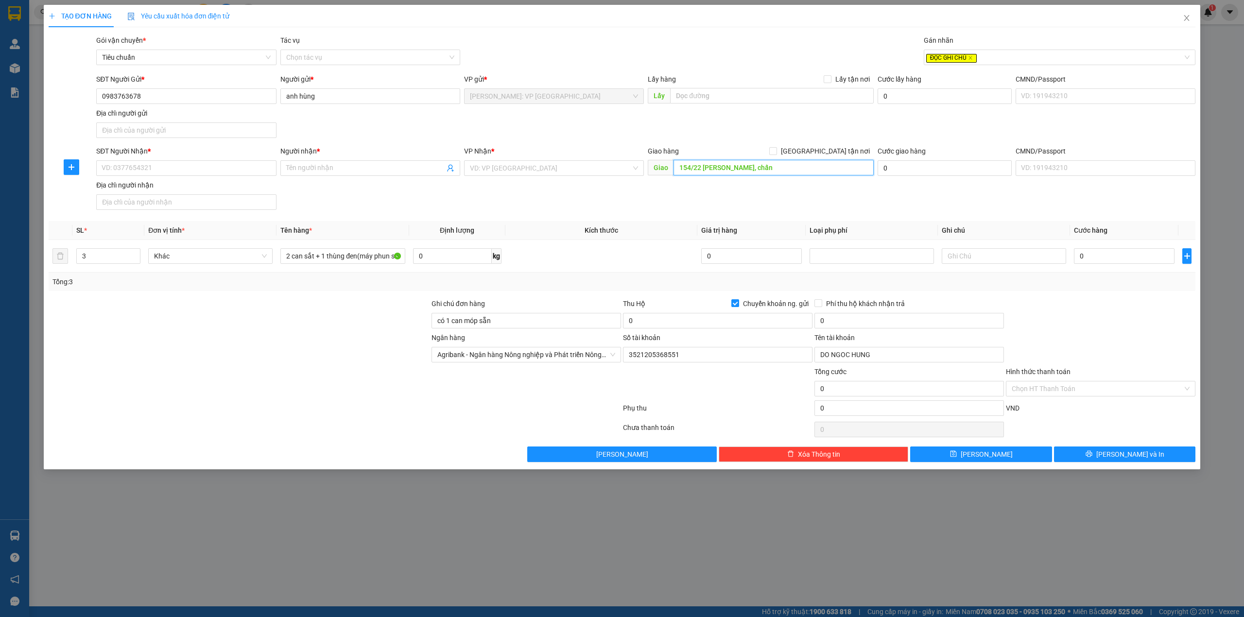
click at [782, 164] on input "154/22 hưng đạo vương, chấn" at bounding box center [773, 168] width 200 height 16
click at [752, 172] on input "154/22 hưng đạo vương, chấn biên, đồng nai" at bounding box center [773, 168] width 200 height 16
click at [739, 125] on div "SĐT Người Gửi * 0983763678 Người gửi * anh hùng VP gửi * Hồ Chí Minh: VP Quận T…" at bounding box center [645, 108] width 1103 height 68
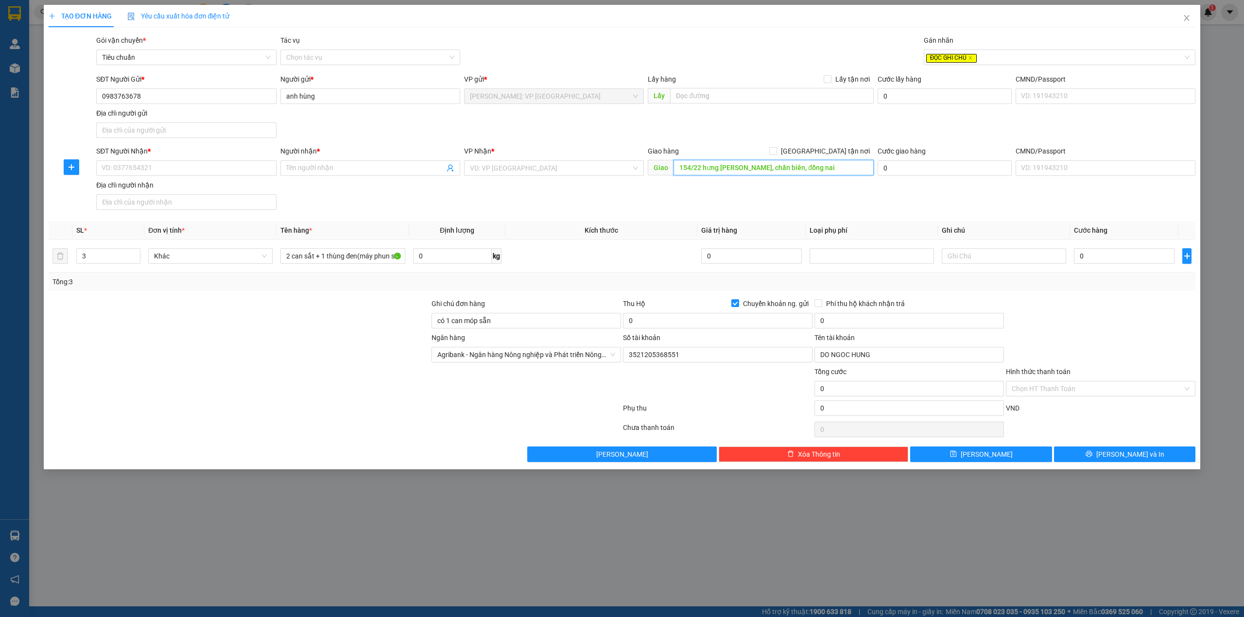
click at [763, 161] on input "154/22 hưng đạo vương, chấn biên, đồng nai" at bounding box center [773, 168] width 200 height 16
paste input "Hưng Đạo Vương, Trung Dũng, Biên Hòa, Đồng Nai, Vietnam"
type input "154 [PERSON_NAME], [GEOGRAPHIC_DATA], [GEOGRAPHIC_DATA], [GEOGRAPHIC_DATA]"
click at [666, 318] on input "0" at bounding box center [717, 321] width 189 height 16
type input "5.100.000"
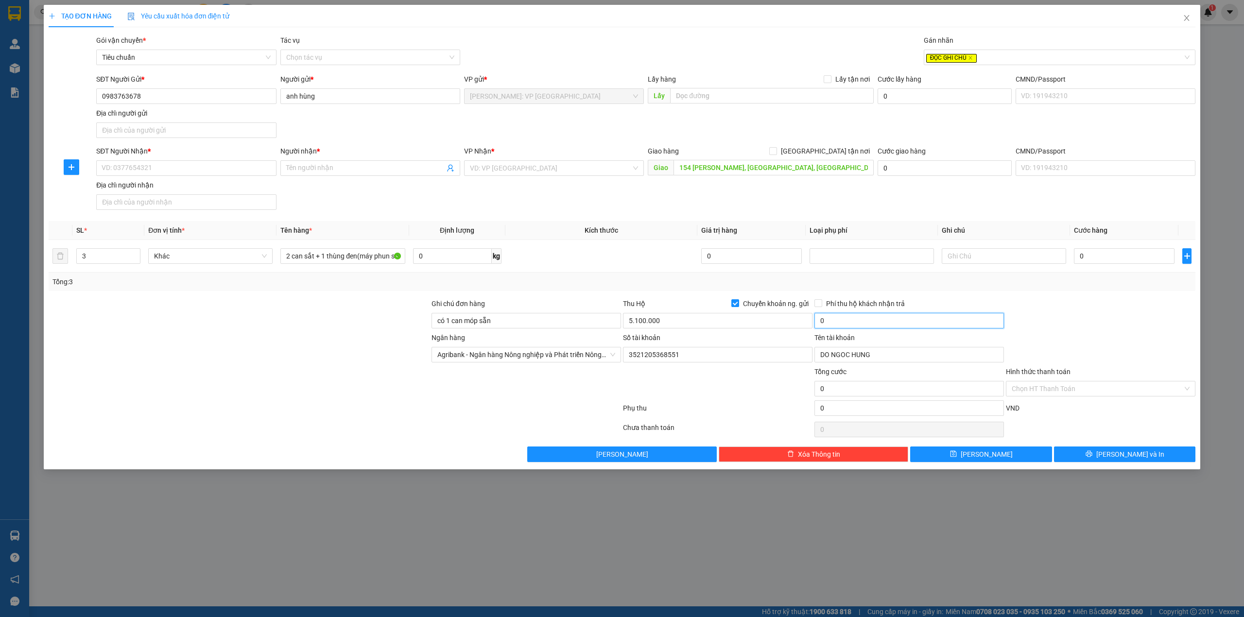
click at [837, 321] on input "0" at bounding box center [908, 321] width 189 height 16
type input "25.000"
click at [1056, 280] on div "Tổng: 3" at bounding box center [621, 281] width 1139 height 11
click at [818, 199] on div "SĐT Người Nhận * VD: 0377654321 Người nhận * Tên người nhận VP Nhận * VD: VP Sà…" at bounding box center [645, 180] width 1103 height 68
click at [324, 309] on div at bounding box center [239, 315] width 383 height 34
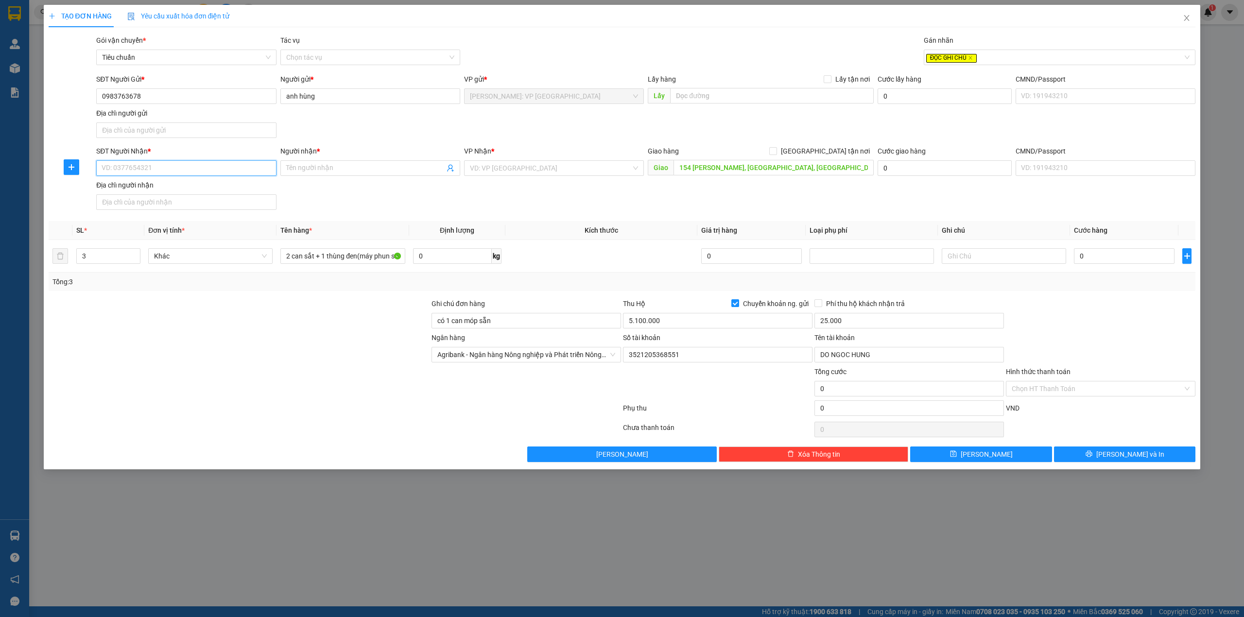
click at [197, 165] on input "SĐT Người Nhận *" at bounding box center [186, 168] width 180 height 16
type input "0909363354"
click at [290, 168] on input "Người nhận *" at bounding box center [365, 168] width 158 height 11
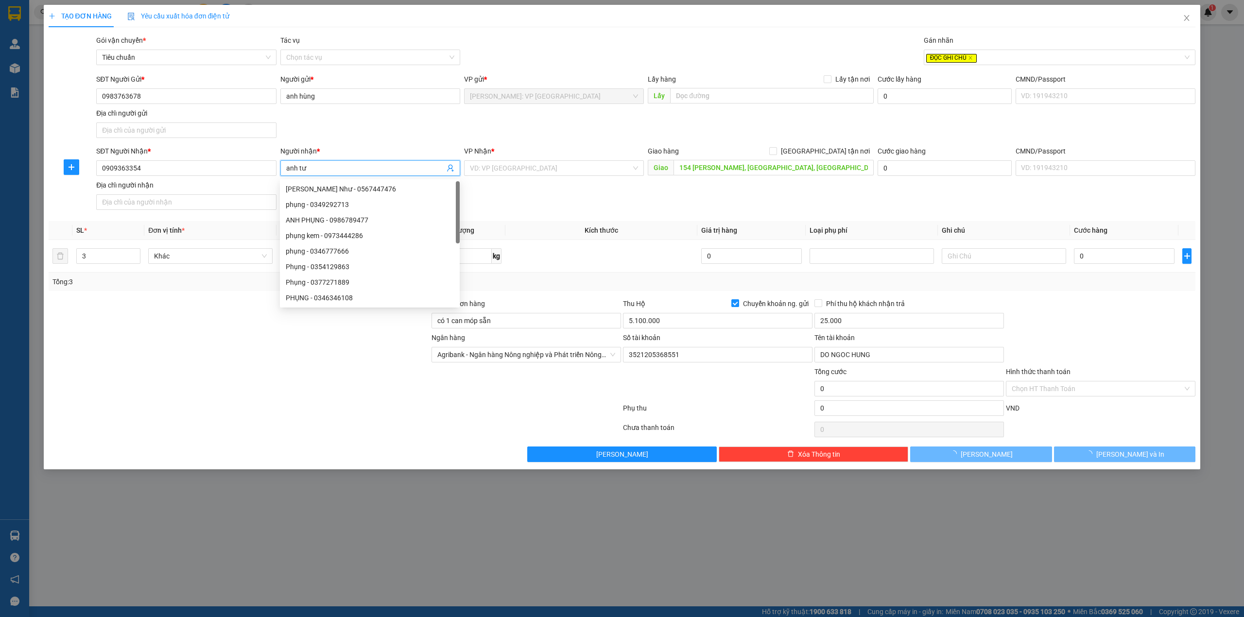
type input "anh tư"
click at [385, 127] on div "SĐT Người Gửi * 0983763678 Người gửi * anh hùng VP gửi * Hồ Chí Minh: VP Quận T…" at bounding box center [645, 108] width 1103 height 68
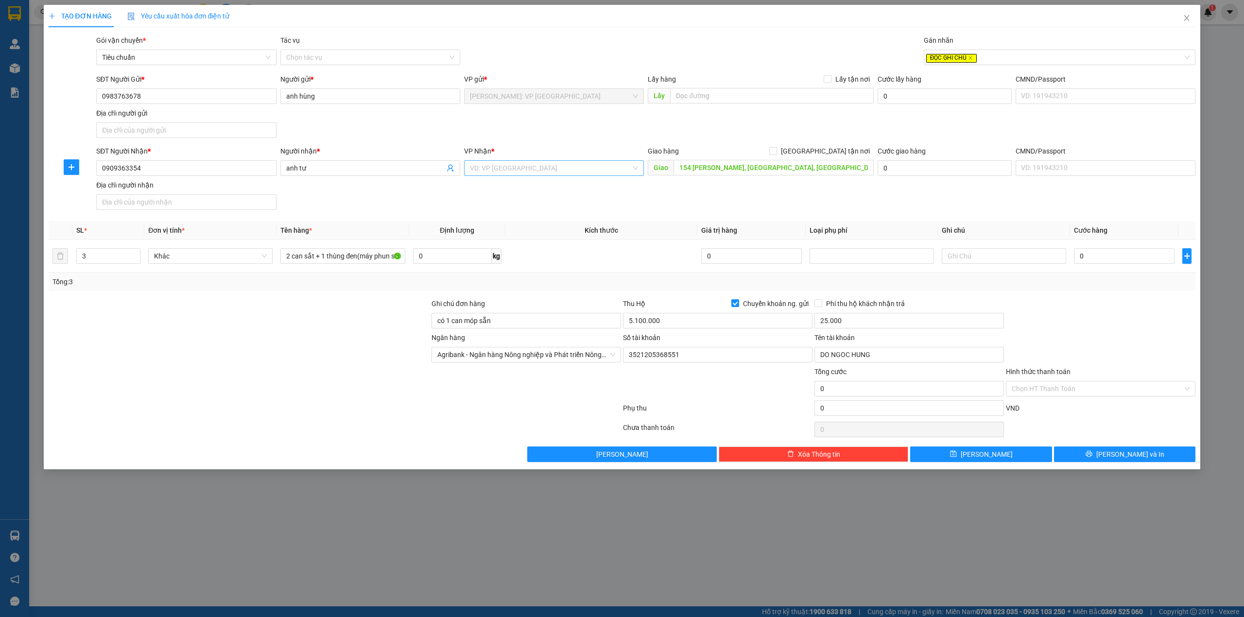
click at [573, 168] on input "search" at bounding box center [550, 168] width 161 height 15
type input "12"
click at [556, 203] on div "[PERSON_NAME] : [GEOGRAPHIC_DATA]" at bounding box center [554, 204] width 168 height 11
click at [628, 113] on div "SĐT Người Gửi * 0983763678 Người gửi * anh hùng VP gửi * Hồ Chí Minh: VP Quận T…" at bounding box center [645, 108] width 1103 height 68
click at [838, 154] on span "[GEOGRAPHIC_DATA] tận nơi" at bounding box center [825, 151] width 97 height 11
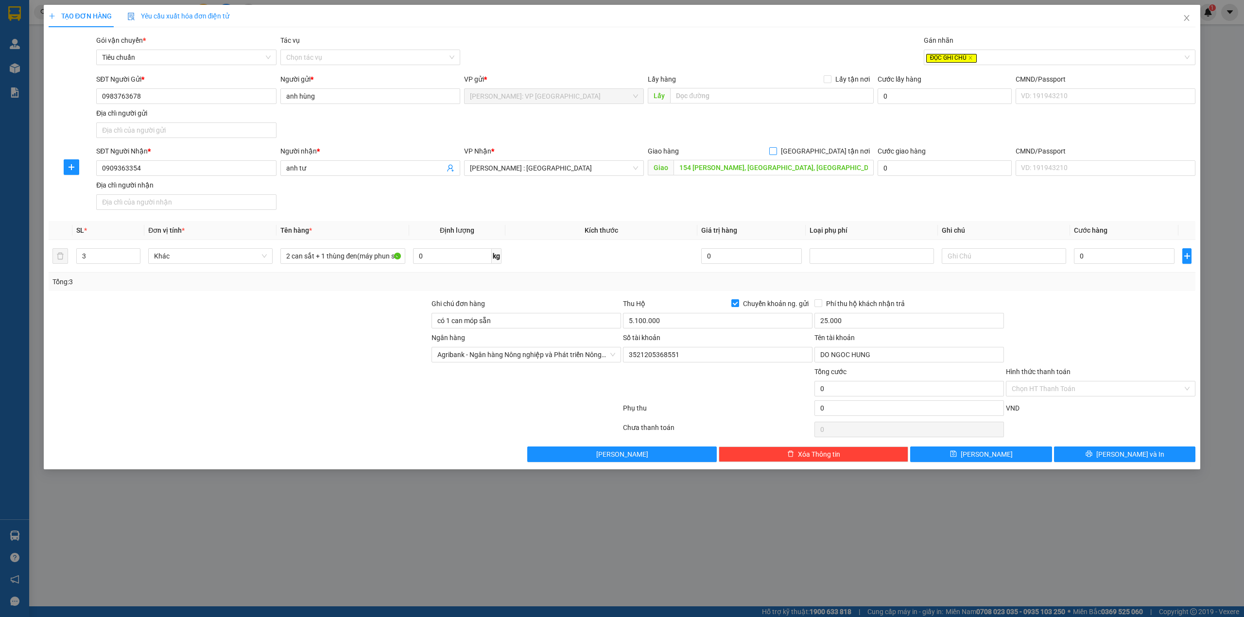
click at [776, 154] on input "[GEOGRAPHIC_DATA] tận nơi" at bounding box center [772, 150] width 7 height 7
checkbox input "true"
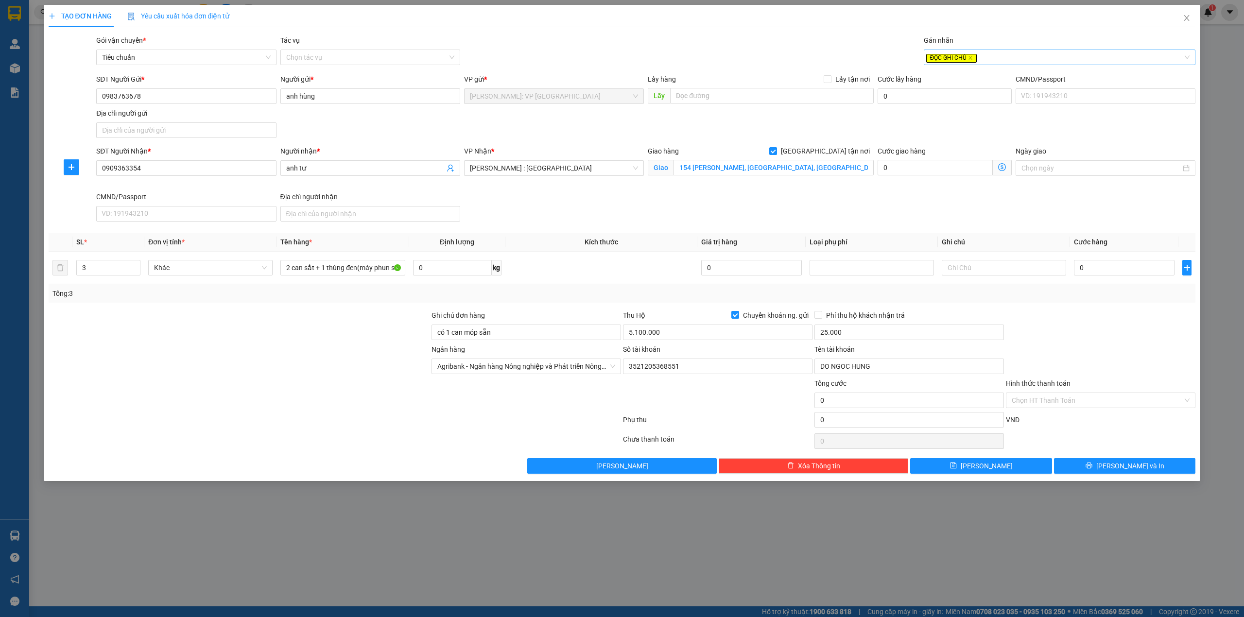
click at [987, 60] on div "ĐỌC GHI CHÚ" at bounding box center [1054, 57] width 257 height 12
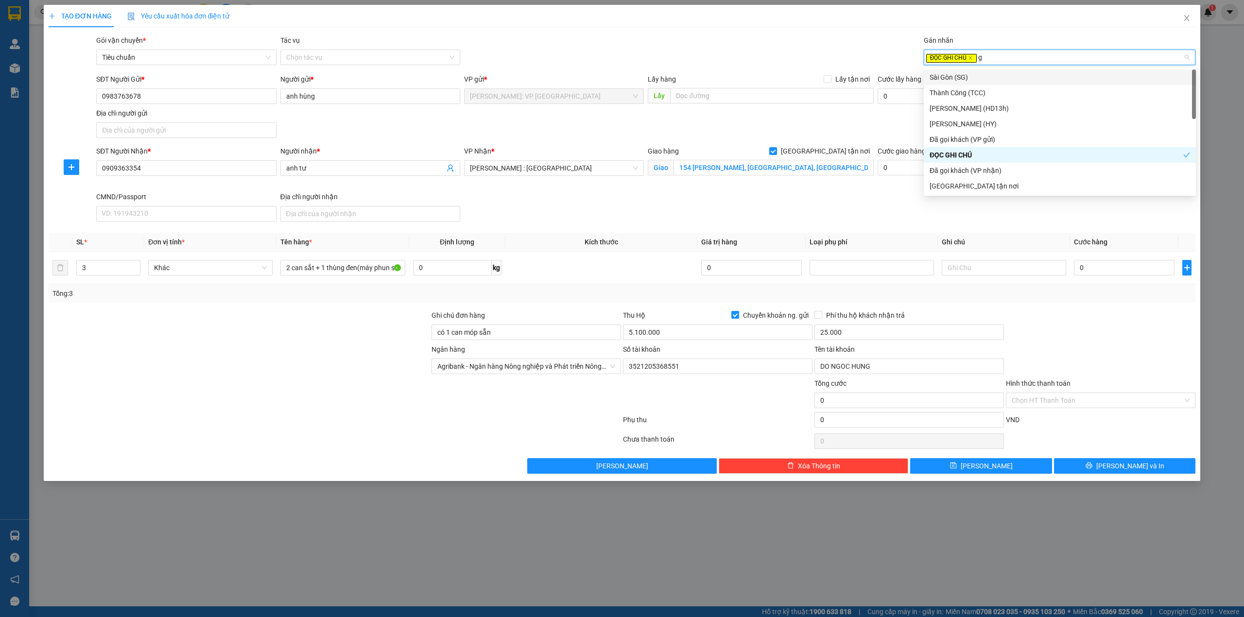
type input "gi"
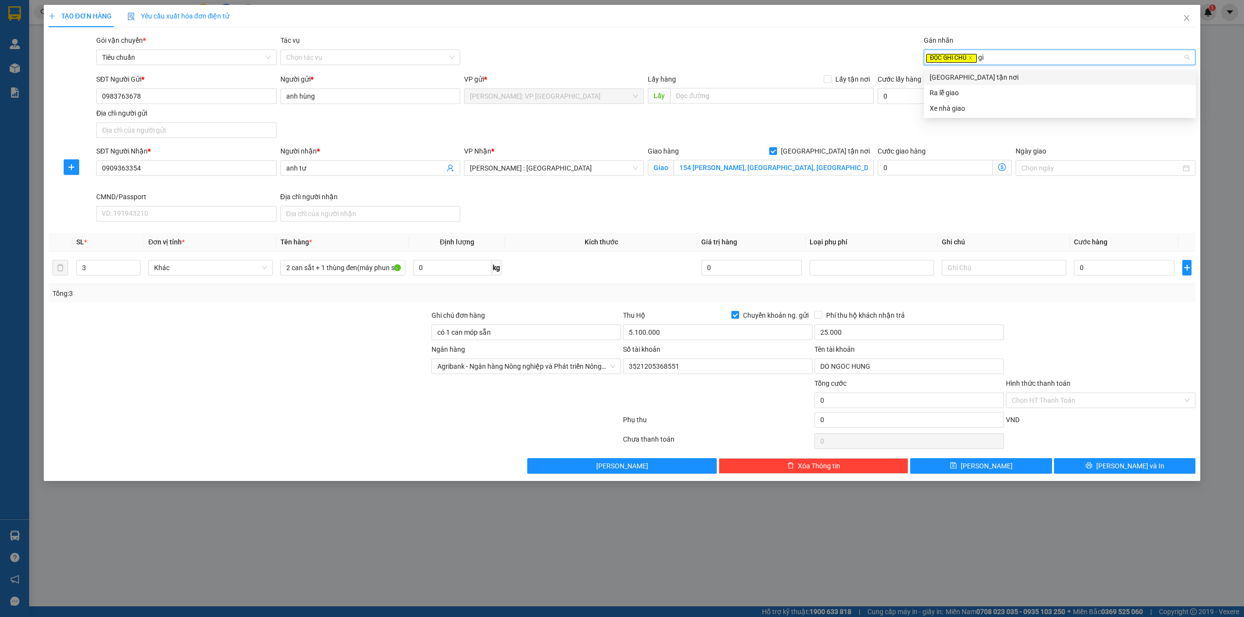
drag, startPoint x: 982, startPoint y: 75, endPoint x: 704, endPoint y: 46, distance: 279.4
click at [982, 76] on div "[GEOGRAPHIC_DATA] tận nơi" at bounding box center [1059, 77] width 260 height 11
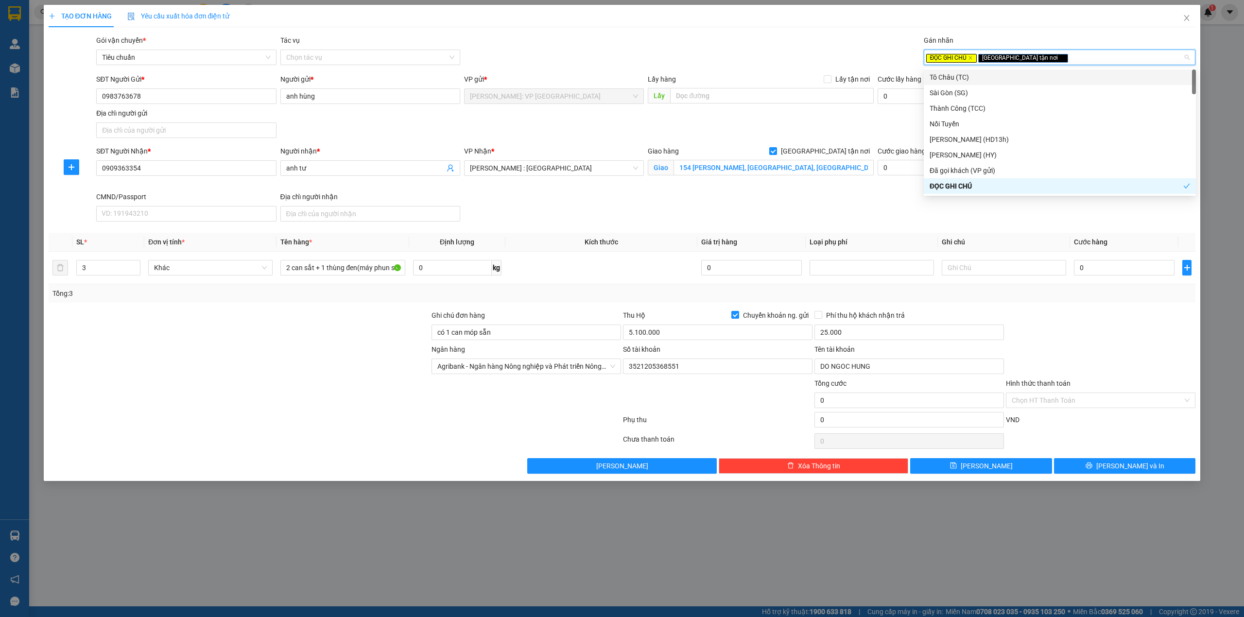
click at [685, 43] on div "Gói vận chuyển * Tiêu chuẩn Tác vụ Chọn tác vụ Gán nhãn ĐỌC GHI CHÚ Giao tận …" at bounding box center [645, 52] width 1103 height 34
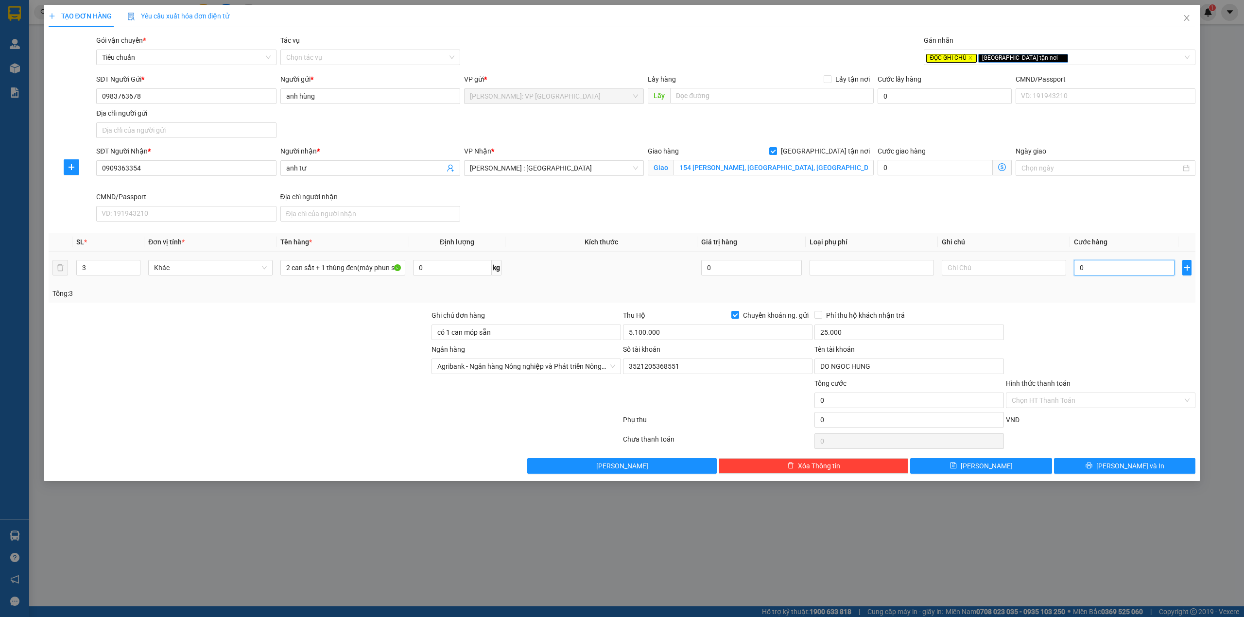
click at [1109, 273] on input "0" at bounding box center [1124, 268] width 101 height 16
type input "1"
type input "10"
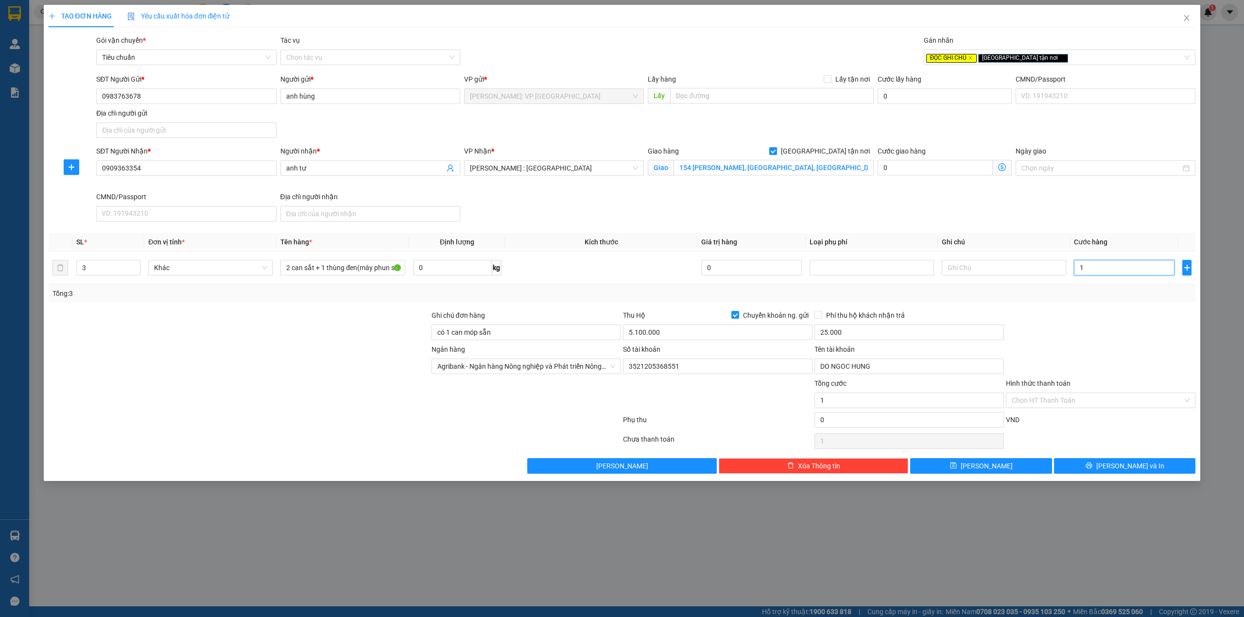
type input "10"
type input "100"
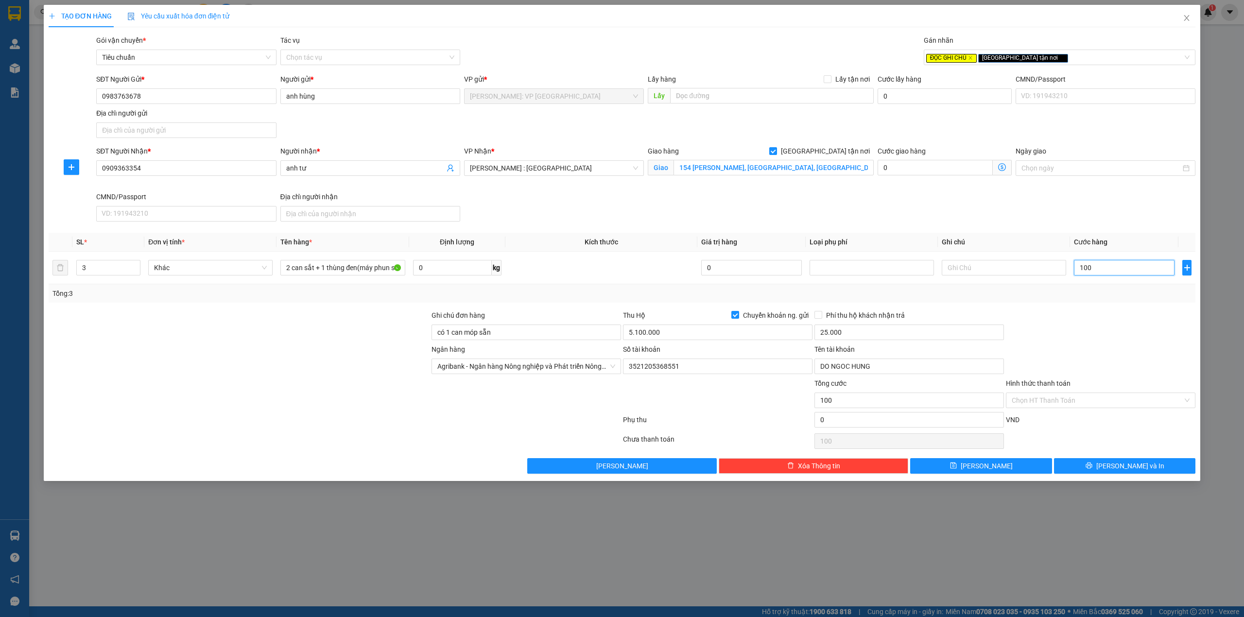
type input "1.000"
type input "10.000"
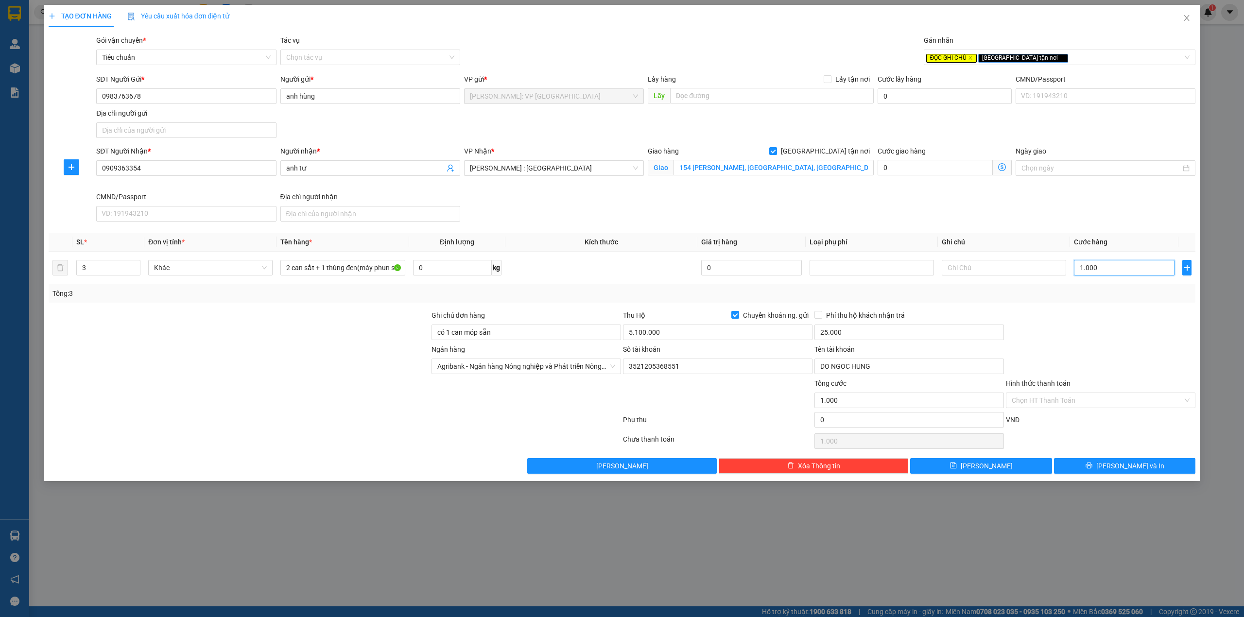
type input "10.000"
type input "100.000"
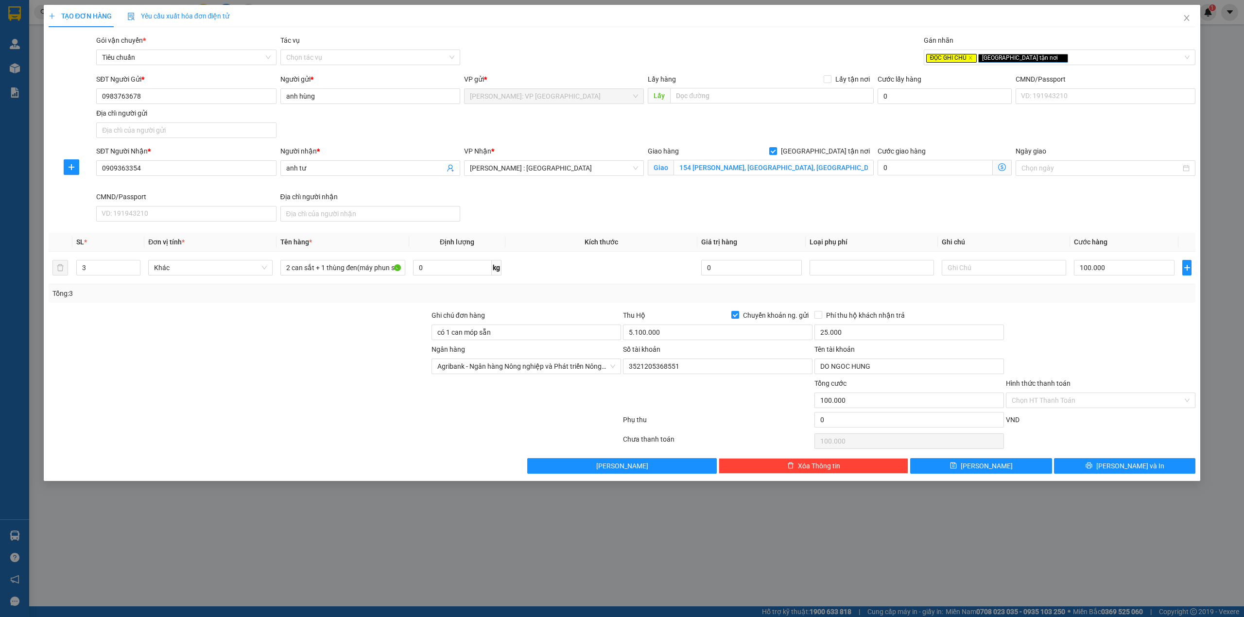
click at [249, 414] on div at bounding box center [335, 421] width 574 height 19
click at [1197, 351] on div "TẠO ĐƠN HÀNG Yêu cầu xuất hóa đơn điện tử Transit Pickup Surcharge Ids Transit …" at bounding box center [622, 243] width 1157 height 476
drag, startPoint x: 1116, startPoint y: 467, endPoint x: 1123, endPoint y: 466, distance: 7.3
click at [1118, 466] on span "[PERSON_NAME] và In" at bounding box center [1130, 466] width 68 height 11
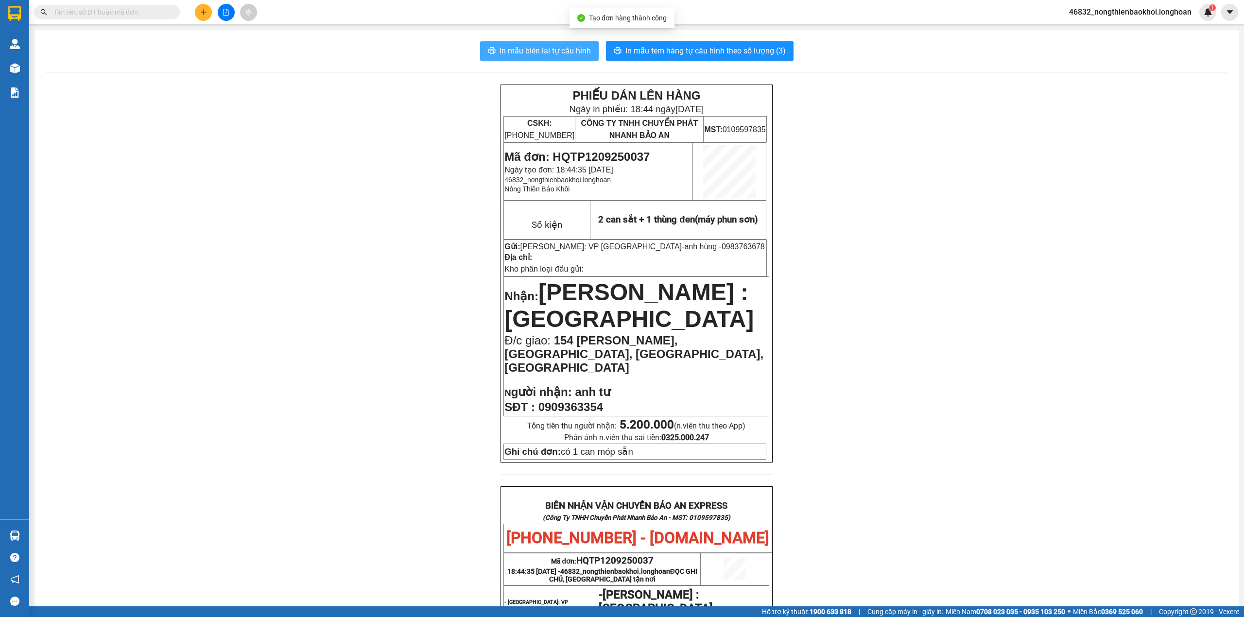
click at [568, 53] on span "In mẫu biên lai tự cấu hình" at bounding box center [544, 51] width 91 height 12
click at [376, 328] on div "PHIẾU DÁN LÊN HÀNG Ngày in phiếu: 18:44 ngày 12-09-2025 CSKH: 1900.06.88.33 CÔN…" at bounding box center [636, 537] width 1180 height 905
click at [407, 235] on div "PHIẾU DÁN LÊN HÀNG Ngày in phiếu: 18:44 ngày 12-09-2025 CSKH: 1900.06.88.33 CÔN…" at bounding box center [636, 537] width 1180 height 905
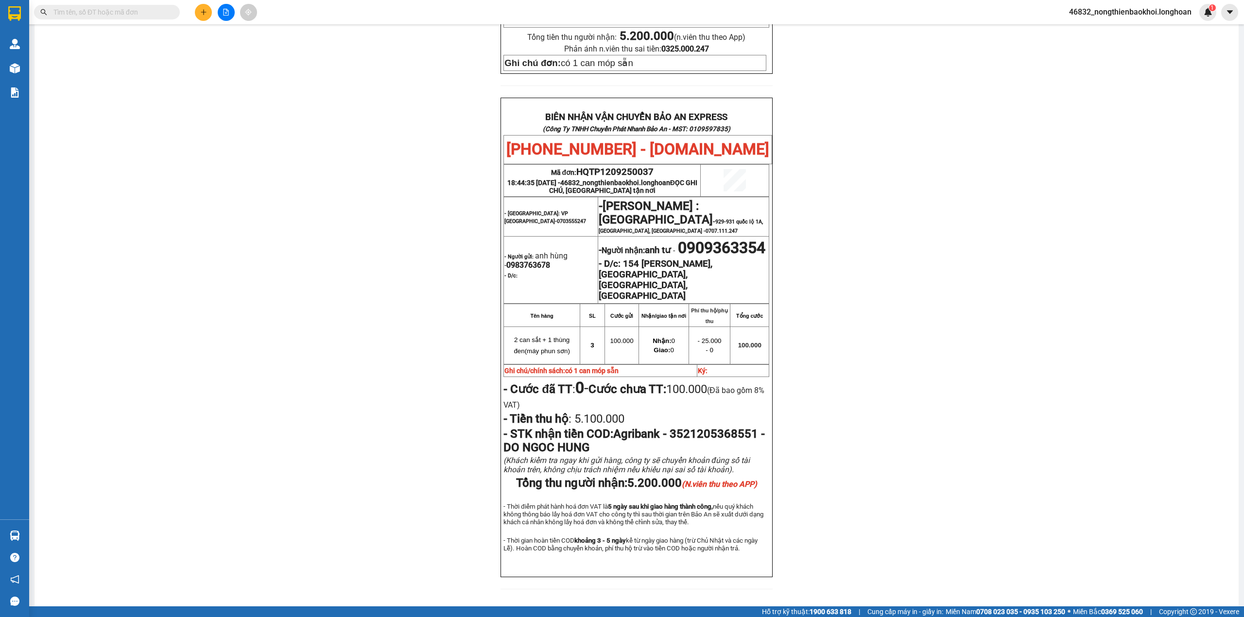
scroll to position [412, 0]
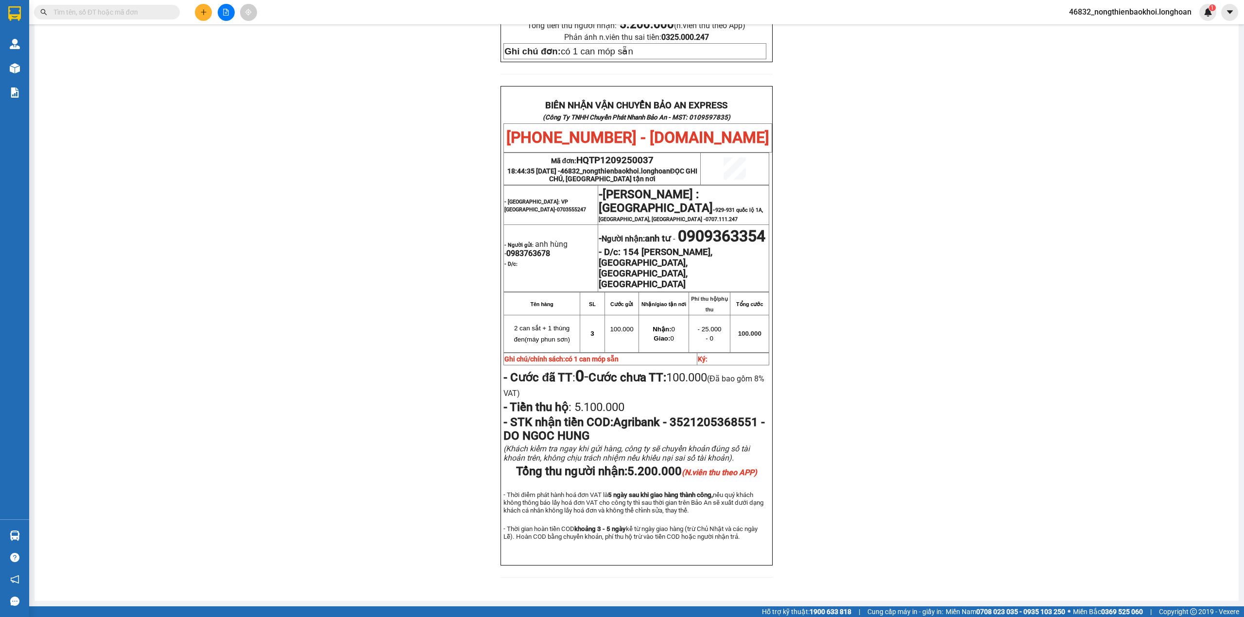
click at [416, 414] on div "PHIẾU DÁN LÊN HÀNG Ngày in phiếu: 18:44 ngày 12-09-2025 CSKH: 1900.06.88.33 CÔN…" at bounding box center [636, 136] width 1180 height 905
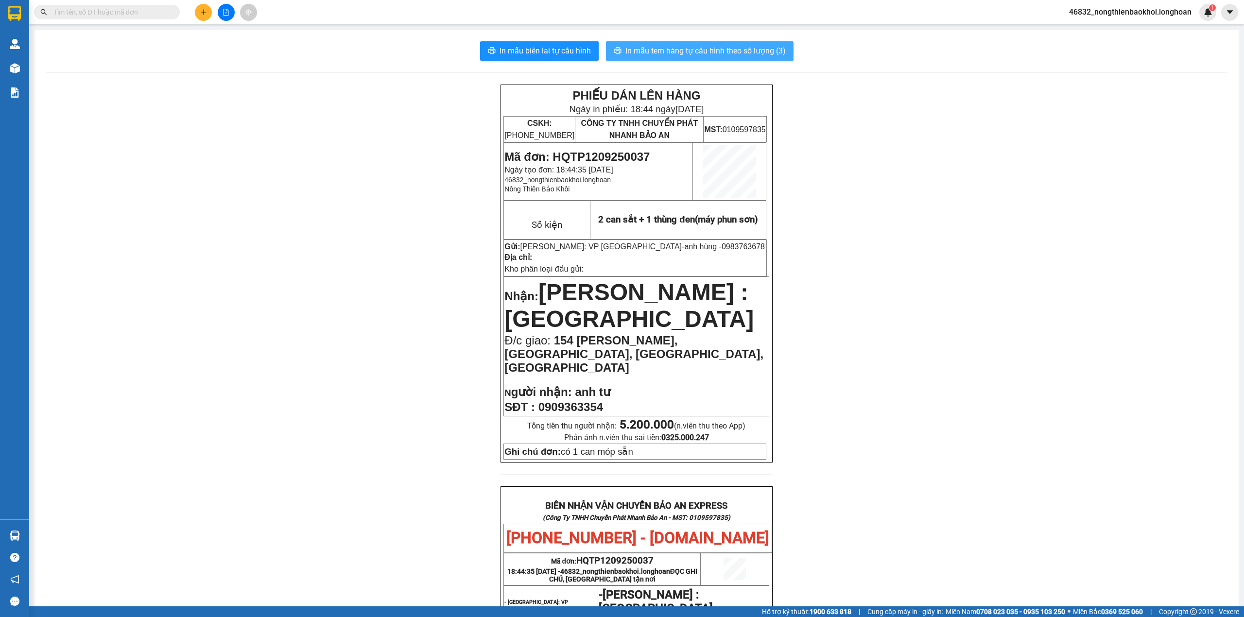
click at [716, 45] on span "In mẫu tem hàng tự cấu hình theo số lượng (3)" at bounding box center [705, 51] width 160 height 12
click at [427, 359] on div "PHIẾU DÁN LÊN HÀNG Ngày in phiếu: 18:45 ngày 12-09-2025 CSKH: 1900.06.88.33 CÔN…" at bounding box center [636, 537] width 1180 height 905
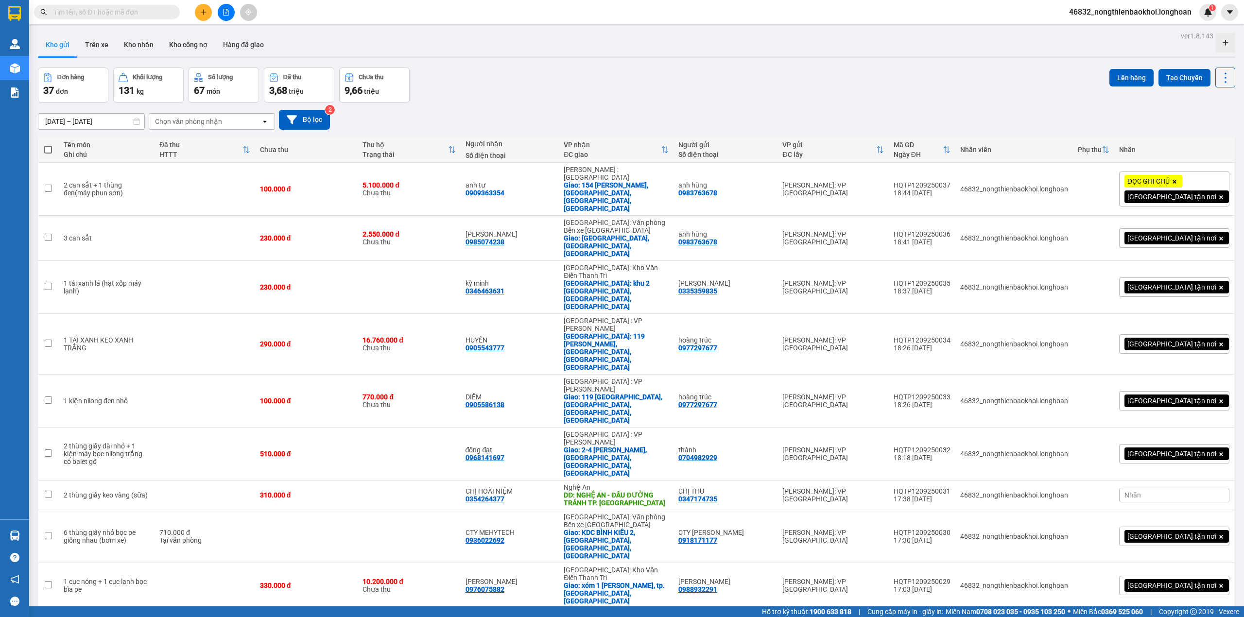
drag, startPoint x: 736, startPoint y: 102, endPoint x: 684, endPoint y: 107, distance: 52.7
click at [682, 107] on div "14/08/2025 – 12/09/2025 Press the down arrow key to interact with the calendar …" at bounding box center [636, 119] width 1197 height 34
click at [942, 181] on div "HQTP1209250037" at bounding box center [921, 185] width 57 height 8
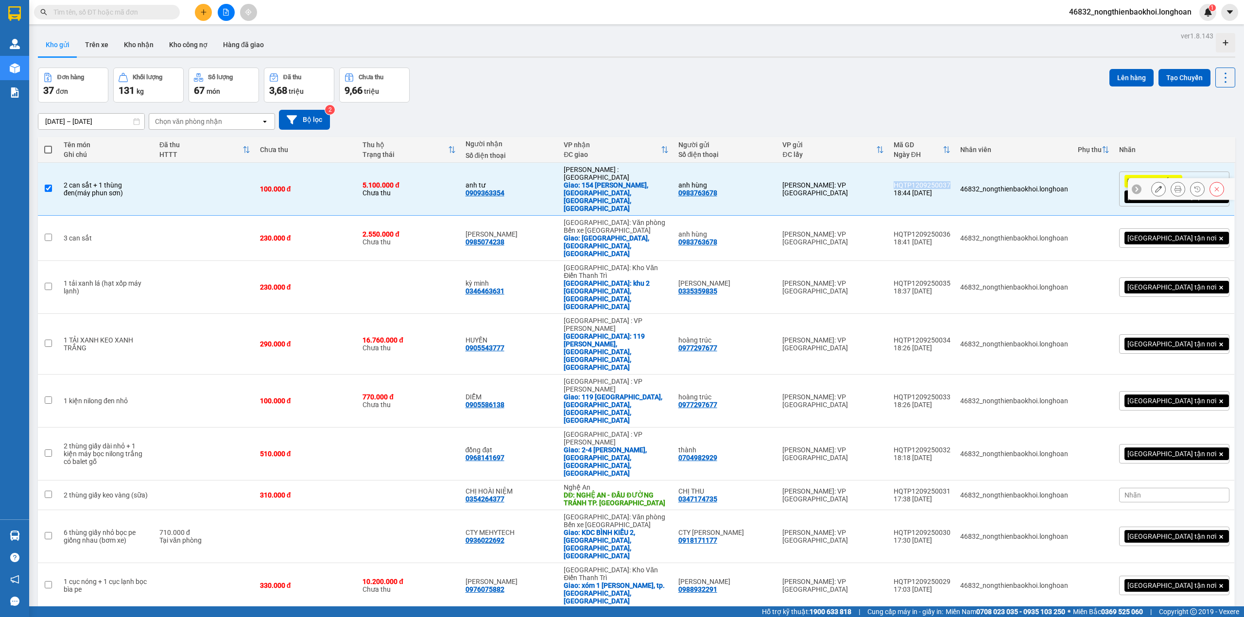
click at [942, 181] on div "HQTP1209250037" at bounding box center [921, 185] width 57 height 8
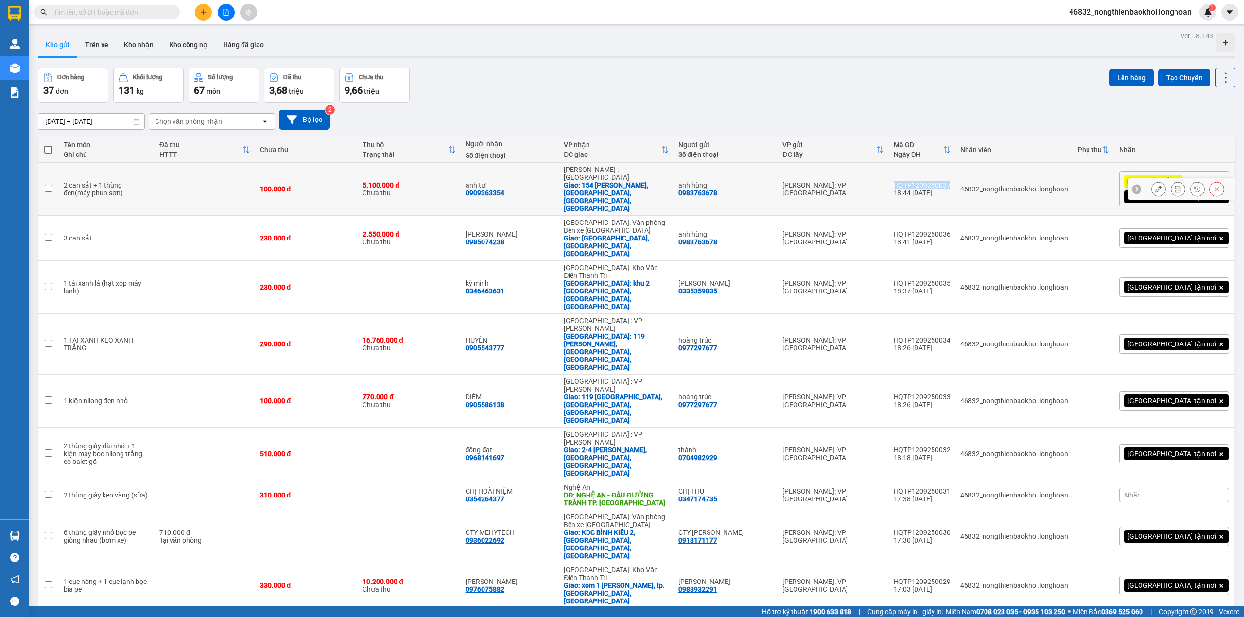
copy div "HQTP1209250037"
click at [776, 104] on div "[DATE] – [DATE] Press the down arrow key to interact with the calendar and sele…" at bounding box center [636, 119] width 1197 height 34
click at [948, 181] on div "HQTP1209250037" at bounding box center [921, 185] width 57 height 8
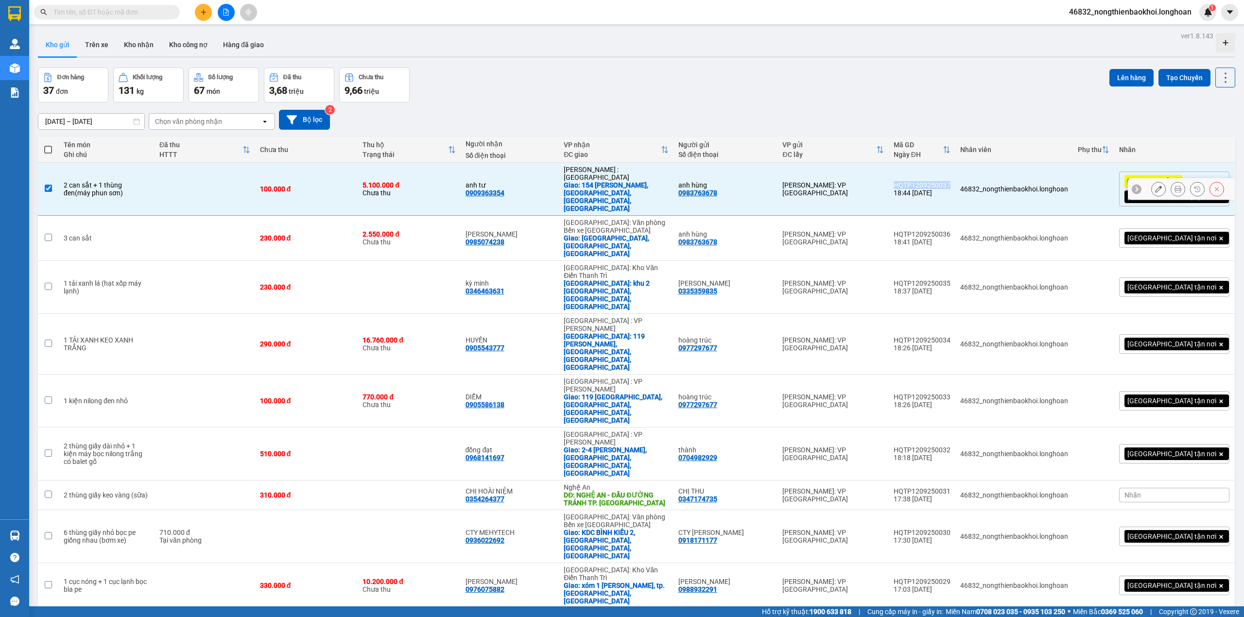
click at [948, 181] on div "HQTP1209250037" at bounding box center [921, 185] width 57 height 8
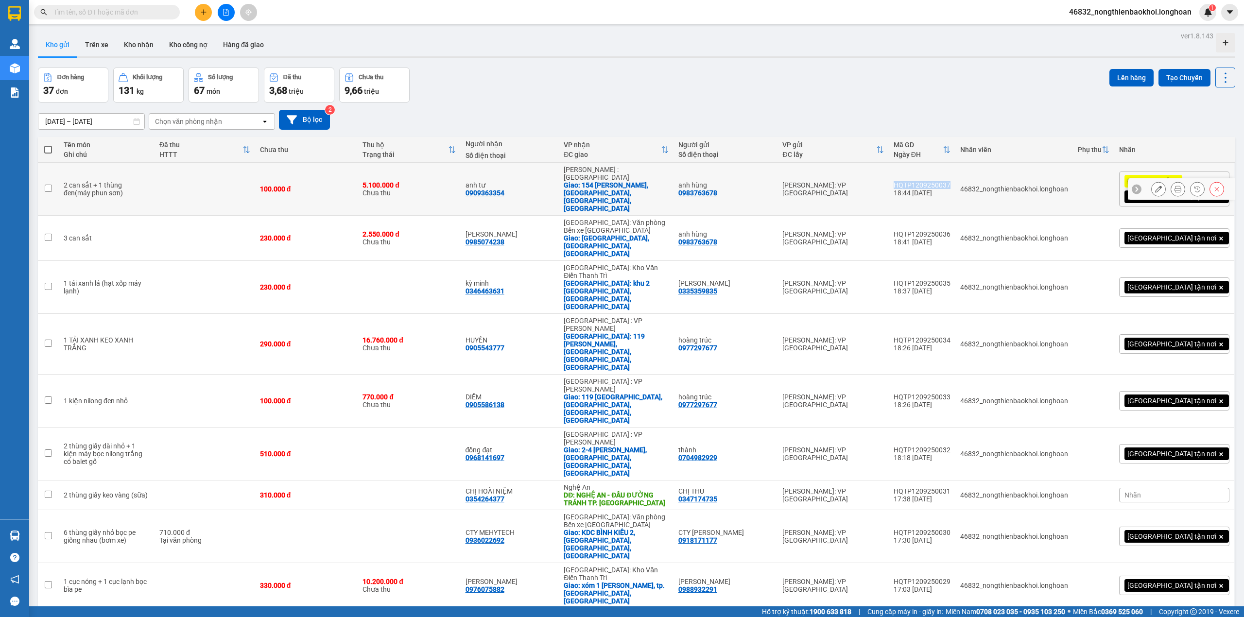
copy div "HQTP1209250037"
click at [594, 117] on div "[DATE] – [DATE] Press the down arrow key to interact with the calendar and sele…" at bounding box center [636, 120] width 1197 height 20
click at [523, 162] on th "Người nhận Số điện thoại" at bounding box center [510, 150] width 99 height 26
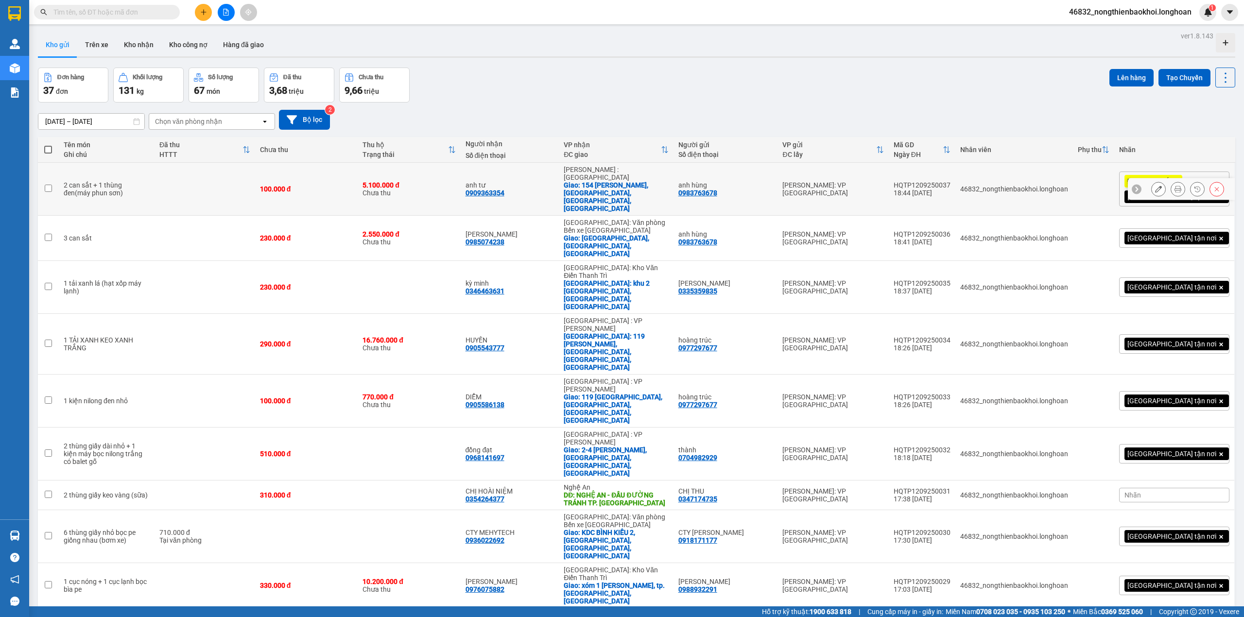
click at [504, 189] on div "0909363354" at bounding box center [484, 193] width 39 height 8
click at [230, 178] on td at bounding box center [204, 189] width 101 height 53
checkbox input "true"
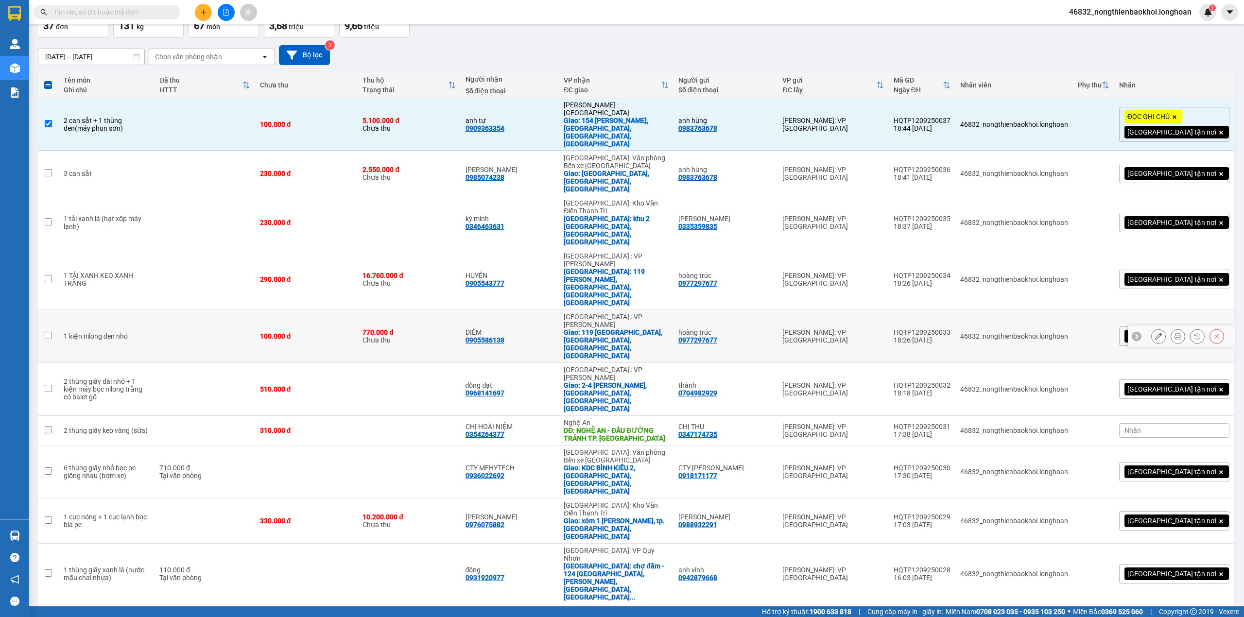
scroll to position [194, 0]
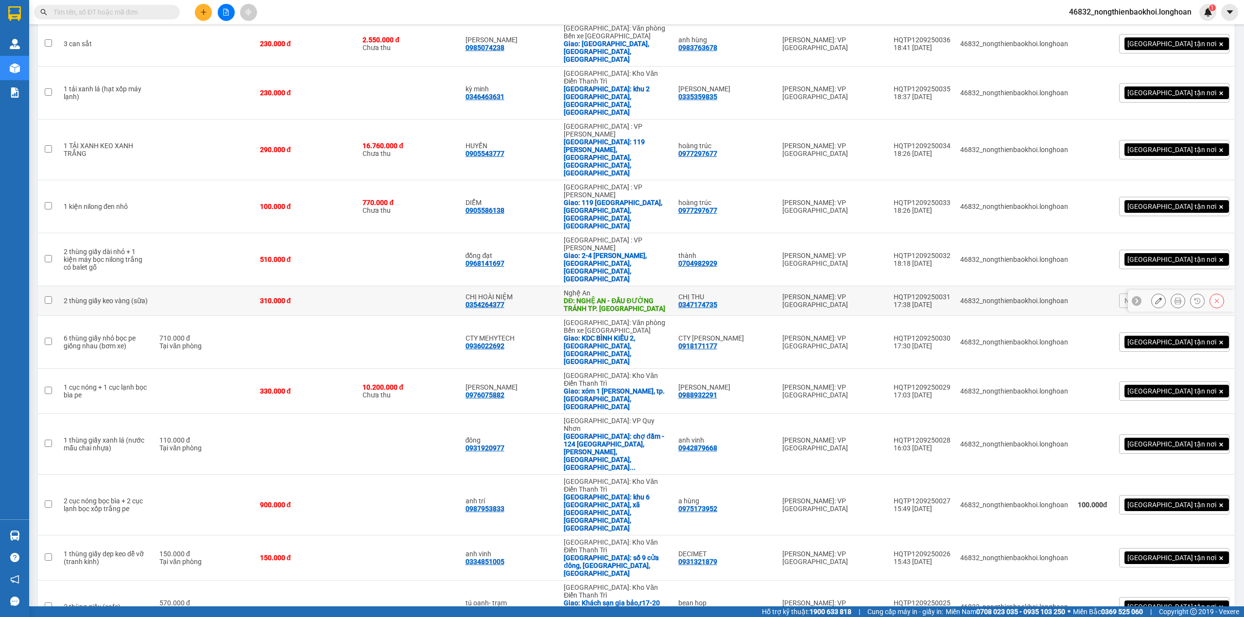
click at [554, 293] on div "CHỊ HOÀI NIỆM 0354264377" at bounding box center [509, 301] width 89 height 16
checkbox input "true"
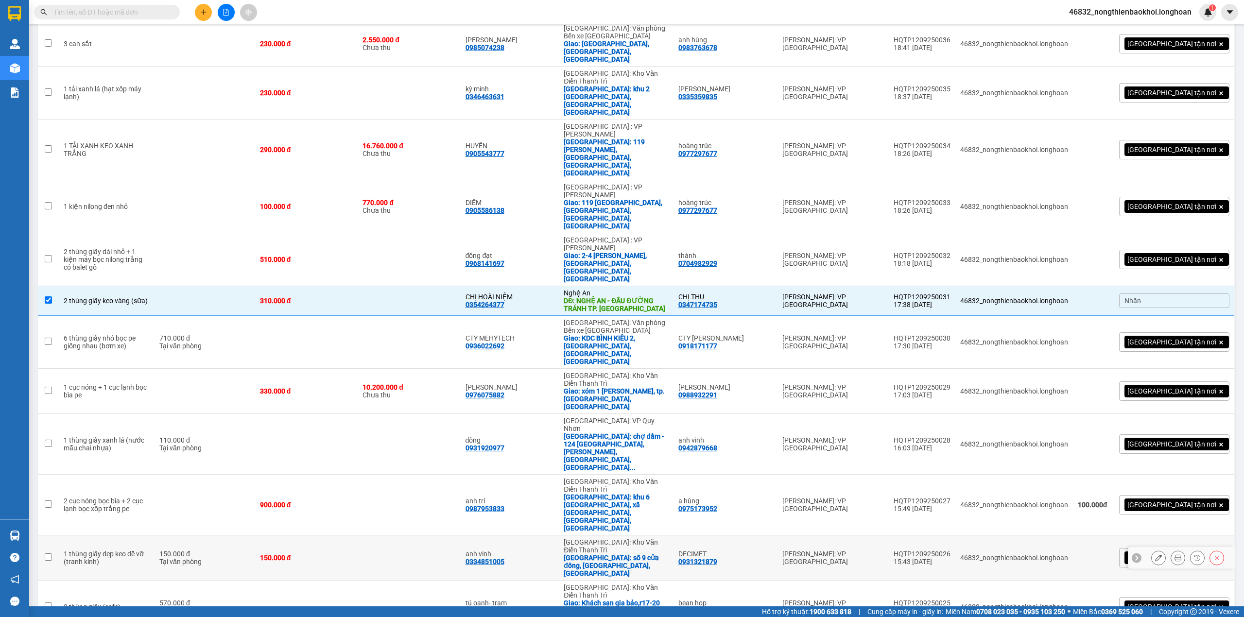
click at [546, 535] on td "anh vinh 0334851005" at bounding box center [510, 557] width 99 height 45
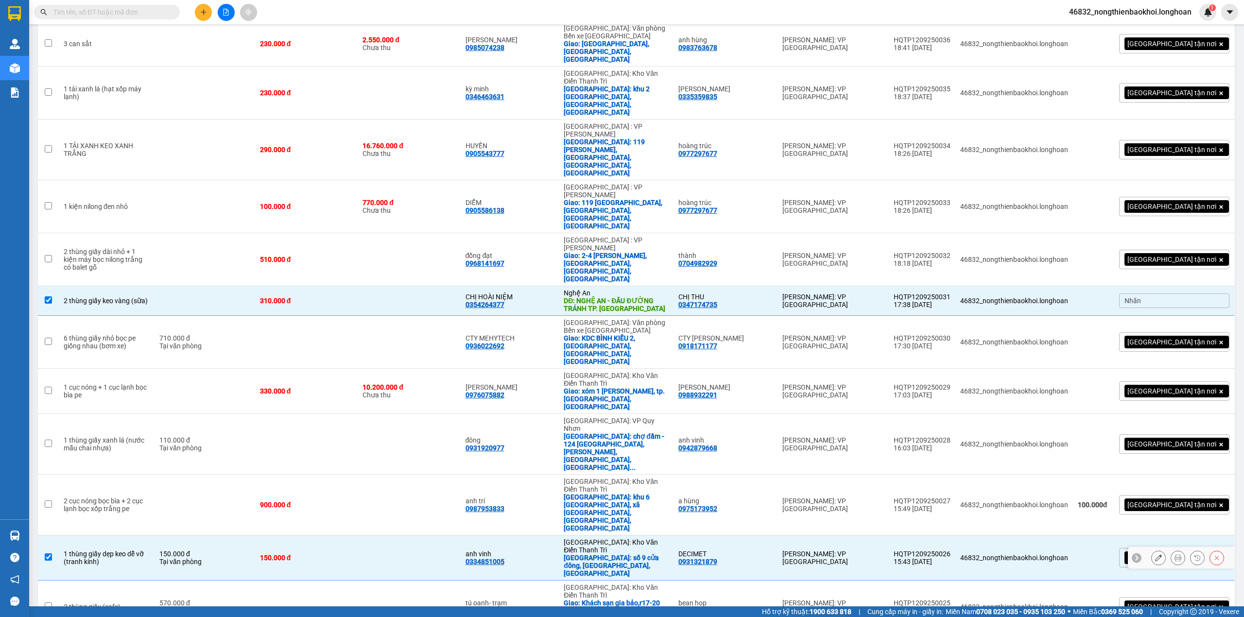
click at [550, 535] on td "anh vinh 0334851005" at bounding box center [510, 557] width 99 height 45
checkbox input "false"
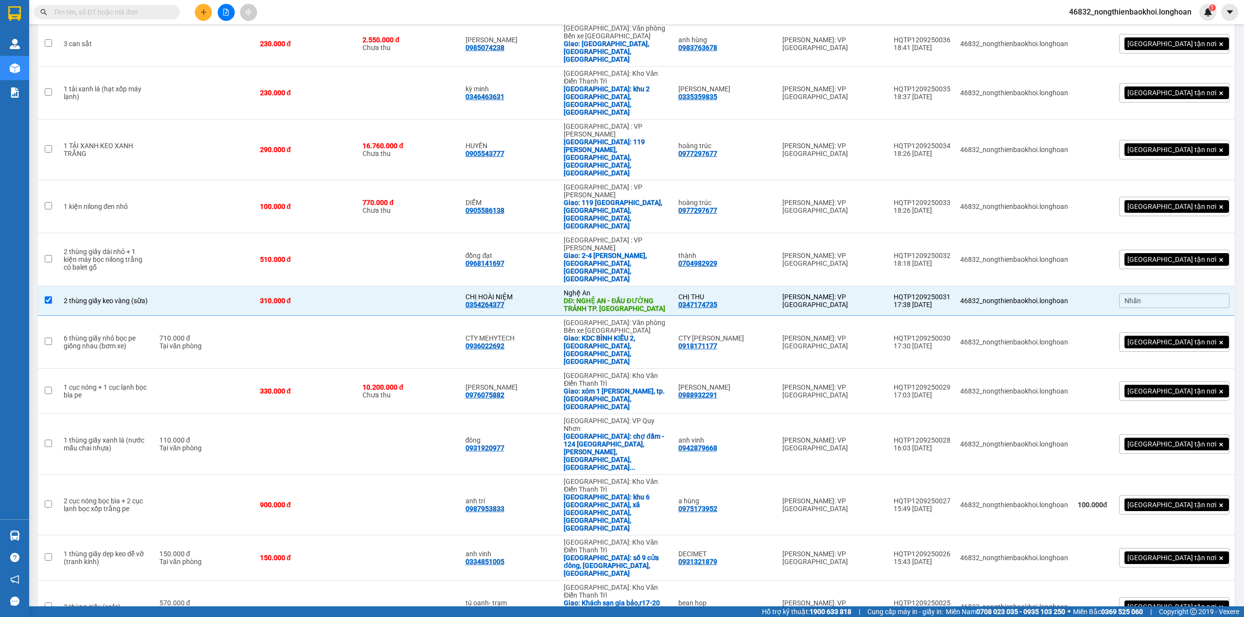
checkbox input "true"
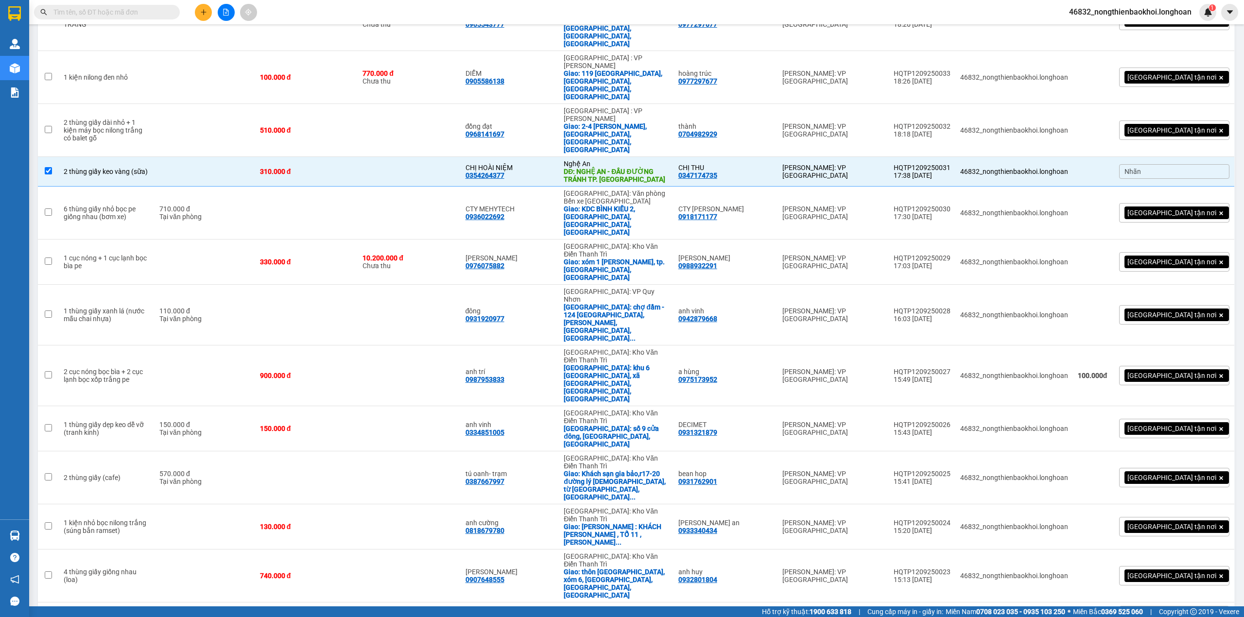
scroll to position [389, 0]
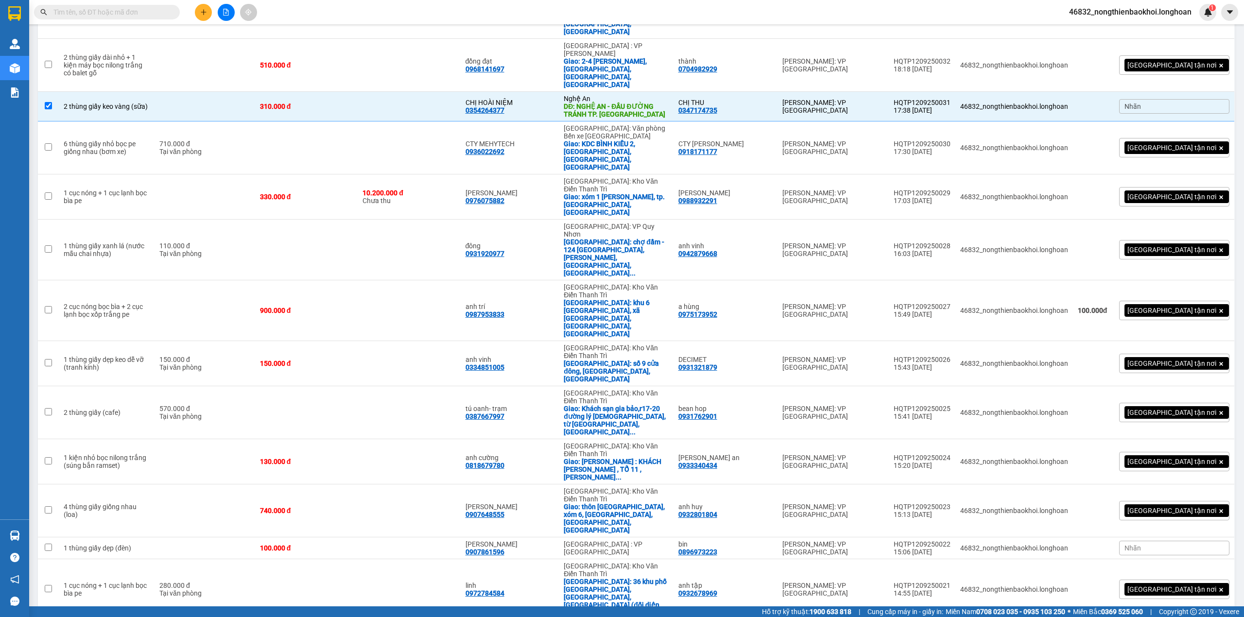
checkbox input "true"
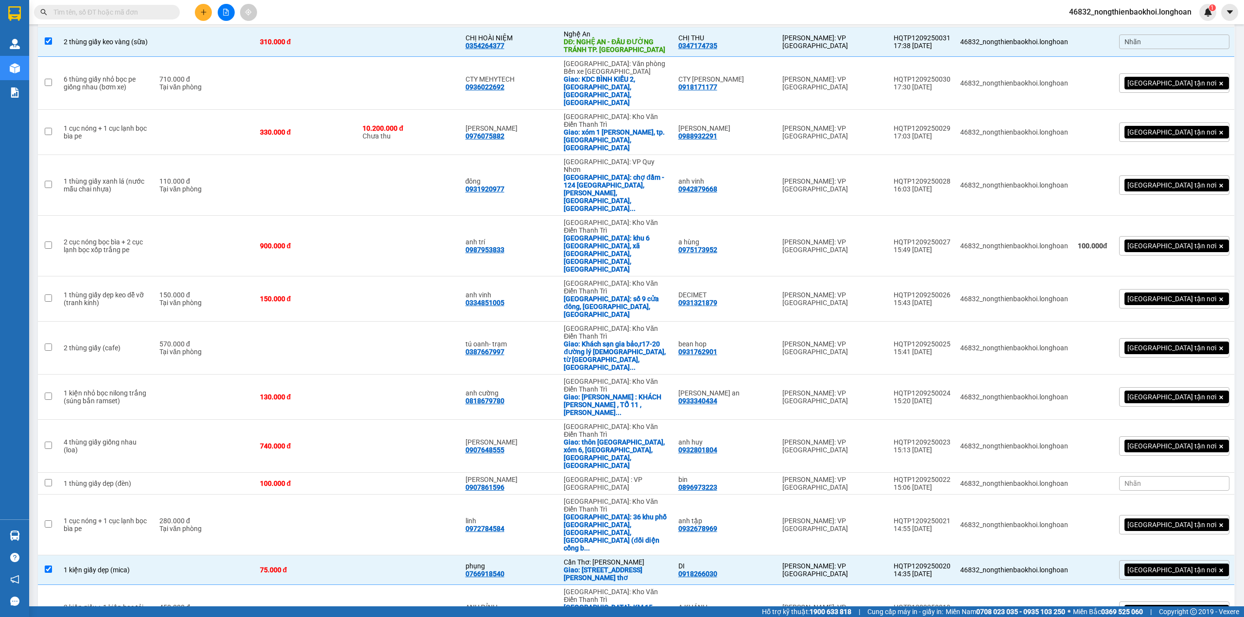
scroll to position [518, 0]
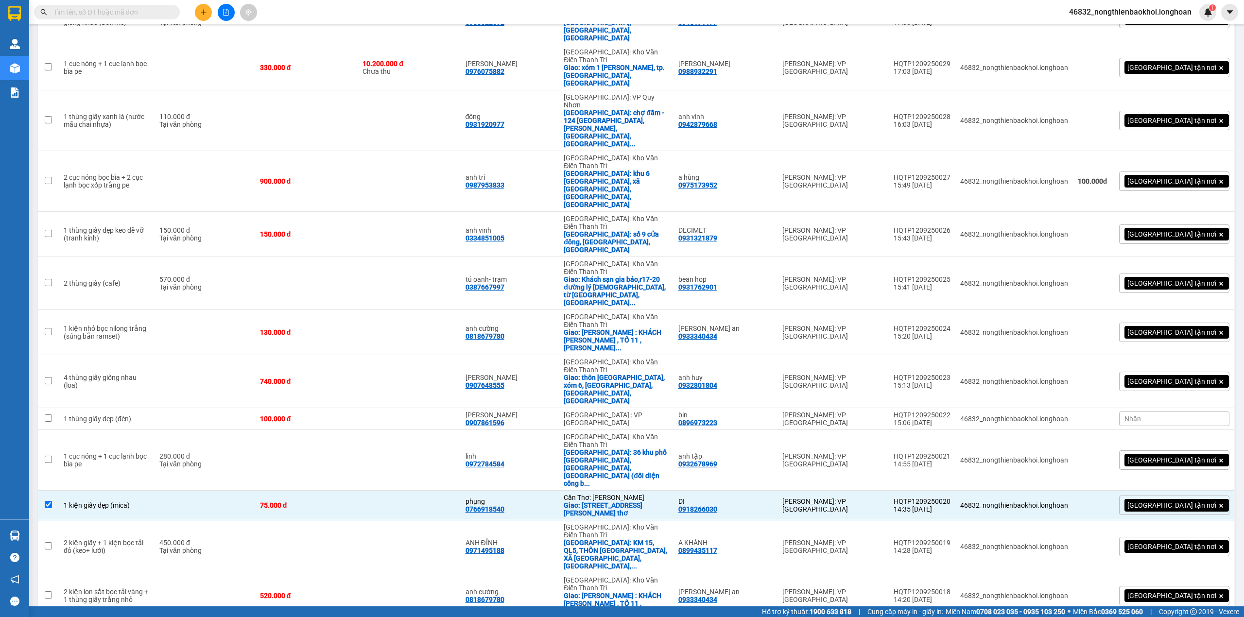
checkbox input "true"
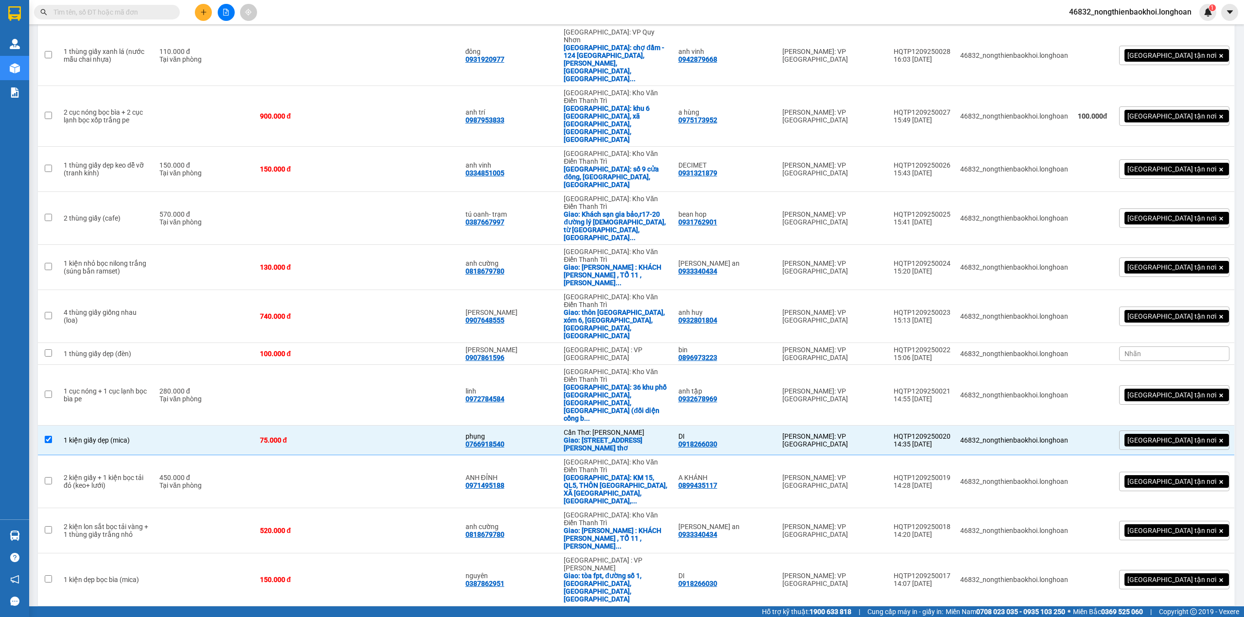
checkbox input "true"
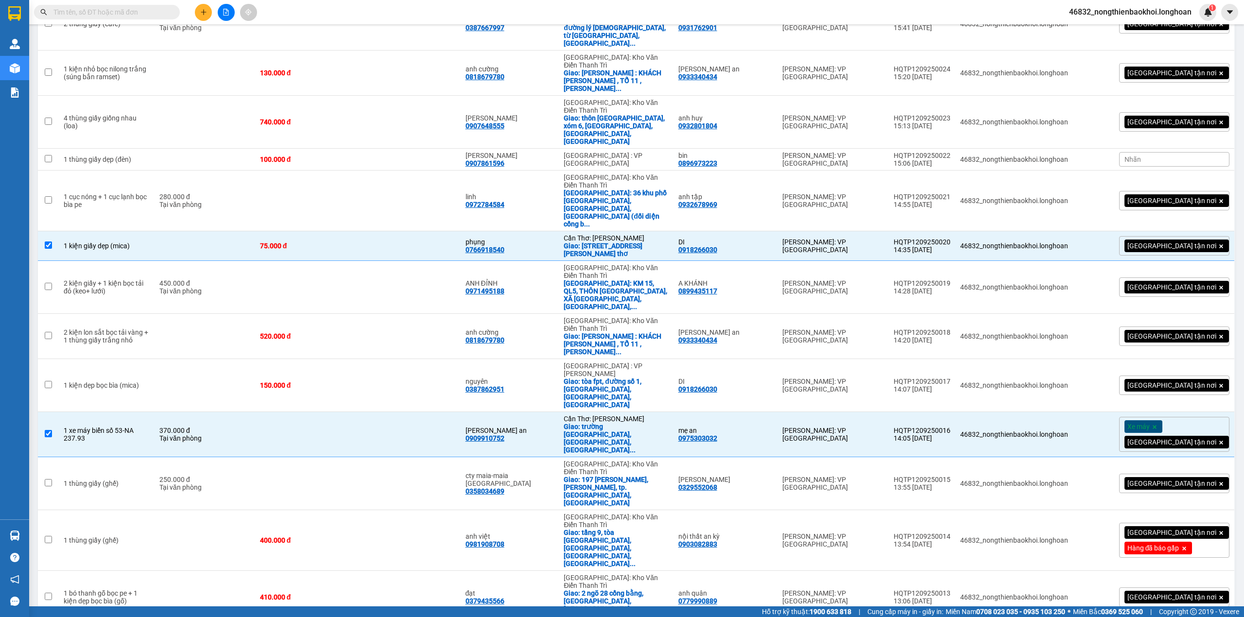
scroll to position [798, 0]
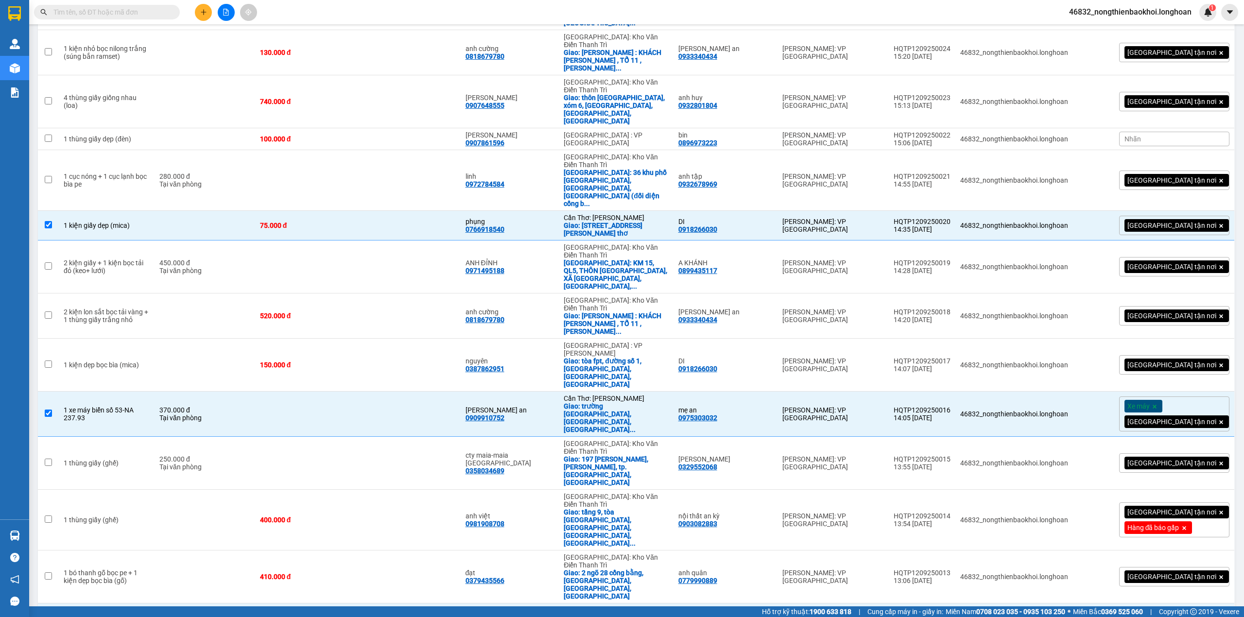
copy div "0932736846"
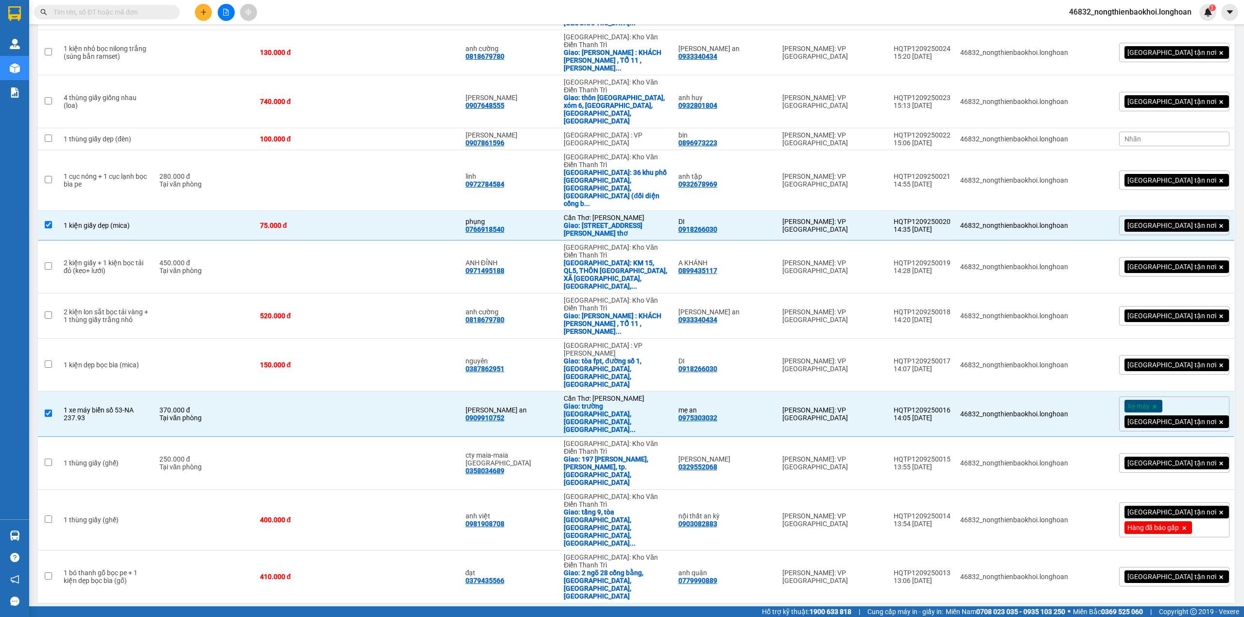
checkbox input "false"
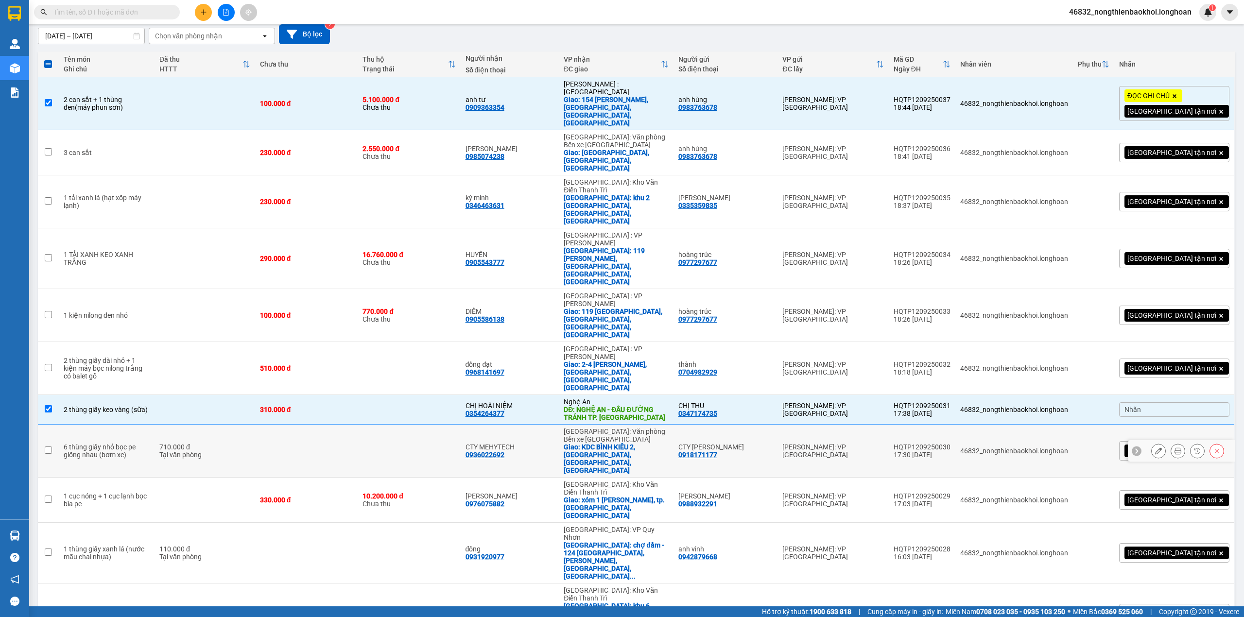
scroll to position [20, 0]
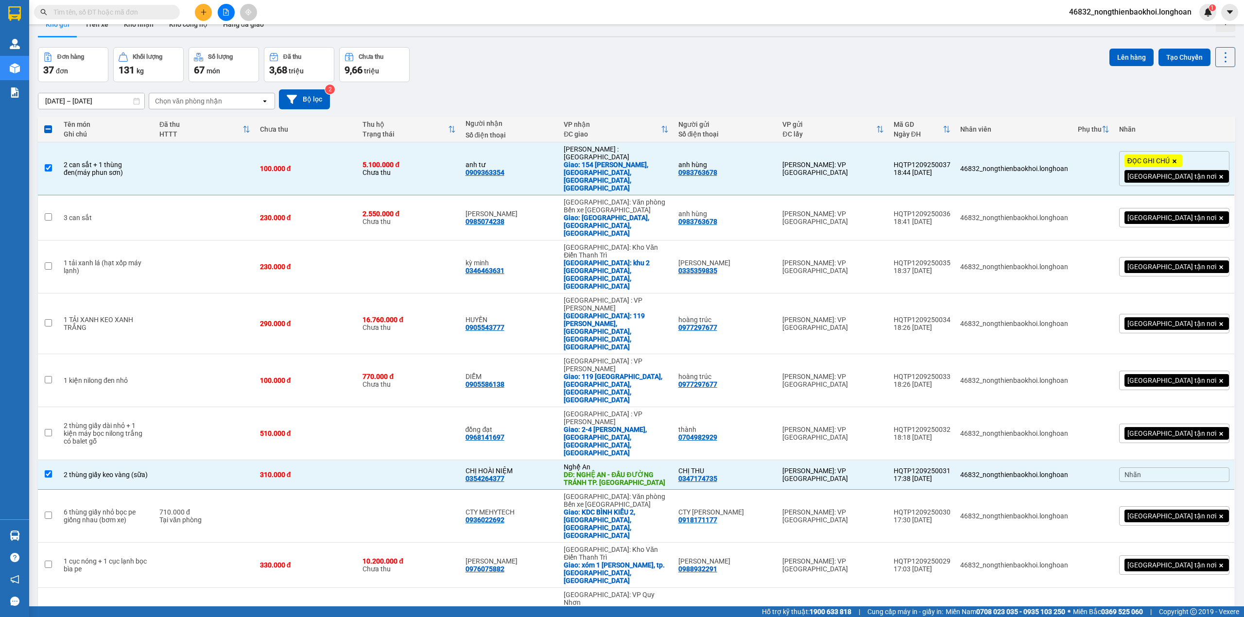
click at [666, 70] on div "Đơn hàng 37 đơn Khối lượng 131 kg Số lượng 67 món Đã thu 3,68 triệu Chưa thu 9,…" at bounding box center [636, 64] width 1197 height 35
drag, startPoint x: 651, startPoint y: 26, endPoint x: 646, endPoint y: 4, distance: 23.1
click at [651, 26] on div "Kho gửi Trên xe Kho nhận Kho công nợ Hàng đã giao" at bounding box center [636, 26] width 1197 height 26
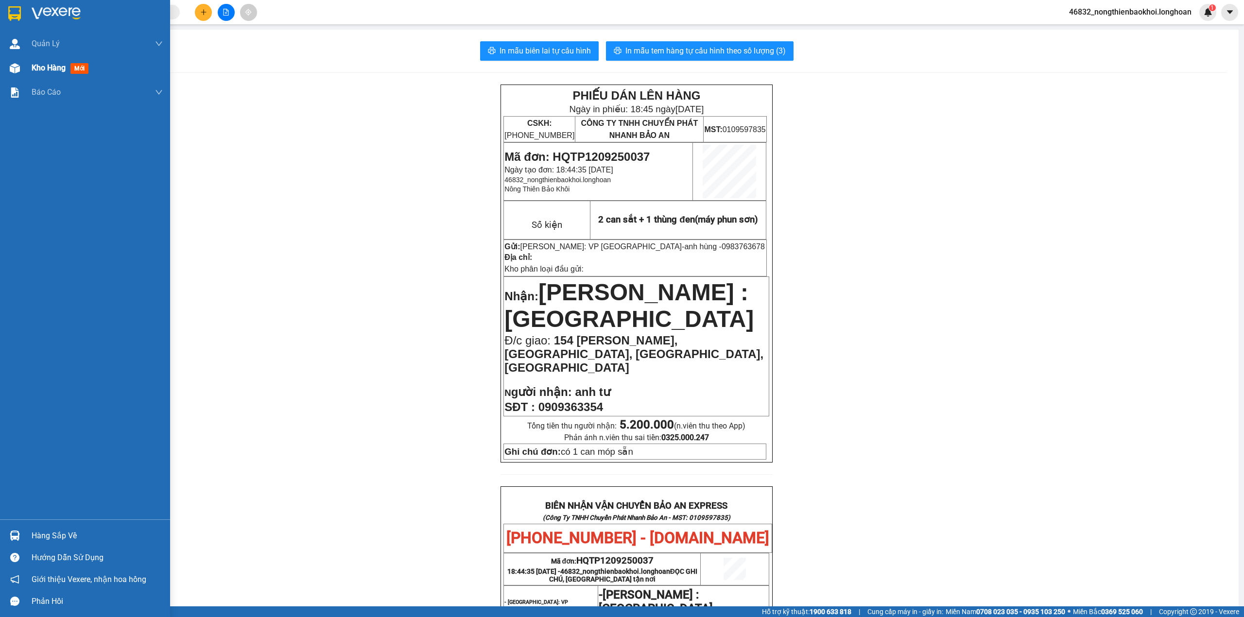
click at [15, 68] on img at bounding box center [15, 68] width 10 height 10
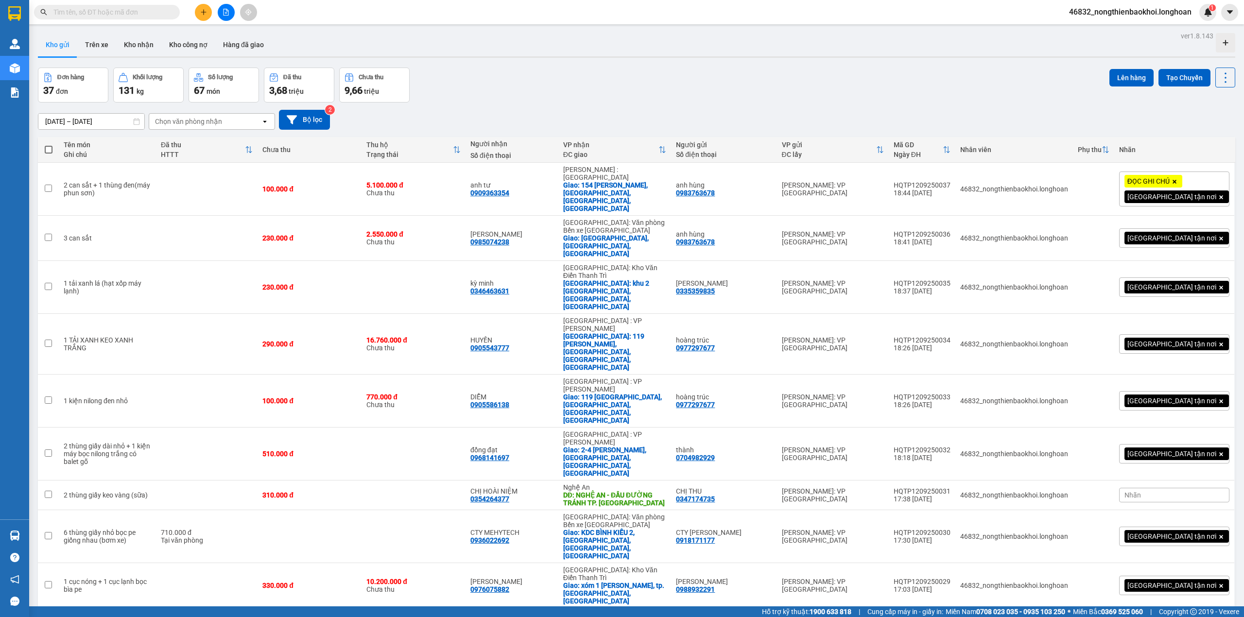
click at [587, 60] on div "ver 1.8.143 Kho gửi Trên xe Kho nhận Kho công nợ Hàng đã giao Đơn hàng 37 đơn K…" at bounding box center [636, 366] width 1205 height 675
click at [216, 115] on div "Chọn văn phòng nhận" at bounding box center [205, 122] width 112 height 16
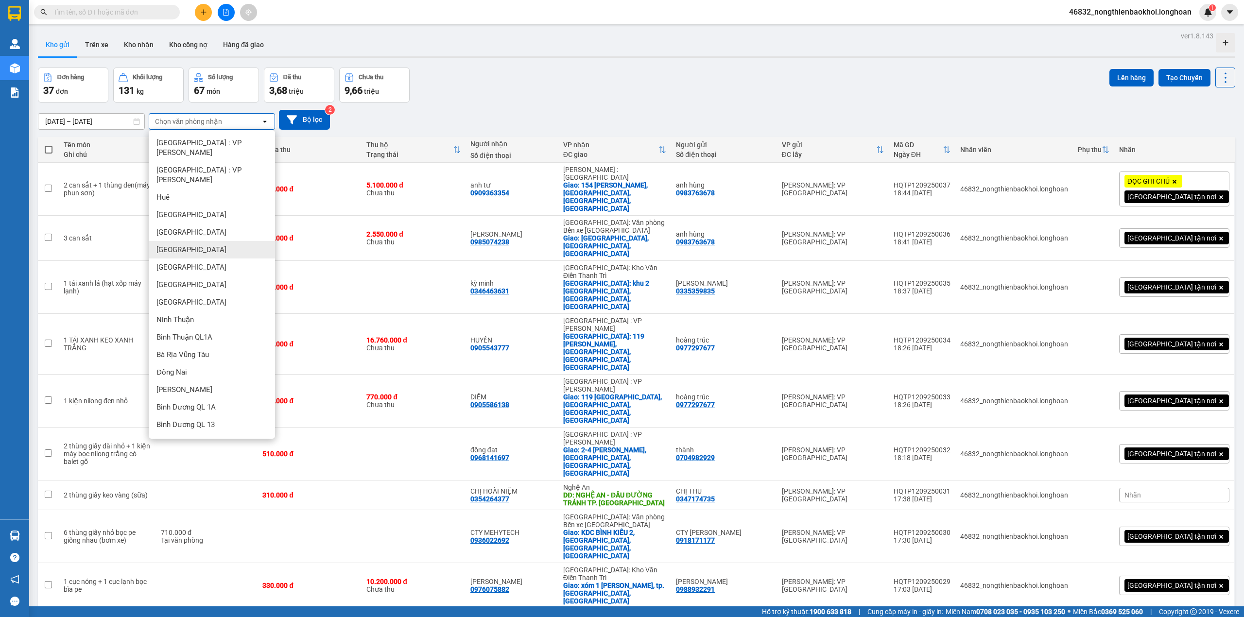
scroll to position [259, 0]
click at [450, 86] on div "Đơn hàng 37 đơn Khối lượng 131 kg Số lượng 67 món Đã thu 3,68 triệu Chưa thu 9,…" at bounding box center [636, 85] width 1197 height 35
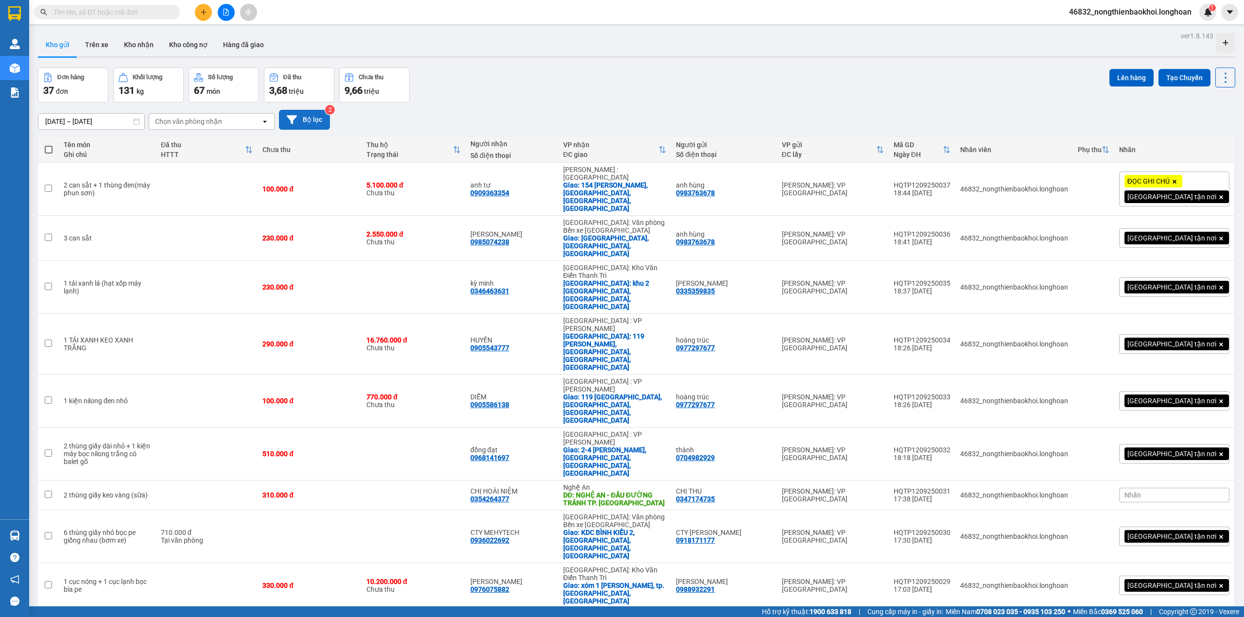
click at [301, 123] on button "Bộ lọc" at bounding box center [304, 120] width 51 height 20
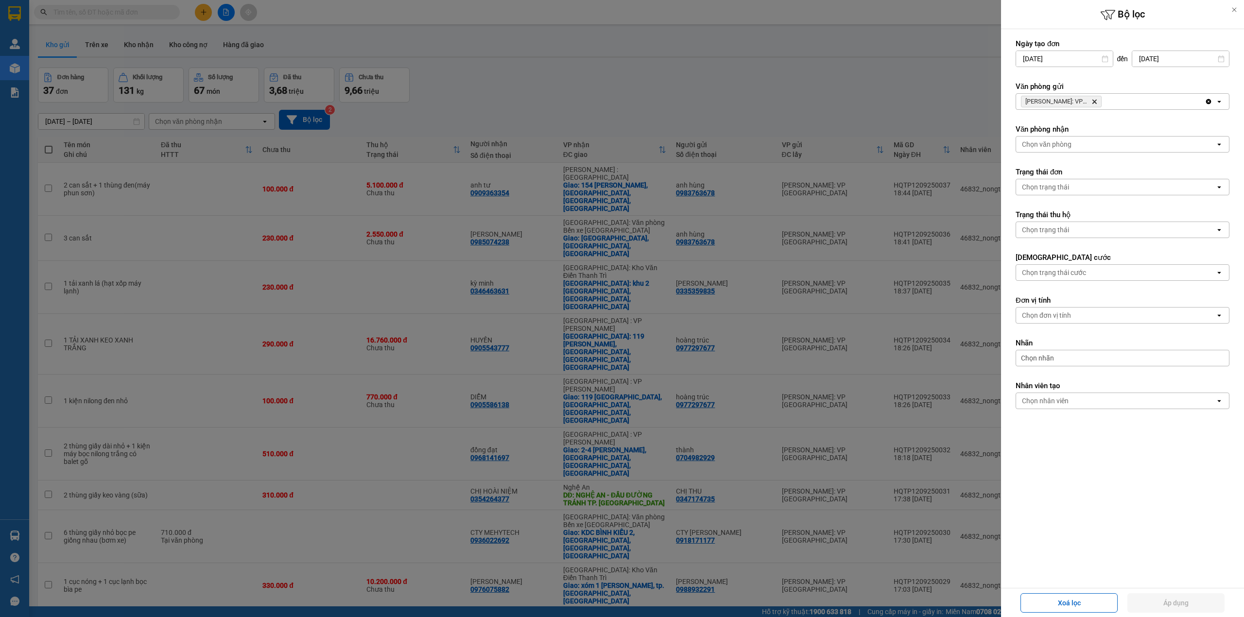
click at [1096, 98] on span "[PERSON_NAME]: VP [GEOGRAPHIC_DATA]" at bounding box center [1061, 102] width 81 height 12
click at [1093, 97] on span "[PERSON_NAME]: VP [GEOGRAPHIC_DATA]" at bounding box center [1061, 102] width 81 height 12
click at [1093, 101] on icon "Hồ Chí Minh: VP Quận Tân Phú, close by backspace" at bounding box center [1094, 102] width 4 height 4
click at [1093, 101] on div "Chọn văn phòng" at bounding box center [1115, 102] width 199 height 16
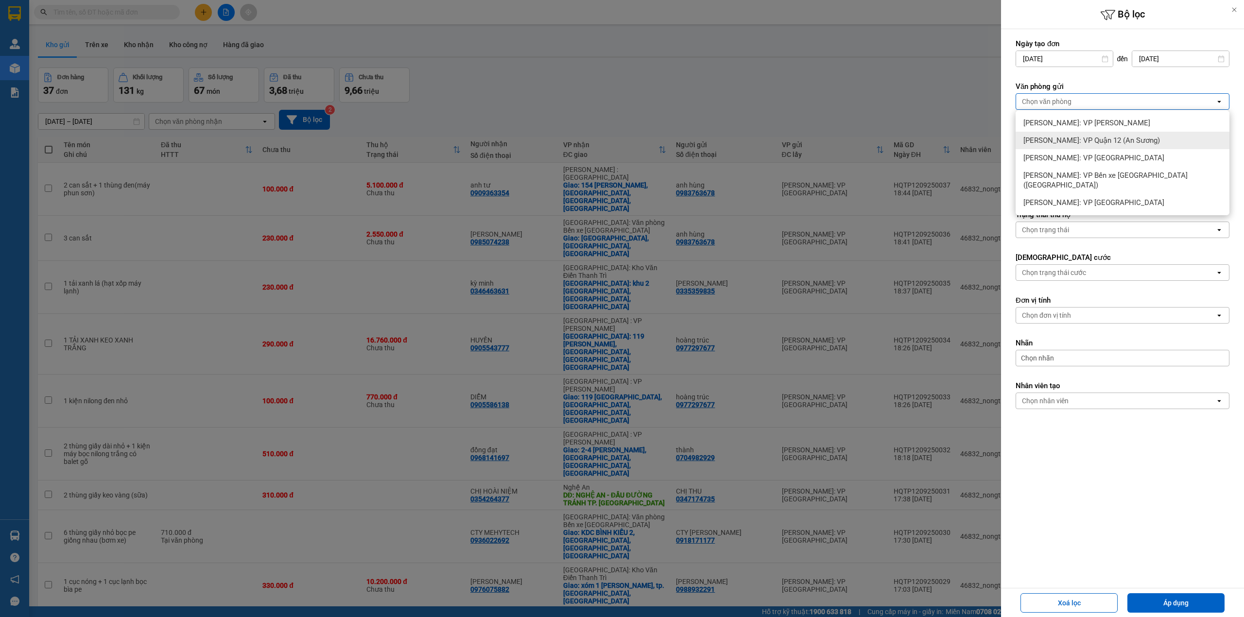
click at [1093, 137] on span "[PERSON_NAME]: VP Quận 12 (An Sương)" at bounding box center [1091, 141] width 137 height 10
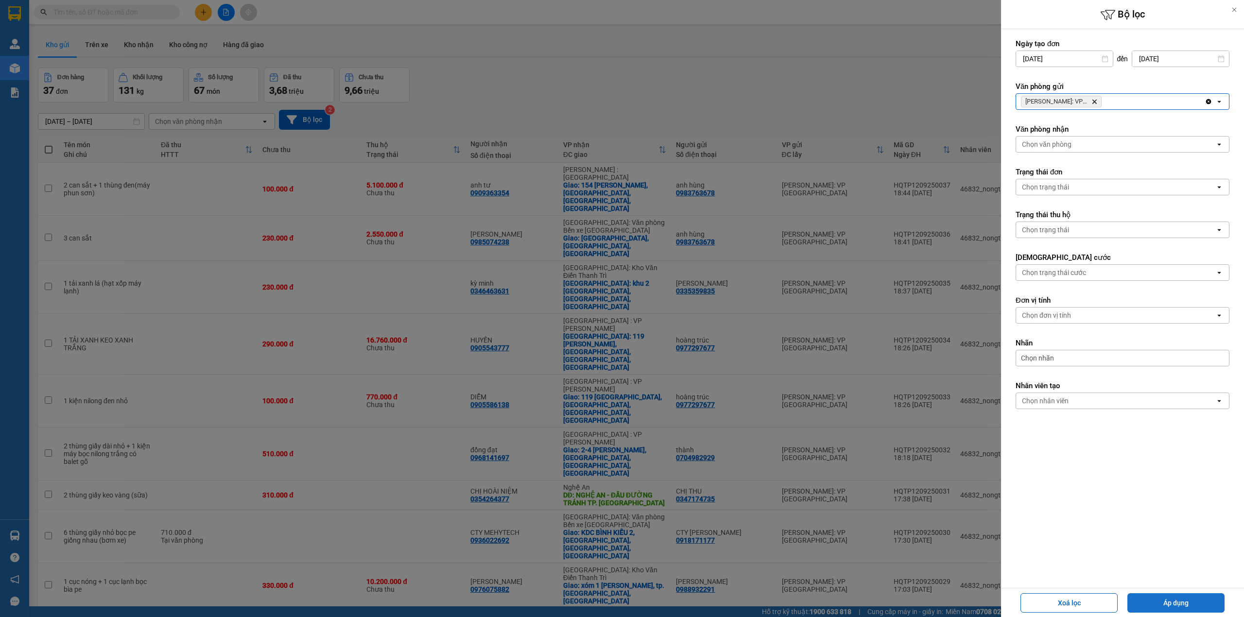
click at [1177, 596] on button "Áp dụng" at bounding box center [1175, 602] width 97 height 19
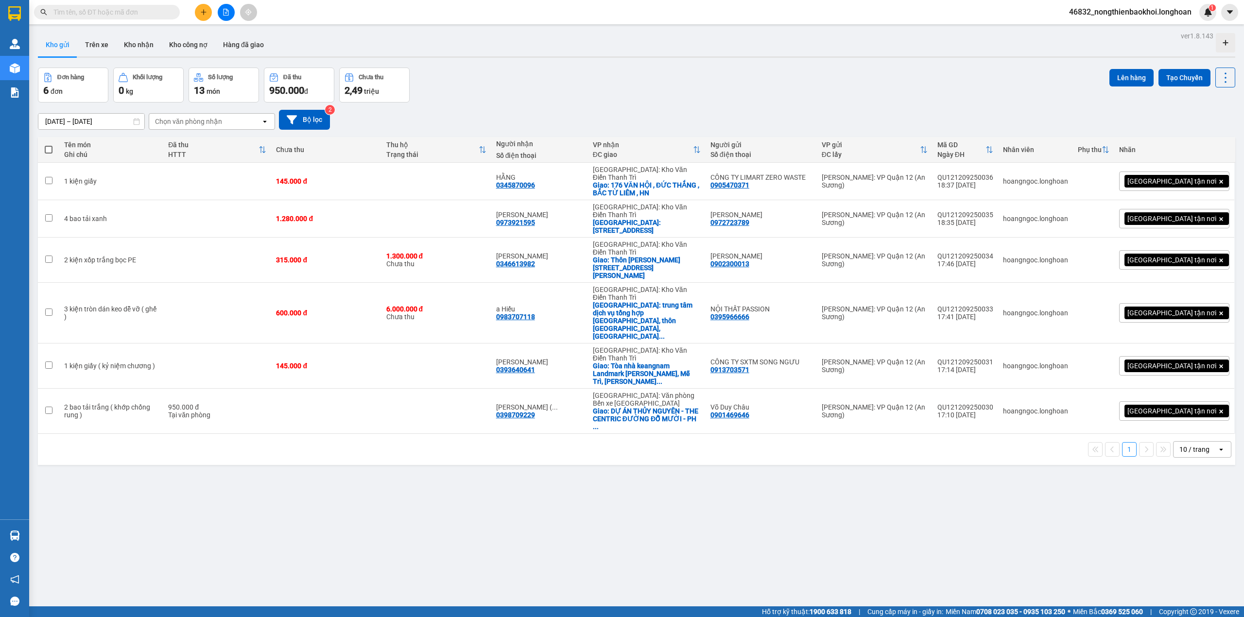
click at [581, 111] on div "[DATE] – [DATE] Press the down arrow key to interact with the calendar and sele…" at bounding box center [636, 120] width 1197 height 20
click at [393, 116] on div "[DATE] – [DATE] Press the down arrow key to interact with the calendar and sele…" at bounding box center [636, 120] width 1197 height 20
click at [523, 94] on div "Đơn hàng 6 đơn Khối lượng 0 kg Số lượng 13 món Đã thu 950.000 đ Chưa thu 2,49 t…" at bounding box center [636, 85] width 1197 height 35
click at [525, 101] on div "Đơn hàng 6 đơn Khối lượng 0 kg Số lượng 13 món Đã thu 950.000 đ Chưa thu 2,49 t…" at bounding box center [636, 85] width 1197 height 35
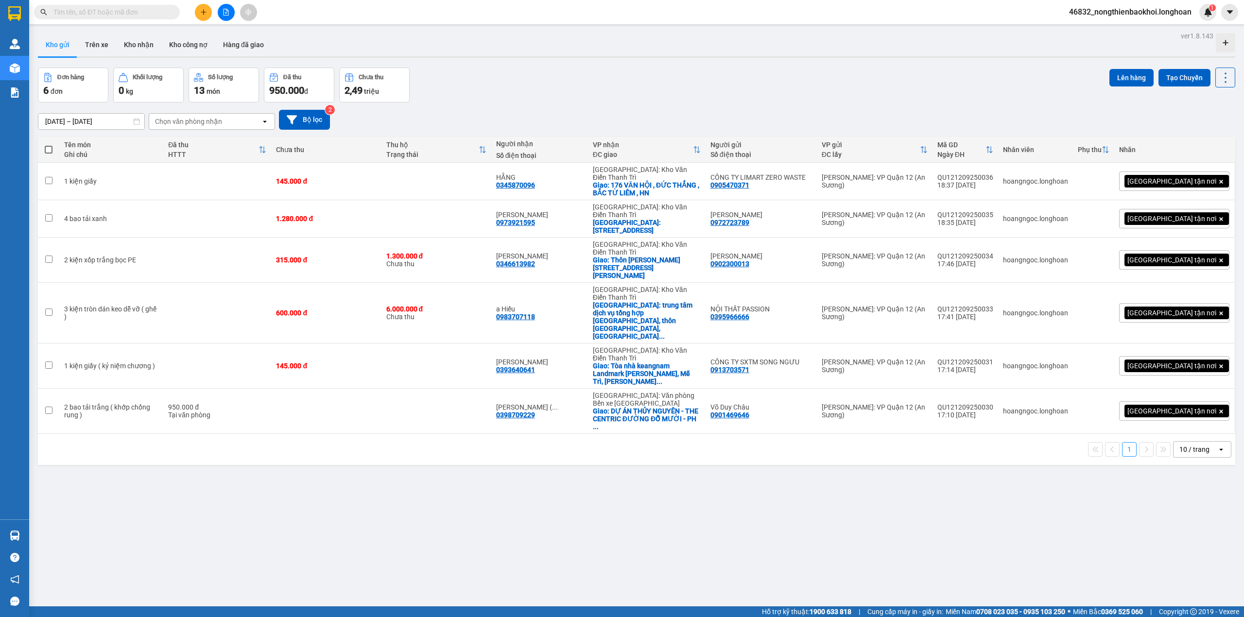
click at [657, 63] on div "ver 1.8.143 Kho gửi Trên xe Kho nhận Kho công nợ Hàng đã giao Đơn hàng 6 đơn Kh…" at bounding box center [636, 337] width 1205 height 617
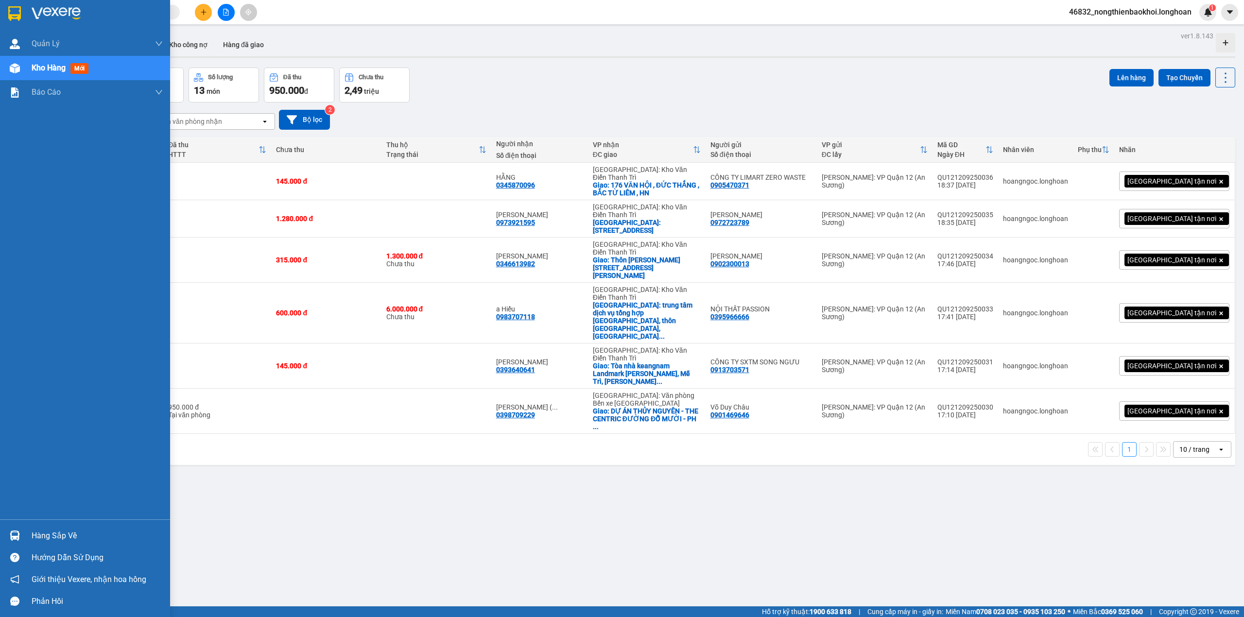
click at [6, 68] on div at bounding box center [14, 68] width 17 height 17
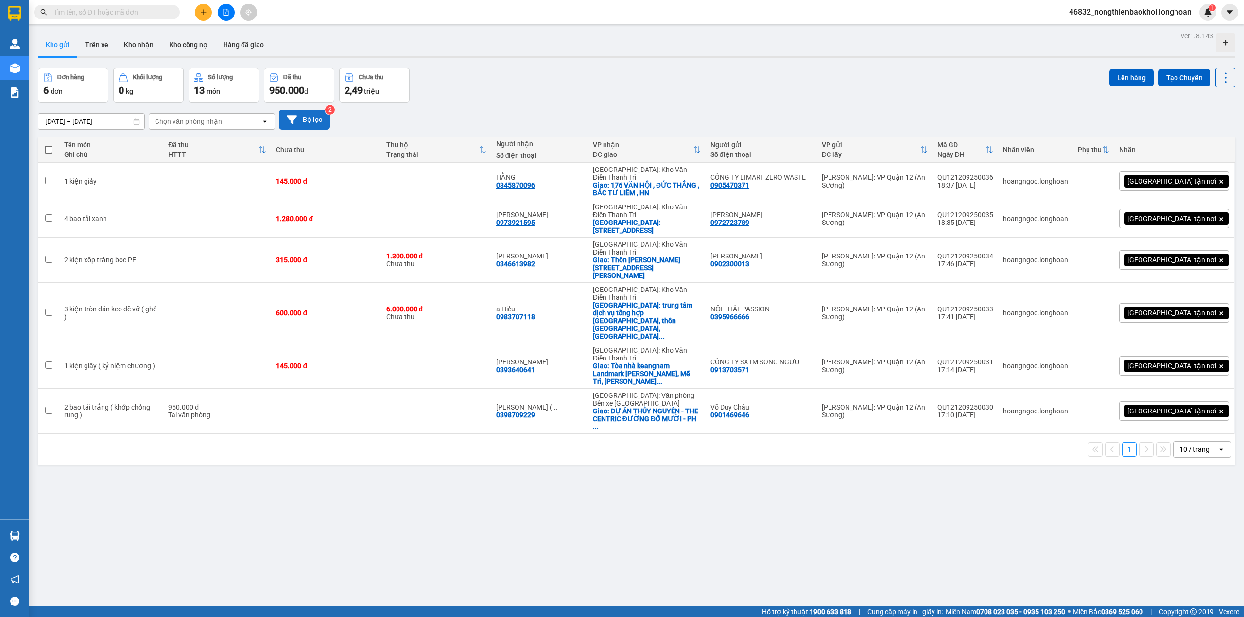
click at [294, 116] on icon at bounding box center [292, 119] width 10 height 9
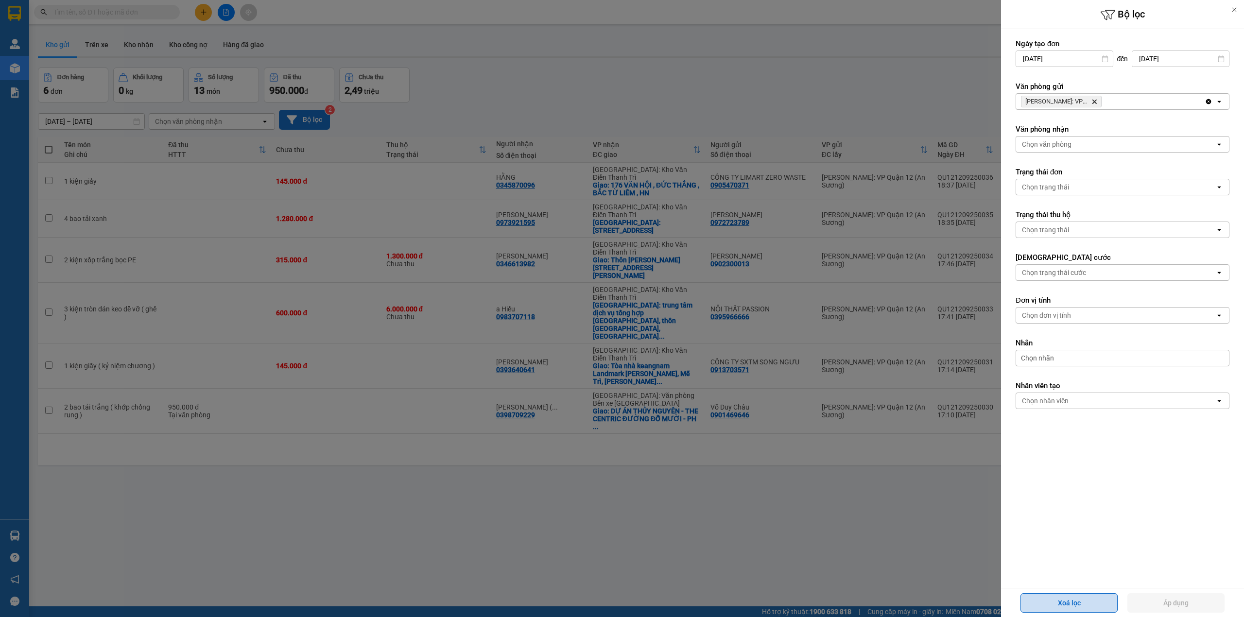
click at [1047, 597] on button "Xoá lọc" at bounding box center [1068, 602] width 97 height 19
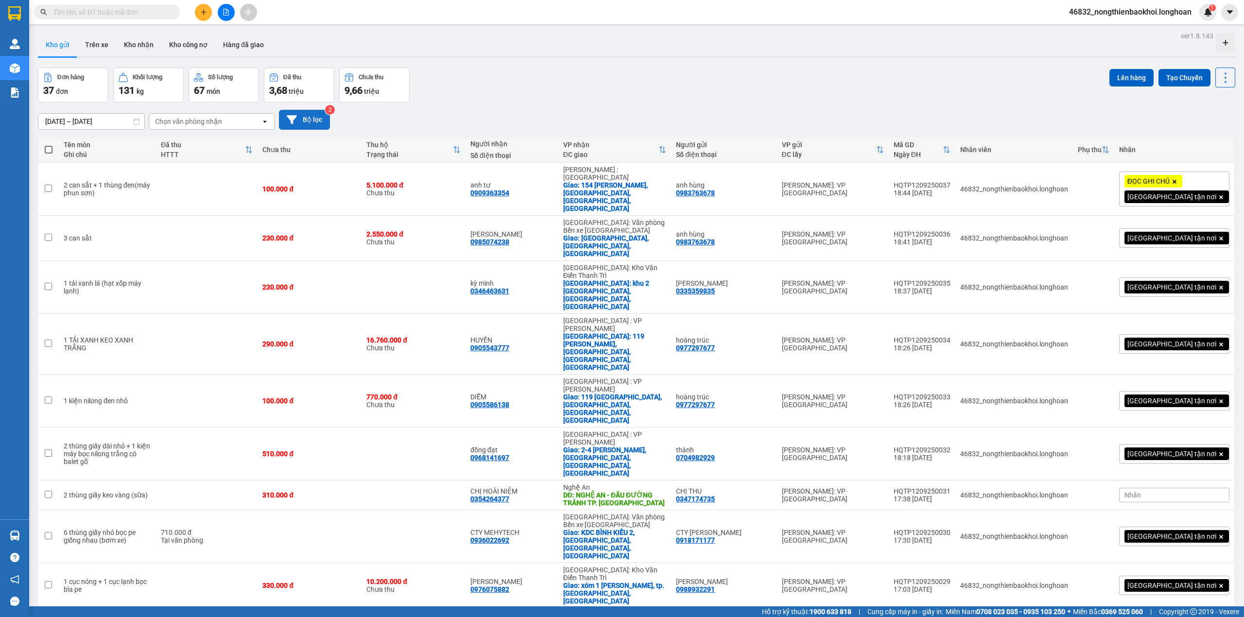
click at [658, 68] on div "Đơn hàng 37 đơn Khối lượng 131 kg Số lượng 67 món Đã thu 3,68 triệu Chưa thu 9,…" at bounding box center [636, 85] width 1197 height 35
click at [1191, 444] on span "50 / trang" at bounding box center [1186, 448] width 31 height 10
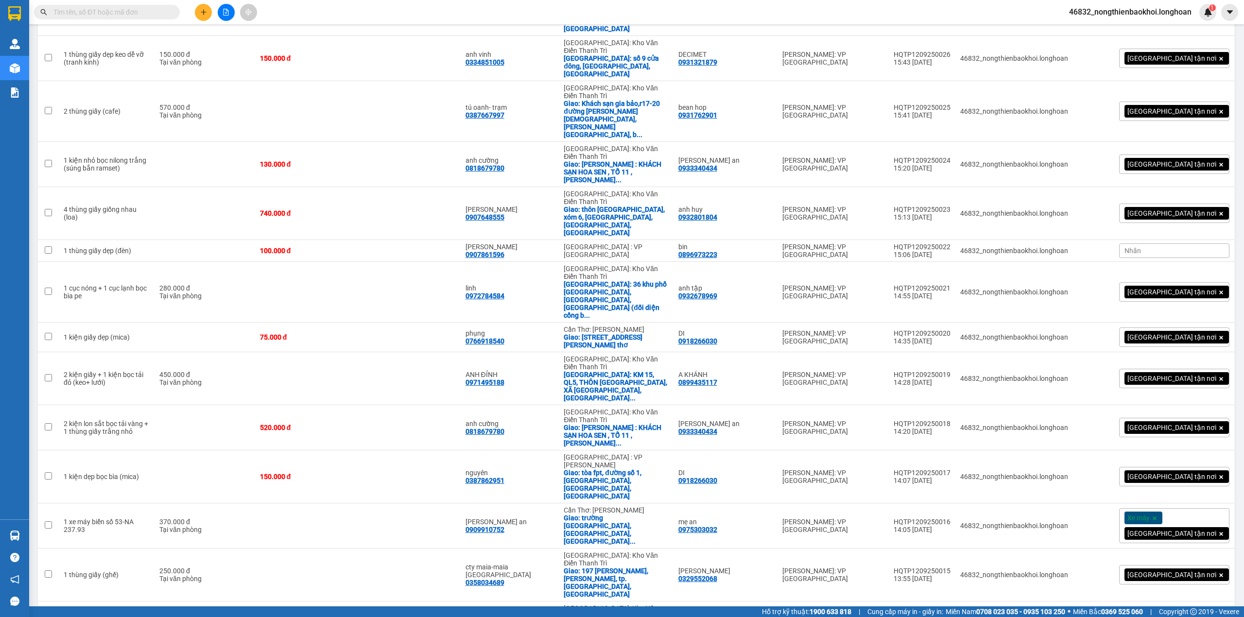
scroll to position [758, 0]
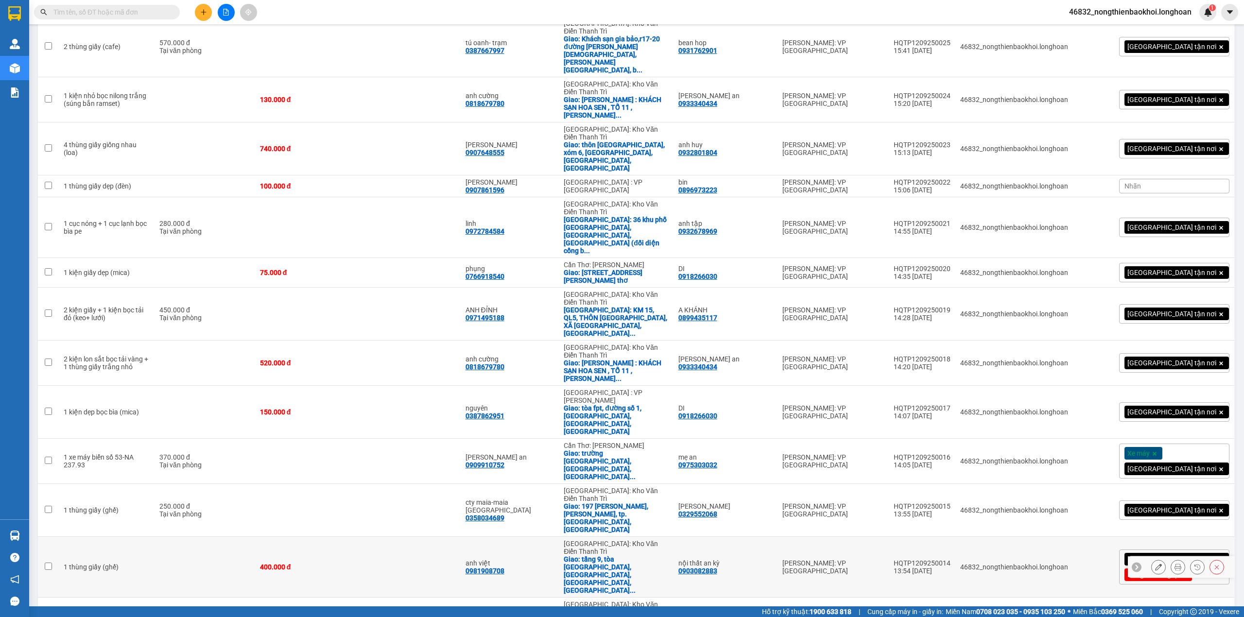
click at [443, 537] on td at bounding box center [409, 567] width 102 height 61
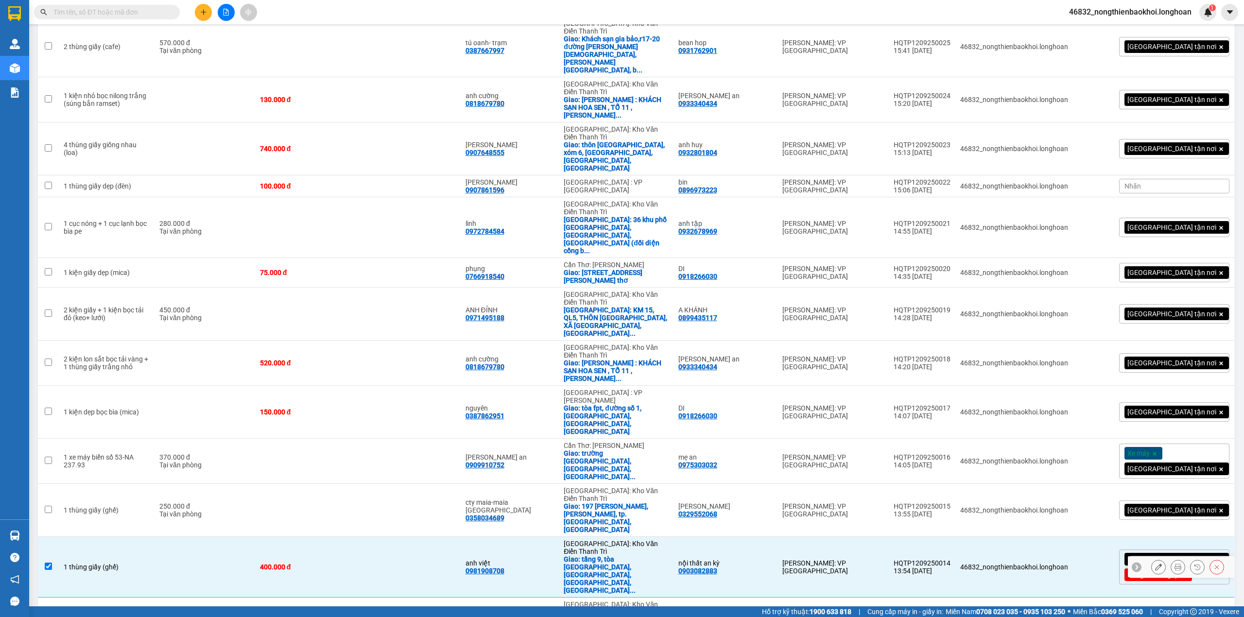
click at [445, 537] on td at bounding box center [409, 567] width 102 height 61
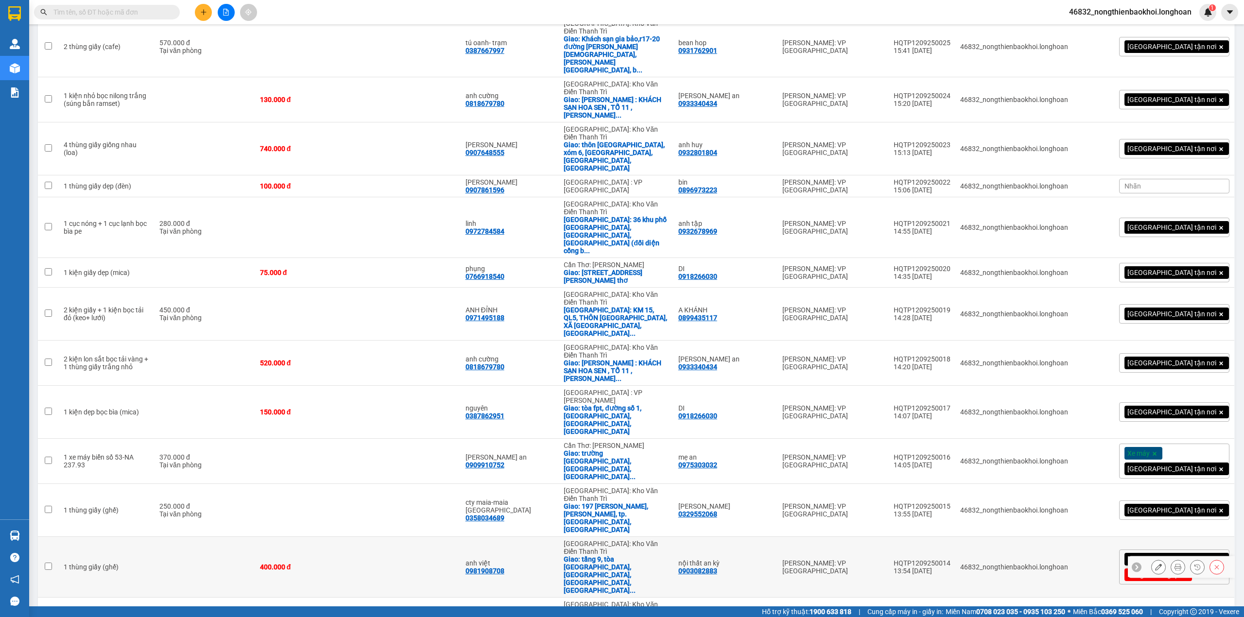
click at [445, 537] on td at bounding box center [409, 567] width 102 height 61
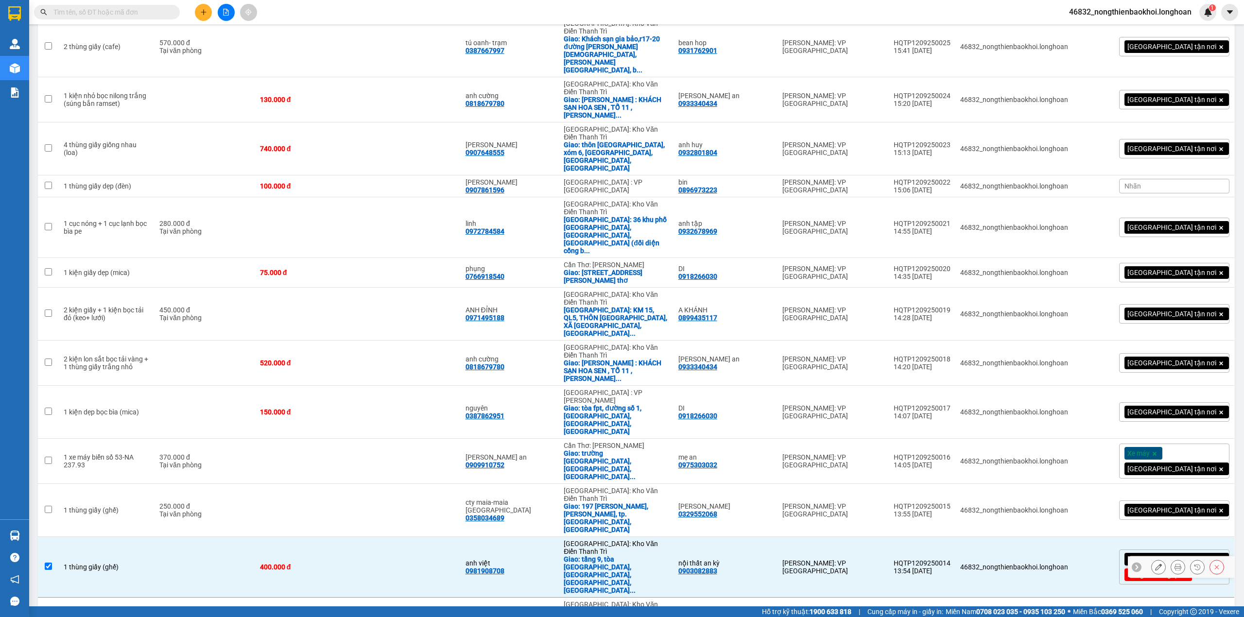
click at [445, 537] on td at bounding box center [409, 567] width 102 height 61
checkbox input "false"
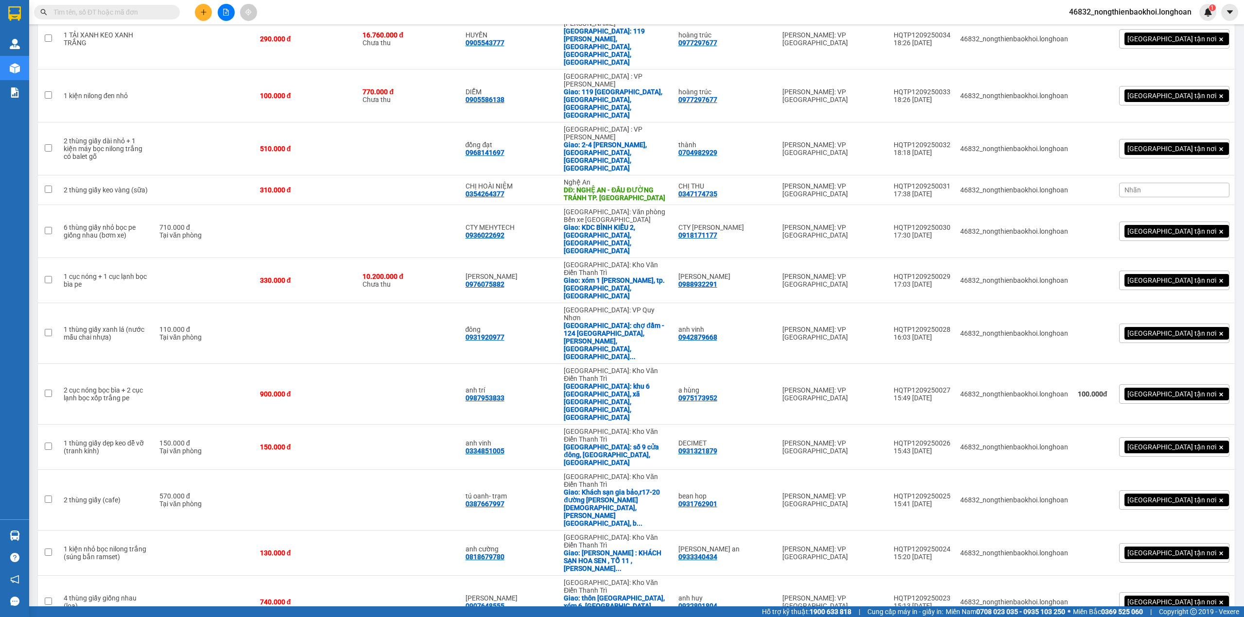
scroll to position [0, 0]
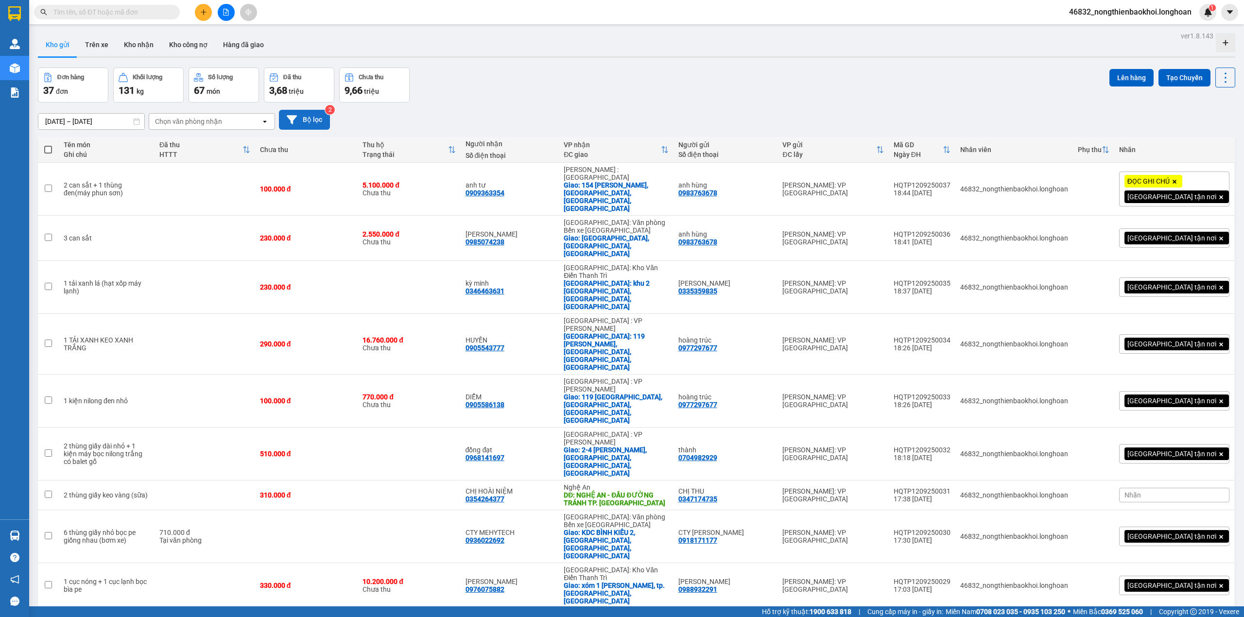
click at [496, 77] on div "Đơn hàng 37 đơn Khối lượng 131 kg Số lượng 67 món Đã thu 3,68 triệu Chưa thu 9,…" at bounding box center [636, 85] width 1197 height 35
click at [787, 88] on div "Đơn hàng 37 đơn Khối lượng 131 kg Số lượng 67 món Đã thu 3,68 triệu Chưa thu 9,…" at bounding box center [636, 85] width 1197 height 35
drag, startPoint x: 726, startPoint y: 134, endPoint x: 690, endPoint y: 140, distance: 36.5
click at [718, 135] on div "[DATE] – [DATE] Press the down arrow key to interact with the calendar and sele…" at bounding box center [636, 119] width 1197 height 34
click at [638, 49] on div "Kho gửi Trên xe Kho nhận Kho công nợ Hàng đã giao" at bounding box center [636, 46] width 1197 height 26
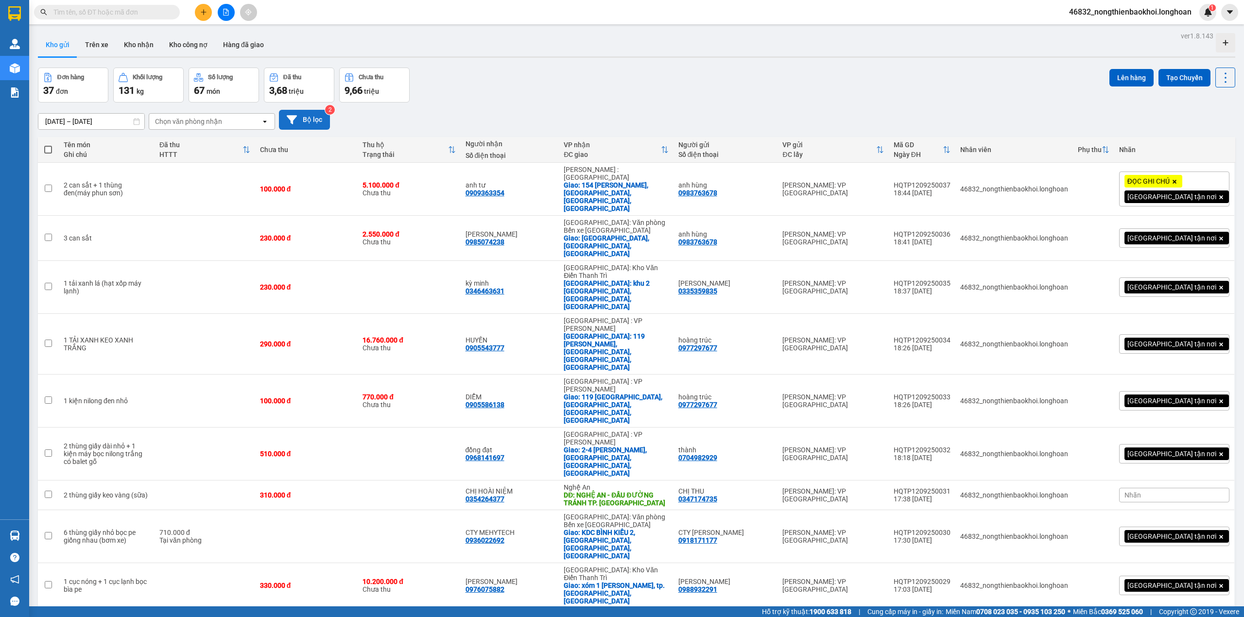
click at [453, 99] on div "Đơn hàng 37 đơn Khối lượng 131 kg Số lượng 67 món Đã thu 3,68 triệu Chưa thu 9,…" at bounding box center [636, 85] width 1197 height 35
click at [349, 40] on div "Kho gửi Trên xe Kho nhận Kho công nợ Hàng đã giao" at bounding box center [636, 46] width 1197 height 26
click at [478, 115] on div "[DATE] – [DATE] Press the down arrow key to interact with the calendar and sele…" at bounding box center [636, 120] width 1197 height 20
click at [480, 114] on div "[DATE] – [DATE] Press the down arrow key to interact with the calendar and sele…" at bounding box center [636, 120] width 1197 height 20
click at [524, 117] on div "[DATE] – [DATE] Press the down arrow key to interact with the calendar and sele…" at bounding box center [636, 120] width 1197 height 20
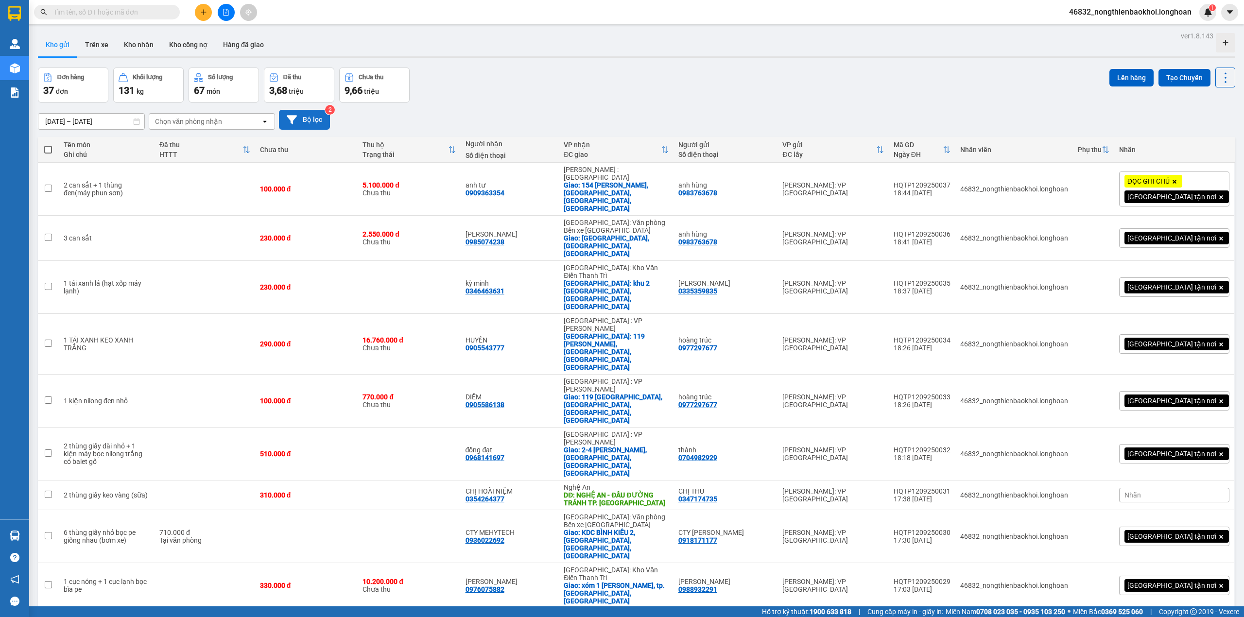
drag, startPoint x: 522, startPoint y: 77, endPoint x: 540, endPoint y: 68, distance: 20.2
click at [523, 77] on div "Đơn hàng 37 đơn Khối lượng 131 kg Số lượng 67 món Đã thu 3,68 triệu Chưa thu 9,…" at bounding box center [636, 85] width 1197 height 35
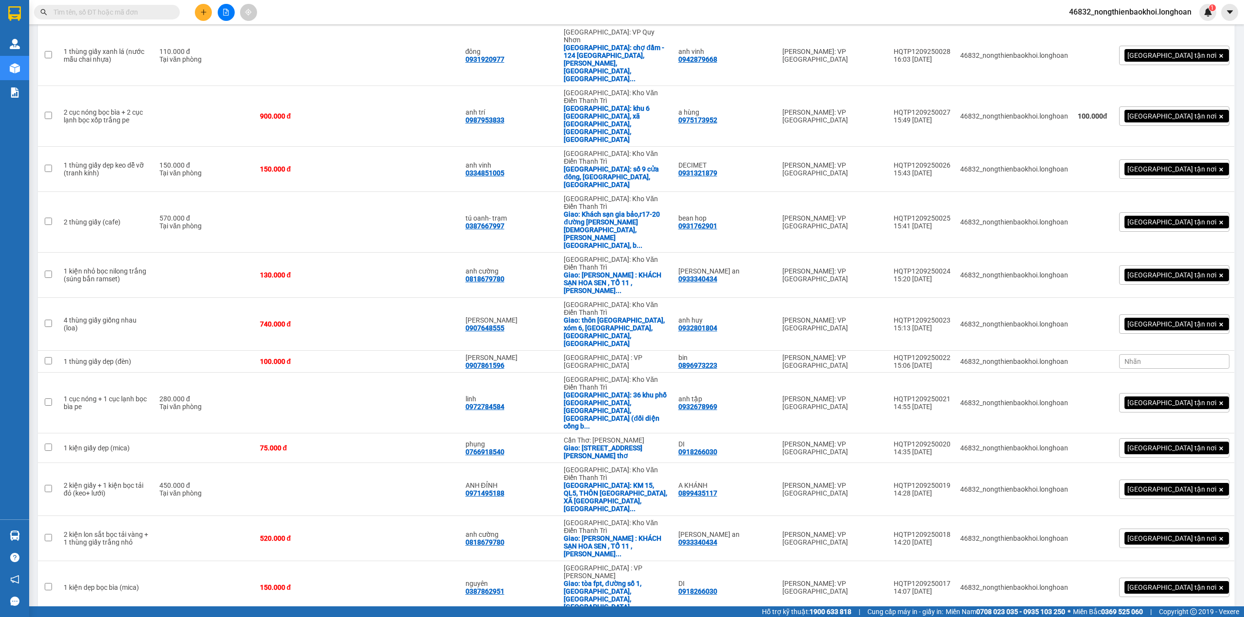
scroll to position [774, 0]
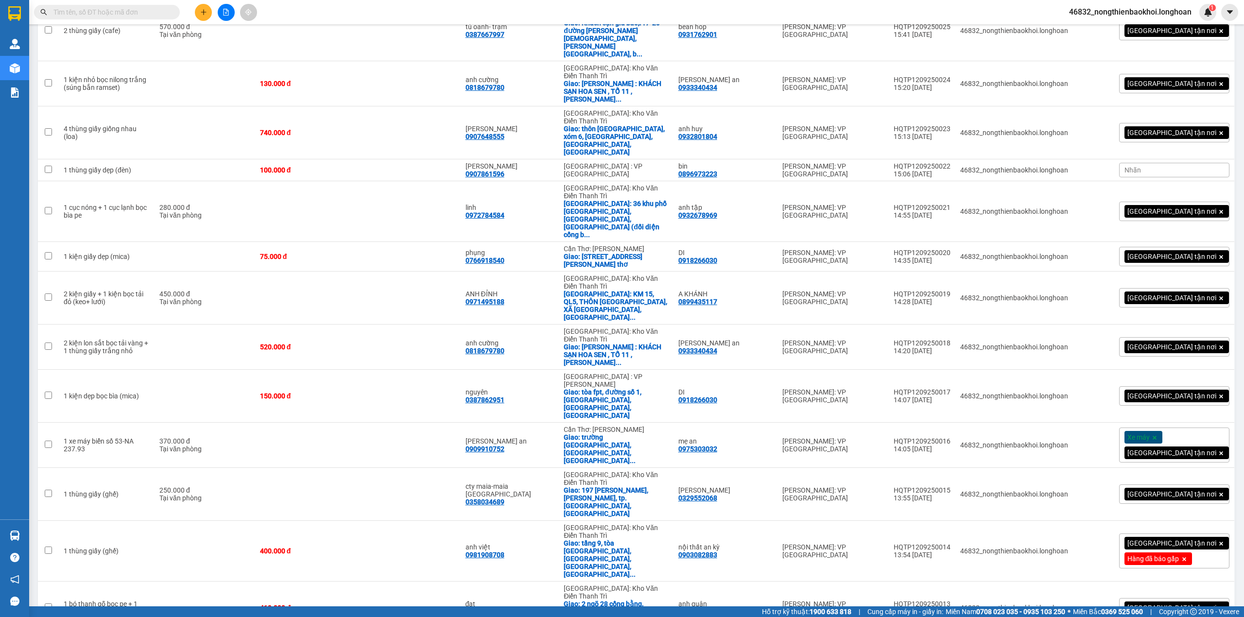
checkbox input "true"
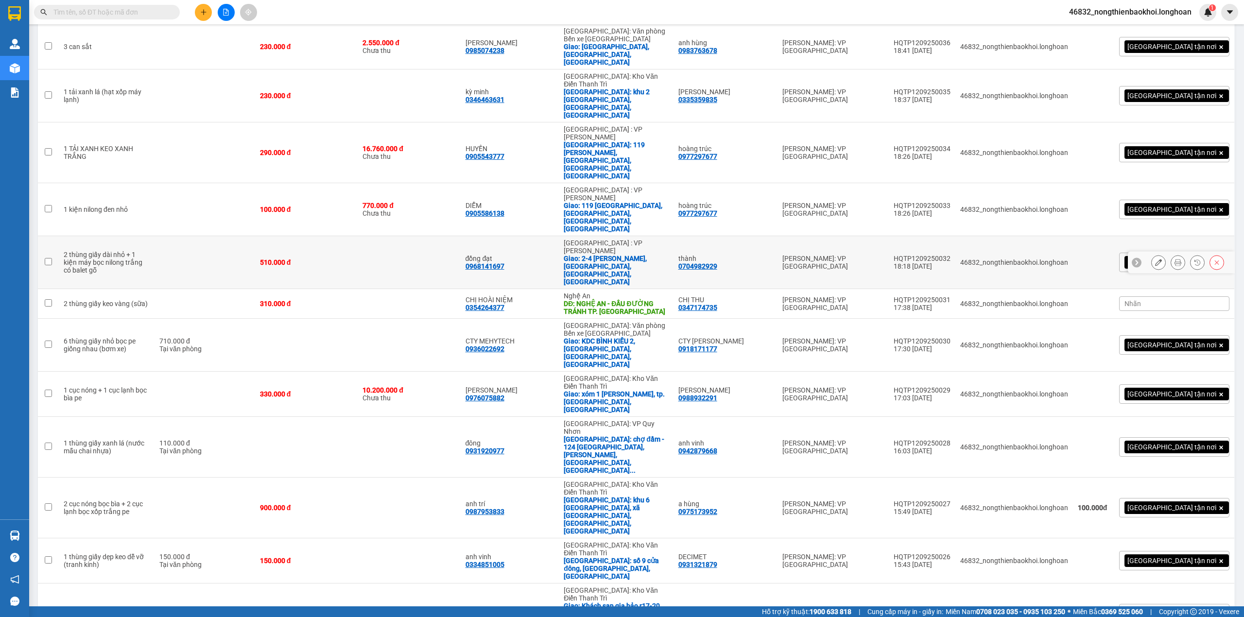
scroll to position [62, 0]
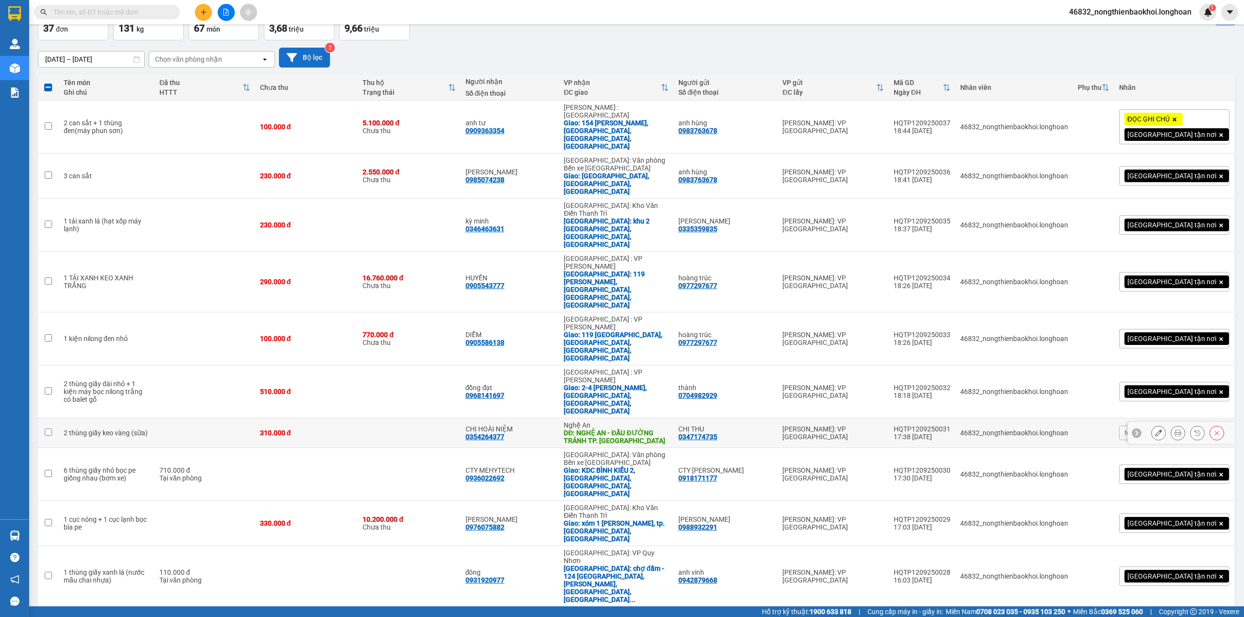
click at [392, 418] on td at bounding box center [409, 433] width 102 height 30
checkbox input "true"
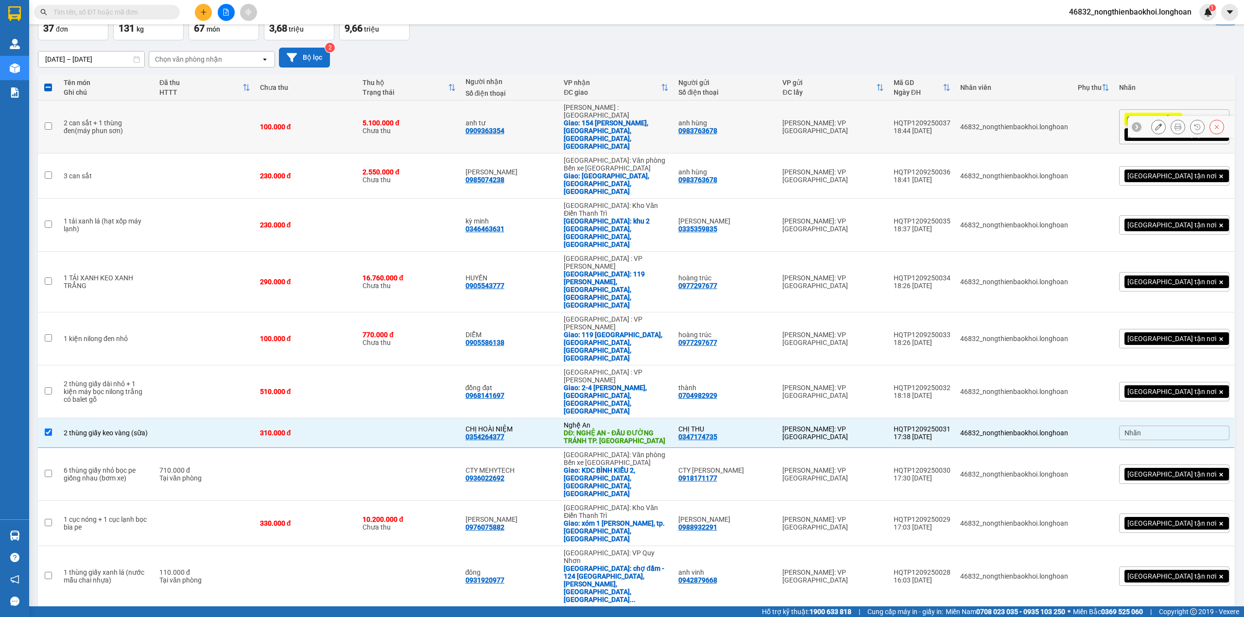
click at [447, 129] on td "5.100.000 đ Chưa thu" at bounding box center [409, 127] width 102 height 53
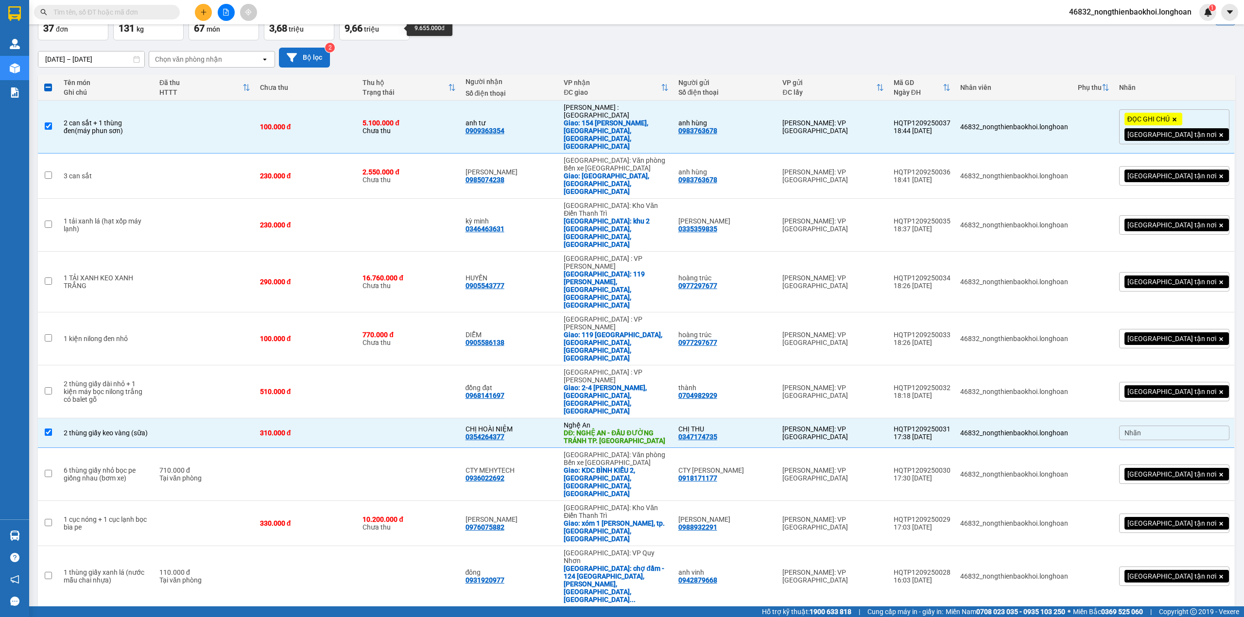
click at [494, 67] on div "[DATE] – [DATE] Press the down arrow key to interact with the calendar and sele…" at bounding box center [636, 58] width 1197 height 20
click at [572, 43] on div "[DATE] – [DATE] Press the down arrow key to interact with the calendar and sele…" at bounding box center [636, 57] width 1197 height 34
click at [659, 43] on div "[DATE] – [DATE] Press the down arrow key to interact with the calendar and sele…" at bounding box center [636, 57] width 1197 height 34
click at [554, 127] on div "anh tư 0909363354" at bounding box center [509, 127] width 89 height 16
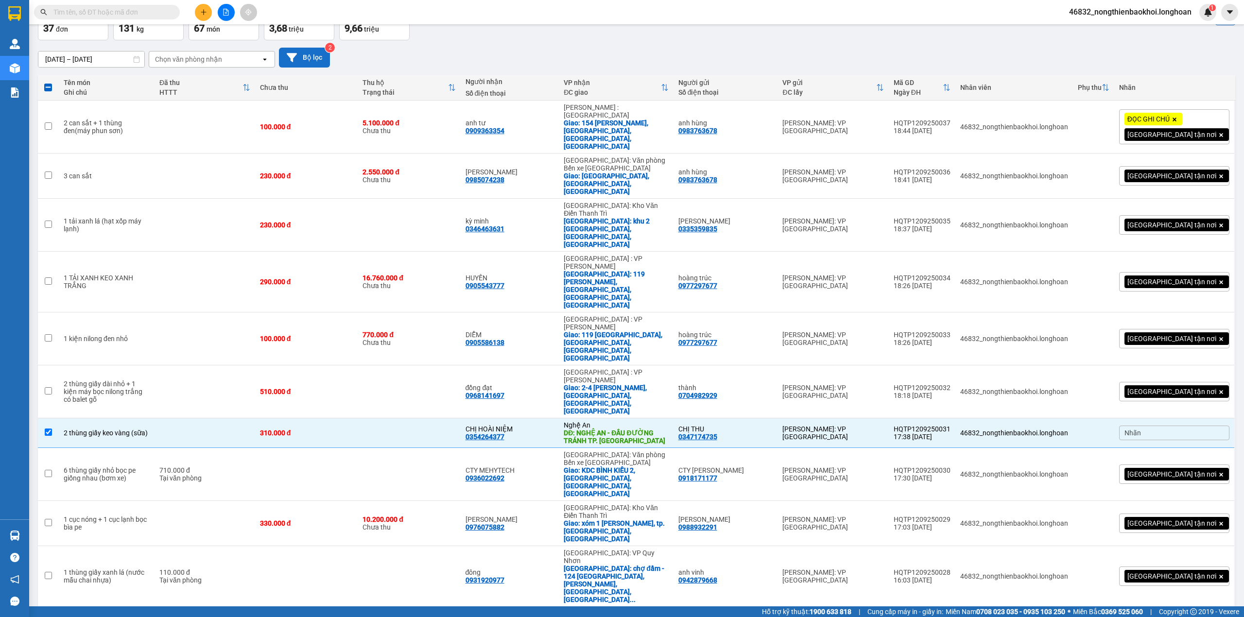
click at [654, 45] on div "[DATE] – [DATE] Press the down arrow key to interact with the calendar and sele…" at bounding box center [636, 57] width 1197 height 34
click at [591, 114] on div "[PERSON_NAME] : [GEOGRAPHIC_DATA]" at bounding box center [615, 111] width 104 height 16
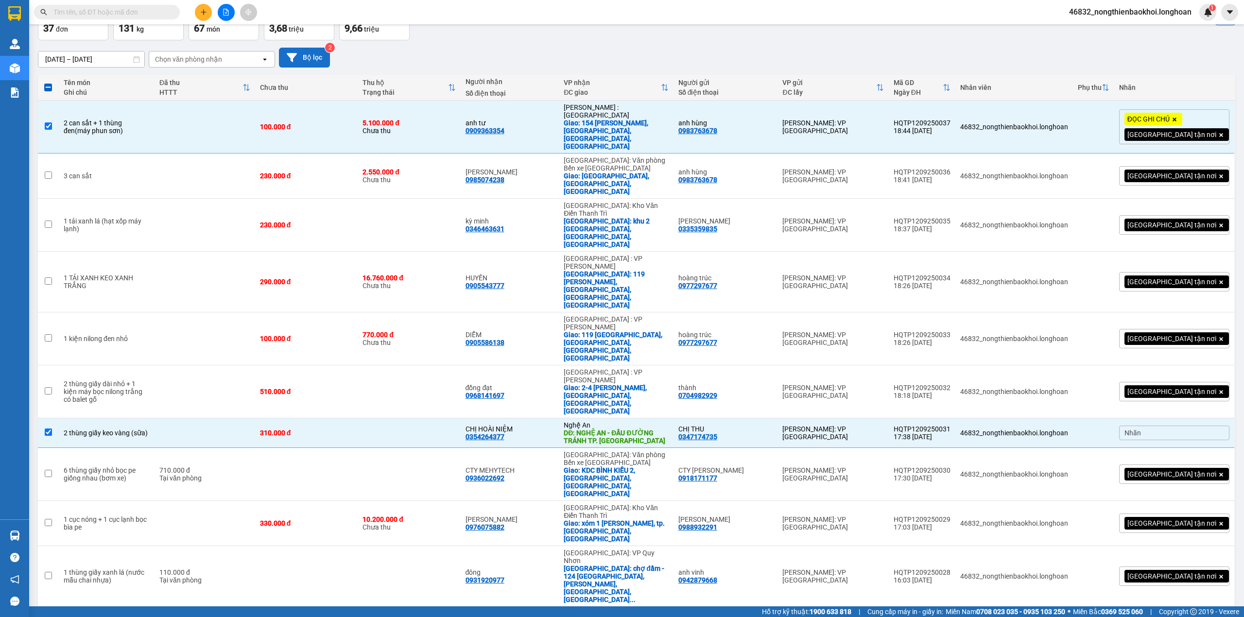
click at [626, 56] on div "[DATE] – [DATE] Press the down arrow key to interact with the calendar and sele…" at bounding box center [636, 58] width 1197 height 20
click at [546, 123] on div "anh tư 0909363354" at bounding box center [509, 127] width 89 height 16
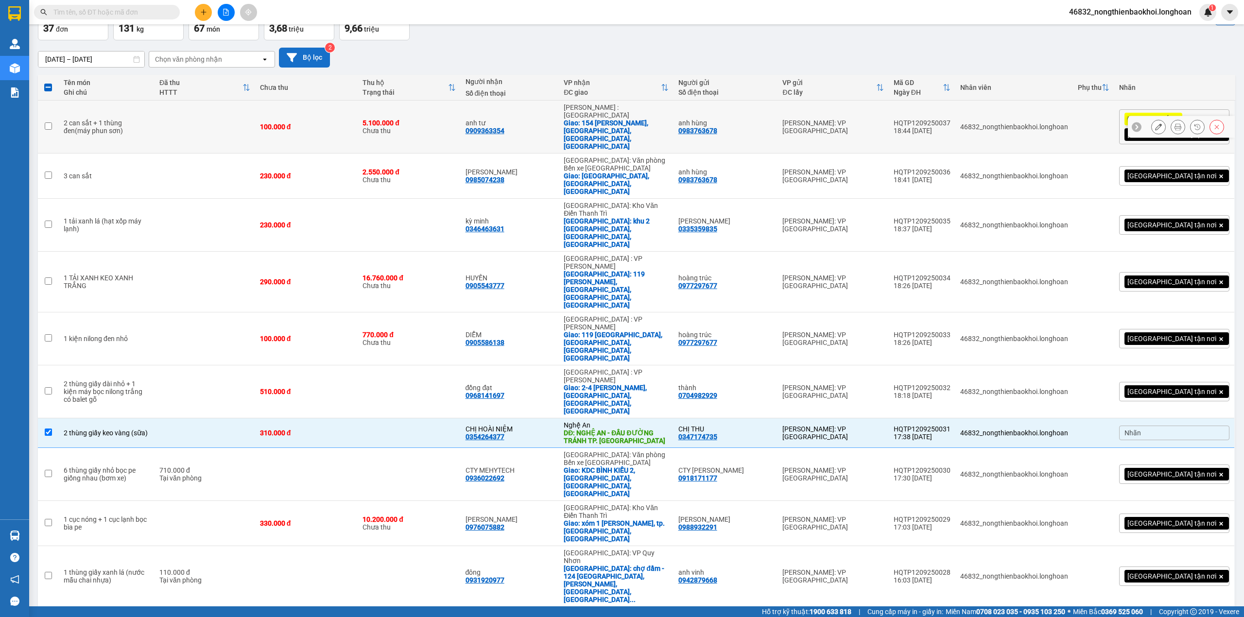
click at [603, 115] on div "[PERSON_NAME] : [GEOGRAPHIC_DATA]" at bounding box center [615, 111] width 104 height 16
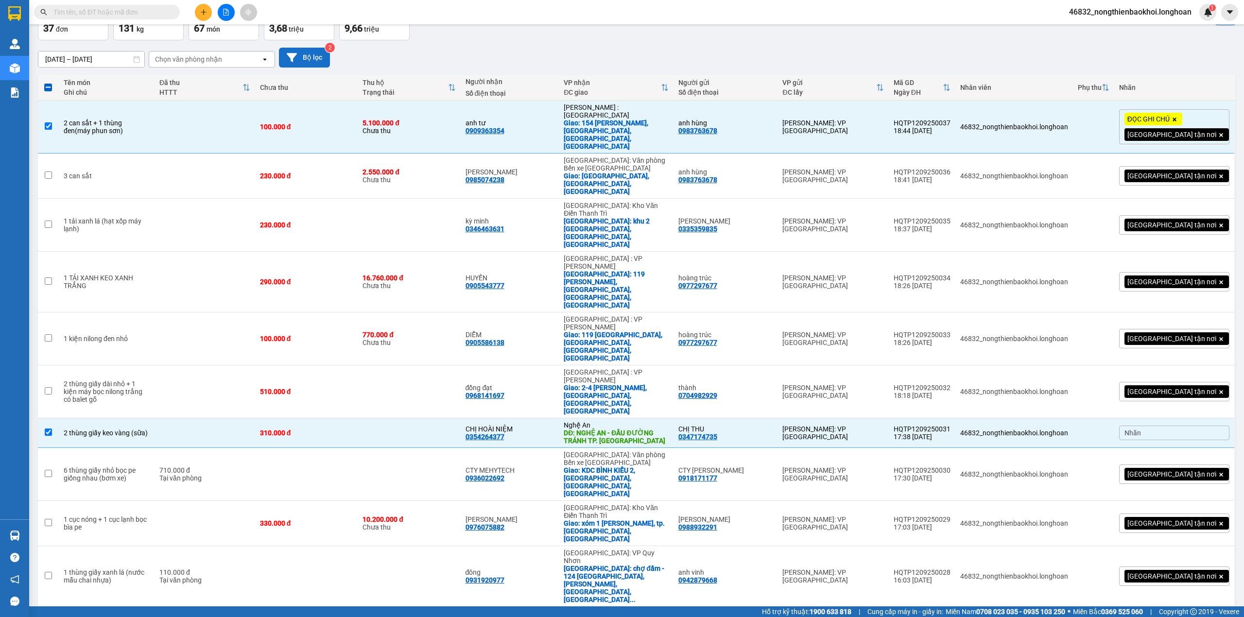
click at [606, 45] on div "[DATE] – [DATE] Press the down arrow key to interact with the calendar and sele…" at bounding box center [636, 57] width 1197 height 34
click at [514, 131] on td "anh tư 0909363354" at bounding box center [510, 127] width 99 height 53
checkbox input "false"
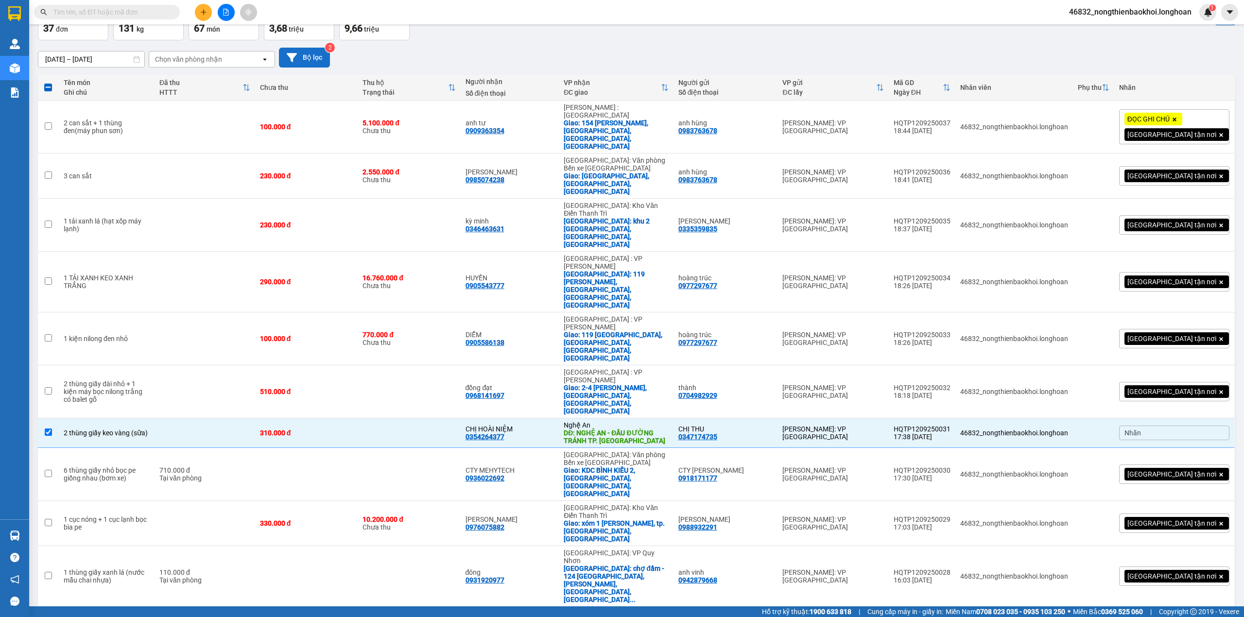
click at [556, 48] on div "[DATE] – [DATE] Press the down arrow key to interact with the calendar and sele…" at bounding box center [636, 58] width 1197 height 20
click at [506, 90] on div "Số điện thoại" at bounding box center [509, 93] width 89 height 8
click at [527, 56] on div "[DATE] – [DATE] Press the down arrow key to interact with the calendar and sele…" at bounding box center [636, 58] width 1197 height 20
click at [341, 418] on td "310.000 đ" at bounding box center [306, 433] width 102 height 30
checkbox input "false"
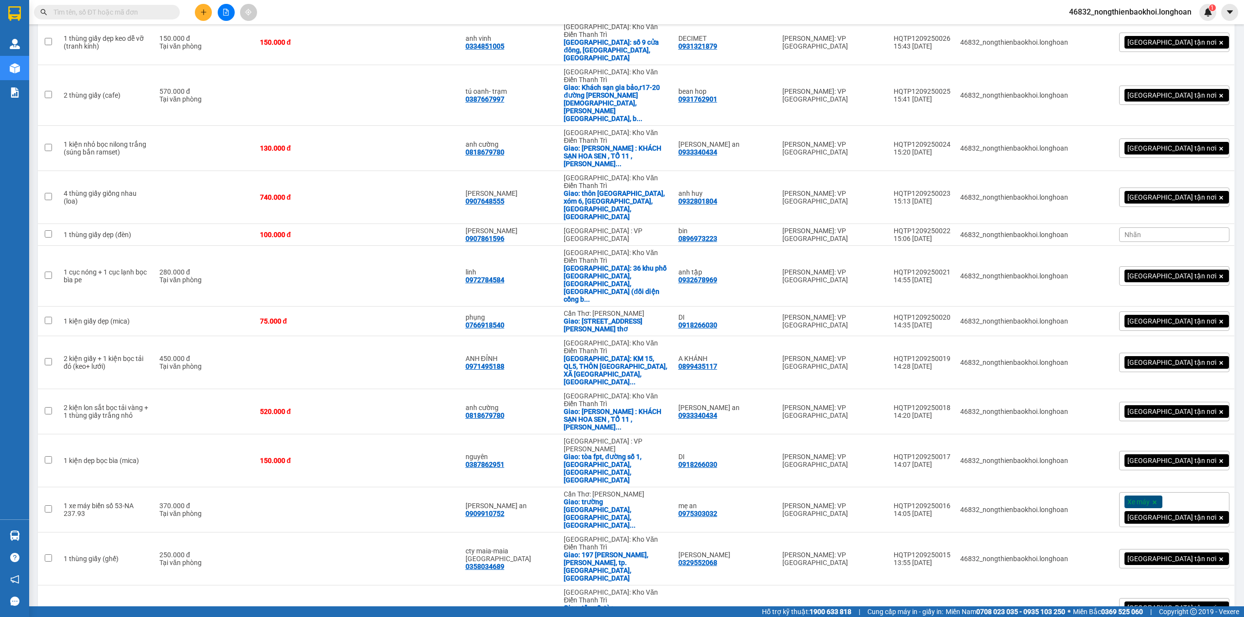
scroll to position [774, 0]
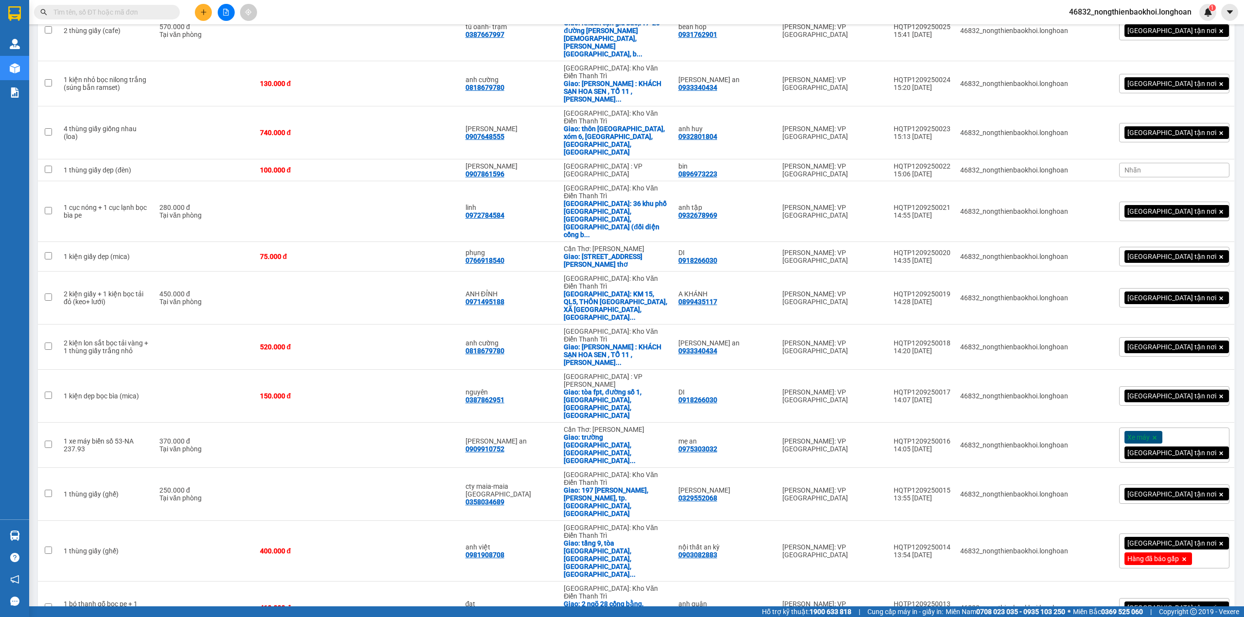
checkbox input "true"
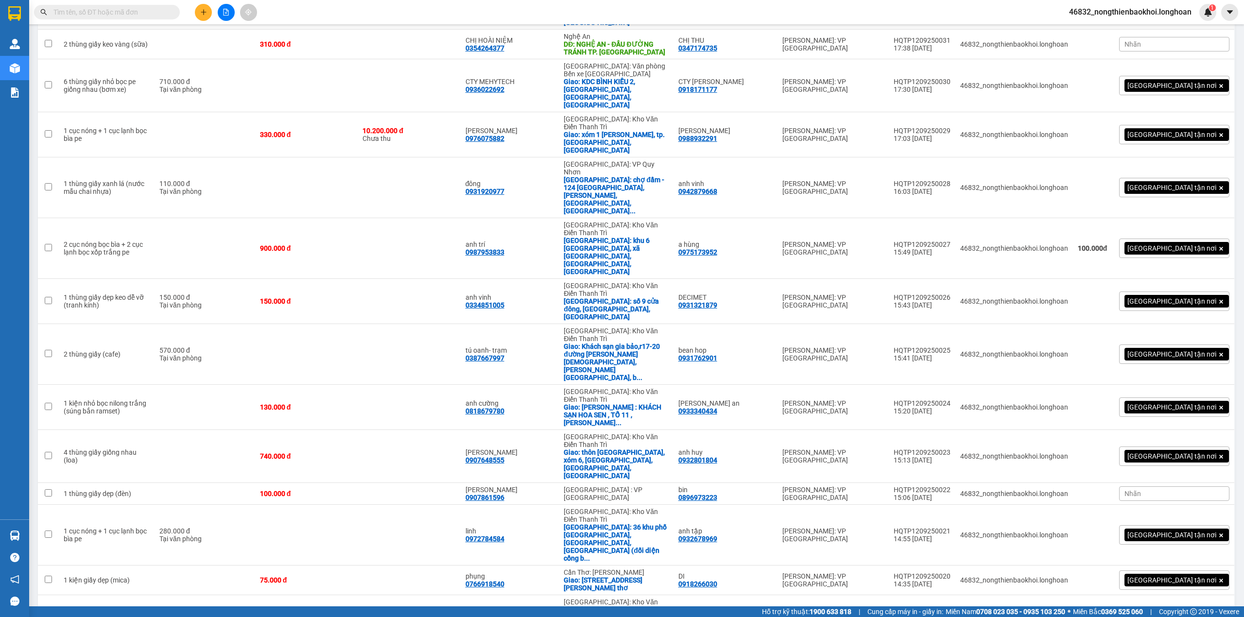
scroll to position [62, 0]
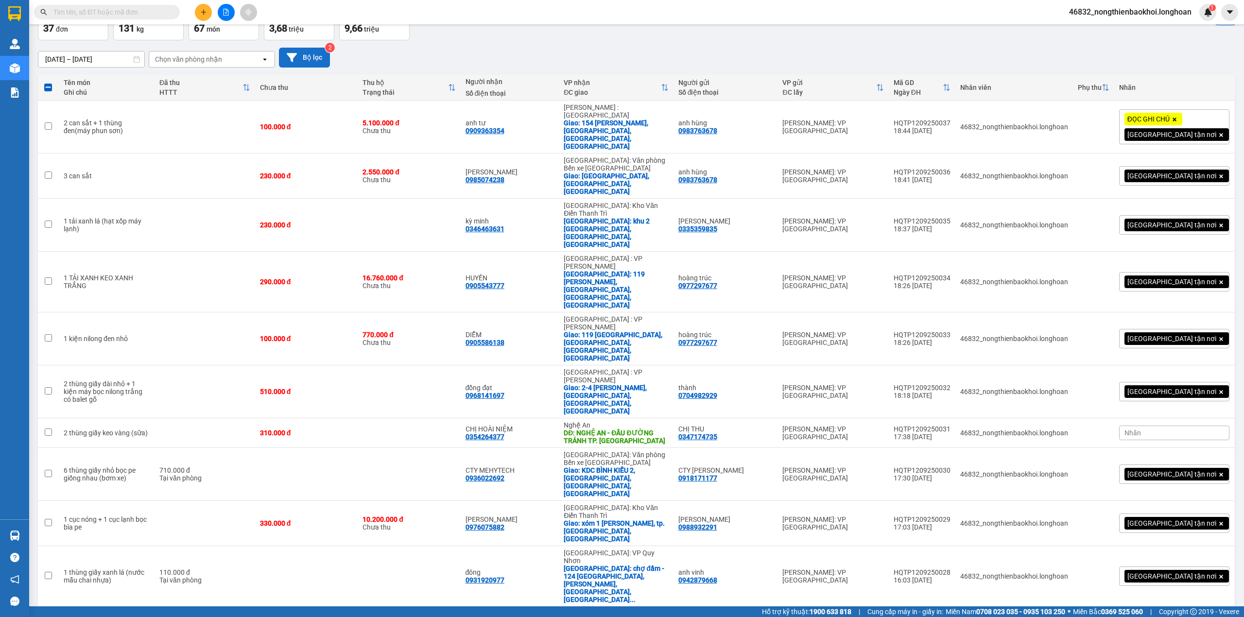
click at [629, 52] on div "[DATE] – [DATE] Press the down arrow key to interact with the calendar and sele…" at bounding box center [636, 58] width 1197 height 20
click at [120, 166] on td "3 can sắt" at bounding box center [107, 176] width 96 height 45
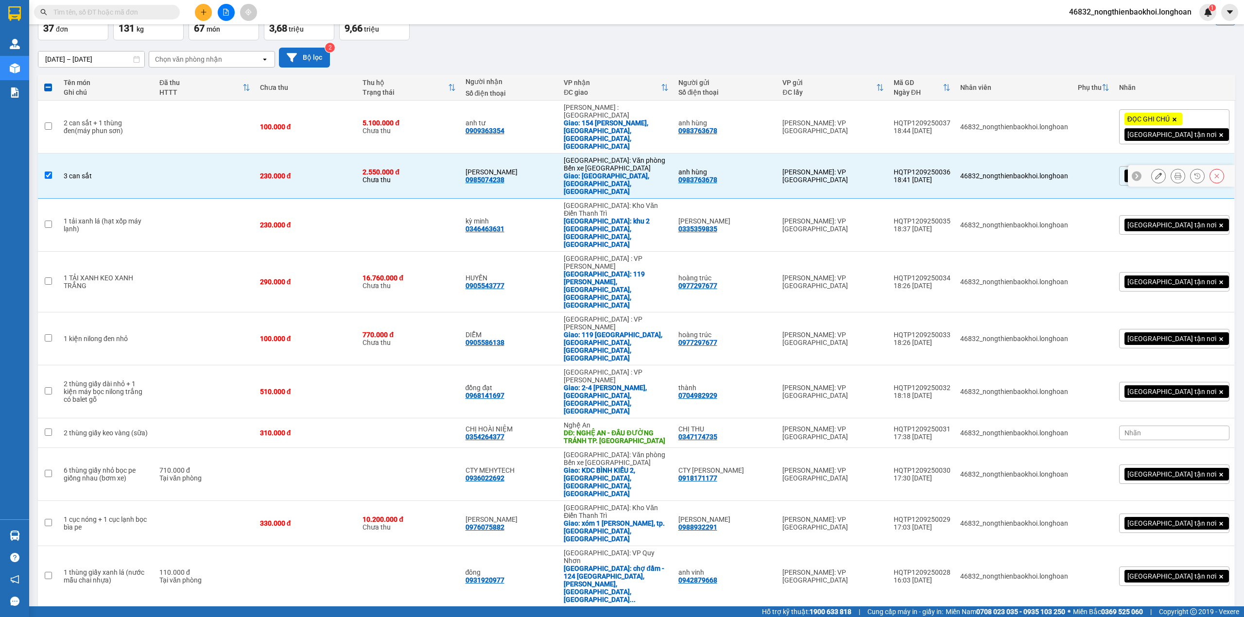
click at [203, 154] on td at bounding box center [204, 176] width 101 height 45
checkbox input "false"
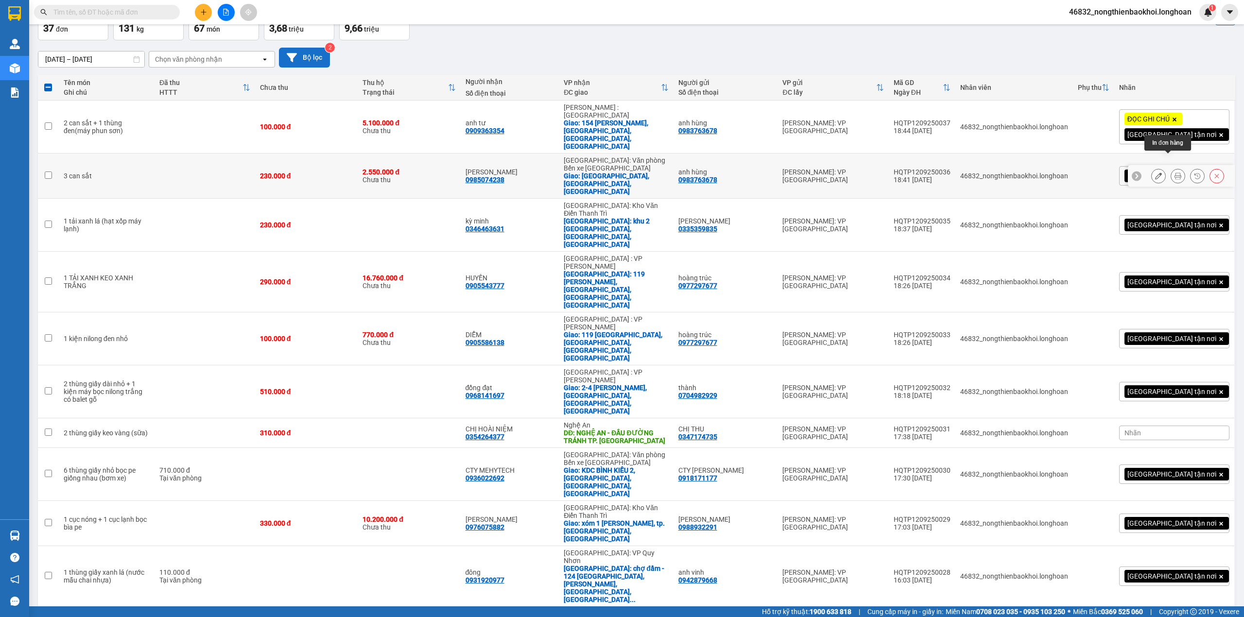
click at [1171, 168] on button at bounding box center [1178, 176] width 14 height 17
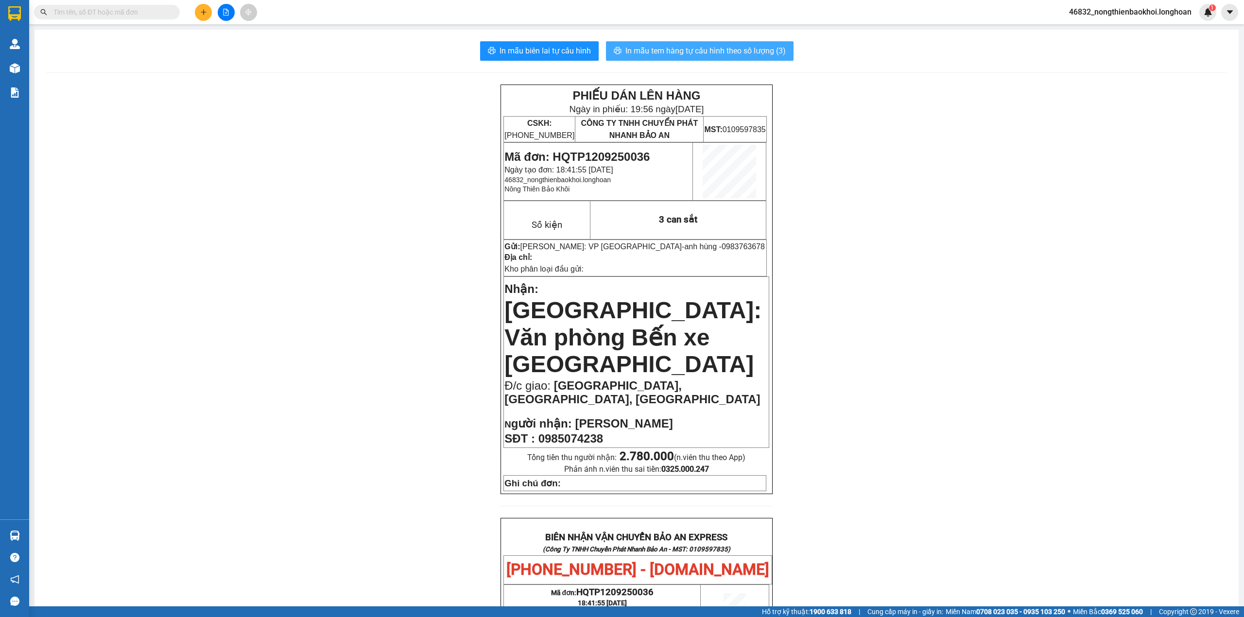
drag, startPoint x: 642, startPoint y: 60, endPoint x: 650, endPoint y: 55, distance: 9.6
click at [642, 59] on button "In mẫu tem hàng tự cấu hình theo số lượng (3)" at bounding box center [700, 50] width 188 height 19
click at [446, 366] on div "PHIẾU DÁN LÊN HÀNG Ngày in phiếu: 19:57 [DATE] CSKH: [PHONE_NUMBER] CÔNG TY TNH…" at bounding box center [636, 565] width 1180 height 961
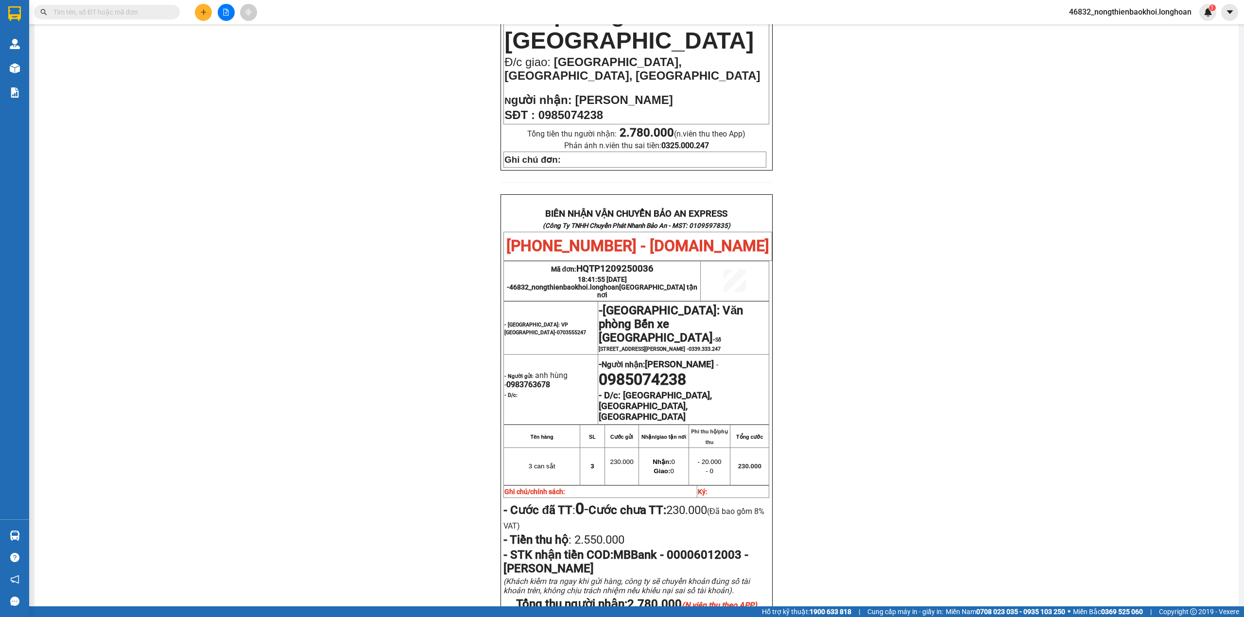
drag, startPoint x: 287, startPoint y: 272, endPoint x: 280, endPoint y: 275, distance: 7.0
click at [286, 272] on div "PHIẾU DÁN LÊN HÀNG Ngày in phiếu: 19:57 [DATE] CSKH: [PHONE_NUMBER] CÔNG TY TNH…" at bounding box center [636, 241] width 1180 height 961
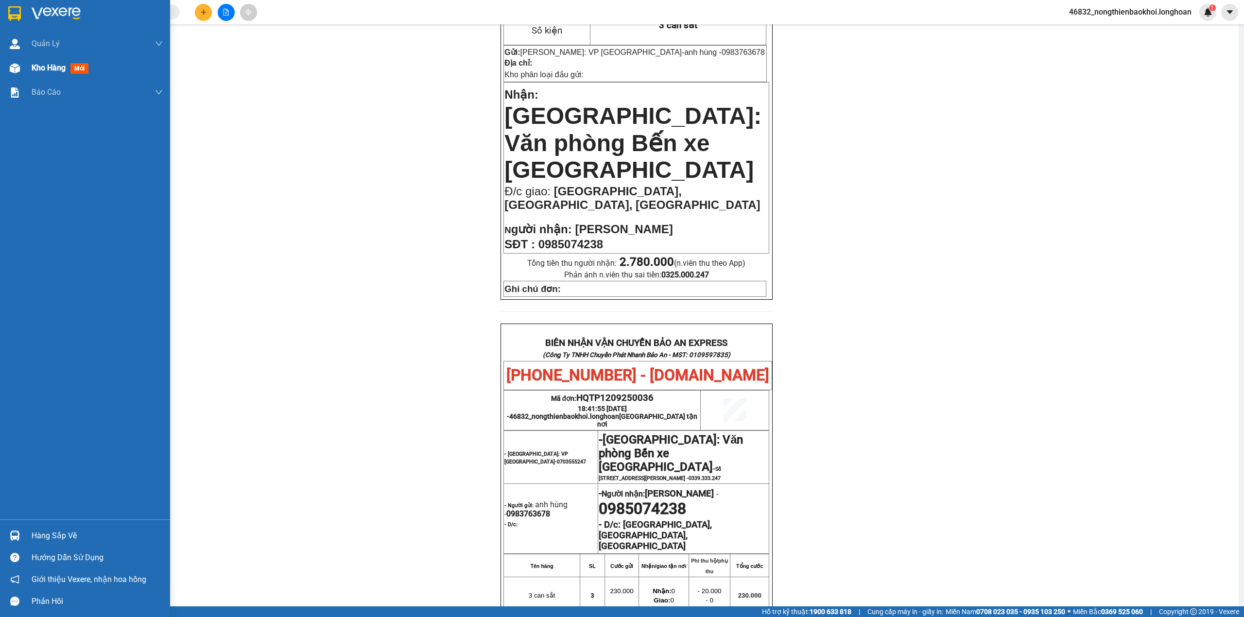
click at [2, 63] on div "Kho hàng mới" at bounding box center [85, 68] width 170 height 24
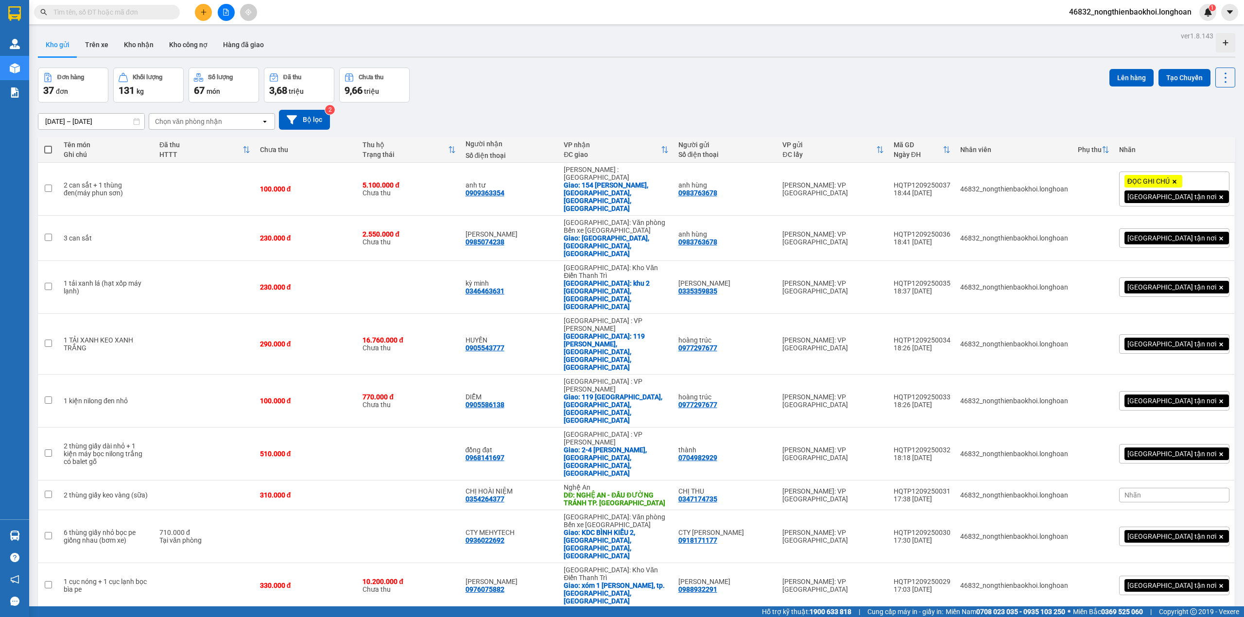
drag, startPoint x: 613, startPoint y: 113, endPoint x: 613, endPoint y: 105, distance: 7.3
click at [613, 111] on div "[DATE] – [DATE] Press the down arrow key to interact with the calendar and sele…" at bounding box center [636, 120] width 1197 height 20
click at [550, 96] on div "Đơn hàng 37 đơn Khối lượng 131 kg Số lượng 67 món Đã thu 3,68 triệu Chưa thu 9,…" at bounding box center [636, 85] width 1197 height 35
click at [498, 104] on div "[DATE] – [DATE] Press the down arrow key to interact with the calendar and sele…" at bounding box center [636, 119] width 1197 height 34
click at [636, 102] on div "[DATE] – [DATE] Press the down arrow key to interact with the calendar and sele…" at bounding box center [636, 119] width 1197 height 34
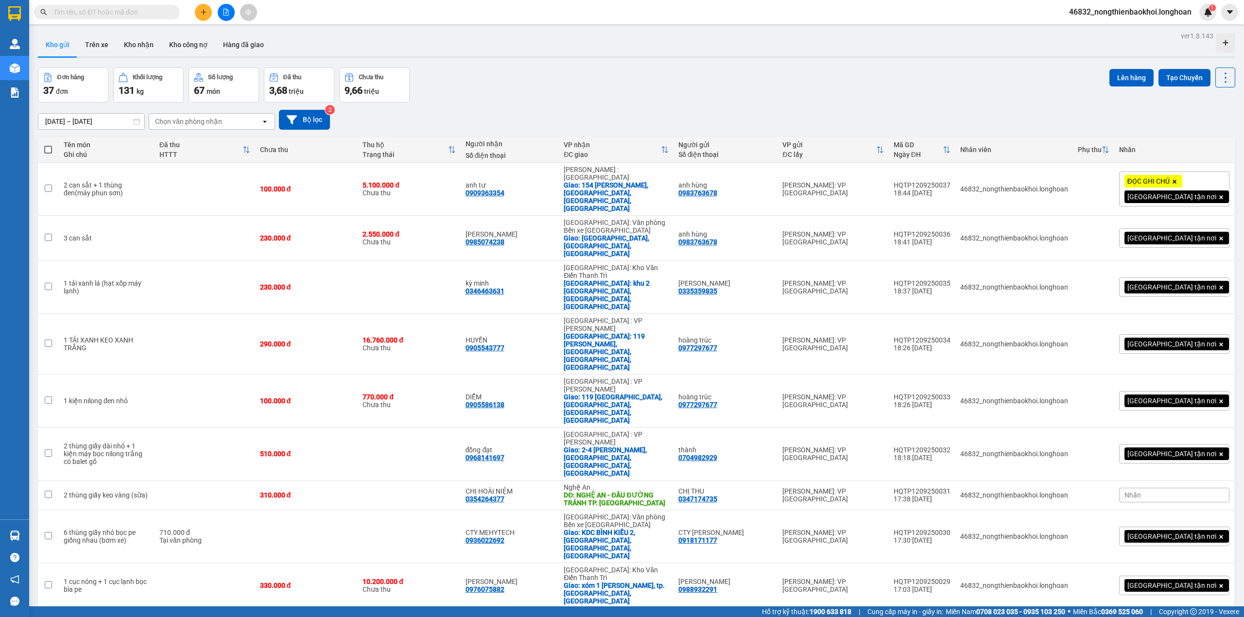
click at [613, 106] on div "[DATE] – [DATE] Press the down arrow key to interact with the calendar and sele…" at bounding box center [636, 119] width 1197 height 34
click at [1180, 76] on button "Tạo Chuyến" at bounding box center [1184, 77] width 52 height 17
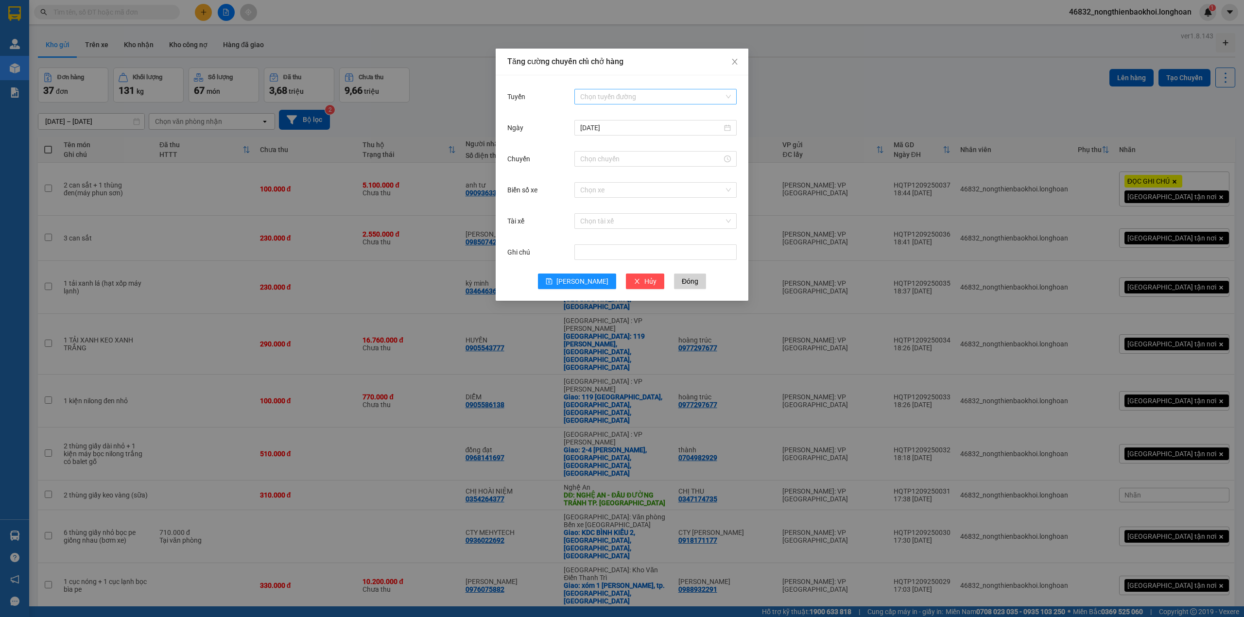
click at [663, 93] on input "Tuyến" at bounding box center [652, 96] width 144 height 15
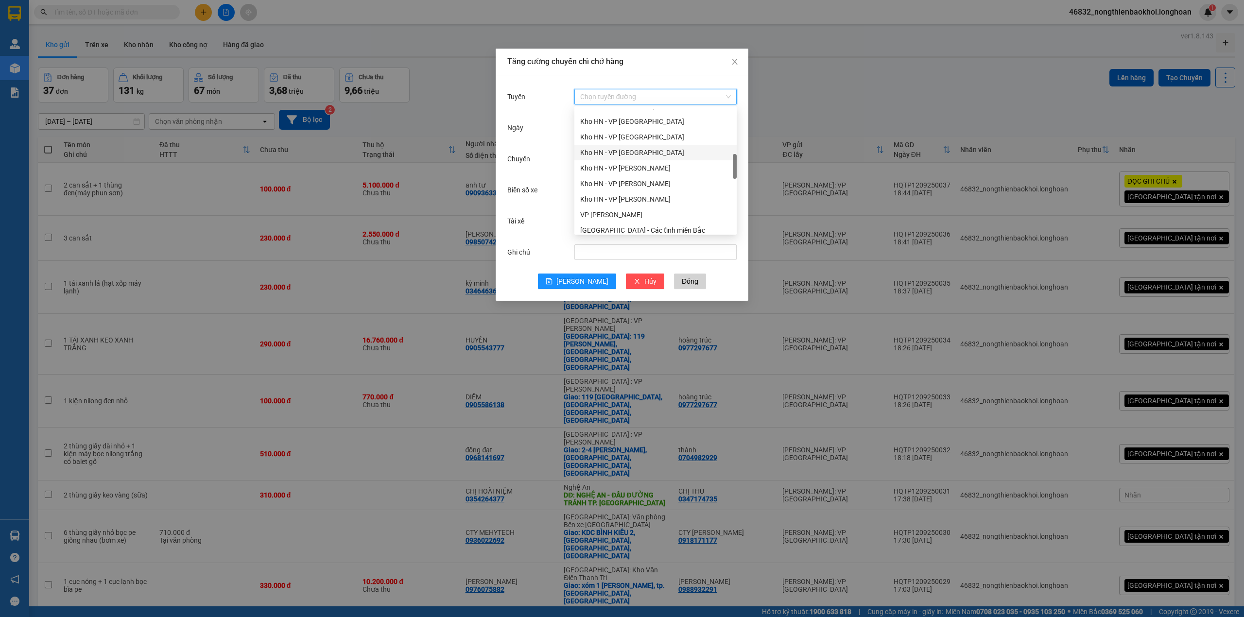
scroll to position [324, 0]
click at [634, 206] on div "VP Tân Phú - Kho HCM 1" at bounding box center [655, 213] width 162 height 16
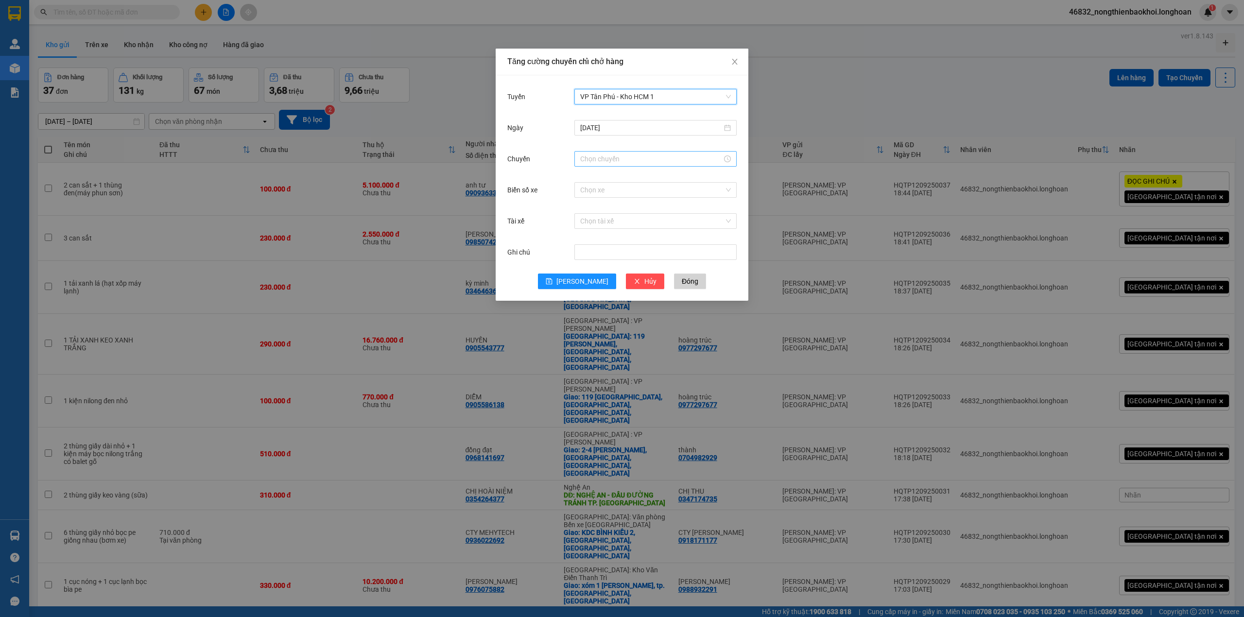
click at [586, 161] on input "Chuyến" at bounding box center [651, 159] width 142 height 11
click at [583, 187] on div "20" at bounding box center [587, 191] width 27 height 14
type input "20:00"
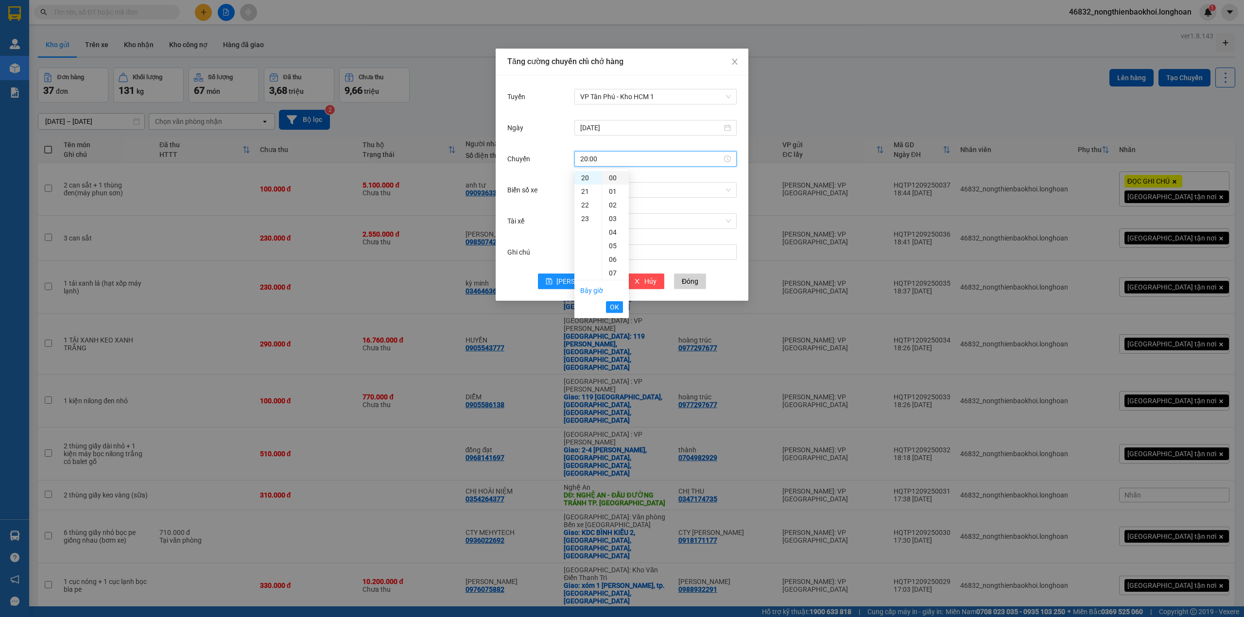
click at [612, 177] on div "00" at bounding box center [615, 178] width 27 height 14
click at [613, 309] on span "OK" at bounding box center [614, 307] width 9 height 11
click at [637, 190] on input "Biển số xe" at bounding box center [652, 190] width 144 height 15
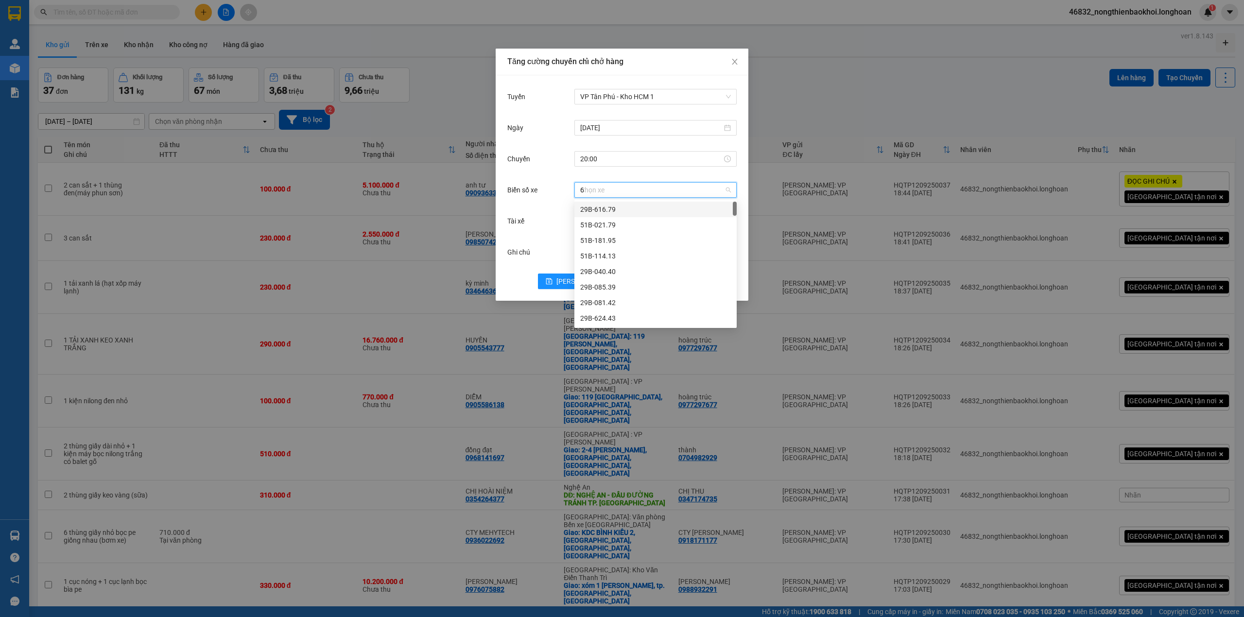
type input "67"
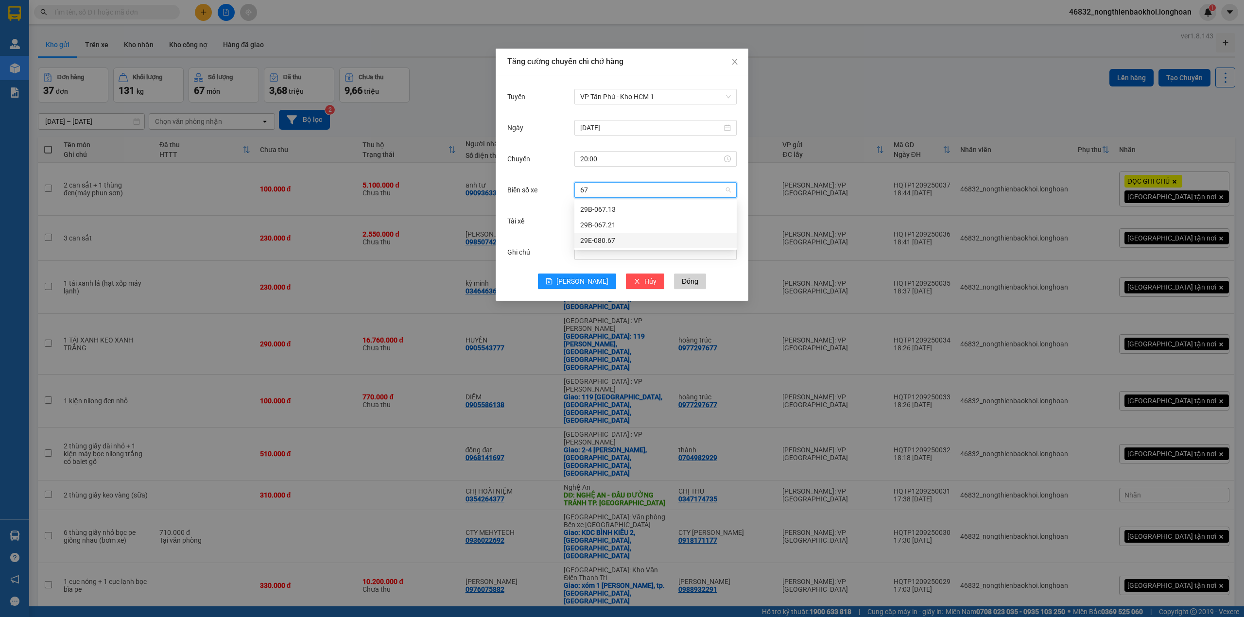
click at [626, 242] on div "29E-080.67" at bounding box center [655, 240] width 151 height 11
click at [615, 222] on input "Tài xế" at bounding box center [652, 221] width 144 height 15
type input "nghia"
click at [618, 242] on div "[PERSON_NAME]" at bounding box center [655, 240] width 151 height 11
click at [561, 278] on button "[PERSON_NAME]" at bounding box center [577, 281] width 78 height 16
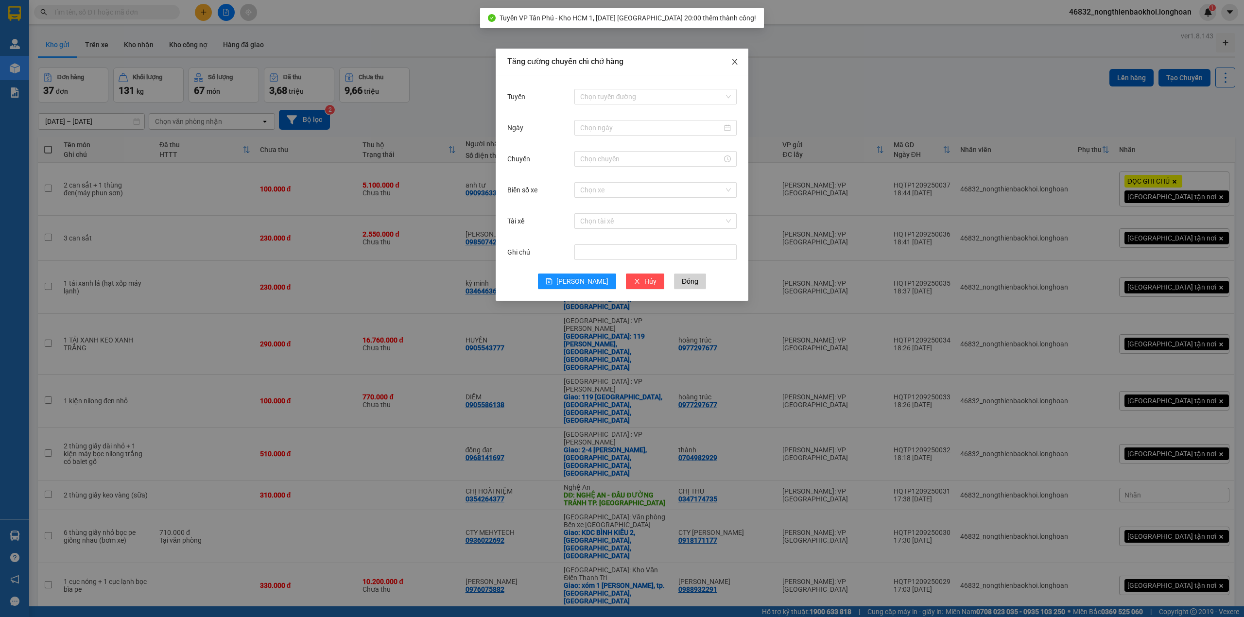
click at [736, 60] on icon "close" at bounding box center [734, 62] width 5 height 6
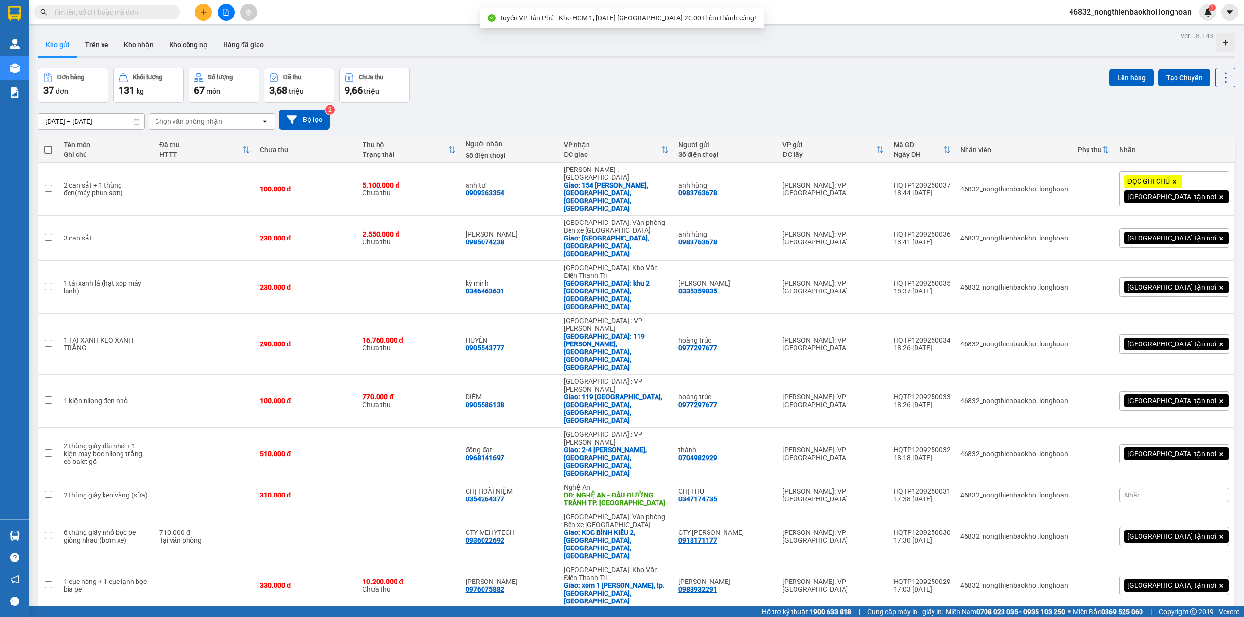
drag, startPoint x: 574, startPoint y: 93, endPoint x: 552, endPoint y: 101, distance: 22.7
click at [568, 94] on div "Đơn hàng 37 đơn Khối lượng 131 kg Số lượng 67 món Đã thu 3,68 triệu Chưa thu 9,…" at bounding box center [636, 85] width 1197 height 35
click at [117, 164] on td "2 can sắt + 1 thùng đen(máy phun sơn)" at bounding box center [107, 189] width 96 height 53
checkbox input "true"
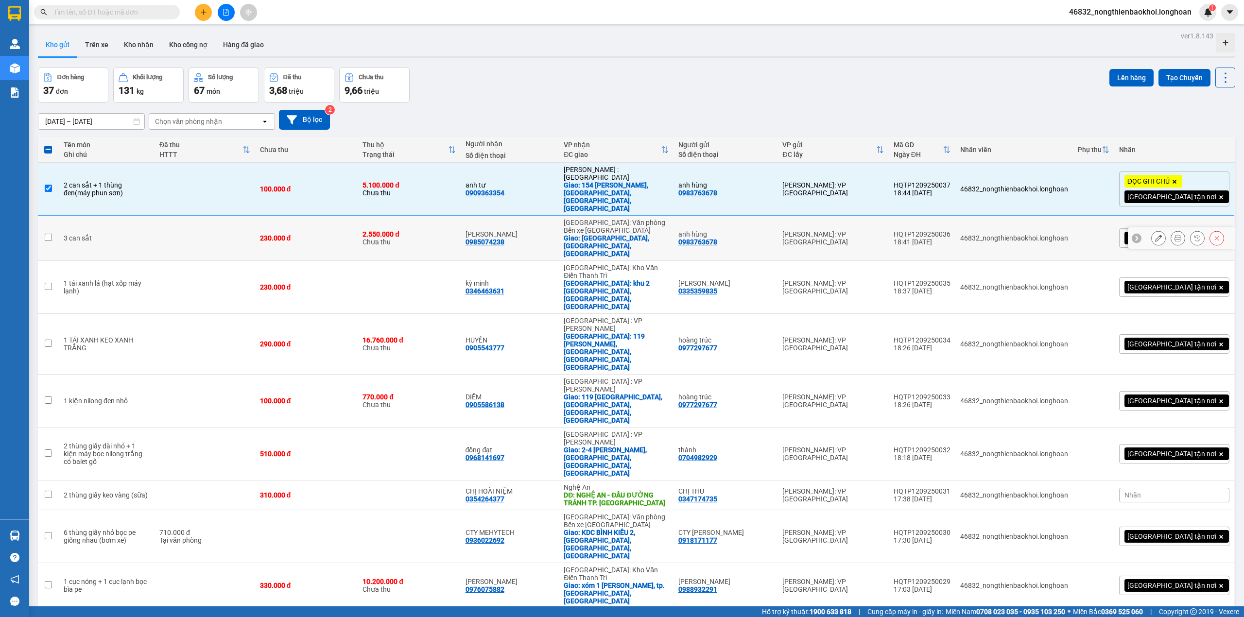
click at [218, 216] on td at bounding box center [204, 238] width 101 height 45
checkbox input "true"
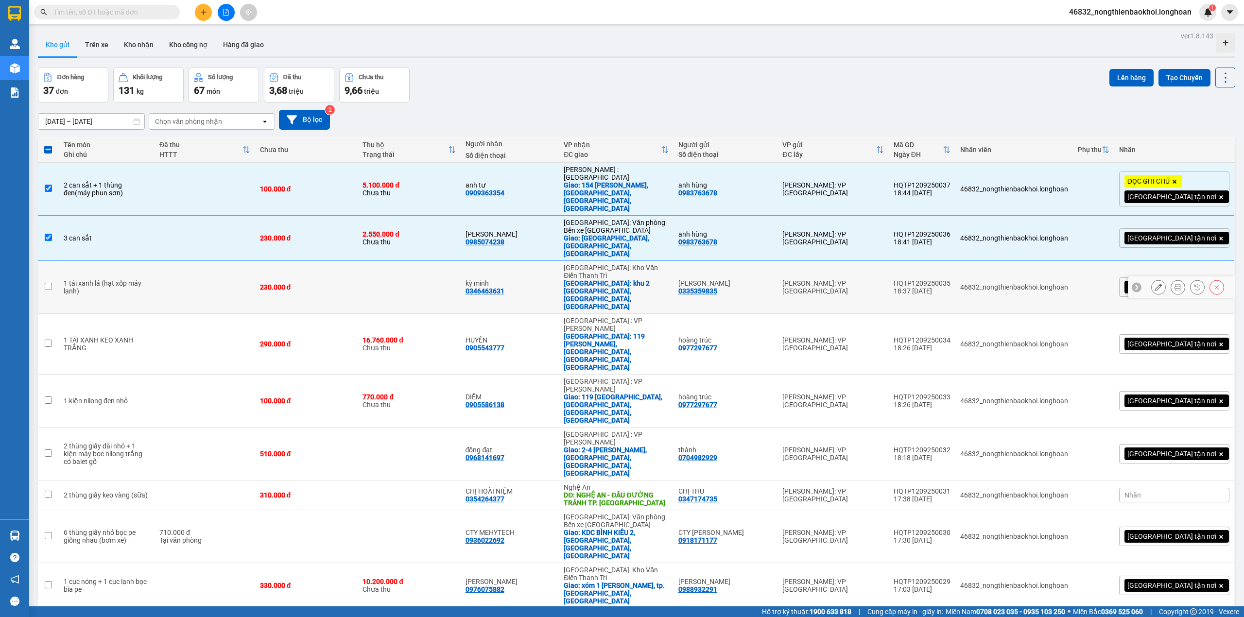
click at [186, 261] on td at bounding box center [204, 287] width 101 height 53
checkbox input "true"
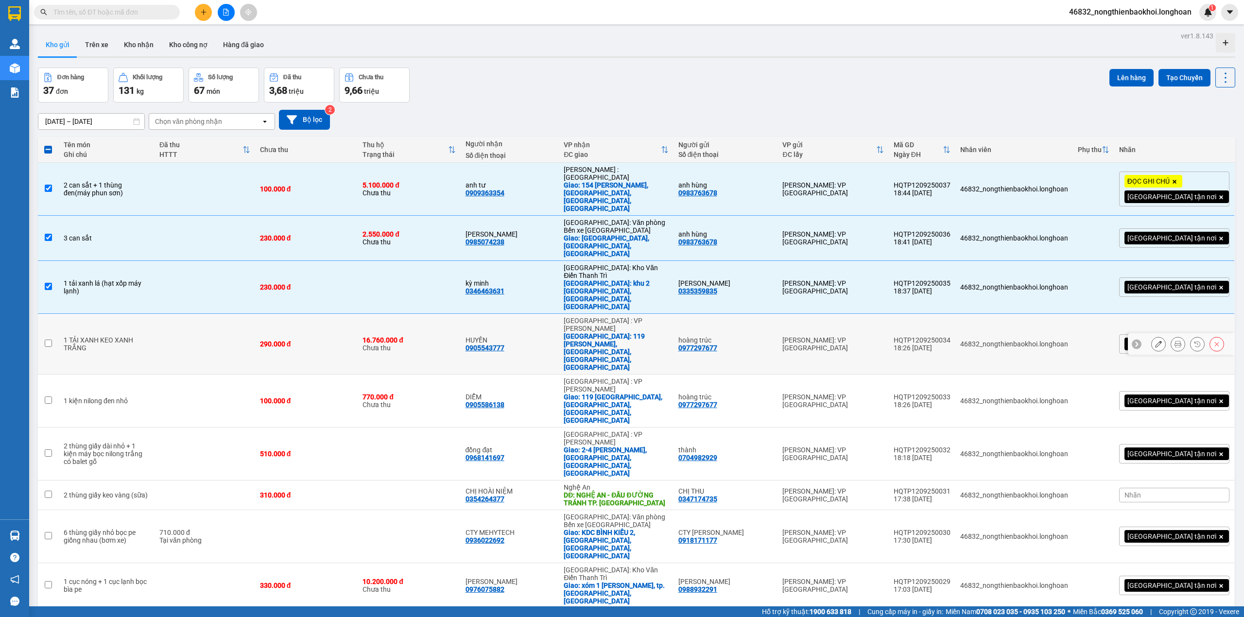
click at [199, 314] on td at bounding box center [204, 344] width 101 height 61
checkbox input "true"
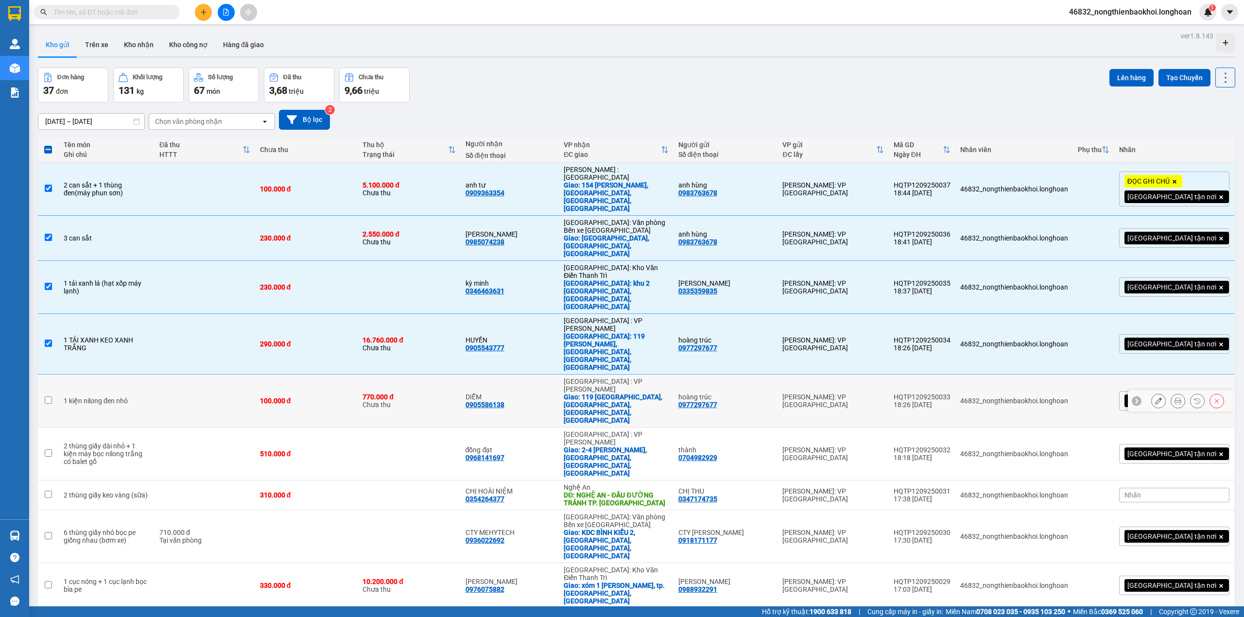
click at [200, 375] on td at bounding box center [204, 401] width 101 height 53
checkbox input "true"
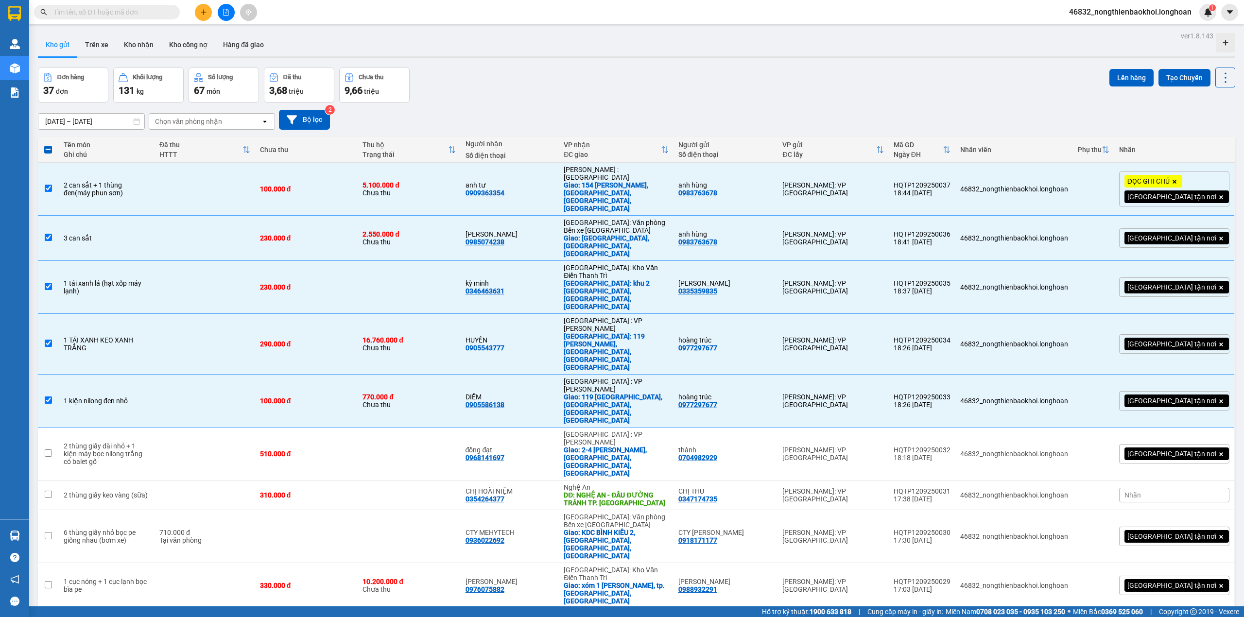
checkbox input "true"
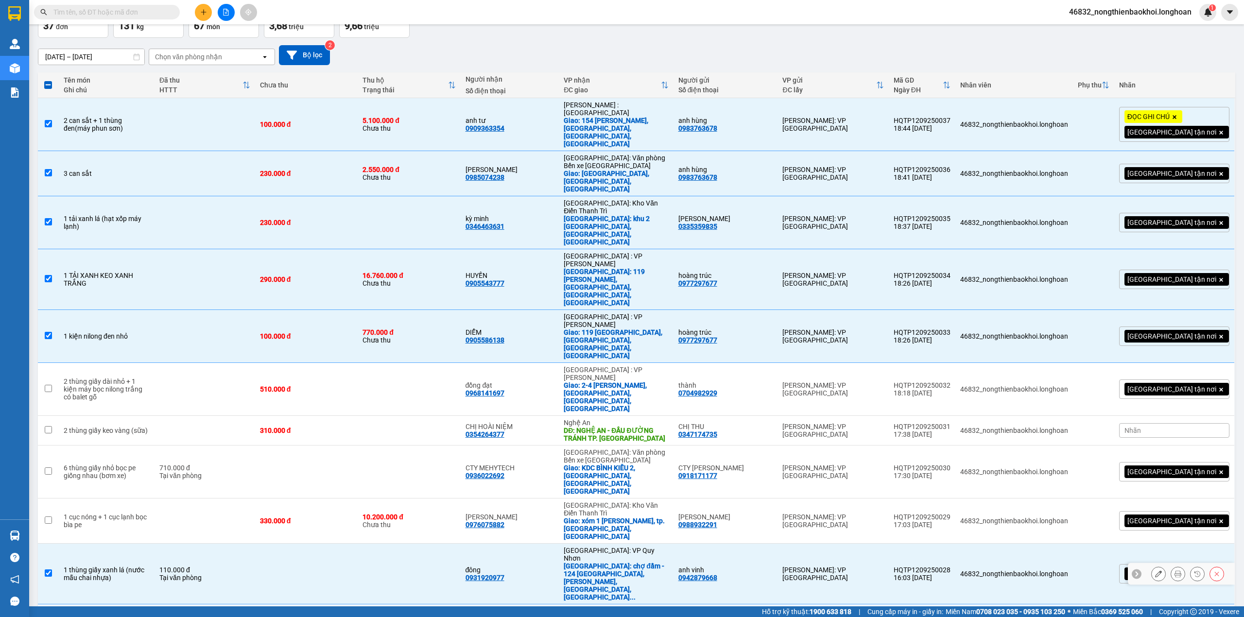
scroll to position [129, 0]
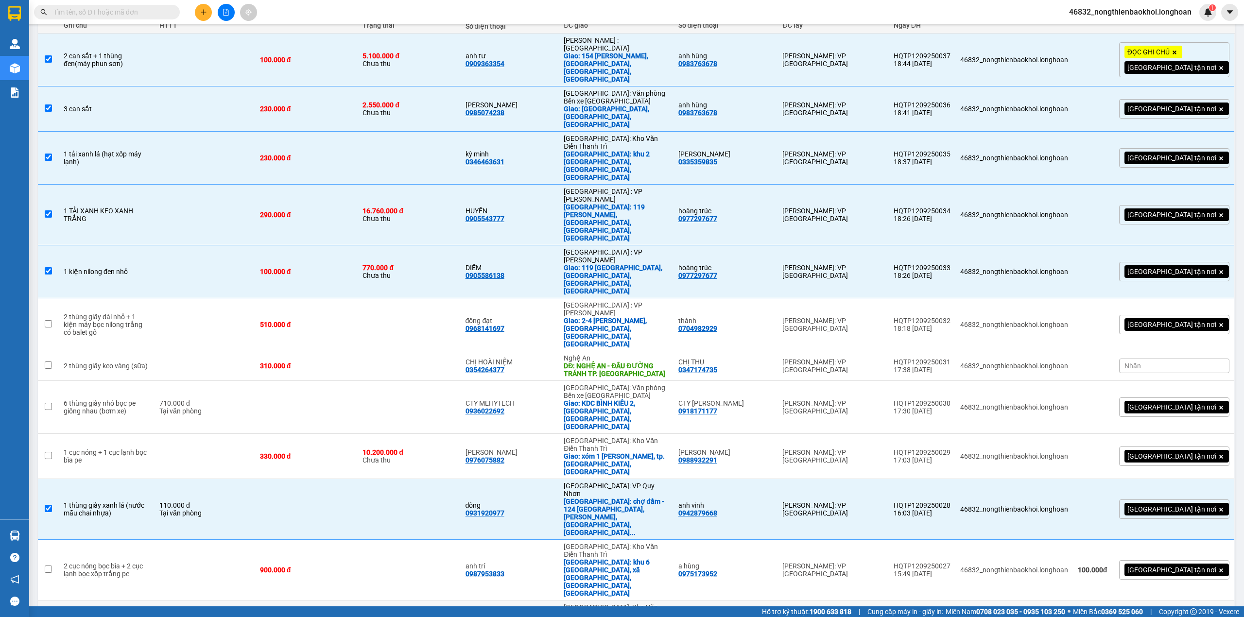
click at [239, 616] on div "Tại văn phòng" at bounding box center [204, 627] width 91 height 8
checkbox input "true"
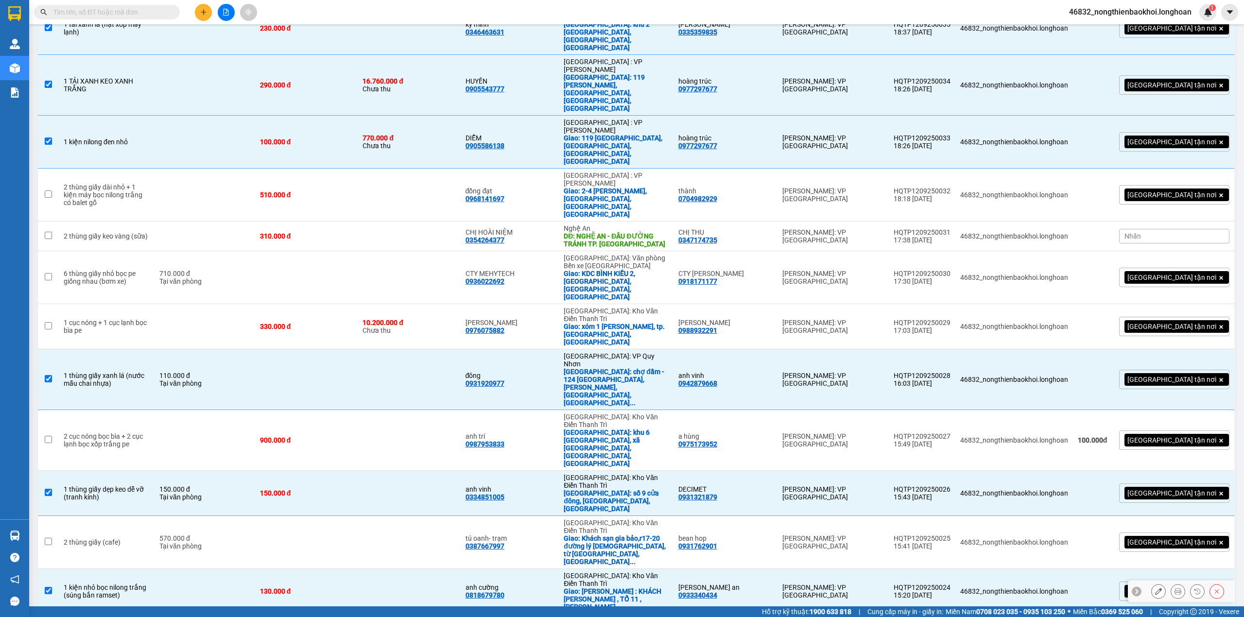
scroll to position [324, 0]
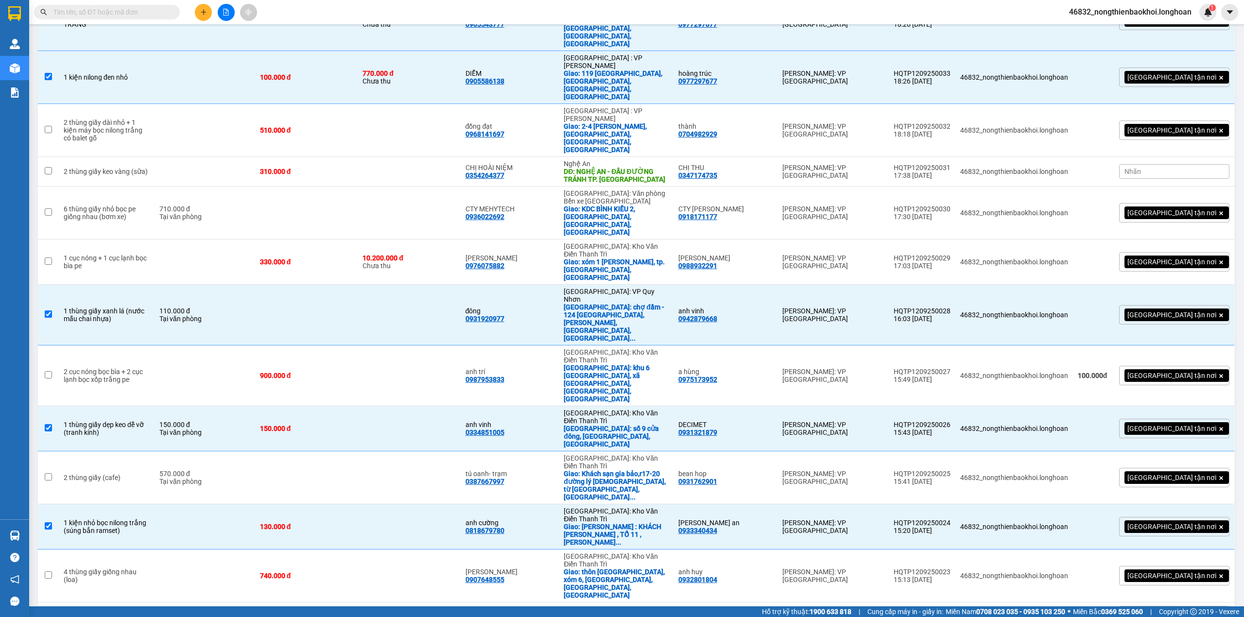
checkbox input "true"
click at [181, 602] on td at bounding box center [204, 613] width 101 height 22
checkbox input "true"
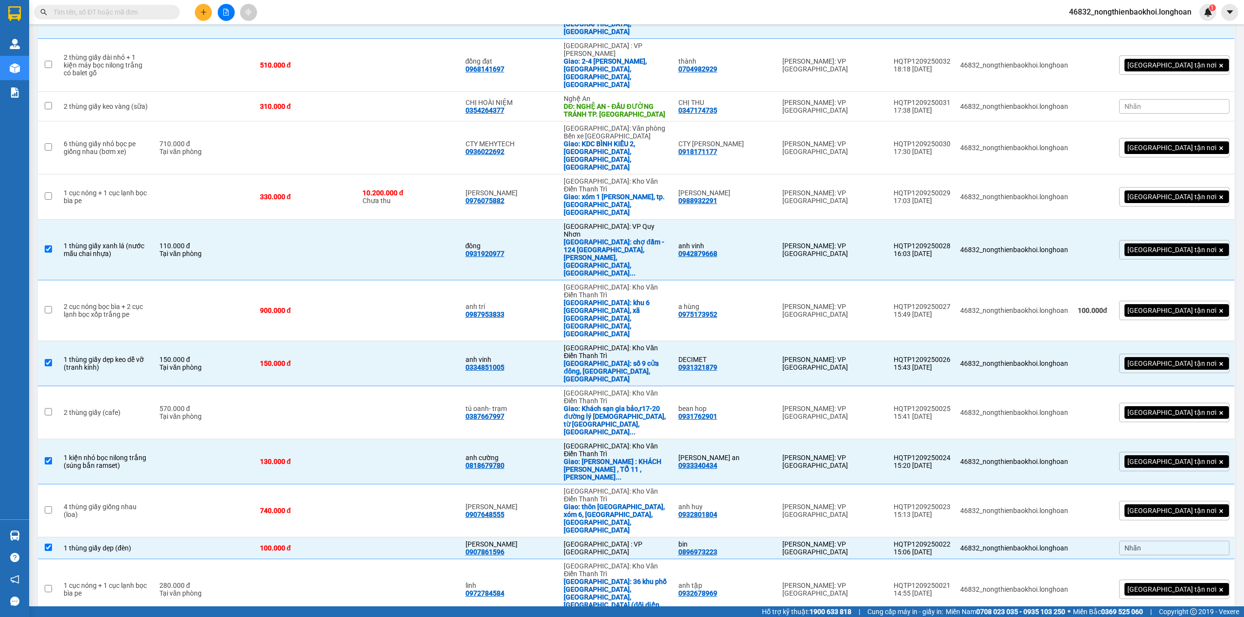
checkbox input "true"
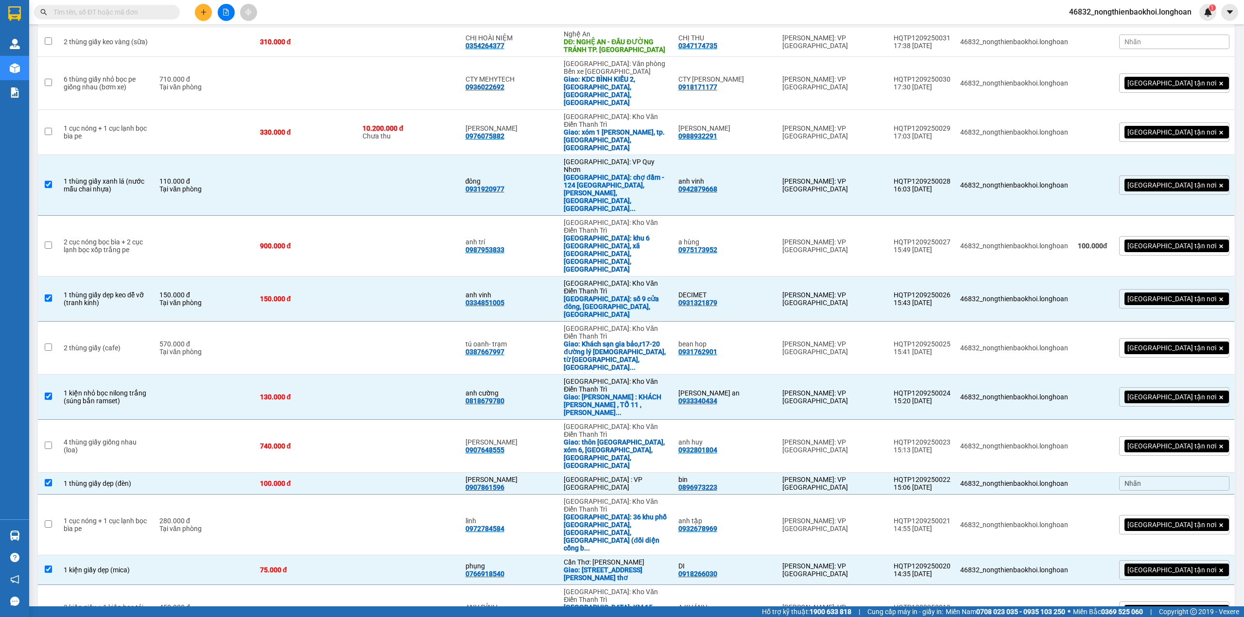
checkbox input "true"
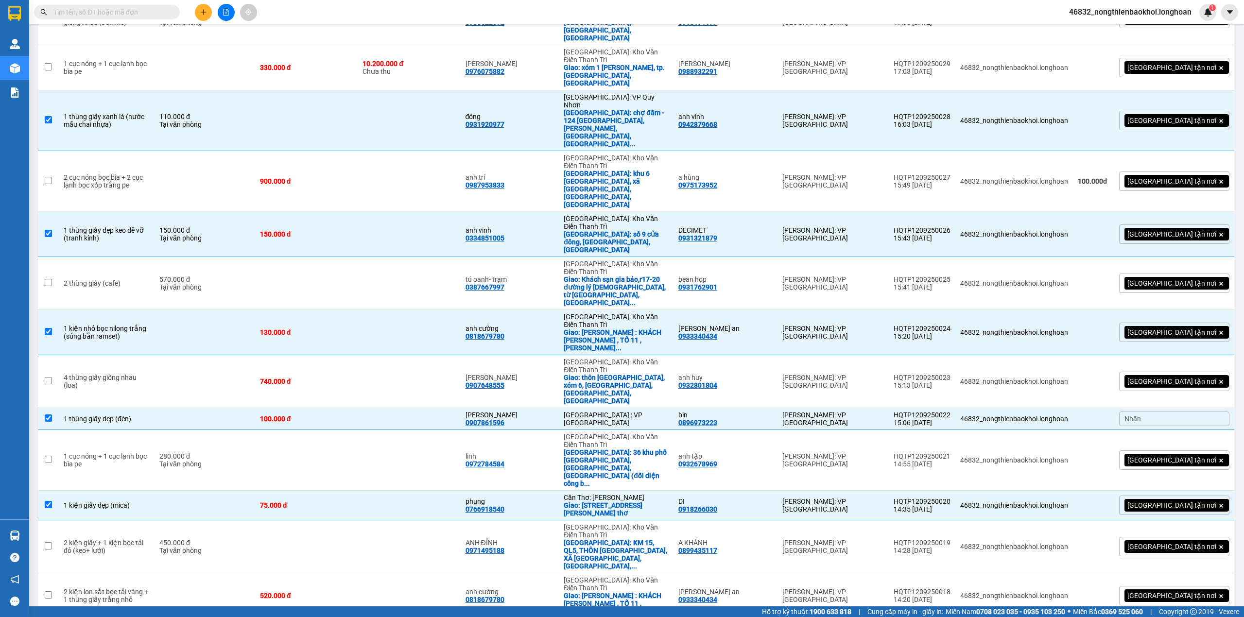
checkbox input "true"
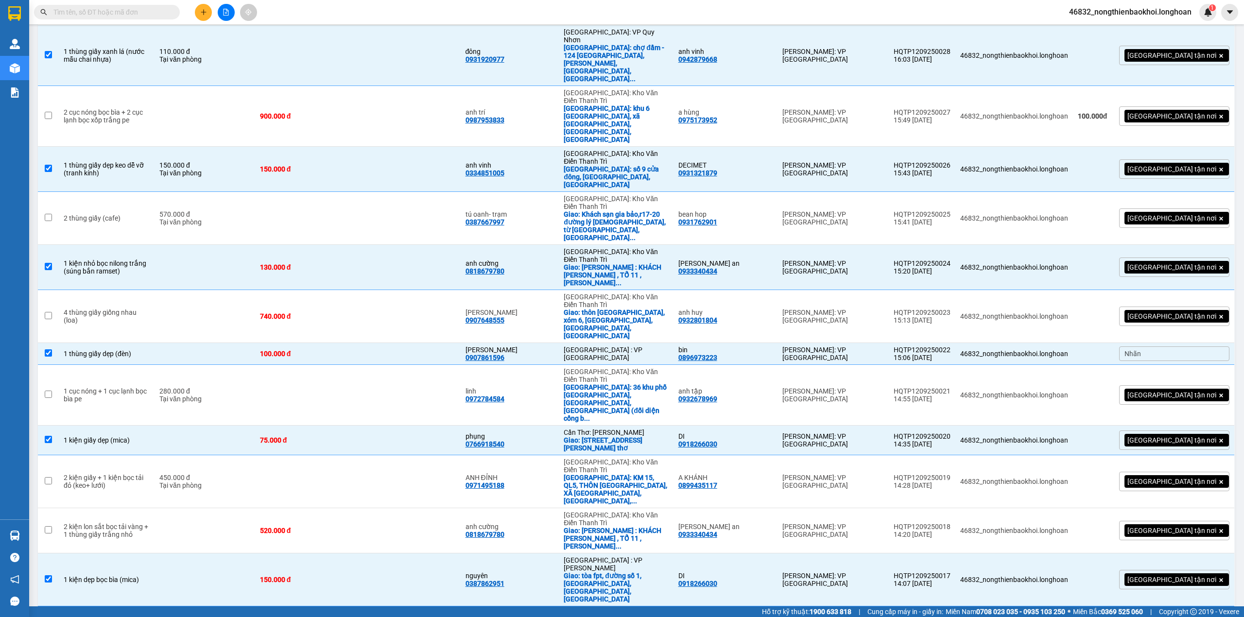
checkbox input "true"
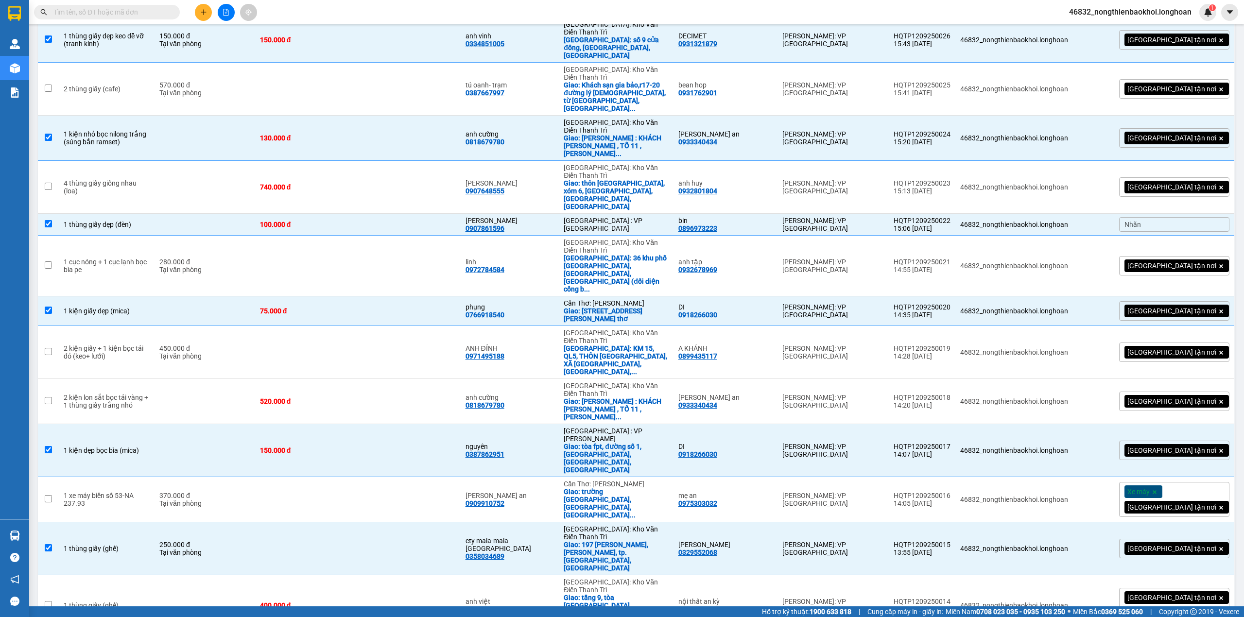
scroll to position [777, 0]
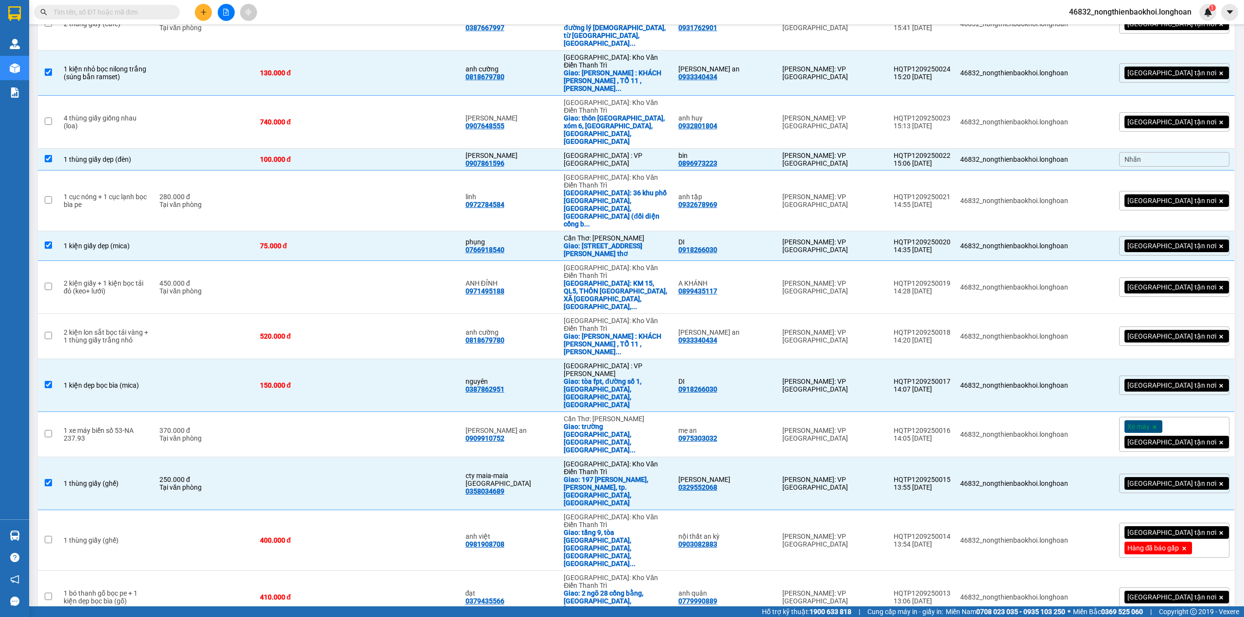
checkbox input "true"
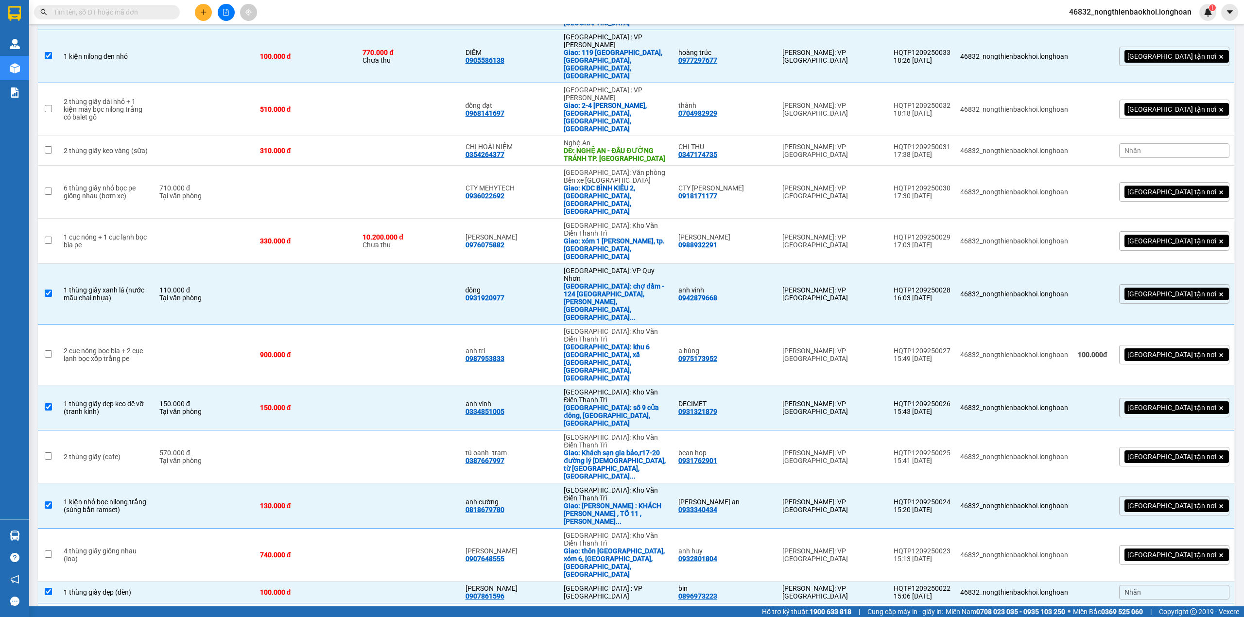
scroll to position [0, 0]
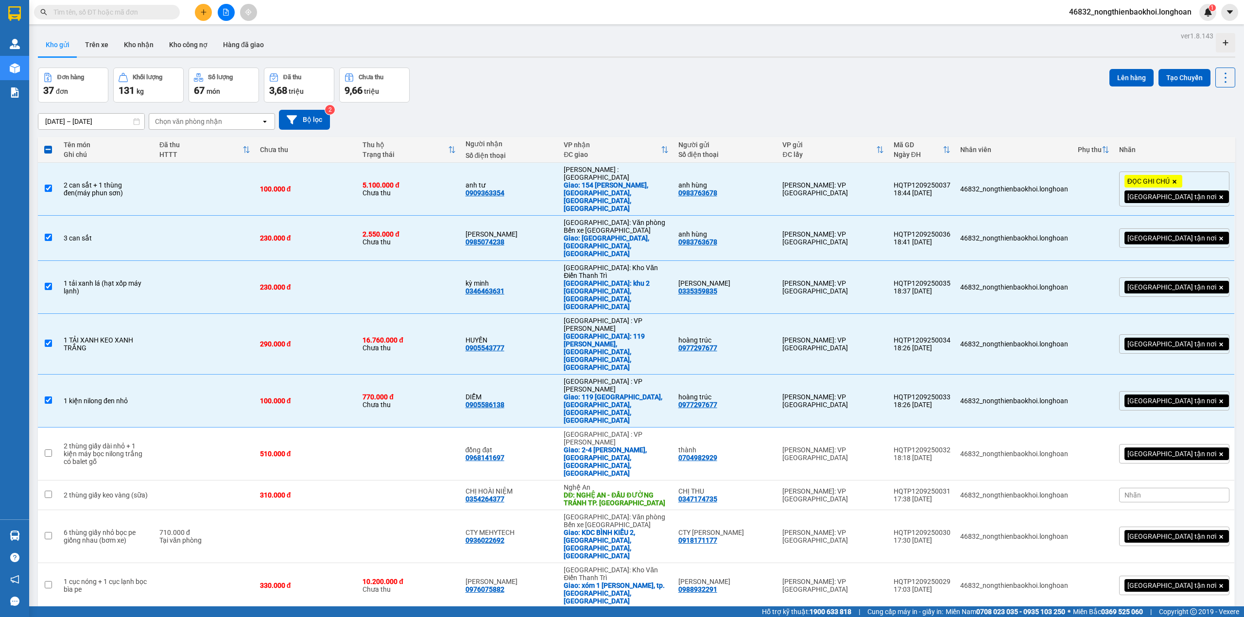
click at [1112, 86] on div "Lên hàng Tạo Chuyến" at bounding box center [1172, 78] width 126 height 20
click at [1120, 76] on button "Lên hàng" at bounding box center [1131, 77] width 44 height 17
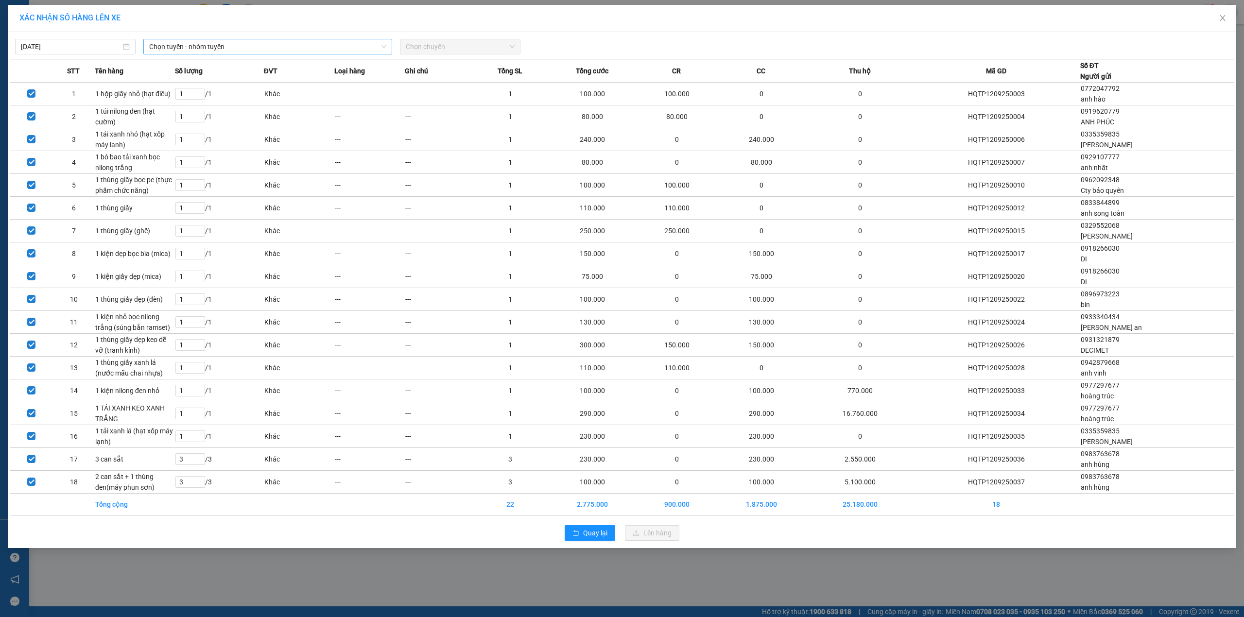
click at [325, 45] on span "Chọn tuyến - nhóm tuyến" at bounding box center [267, 46] width 237 height 15
type input "phu"
click at [253, 96] on li "VP Tân Phú - Kho HCM 1" at bounding box center [267, 98] width 249 height 16
click at [455, 37] on div "[DATE] VP [GEOGRAPHIC_DATA] - Kho HCM 1 LỌC THEO Nhóm tuyến Tuyến Chọn tất cả D…" at bounding box center [621, 44] width 1223 height 20
click at [456, 49] on span "Chọn chuyến" at bounding box center [460, 46] width 109 height 15
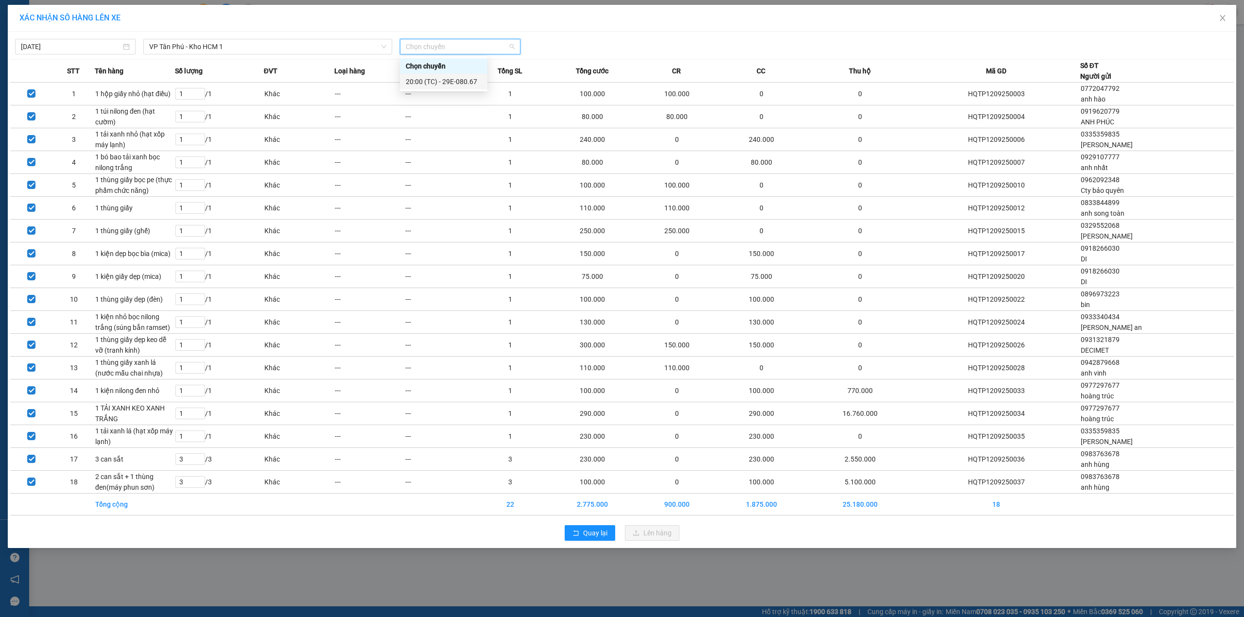
click at [457, 86] on div "20:00 (TC) - 29E-080.67" at bounding box center [444, 81] width 76 height 11
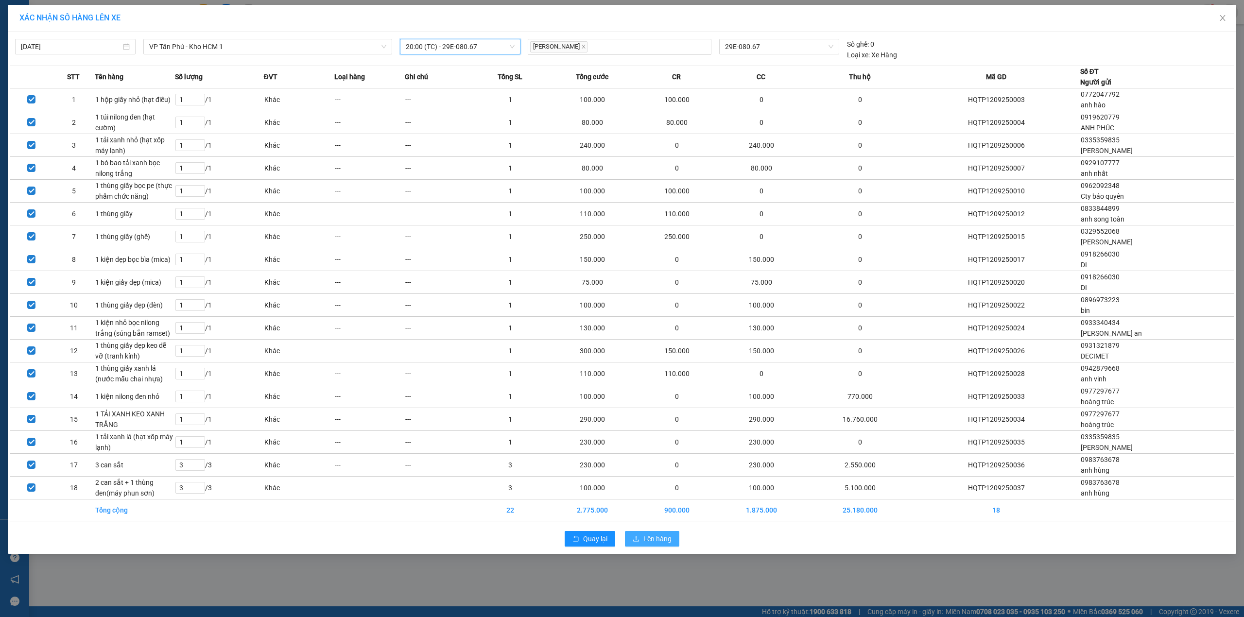
click at [638, 536] on button "Lên hàng" at bounding box center [652, 539] width 54 height 16
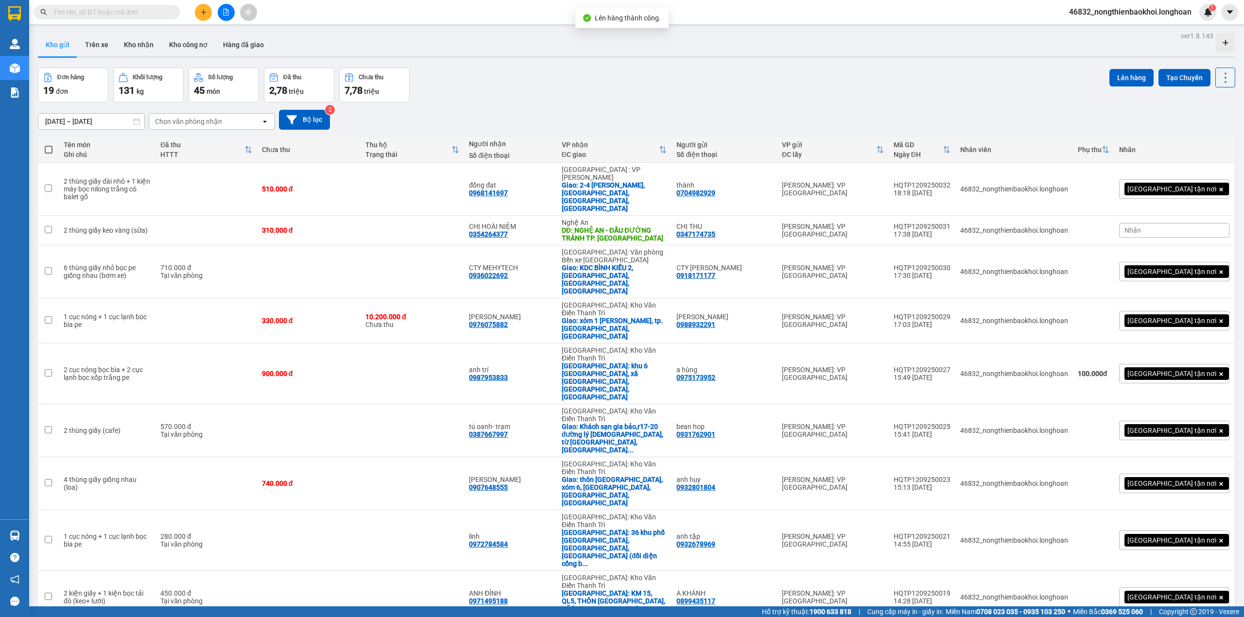
click at [486, 80] on div "Đơn hàng 19 đơn Khối lượng 131 kg Số lượng 45 món Đã thu 2,78 triệu Chưa thu 7,…" at bounding box center [636, 85] width 1197 height 35
click at [438, 78] on div "Đơn hàng 19 đơn Khối lượng 131 kg Số lượng 45 món Đã thu 2,78 triệu Chưa thu 7,…" at bounding box center [636, 85] width 1197 height 35
click at [461, 88] on div "Đơn hàng 19 đơn Khối lượng 131 kg Số lượng 45 món Đã thu 2,78 triệu Chưa thu 7,…" at bounding box center [636, 85] width 1197 height 35
click at [533, 98] on div "Đơn hàng 19 đơn Khối lượng 131 kg Số lượng 45 món Đã thu 2,78 triệu Chưa thu 7,…" at bounding box center [636, 85] width 1197 height 35
click at [440, 109] on div "[DATE] – [DATE] Press the down arrow key to interact with the calendar and sele…" at bounding box center [636, 119] width 1197 height 34
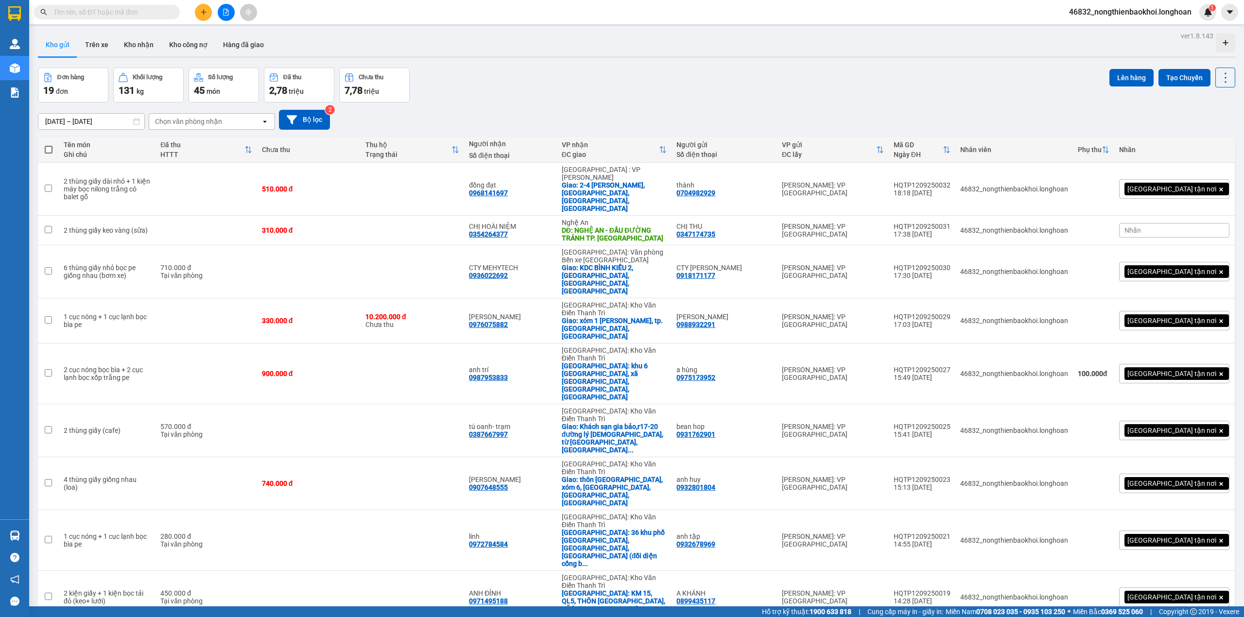
click at [144, 5] on span at bounding box center [107, 12] width 146 height 15
click at [139, 16] on input "text" at bounding box center [110, 12] width 115 height 11
paste input "0914600896"
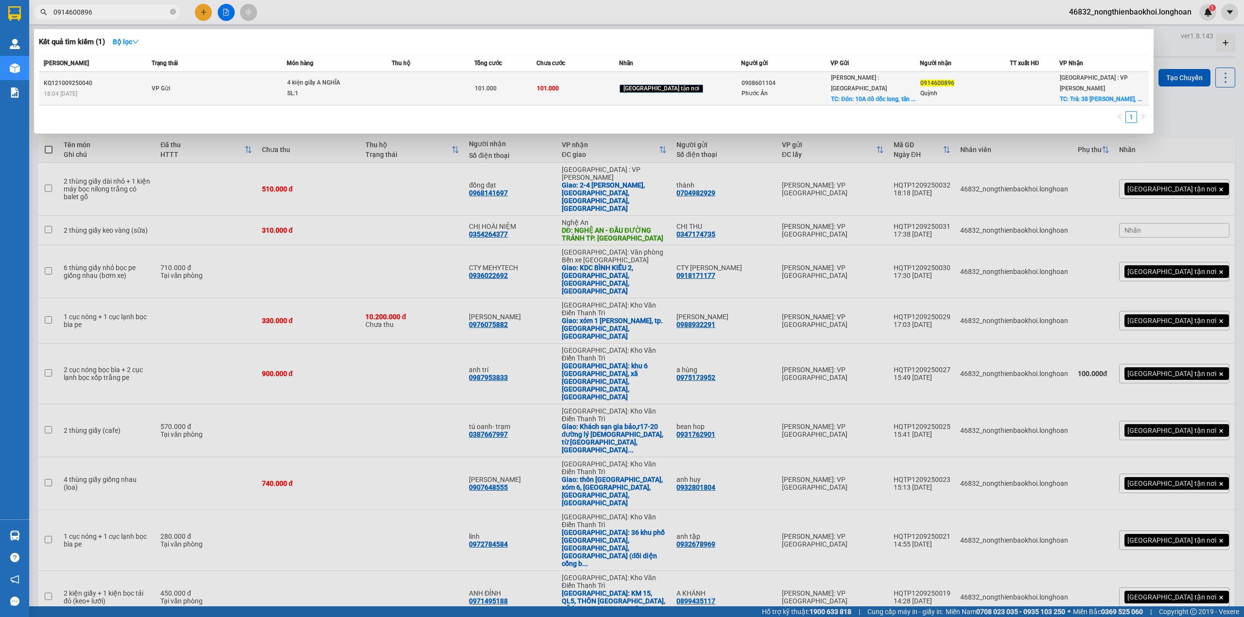
type input "0914600896"
click at [346, 88] on div "SL: 1" at bounding box center [323, 93] width 73 height 11
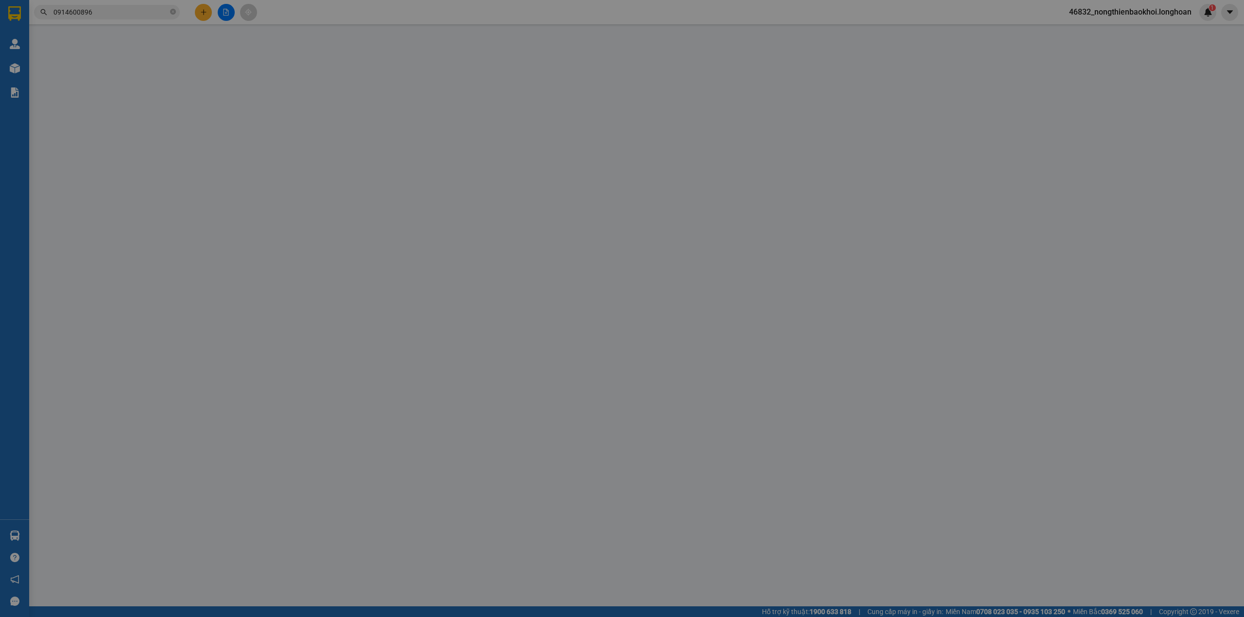
type input "0908601104"
type input "Phước Ân"
checkbox input "true"
type input "Đón: 10A đô đốc long, [GEOGRAPHIC_DATA]"
type input "0914600896"
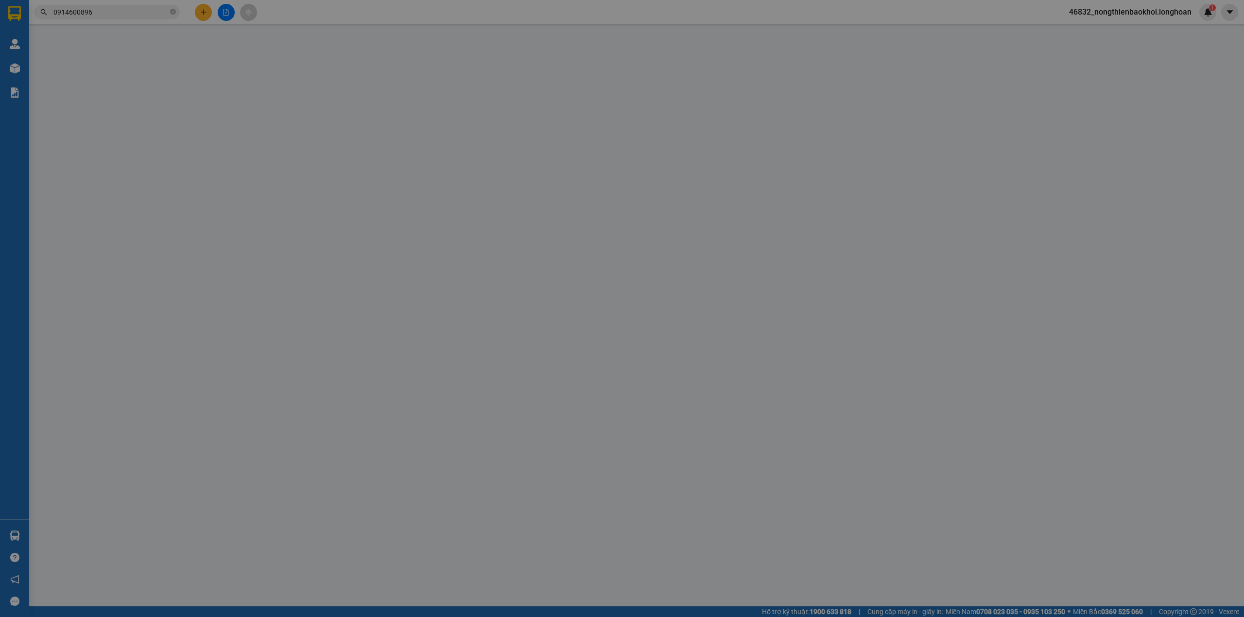
type input "Quỳnh"
checkbox input "true"
type input "Trả: 38 [PERSON_NAME], [GEOGRAPHIC_DATA], [GEOGRAPHIC_DATA], [GEOGRAPHIC_DATA]"
type input "101.000"
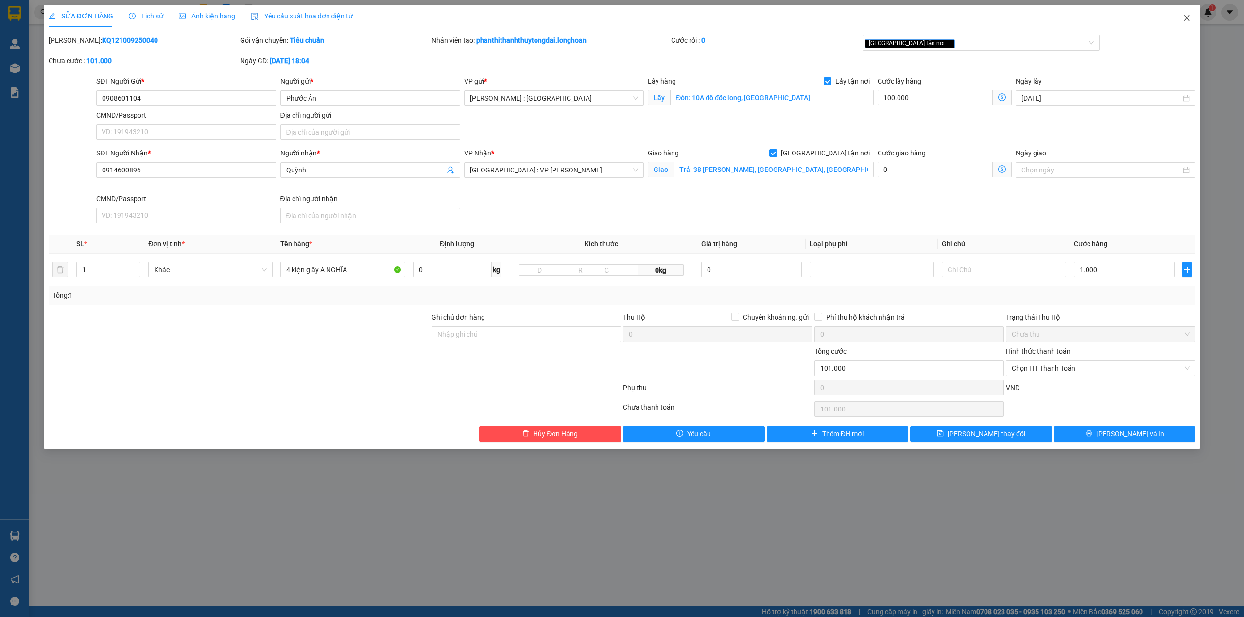
click at [1188, 18] on icon "close" at bounding box center [1186, 18] width 8 height 8
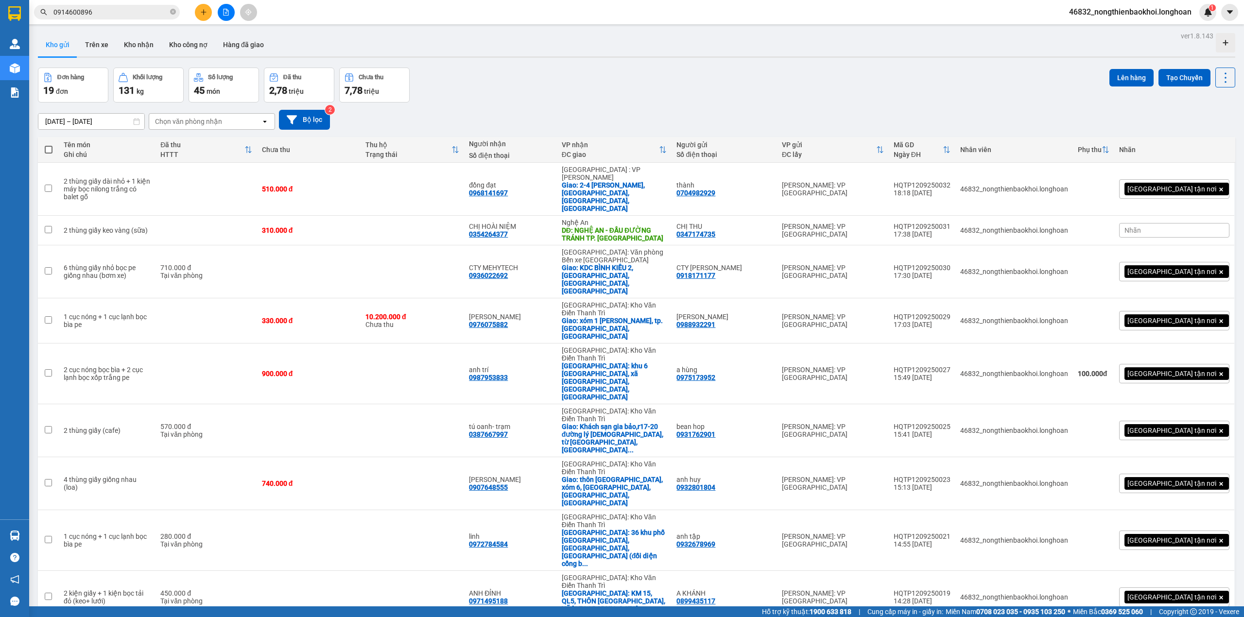
click at [488, 102] on div "[DATE] – [DATE] Press the down arrow key to interact with the calendar and sele…" at bounding box center [636, 119] width 1197 height 34
click at [570, 82] on div "Đơn hàng 19 đơn Khối lượng 131 kg Số lượng 45 món Đã thu 2,78 triệu Chưa thu 7,…" at bounding box center [636, 85] width 1197 height 35
click at [696, 111] on div "[DATE] – [DATE] Press the down arrow key to interact with the calendar and sele…" at bounding box center [636, 120] width 1197 height 20
click at [1161, 77] on button "Tạo Chuyến" at bounding box center [1184, 77] width 52 height 17
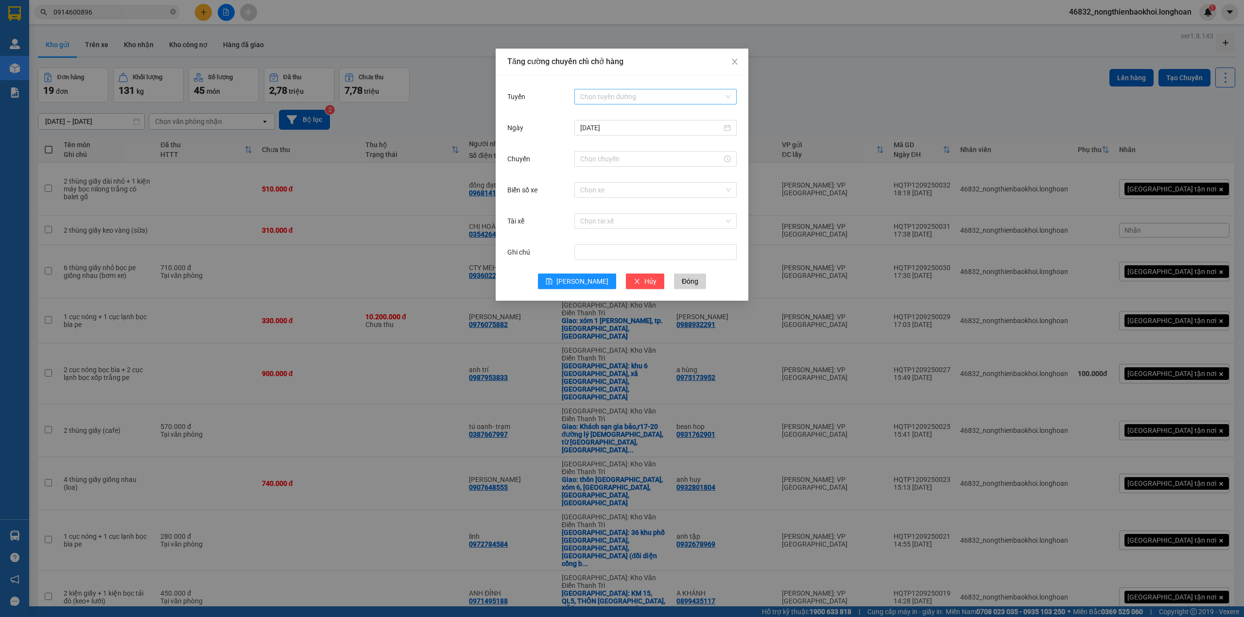
click at [601, 89] on div "Chọn tuyến đường" at bounding box center [655, 97] width 162 height 16
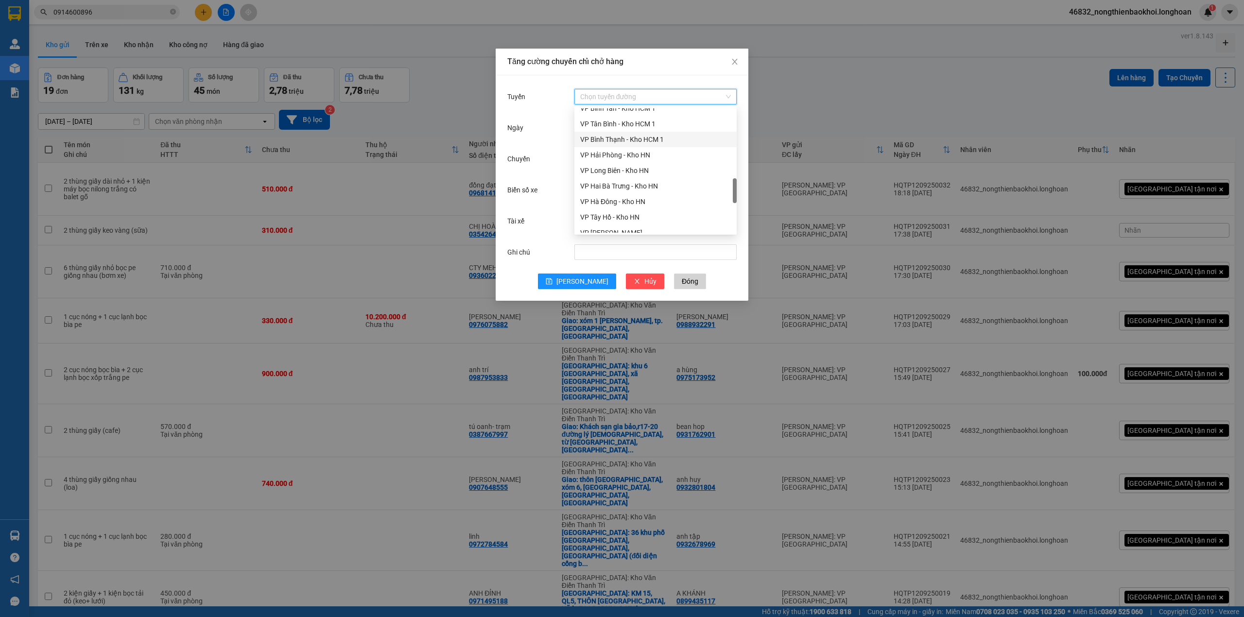
scroll to position [393, 0]
click at [613, 140] on div "VP Tân Phú - Kho HCM 1" at bounding box center [655, 142] width 151 height 11
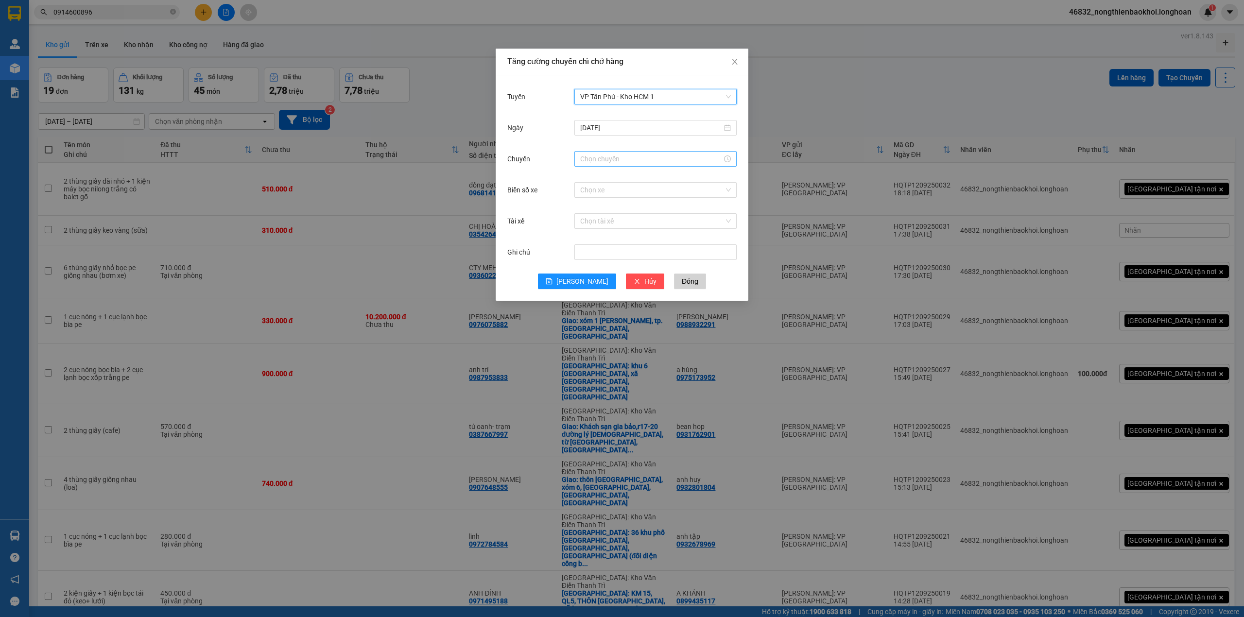
click at [632, 153] on div at bounding box center [655, 159] width 162 height 16
click at [584, 217] on div "21" at bounding box center [587, 216] width 27 height 14
click at [615, 199] on div "30" at bounding box center [615, 197] width 27 height 14
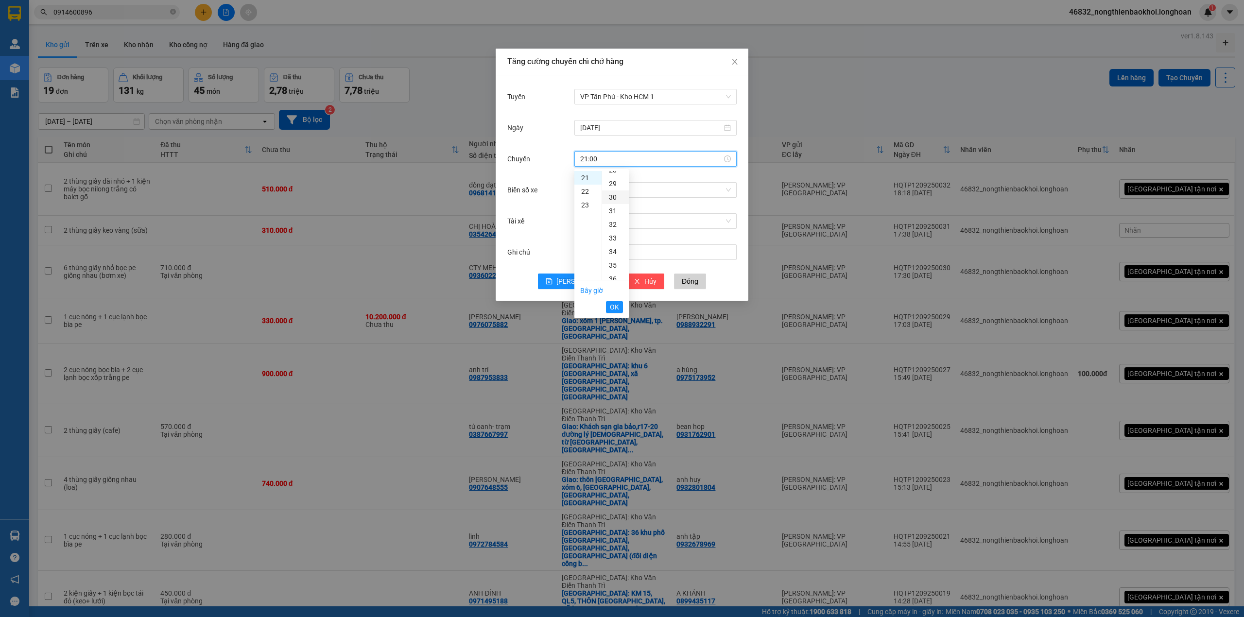
type input "21:30"
click at [615, 305] on span "OK" at bounding box center [614, 307] width 9 height 11
click at [629, 197] on input "Biển số xe" at bounding box center [652, 190] width 144 height 15
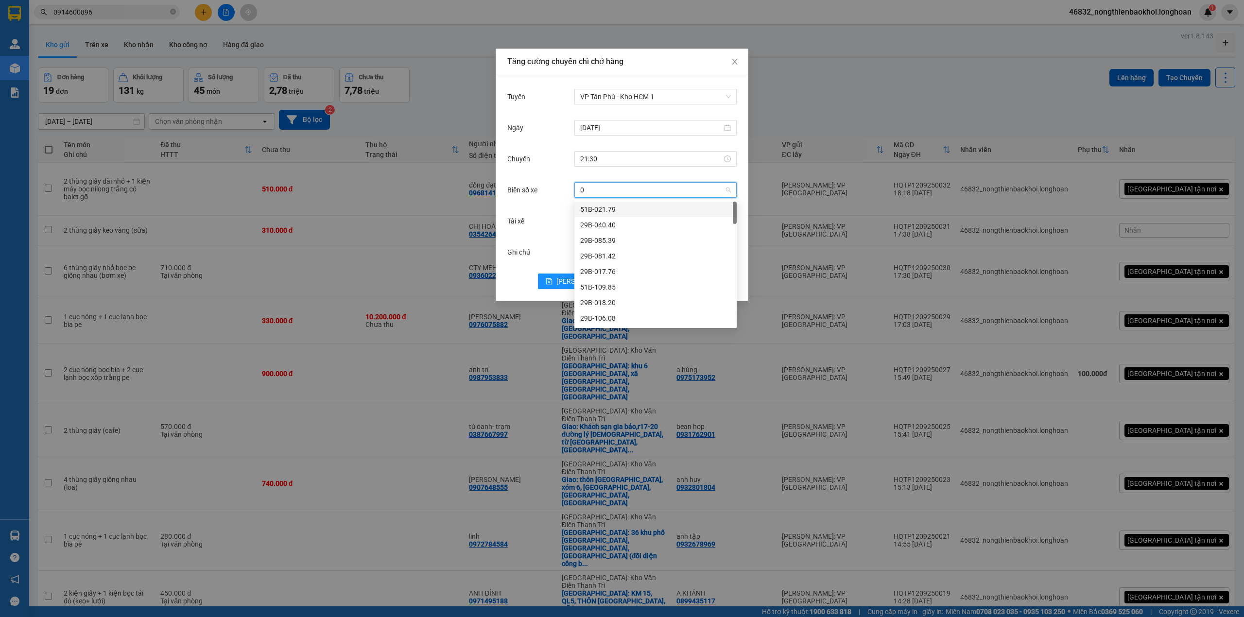
type input "05"
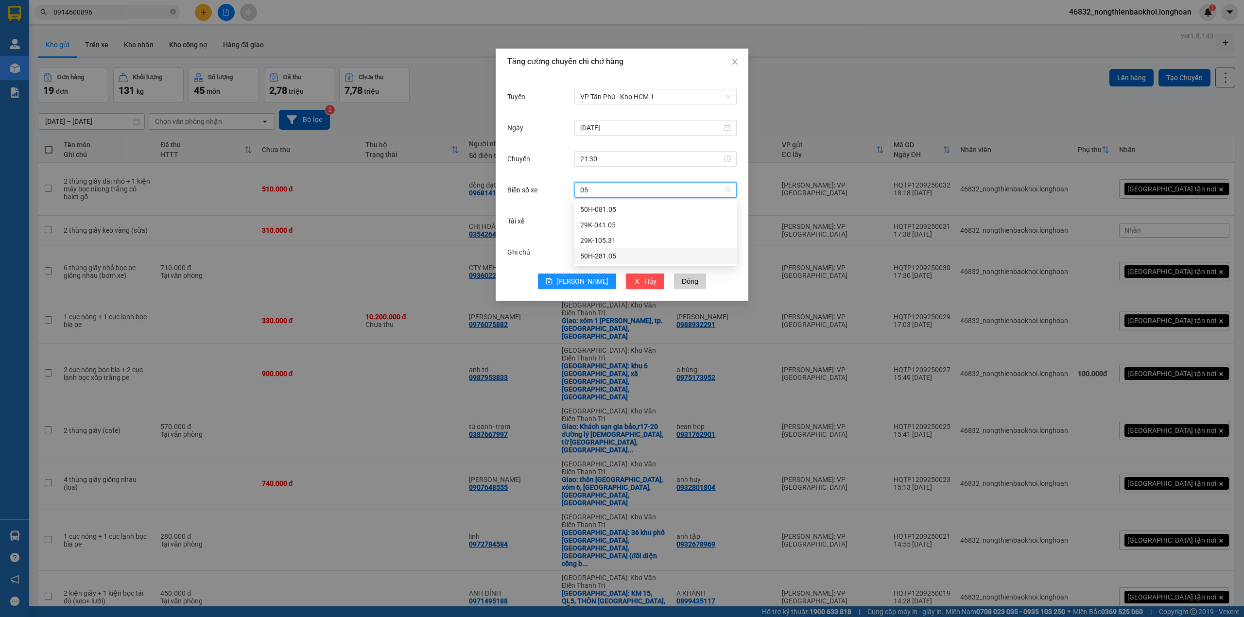
click at [625, 255] on div "50H-281.05" at bounding box center [655, 256] width 151 height 11
click at [618, 223] on input "Tài xế" at bounding box center [652, 221] width 144 height 15
type input "DƯƠNG"
click at [587, 241] on div "[PERSON_NAME] 0774555247" at bounding box center [655, 240] width 151 height 11
click at [570, 277] on button "[PERSON_NAME]" at bounding box center [577, 281] width 78 height 16
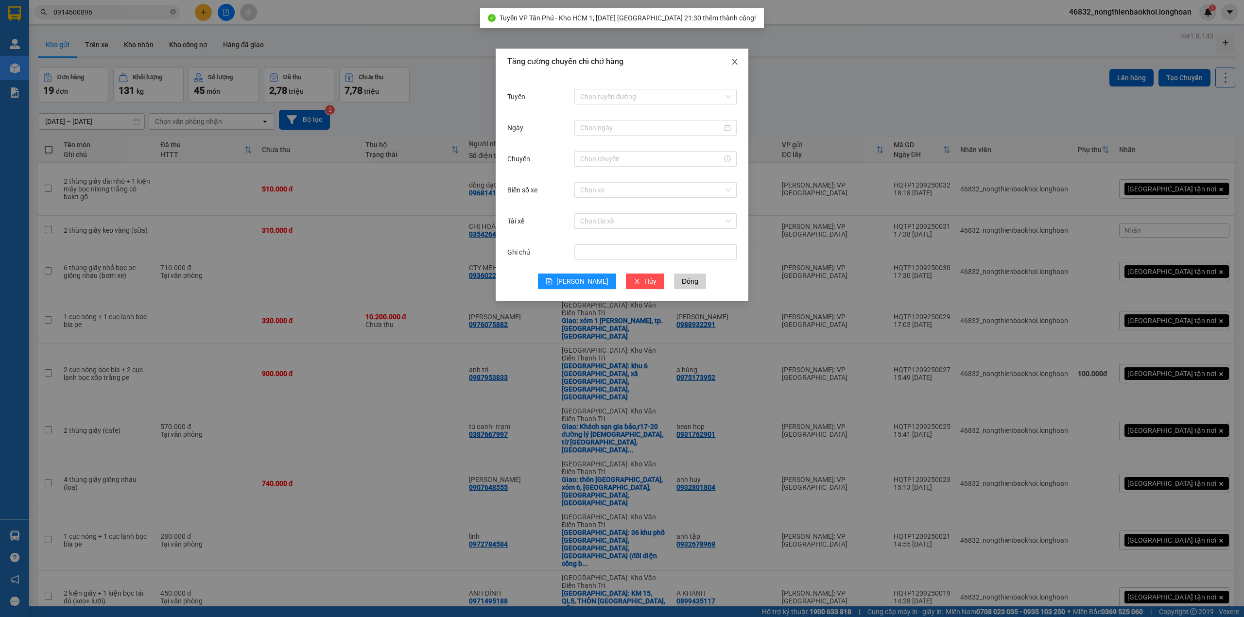
click at [737, 66] on icon "close" at bounding box center [735, 62] width 8 height 8
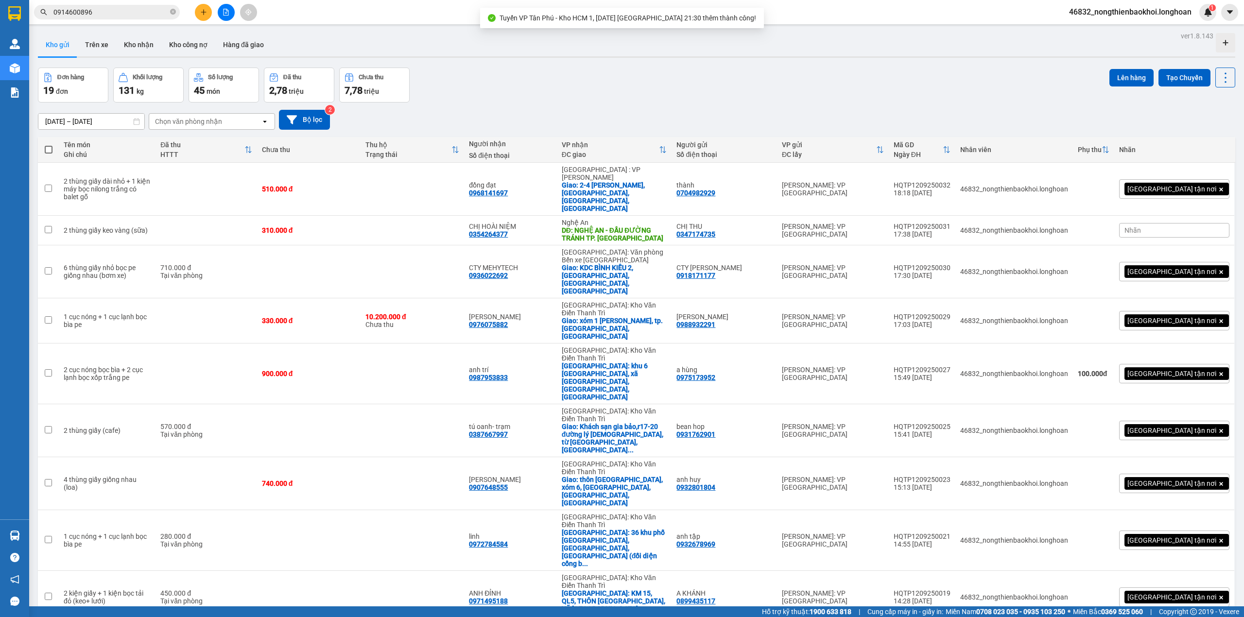
click at [49, 153] on span at bounding box center [49, 150] width 8 height 8
click at [49, 145] on input "checkbox" at bounding box center [49, 145] width 0 height 0
checkbox input "true"
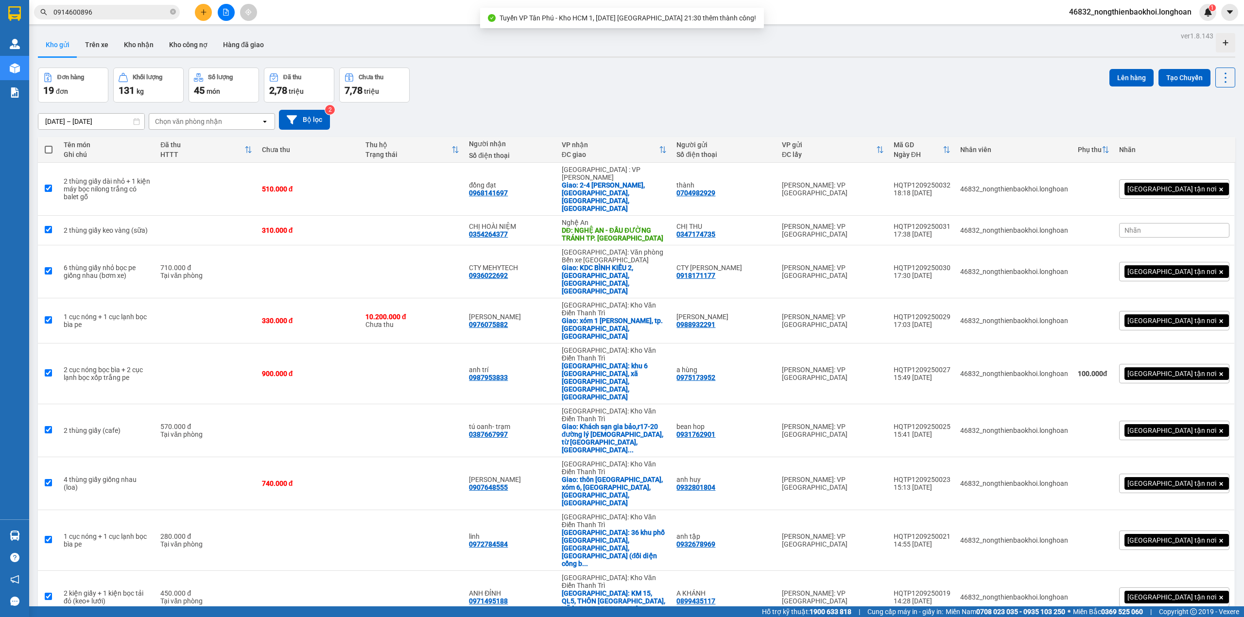
checkbox input "true"
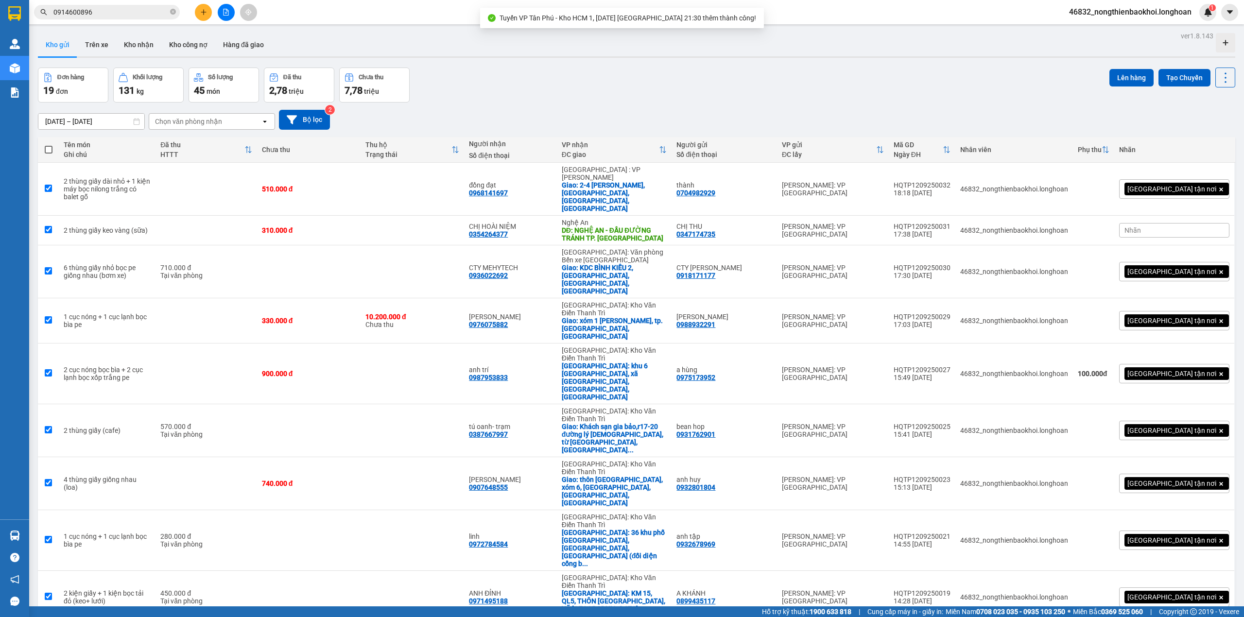
checkbox input "true"
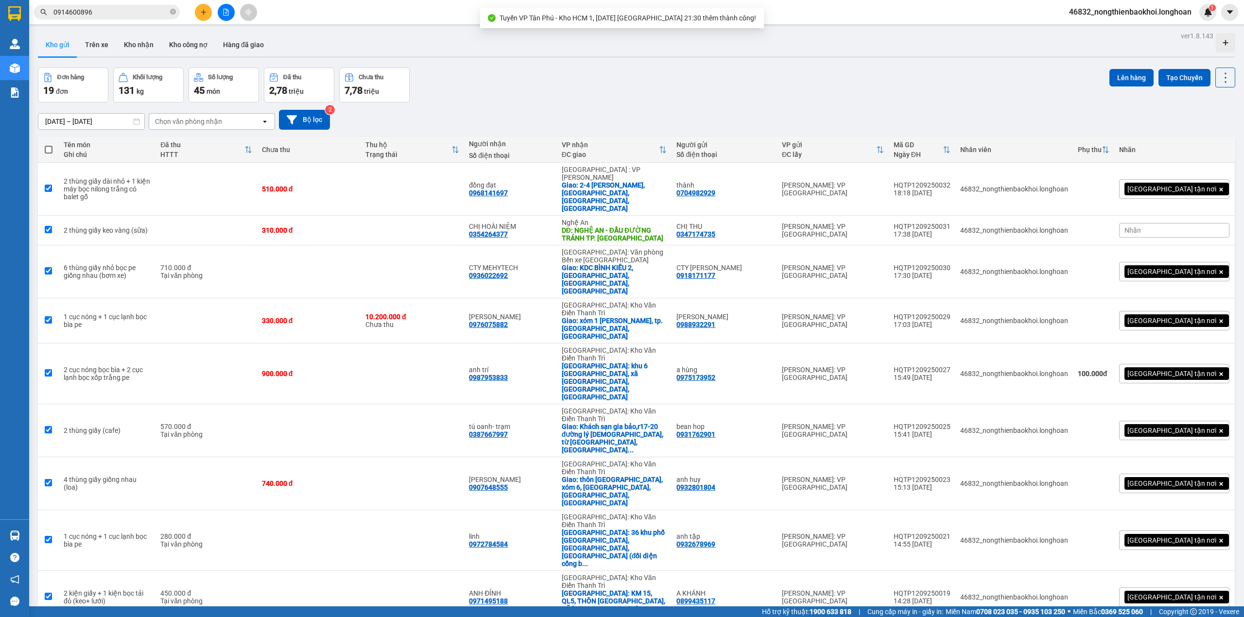
checkbox input "true"
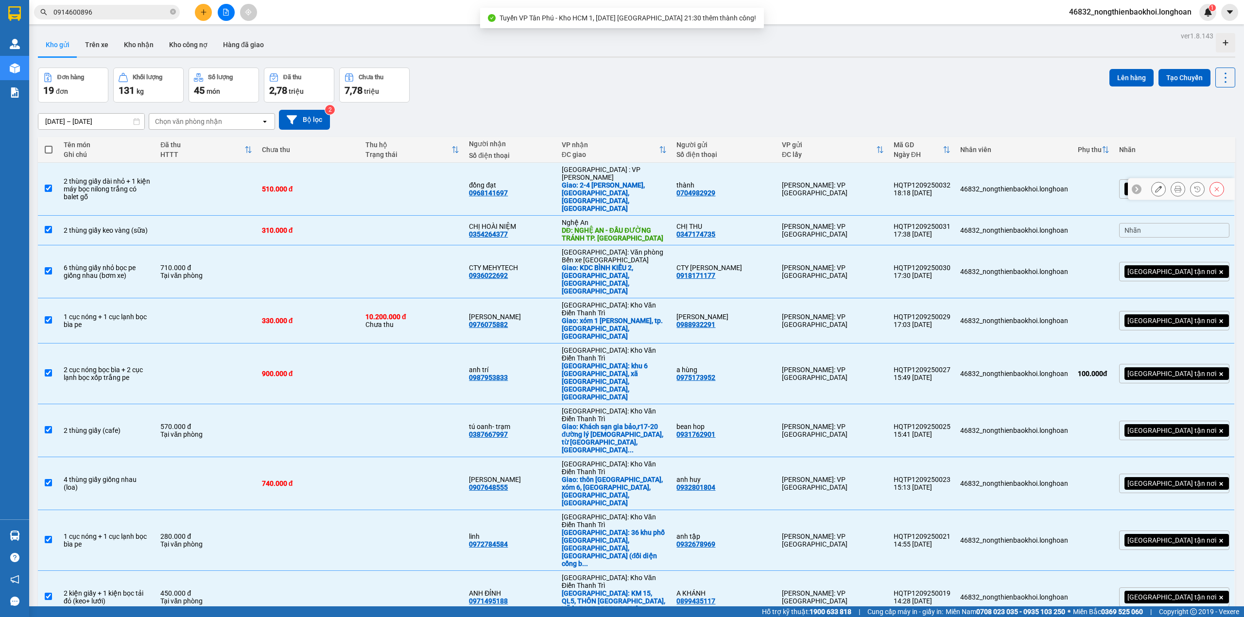
scroll to position [243, 0]
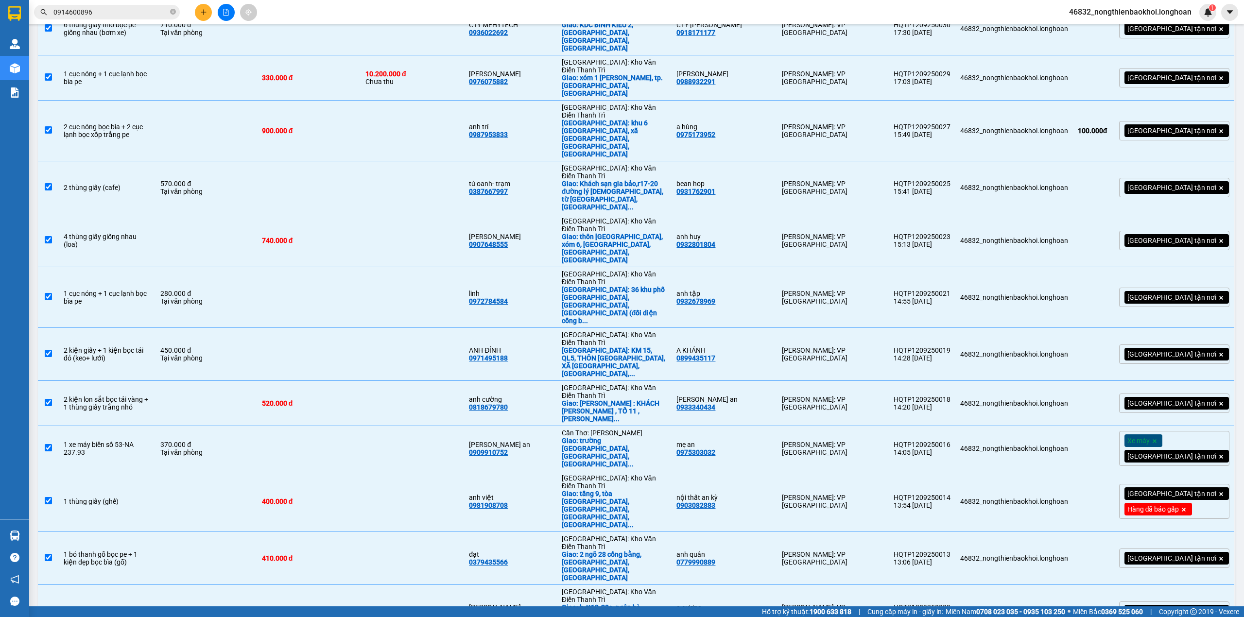
checkbox input "false"
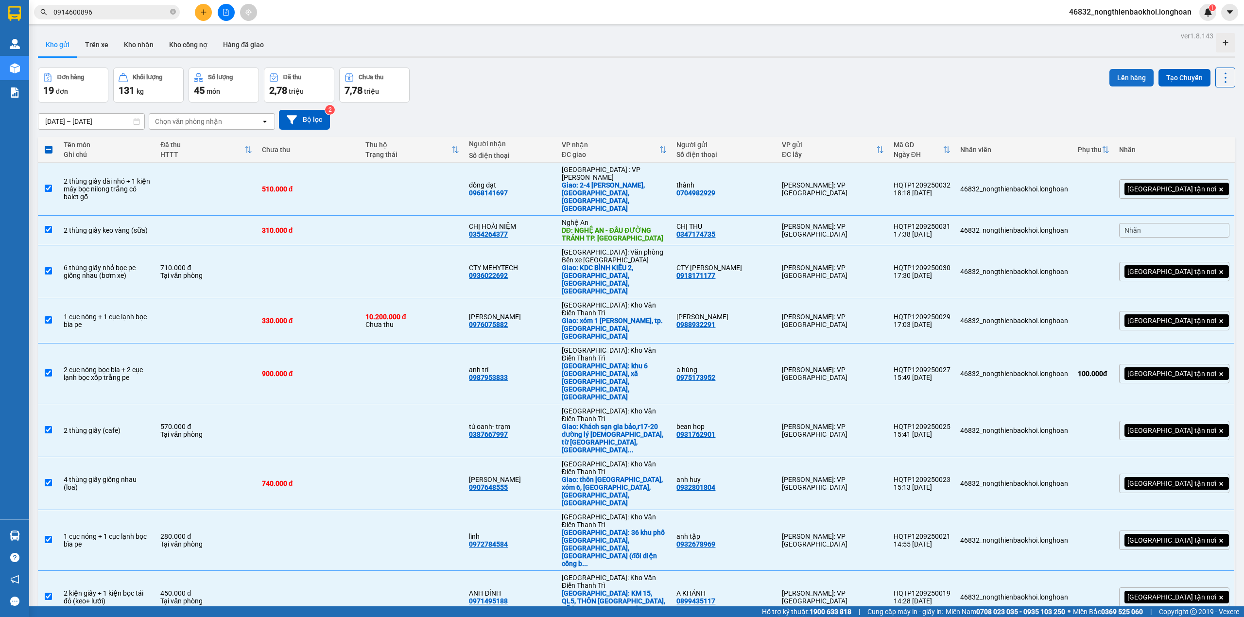
click at [1110, 72] on button "Lên hàng" at bounding box center [1131, 77] width 44 height 17
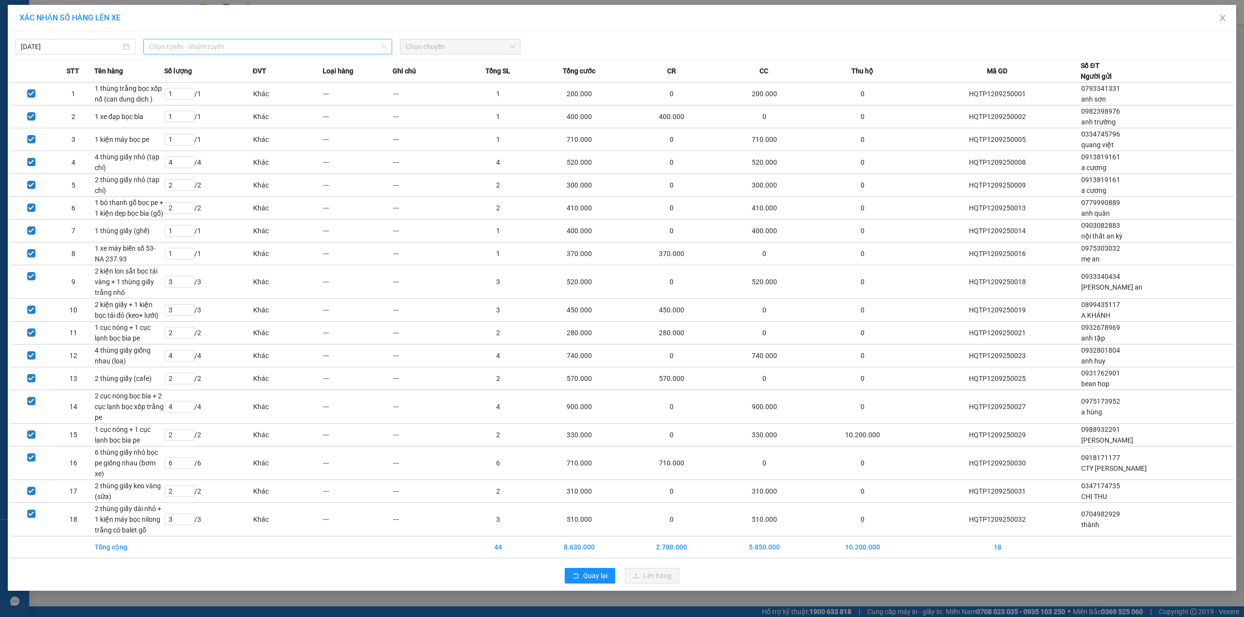
click at [206, 42] on span "Chọn tuyến - nhóm tuyến" at bounding box center [267, 46] width 237 height 15
type input "PHU"
click at [253, 99] on li "VP Tân Phú - Kho HCM 1" at bounding box center [267, 98] width 249 height 16
click at [418, 46] on span "Chọn chuyến" at bounding box center [460, 46] width 109 height 15
click at [461, 94] on div "21:30 (TC) - 50H-281.05" at bounding box center [444, 97] width 76 height 11
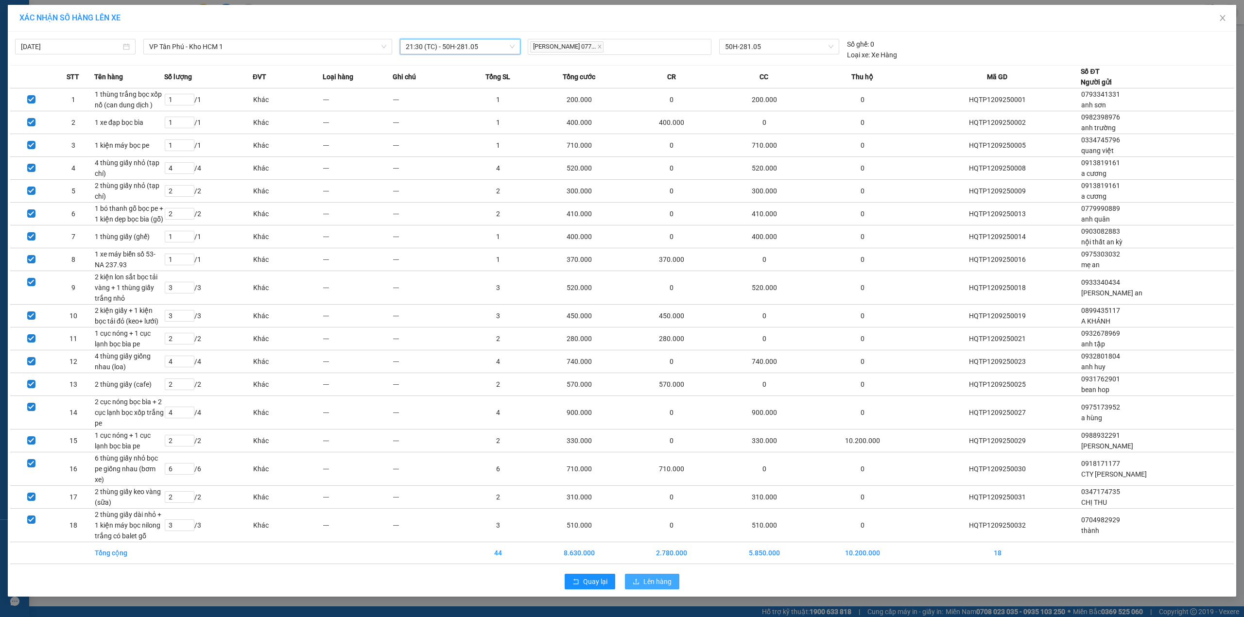
click at [654, 576] on span "Lên hàng" at bounding box center [657, 581] width 28 height 11
